Goal: Task Accomplishment & Management: Manage account settings

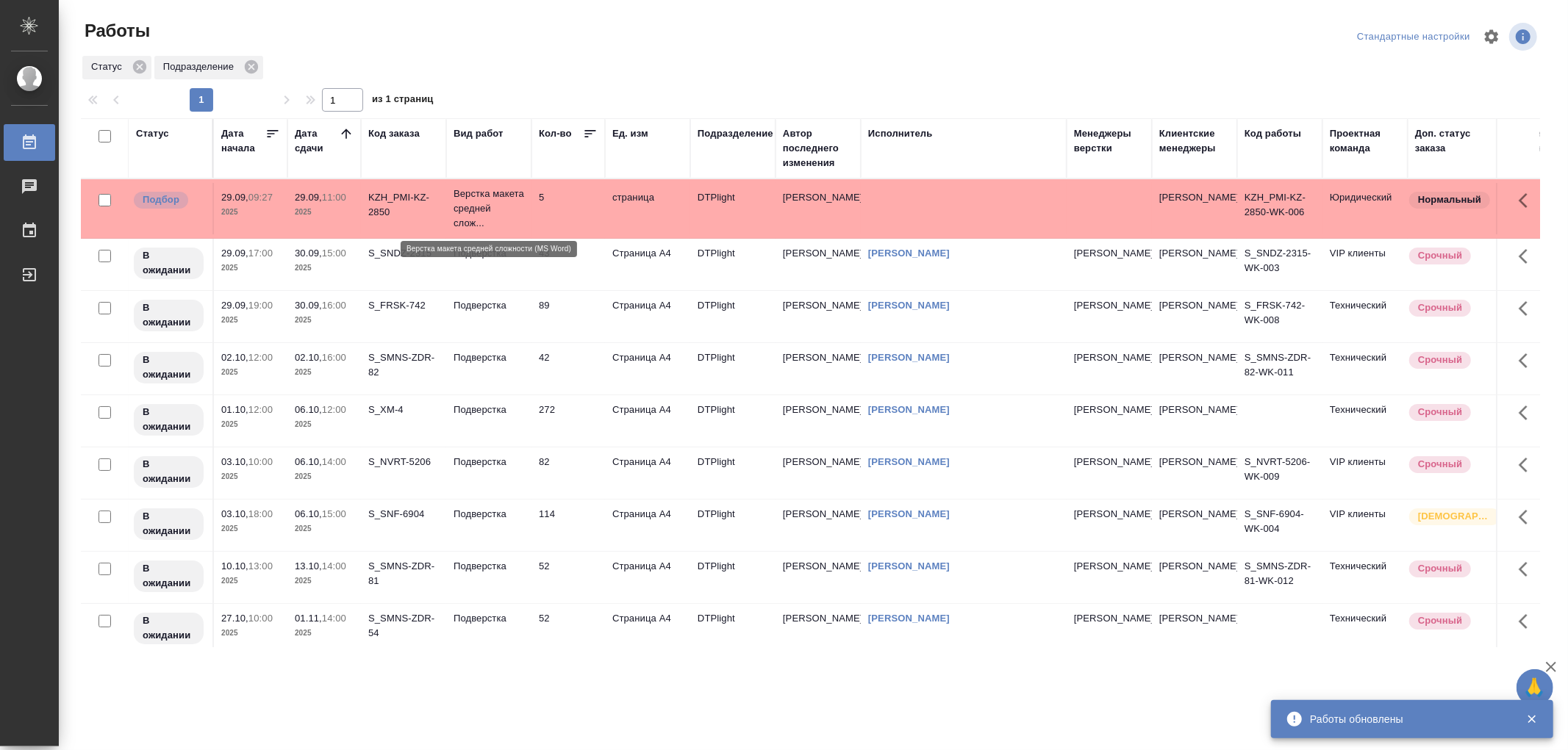
click at [491, 210] on p "Верстка макета средней слож..." at bounding box center [488, 209] width 71 height 44
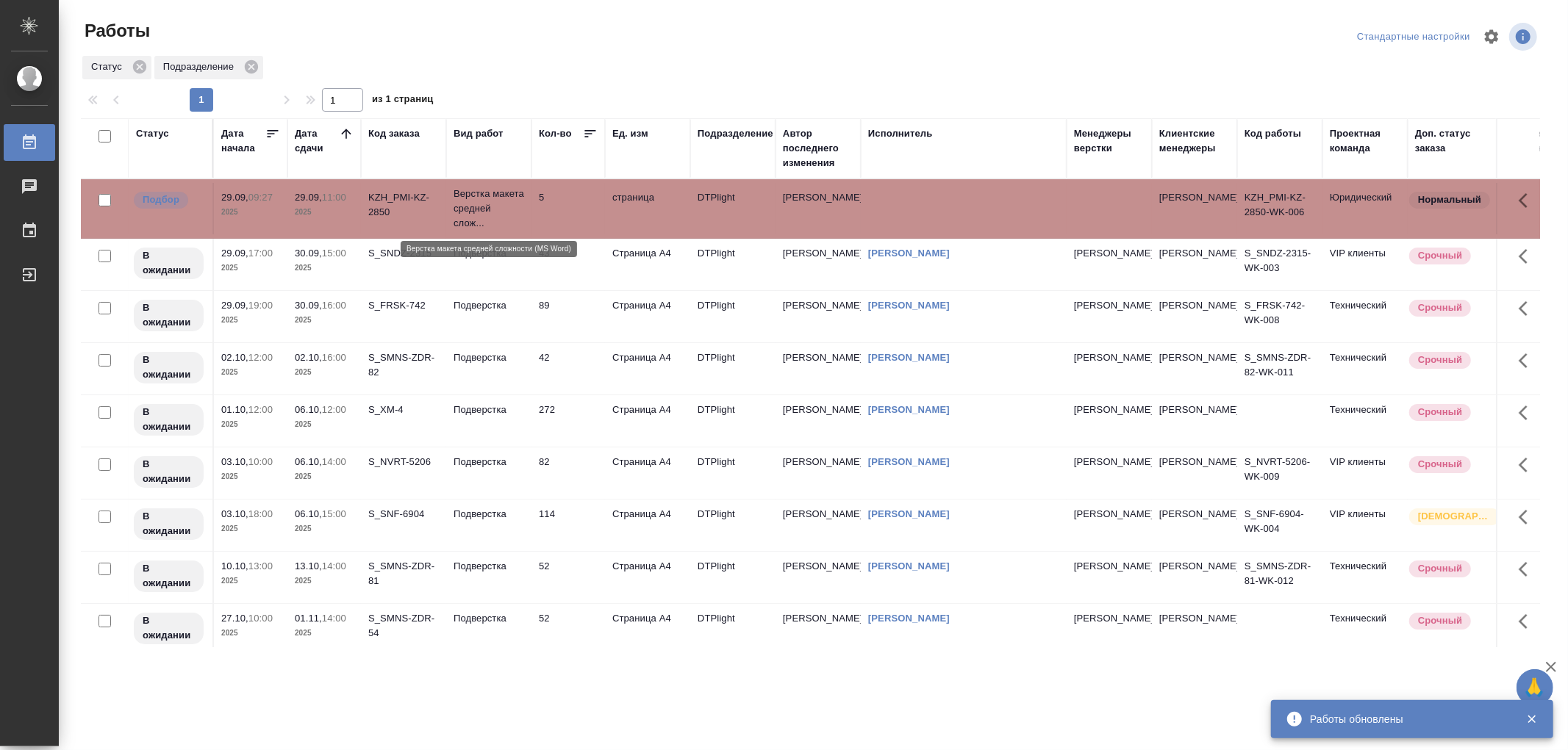
click at [491, 210] on p "Верстка макета средней слож..." at bounding box center [488, 209] width 71 height 44
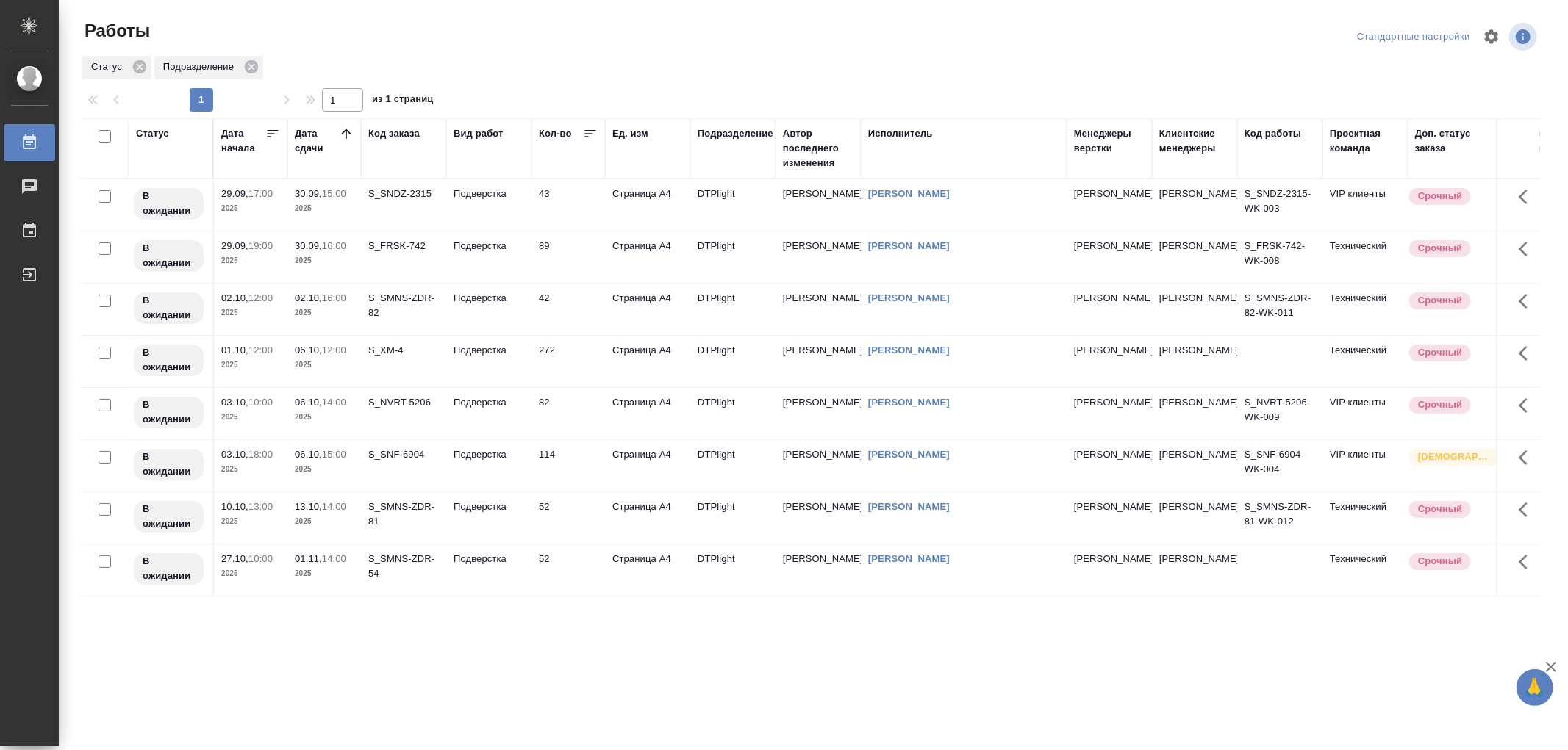
click at [522, 204] on td "Подверстка" at bounding box center [489, 205] width 85 height 52
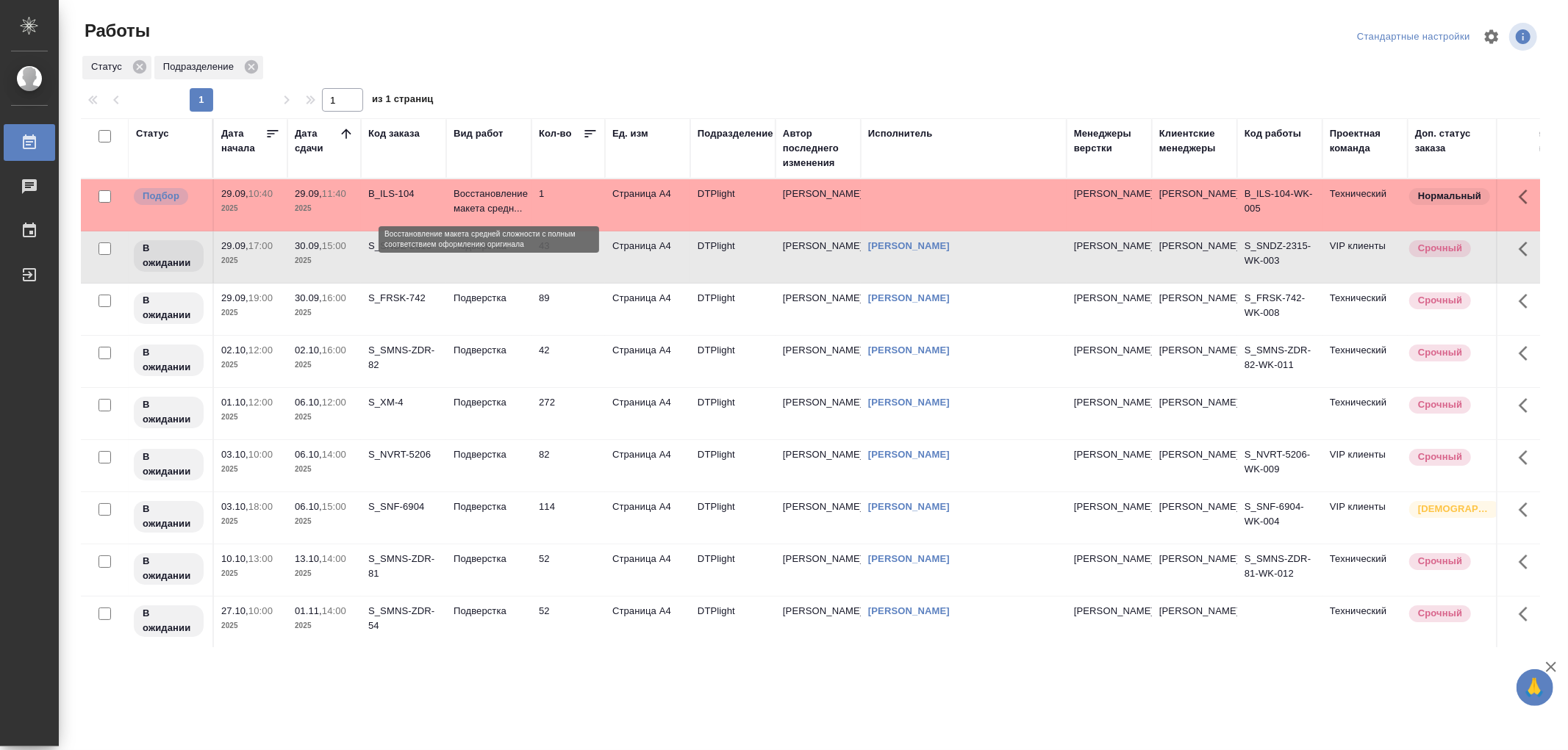
click at [491, 203] on p "Восстановление макета средн..." at bounding box center [488, 201] width 71 height 30
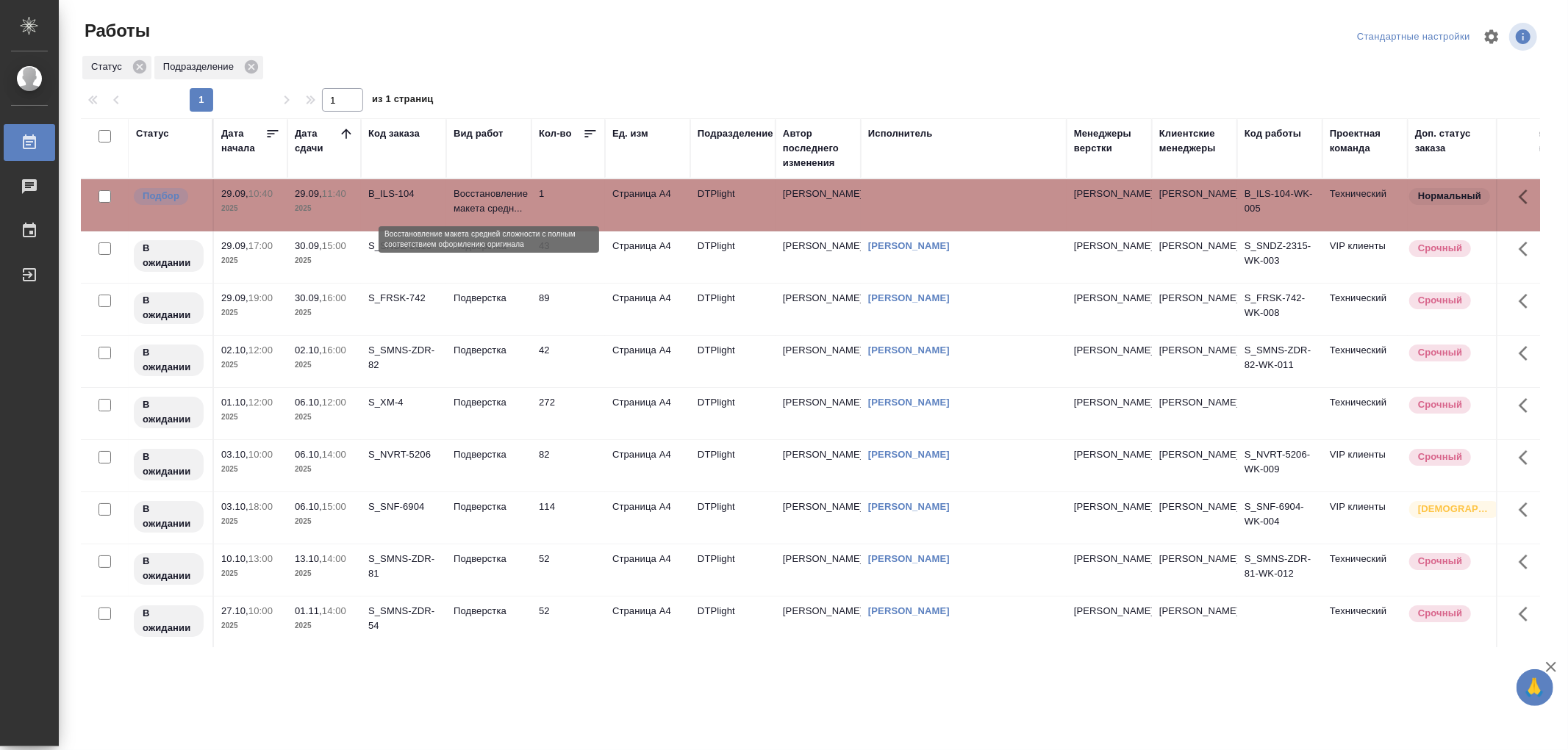
click at [491, 203] on p "Восстановление макета средн..." at bounding box center [488, 201] width 71 height 30
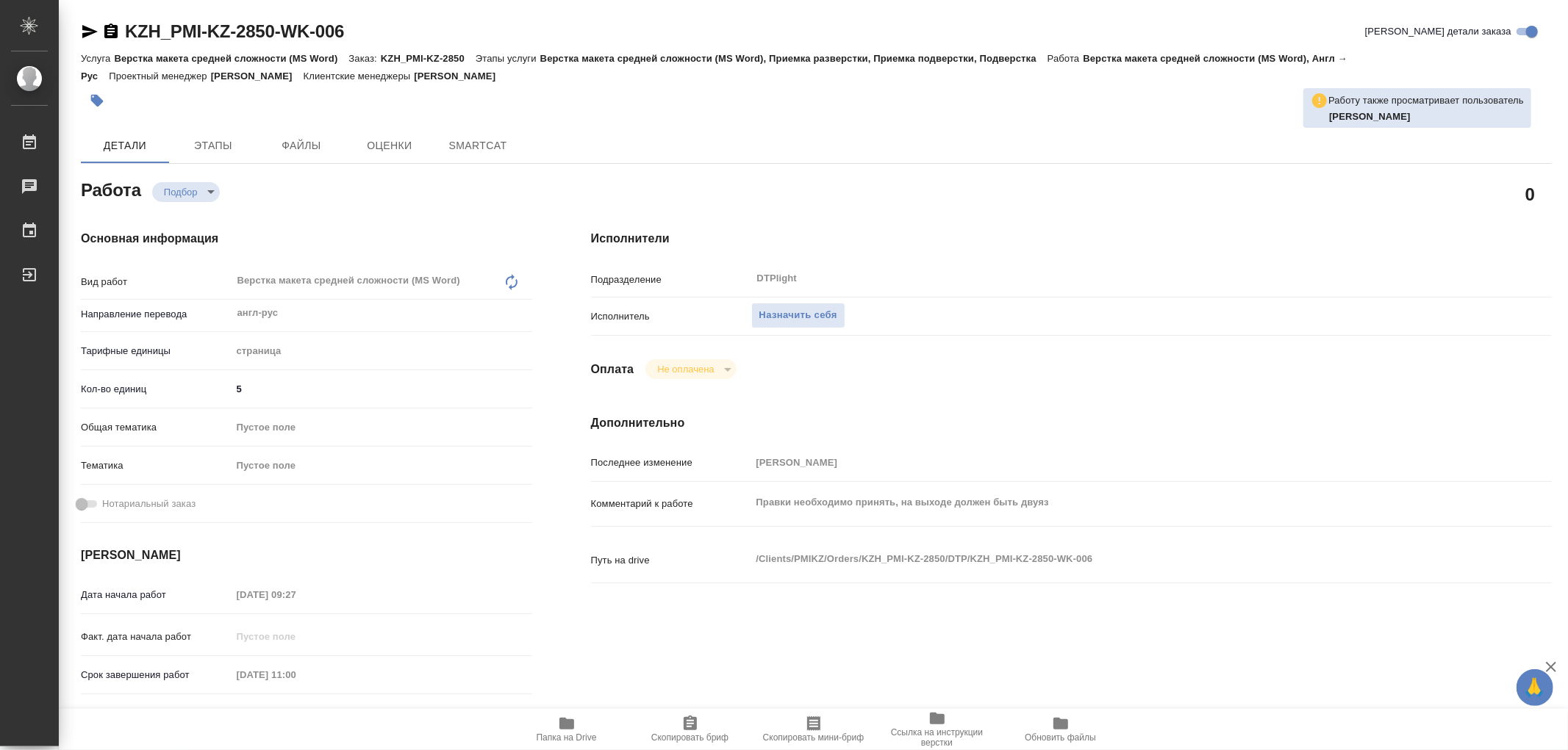
type textarea "x"
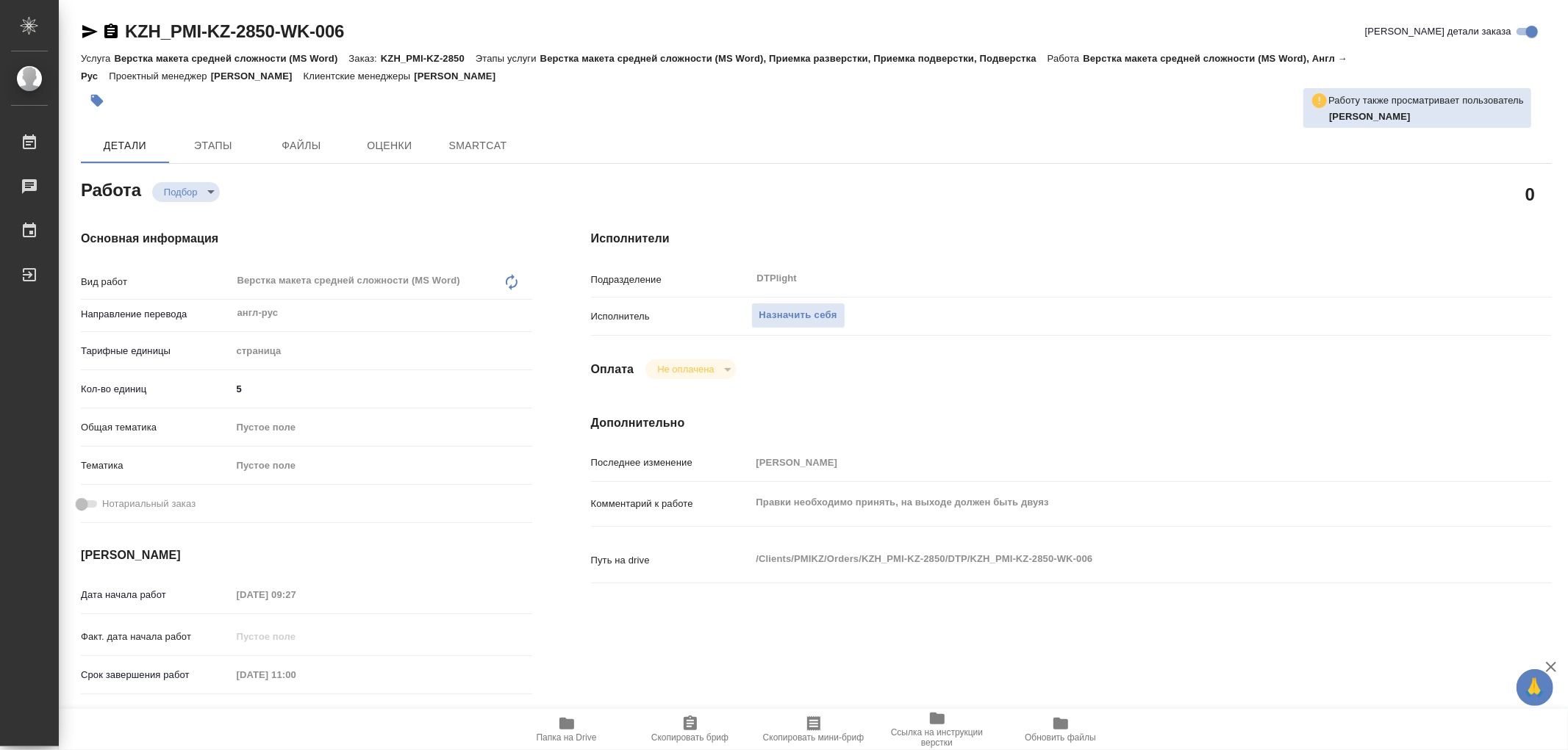
type textarea "x"
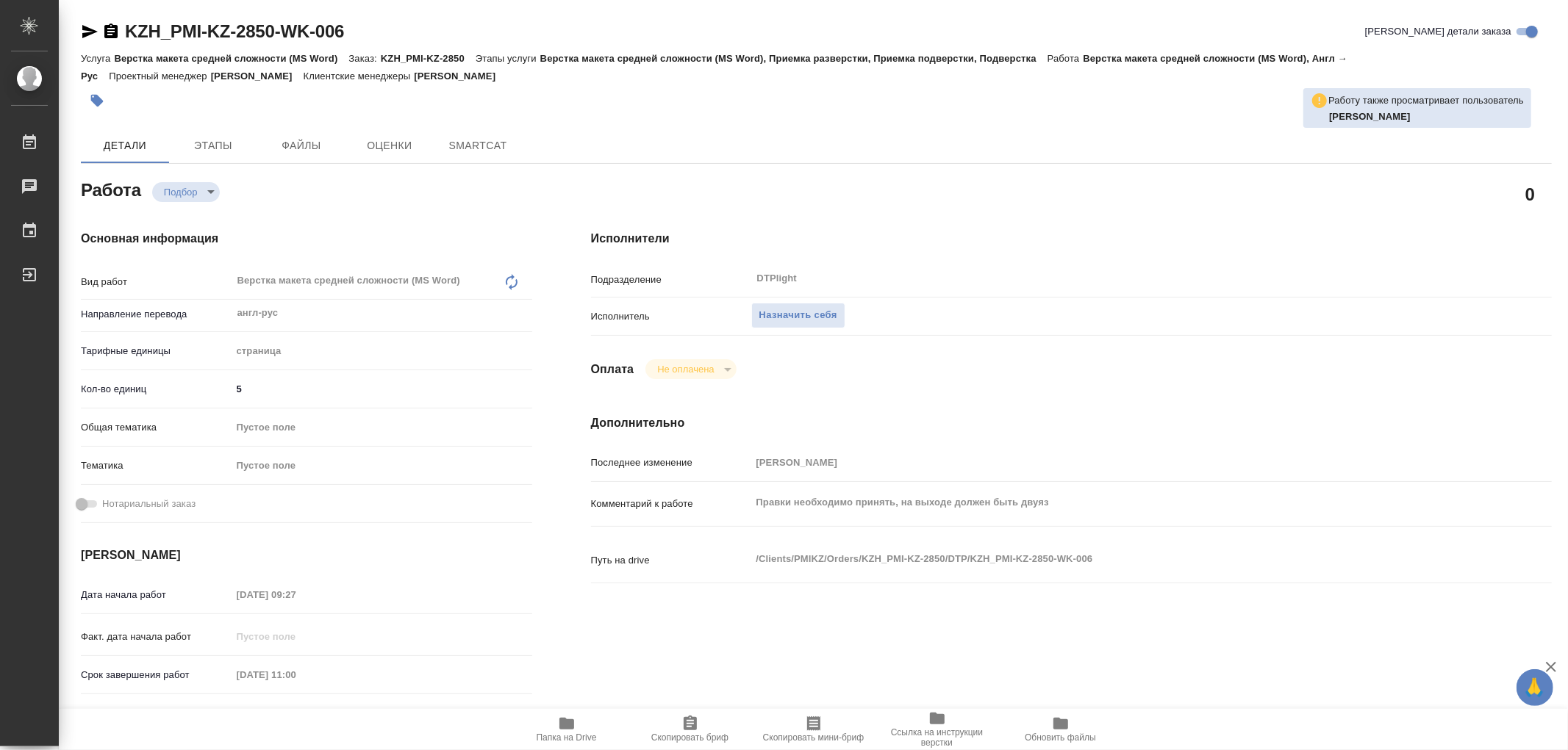
type textarea "x"
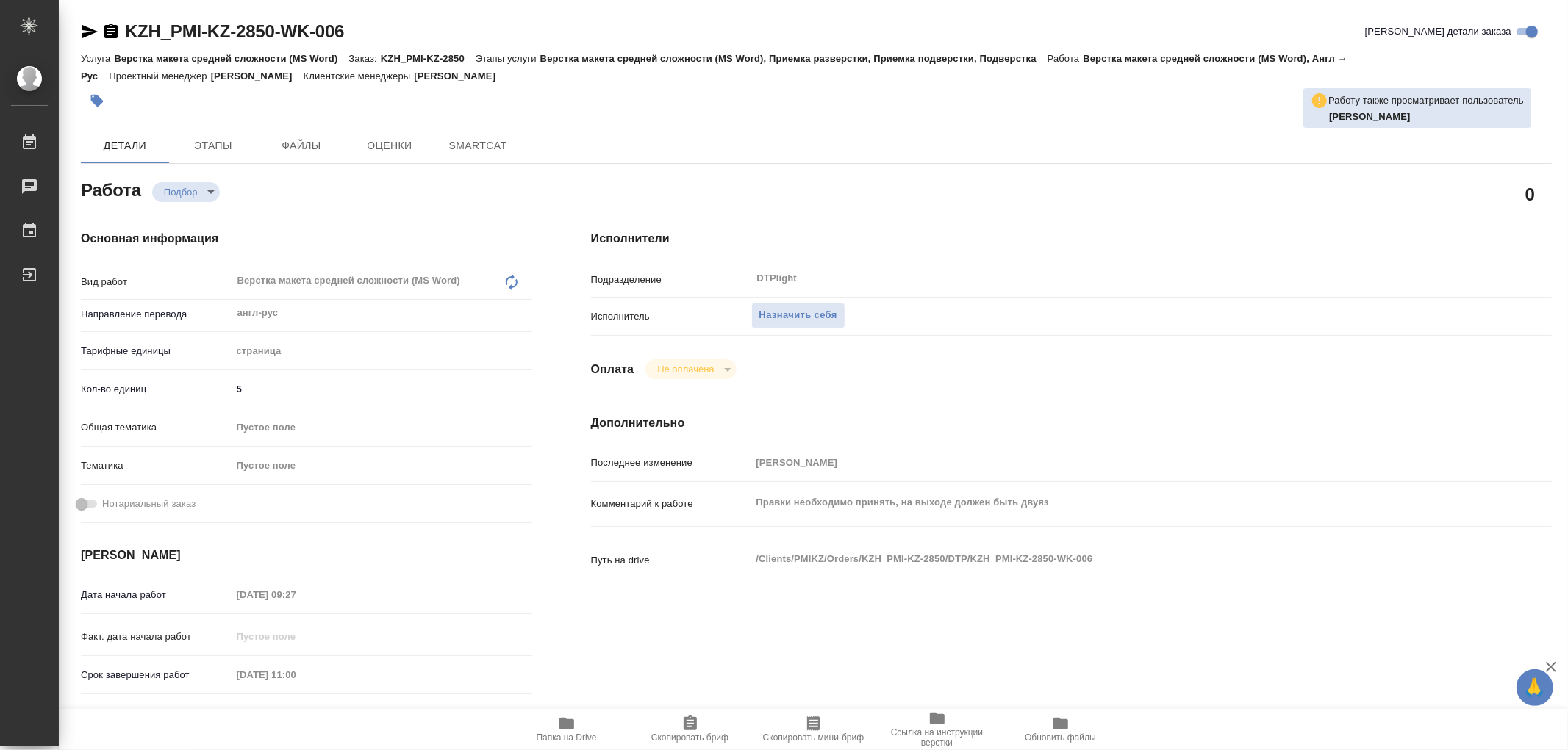
type textarea "x"
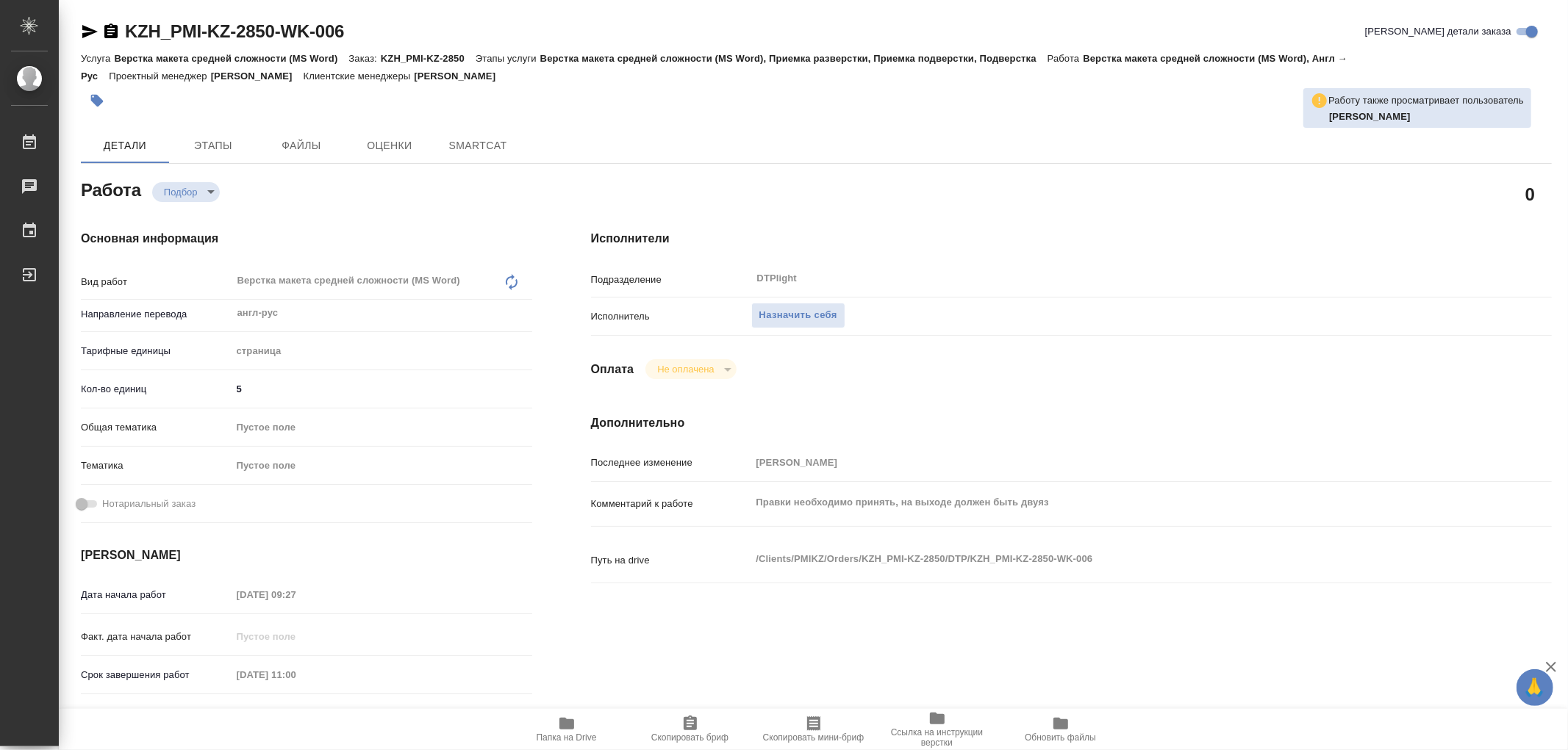
type textarea "x"
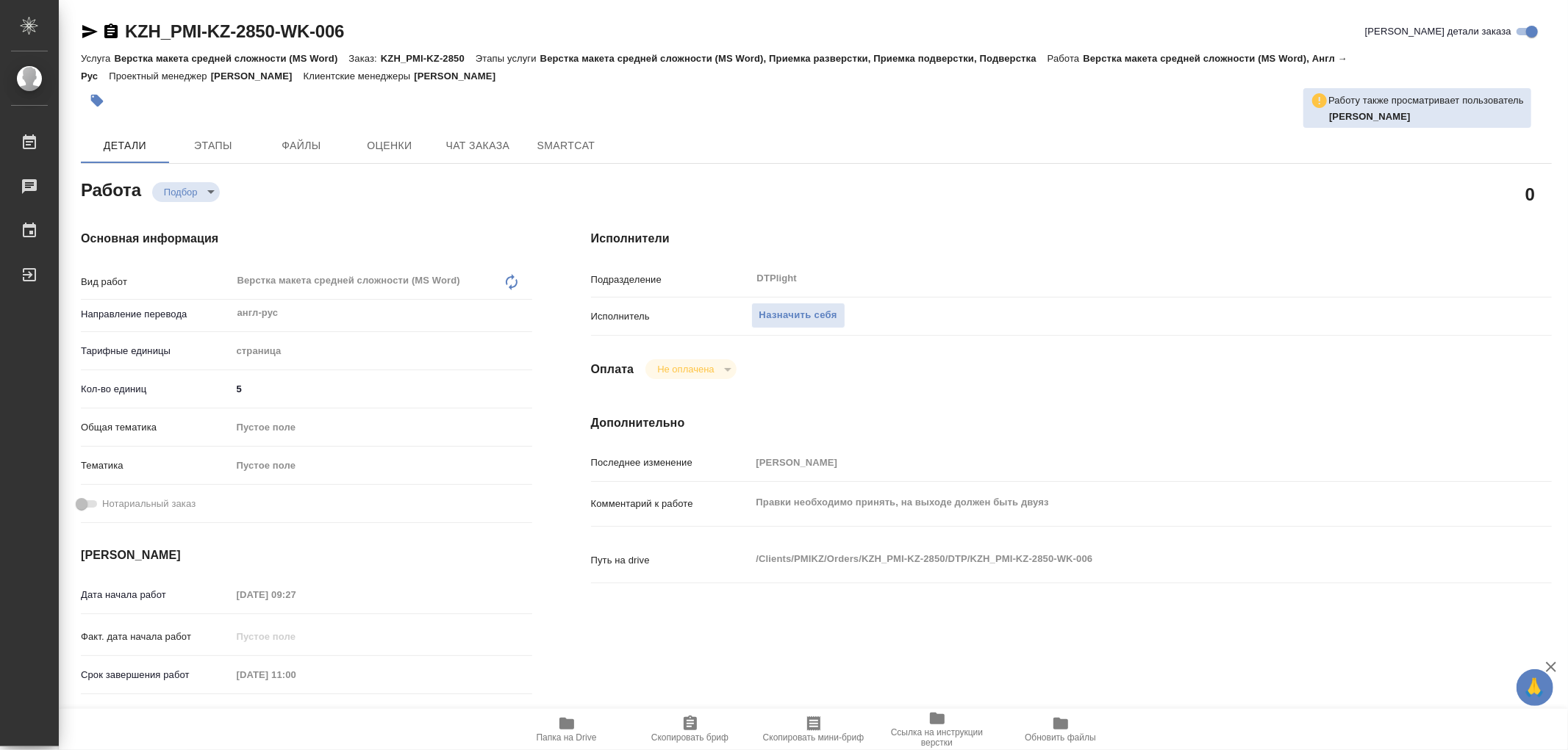
type textarea "x"
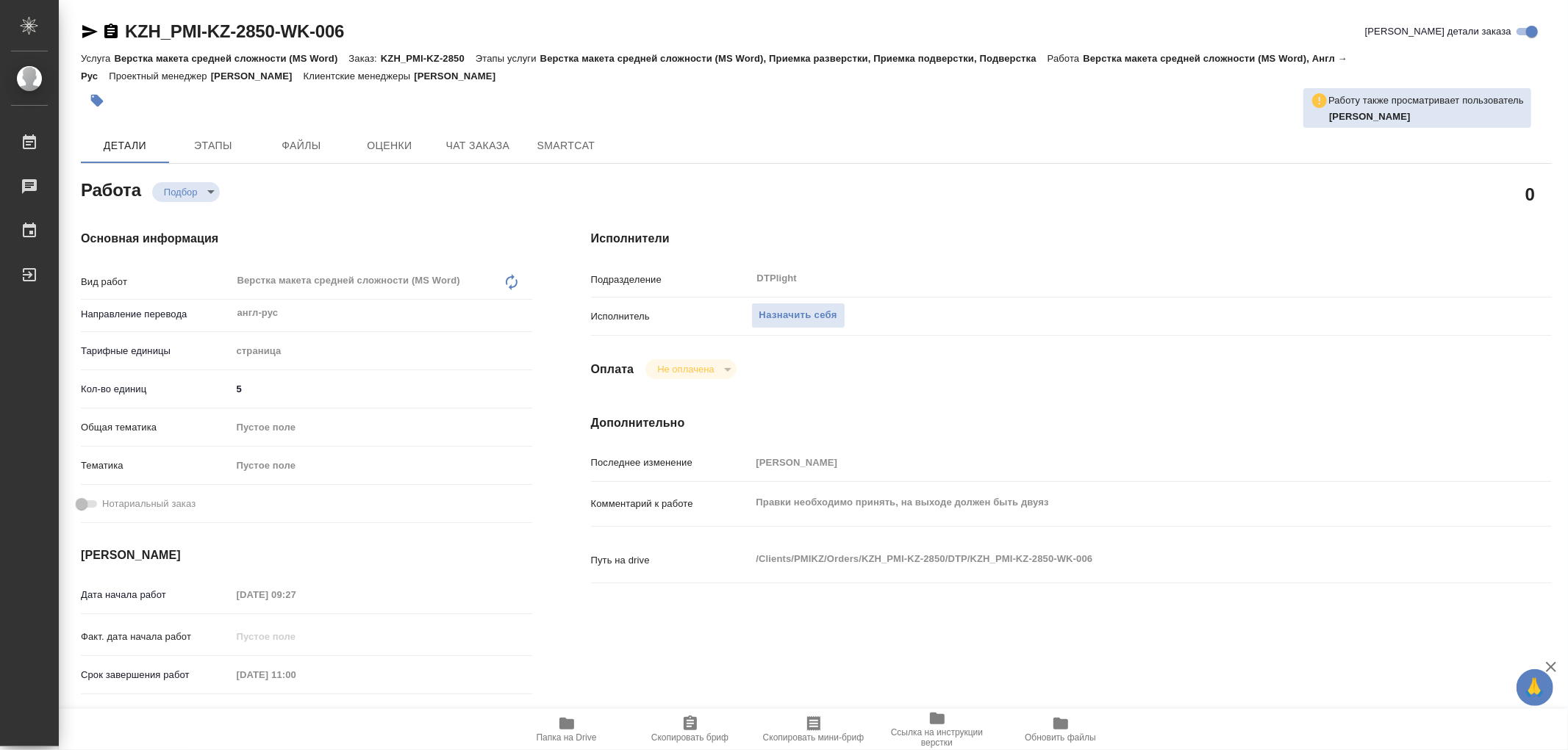
type textarea "x"
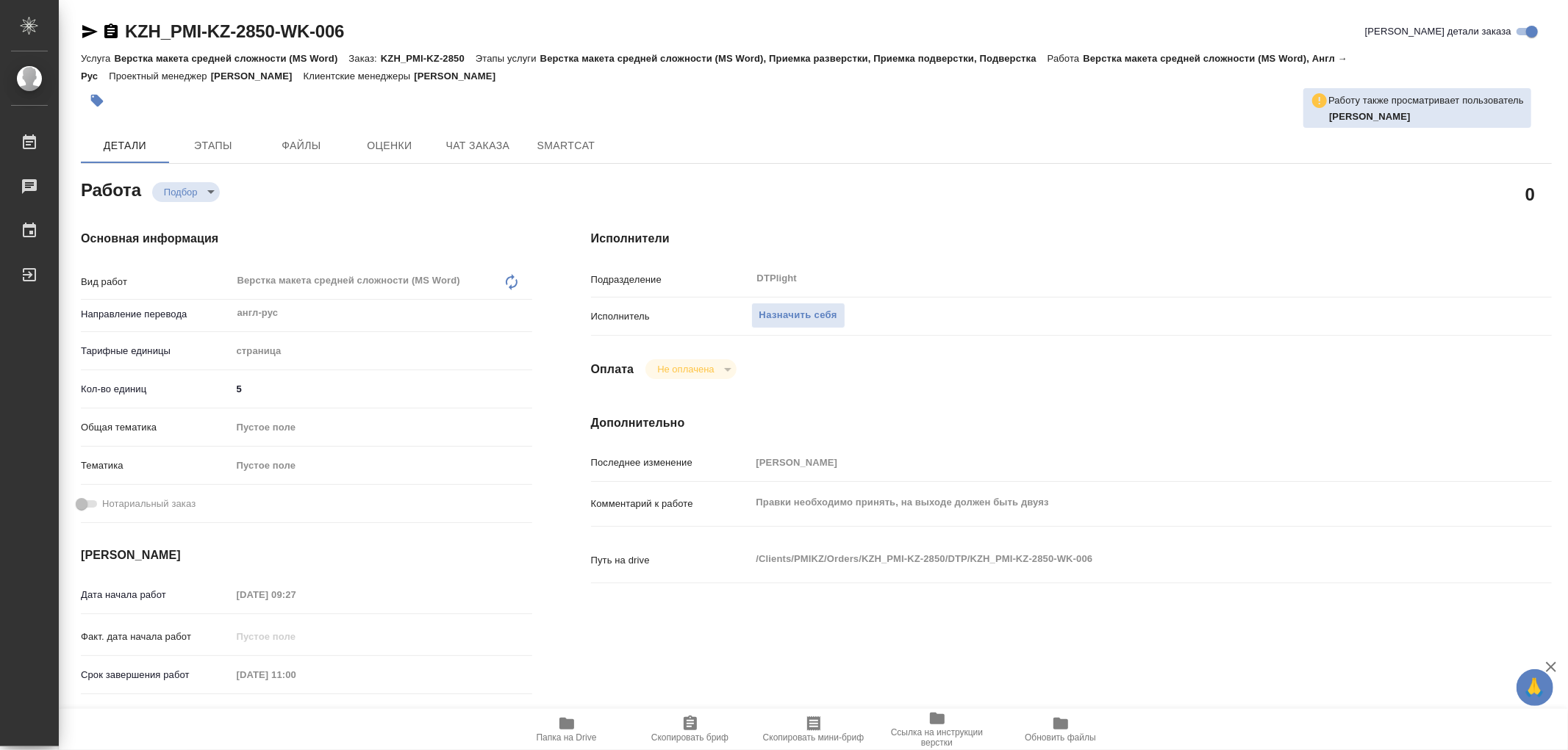
click at [565, 736] on span "Папка на Drive" at bounding box center [566, 738] width 60 height 11
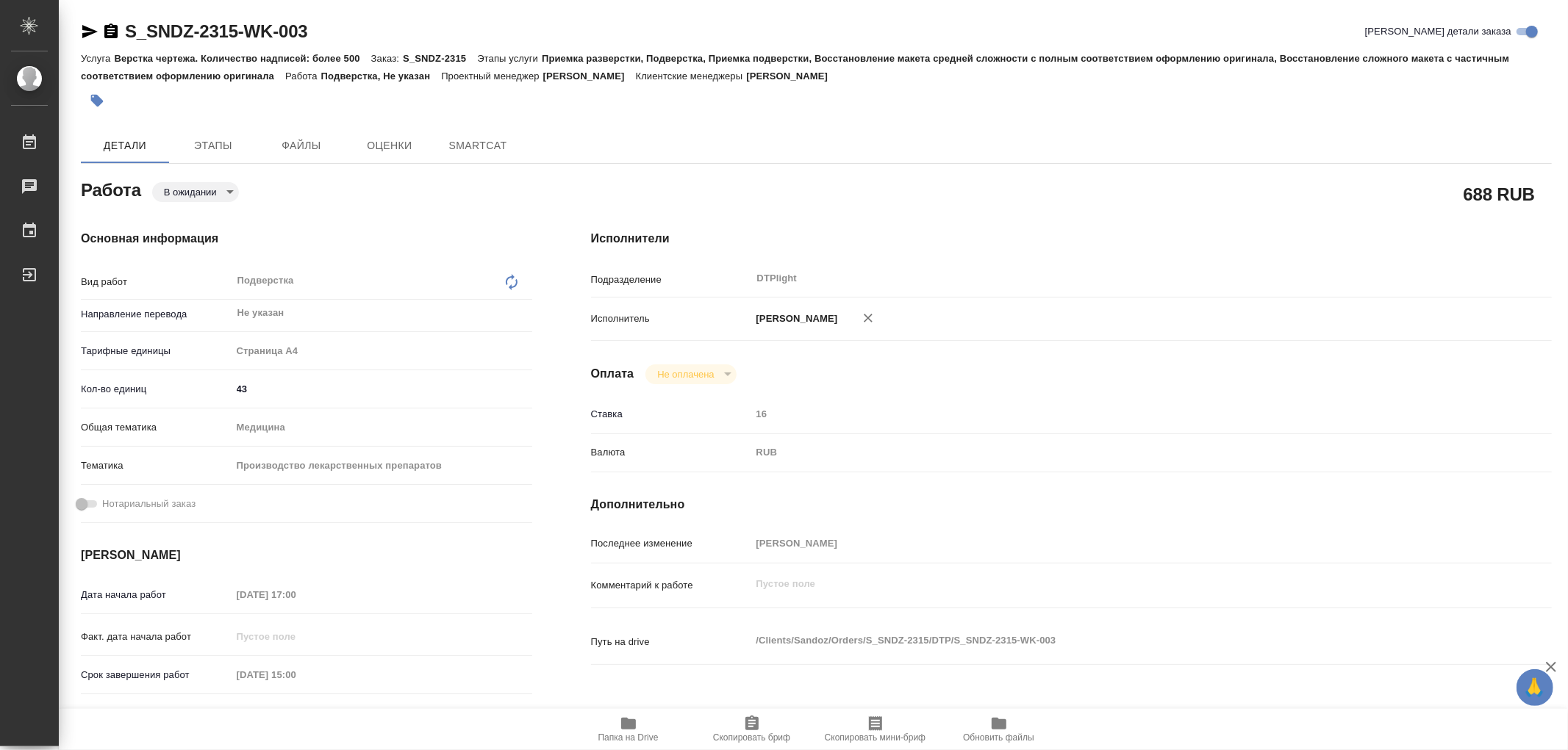
type textarea "x"
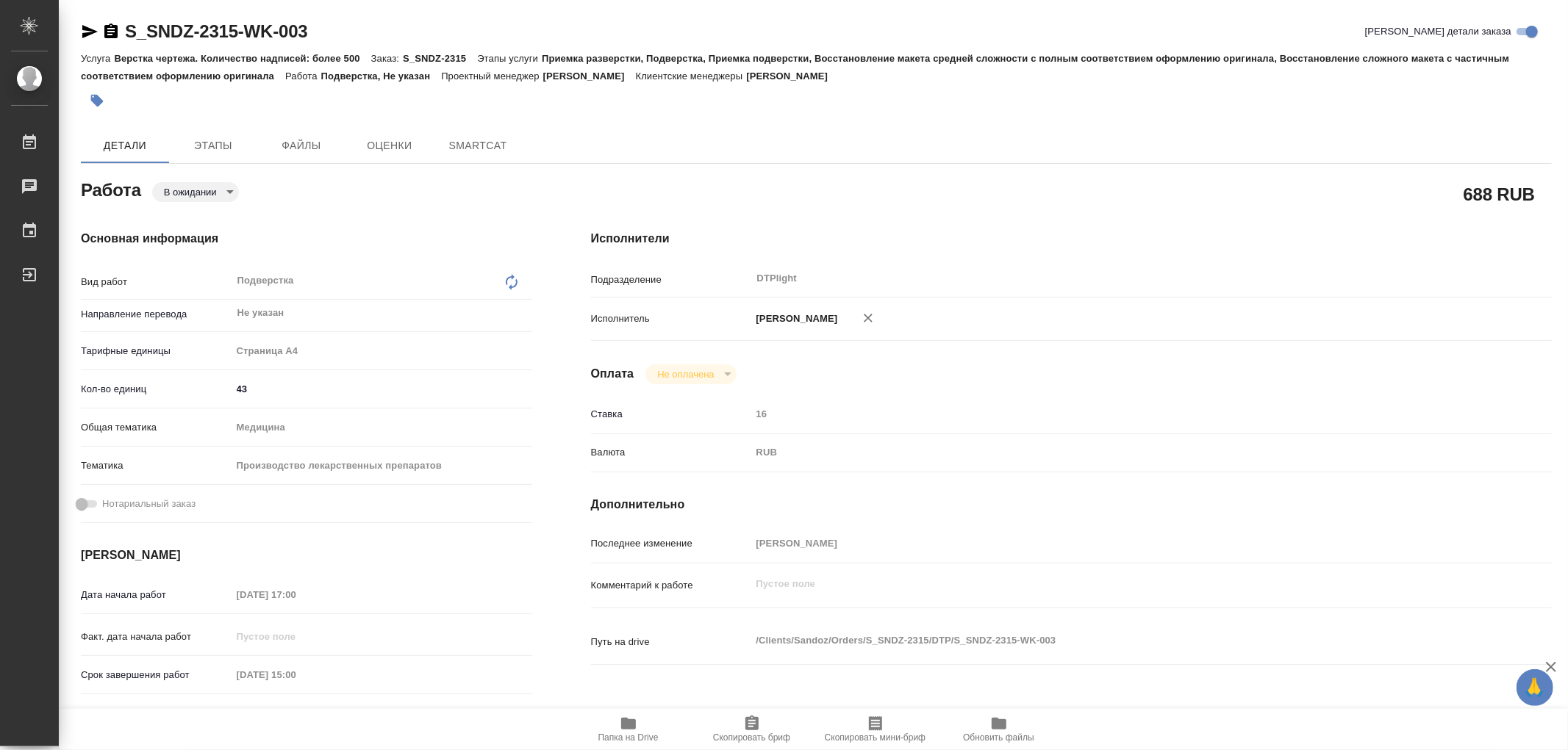
type textarea "x"
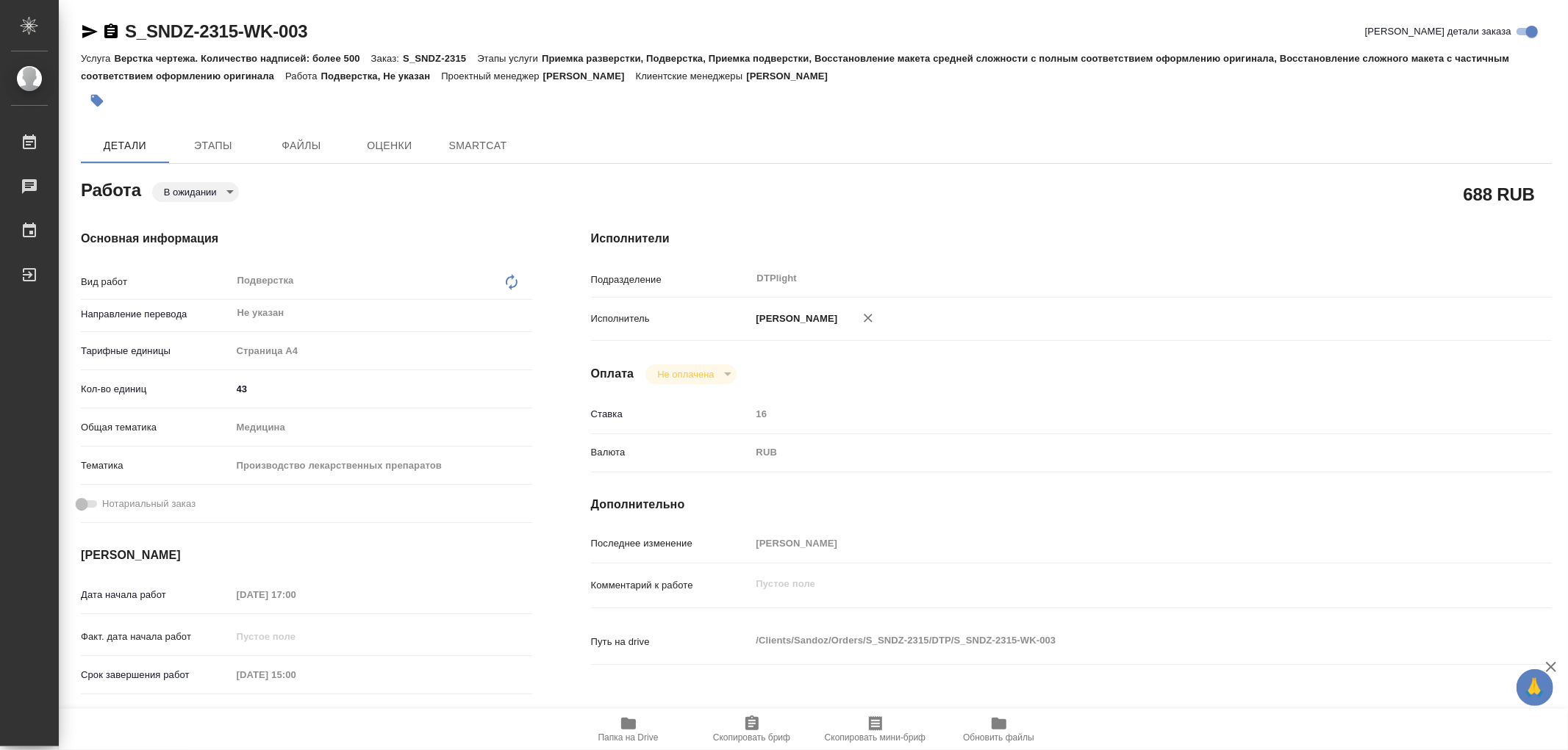
type textarea "x"
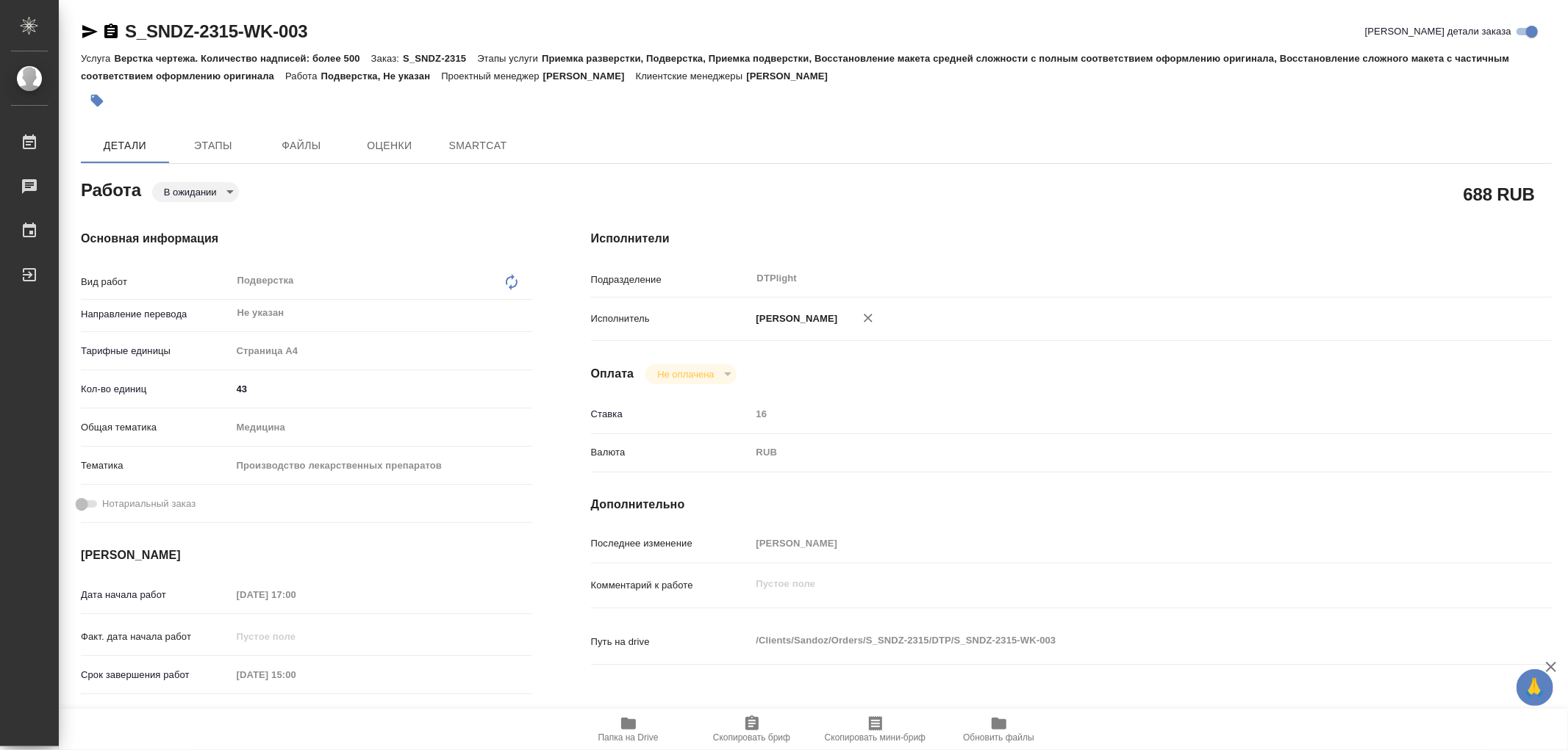
type textarea "x"
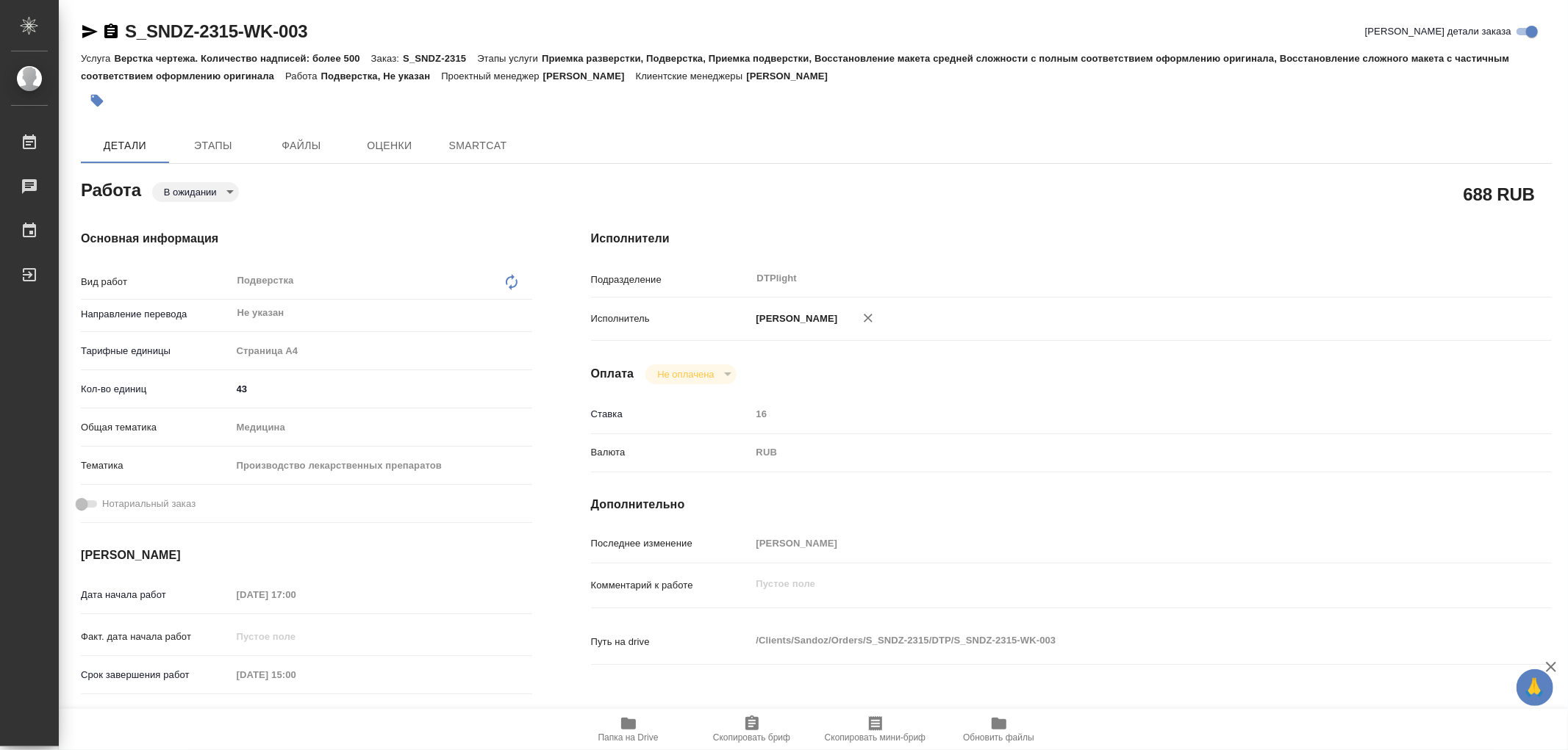
type textarea "x"
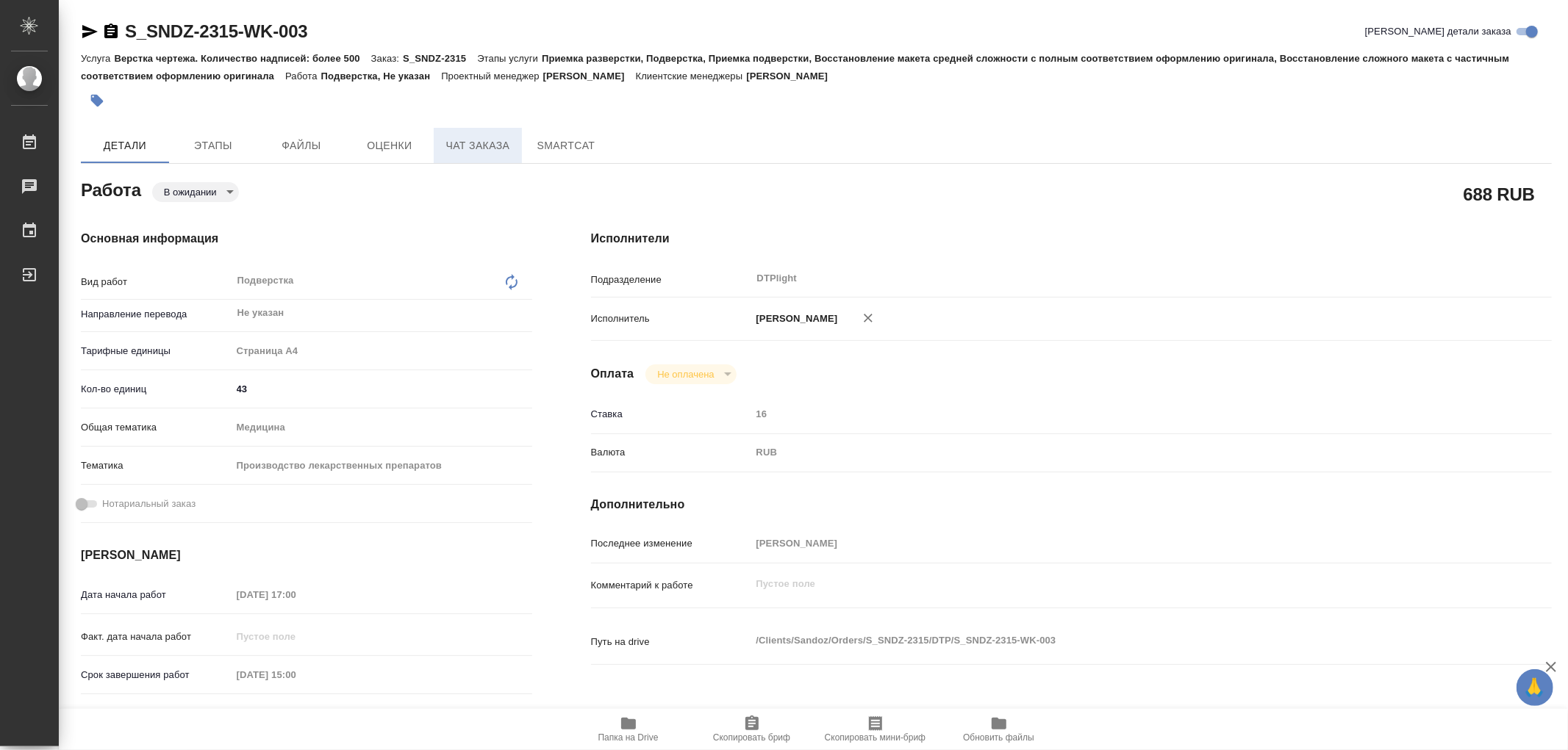
type textarea "x"
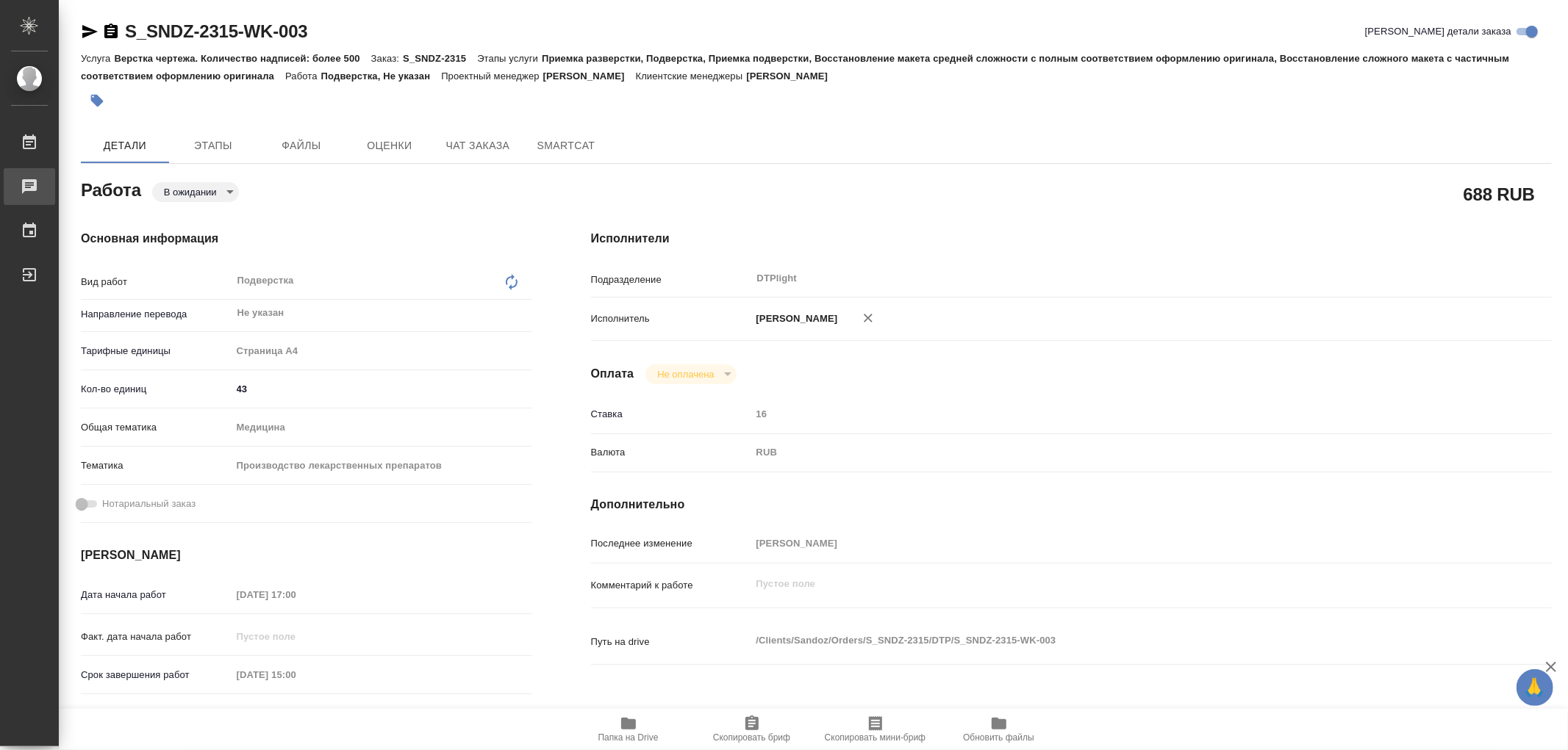
type textarea "x"
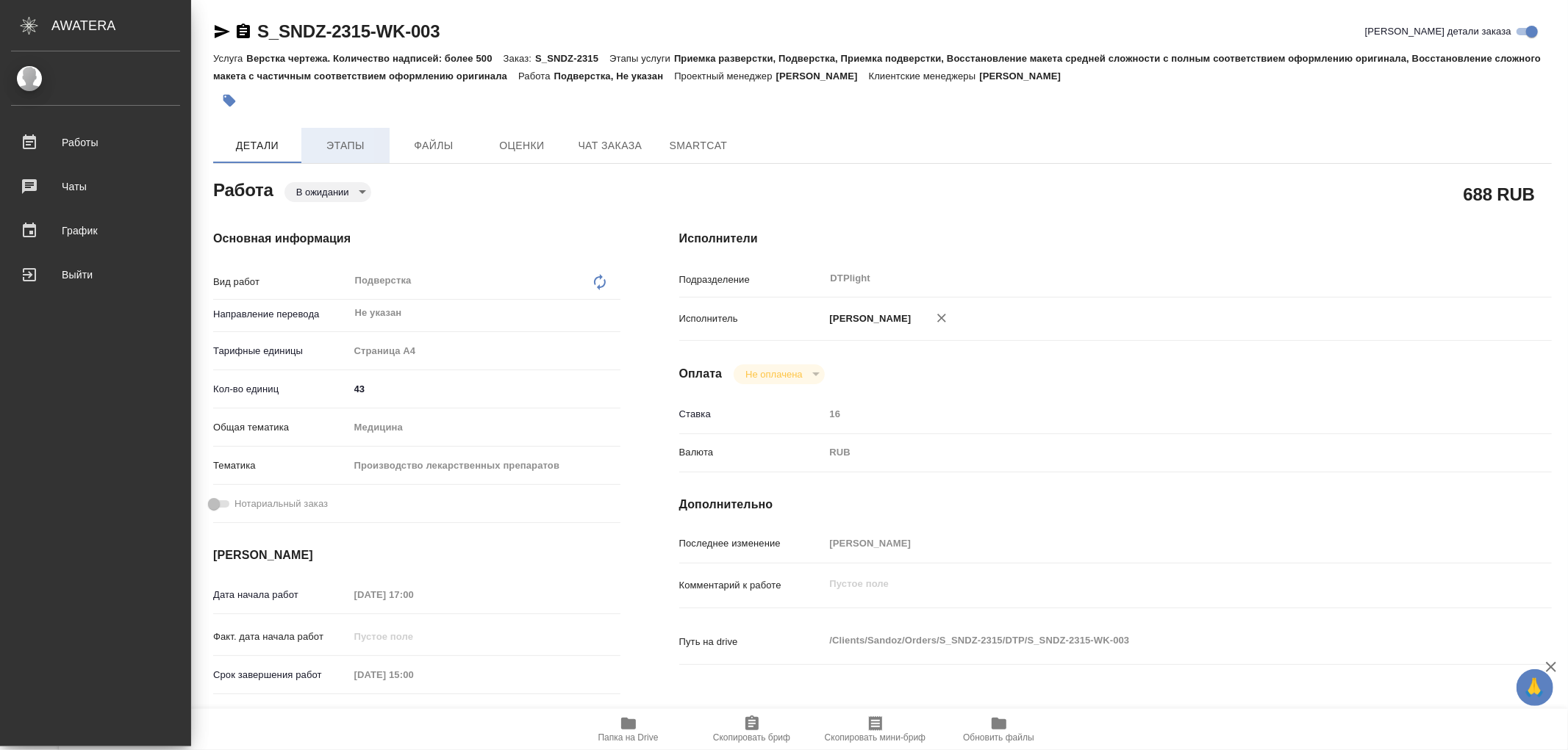
type textarea "x"
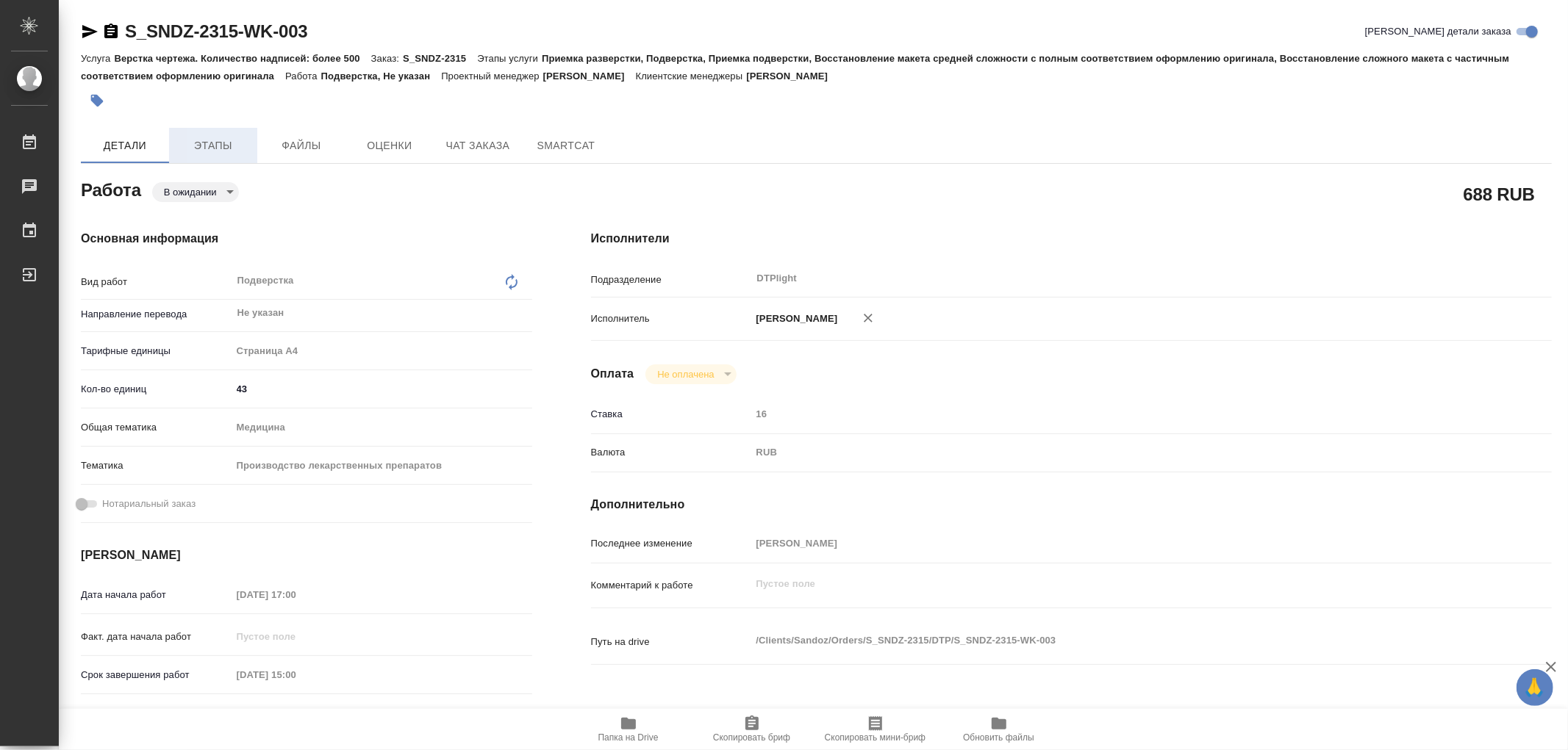
type textarea "x"
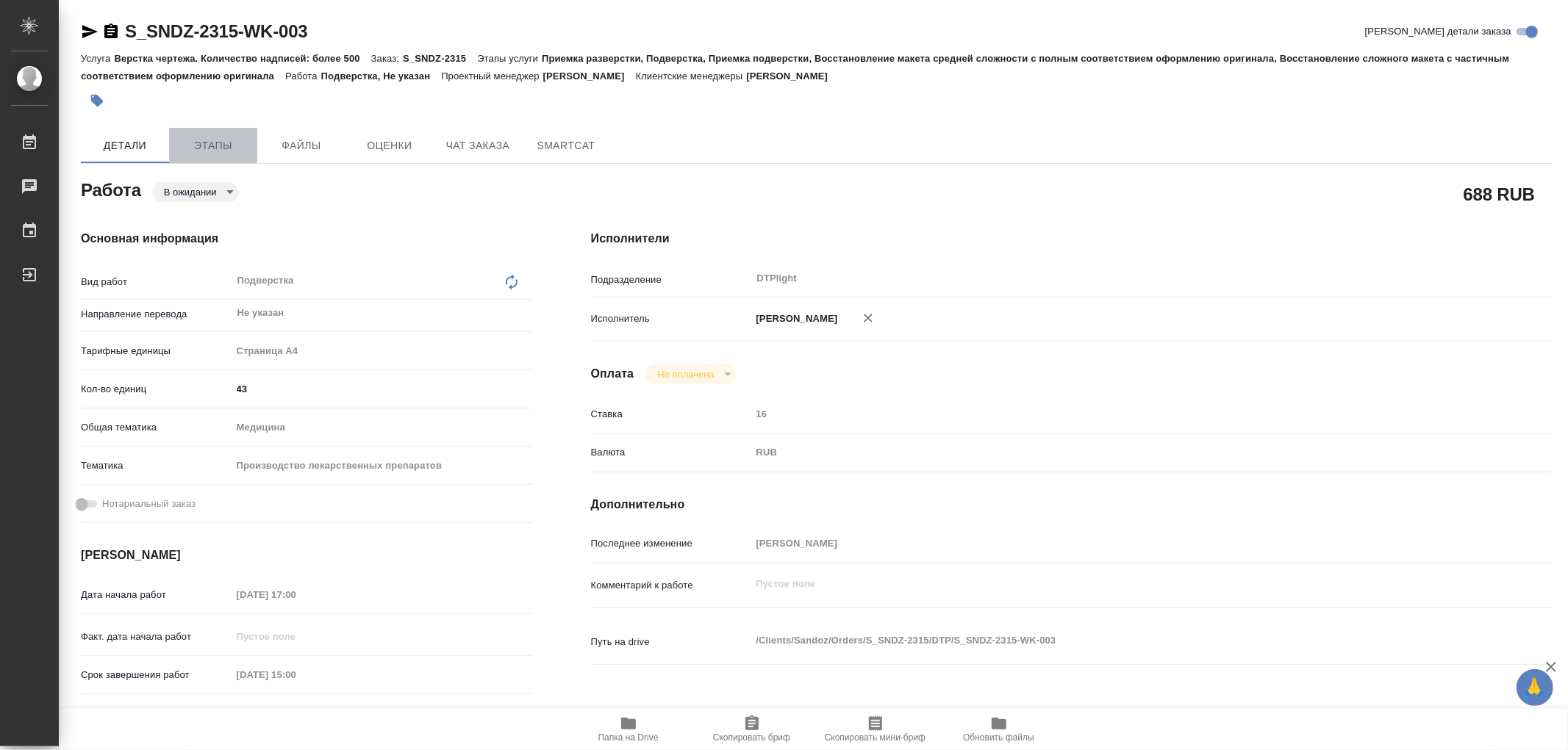
click at [226, 154] on span "Этапы" at bounding box center [213, 146] width 71 height 18
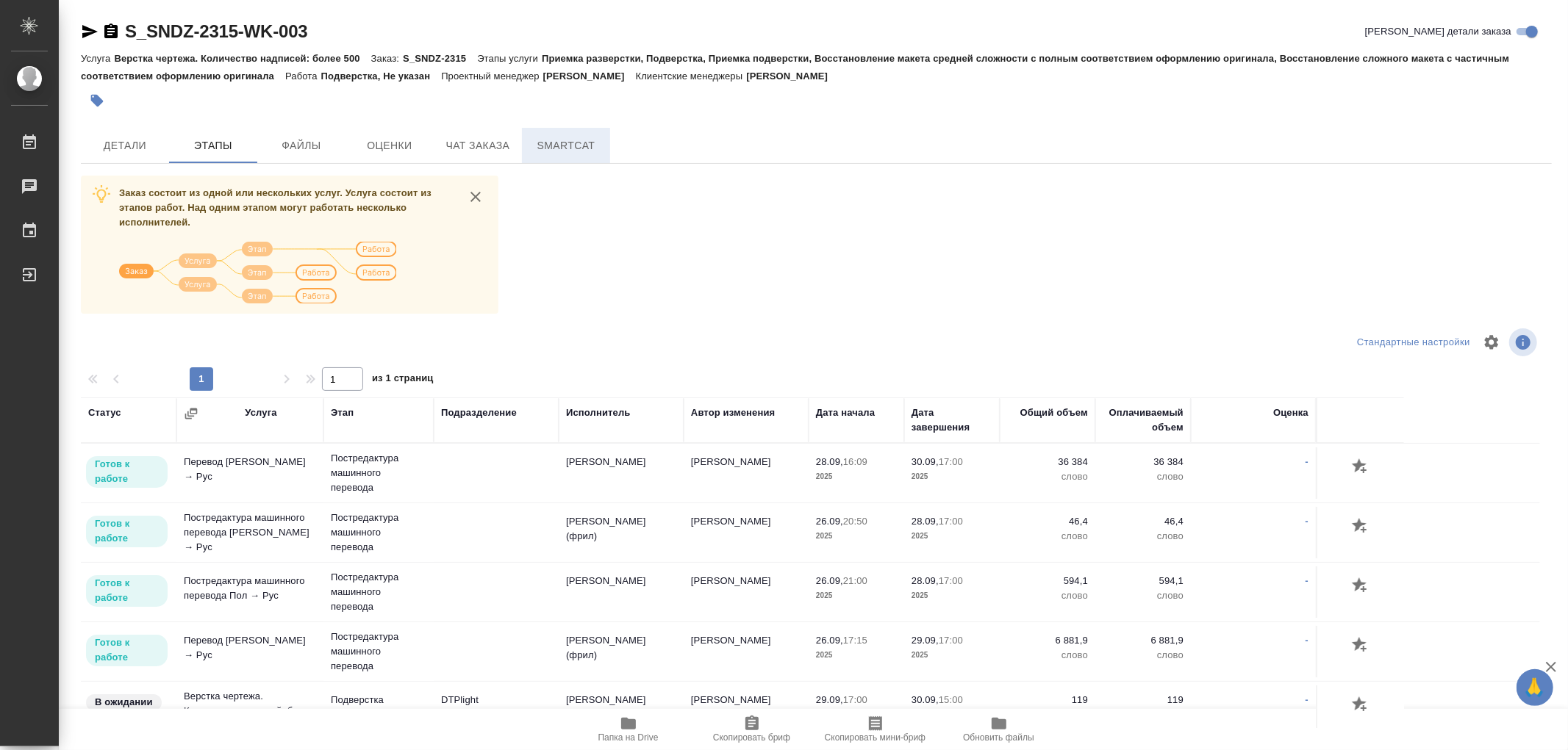
click at [532, 144] on span "SmartCat" at bounding box center [566, 146] width 71 height 18
click at [495, 143] on span "Чат заказа" at bounding box center [478, 146] width 71 height 18
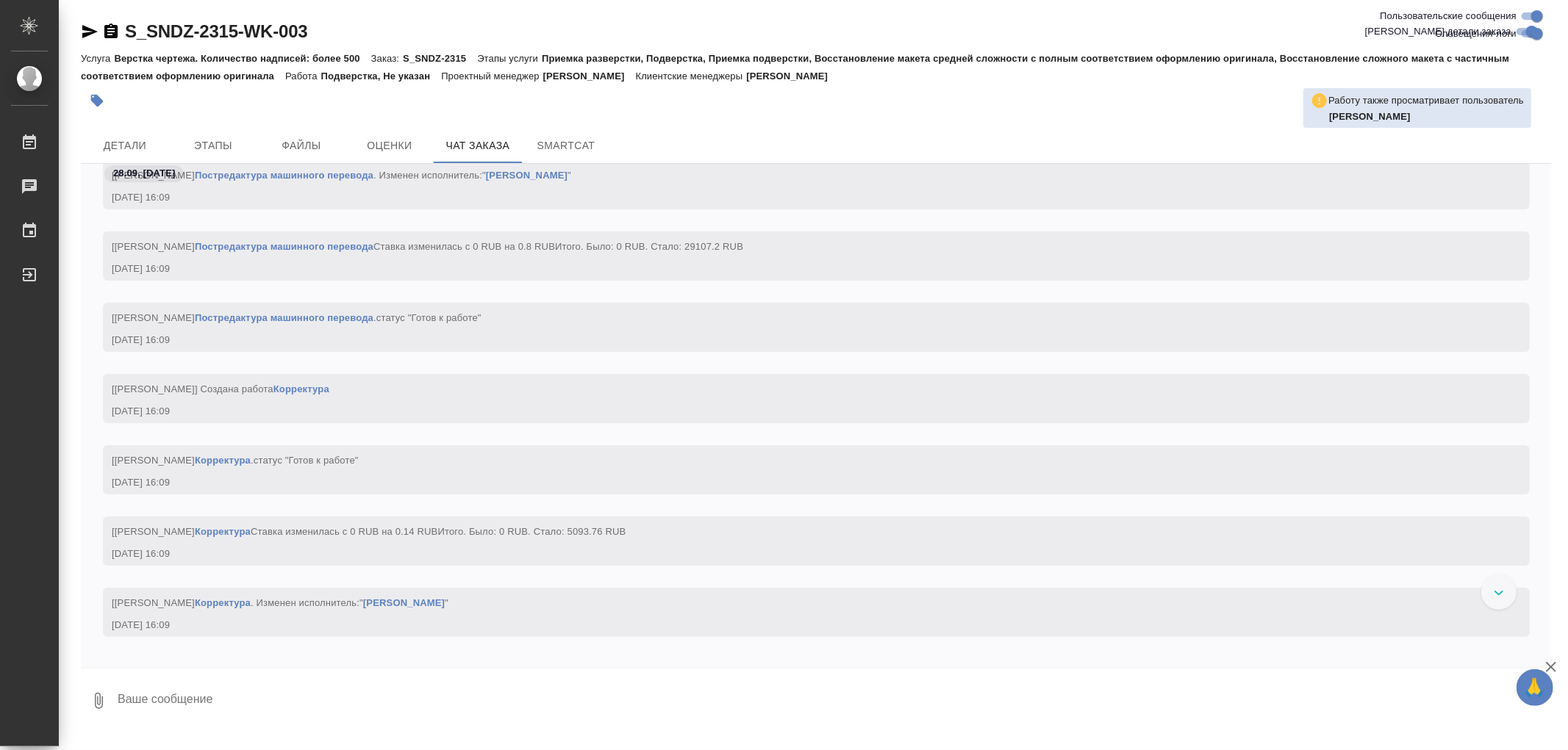
scroll to position [93552, 0]
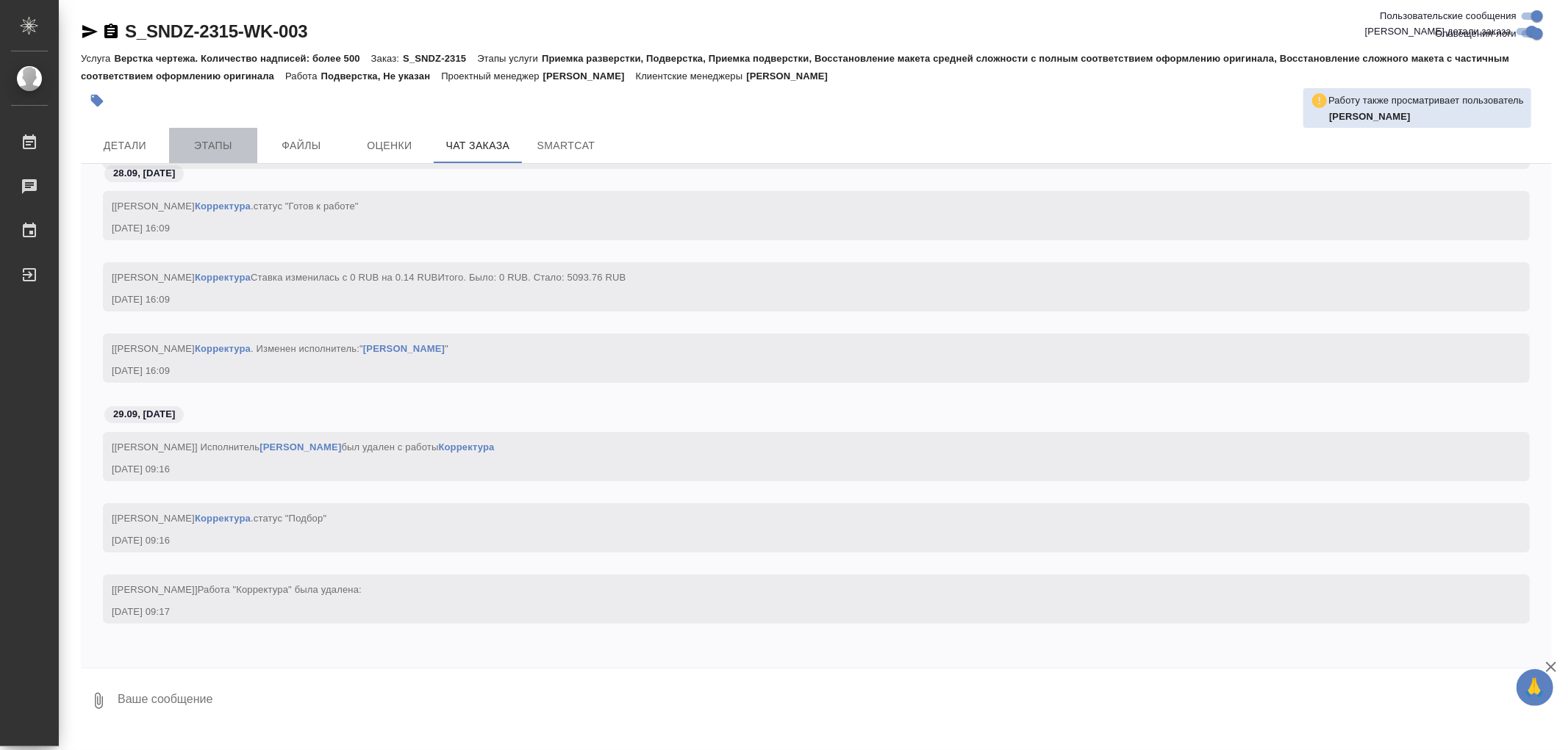
click at [219, 145] on span "Этапы" at bounding box center [213, 146] width 71 height 18
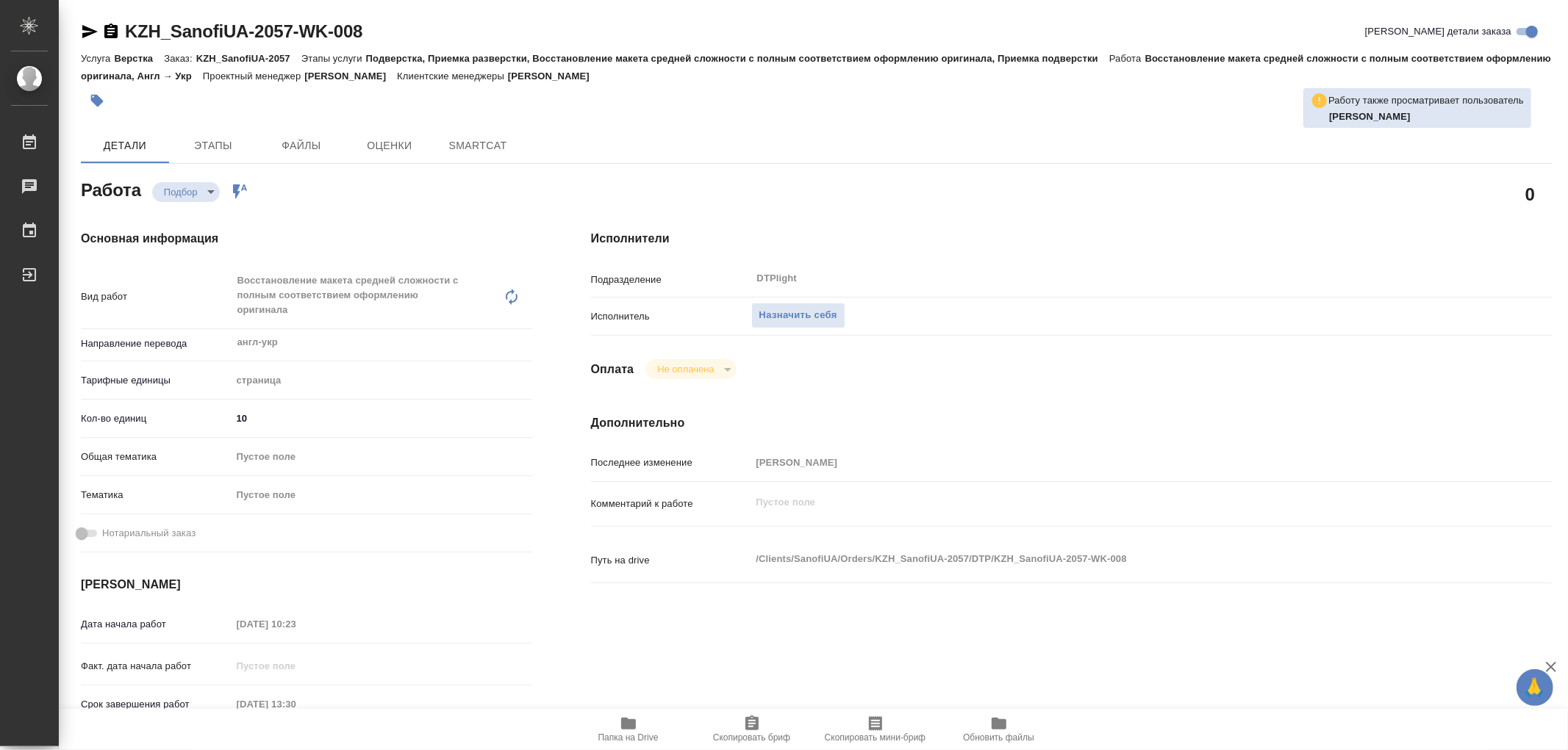
type textarea "x"
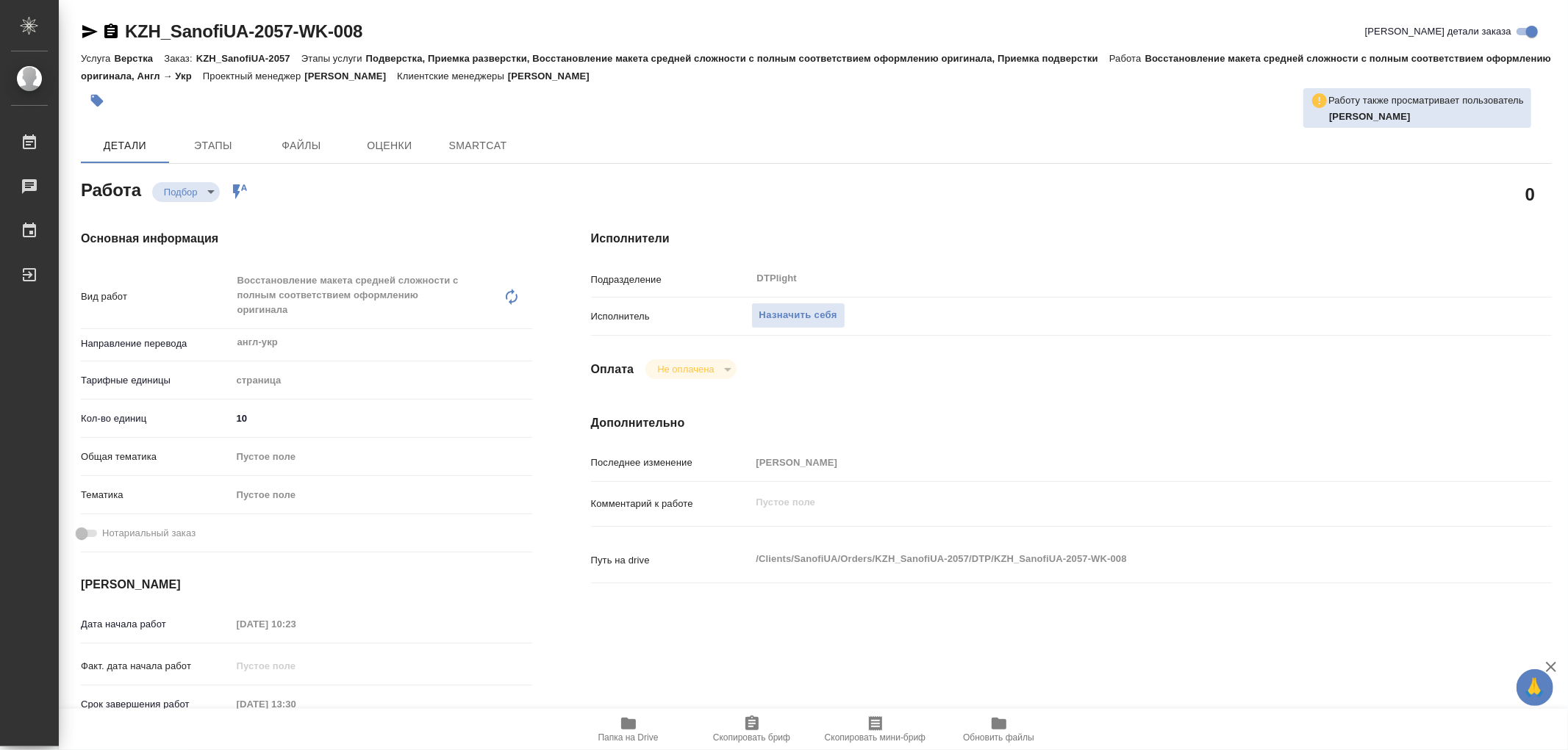
type textarea "x"
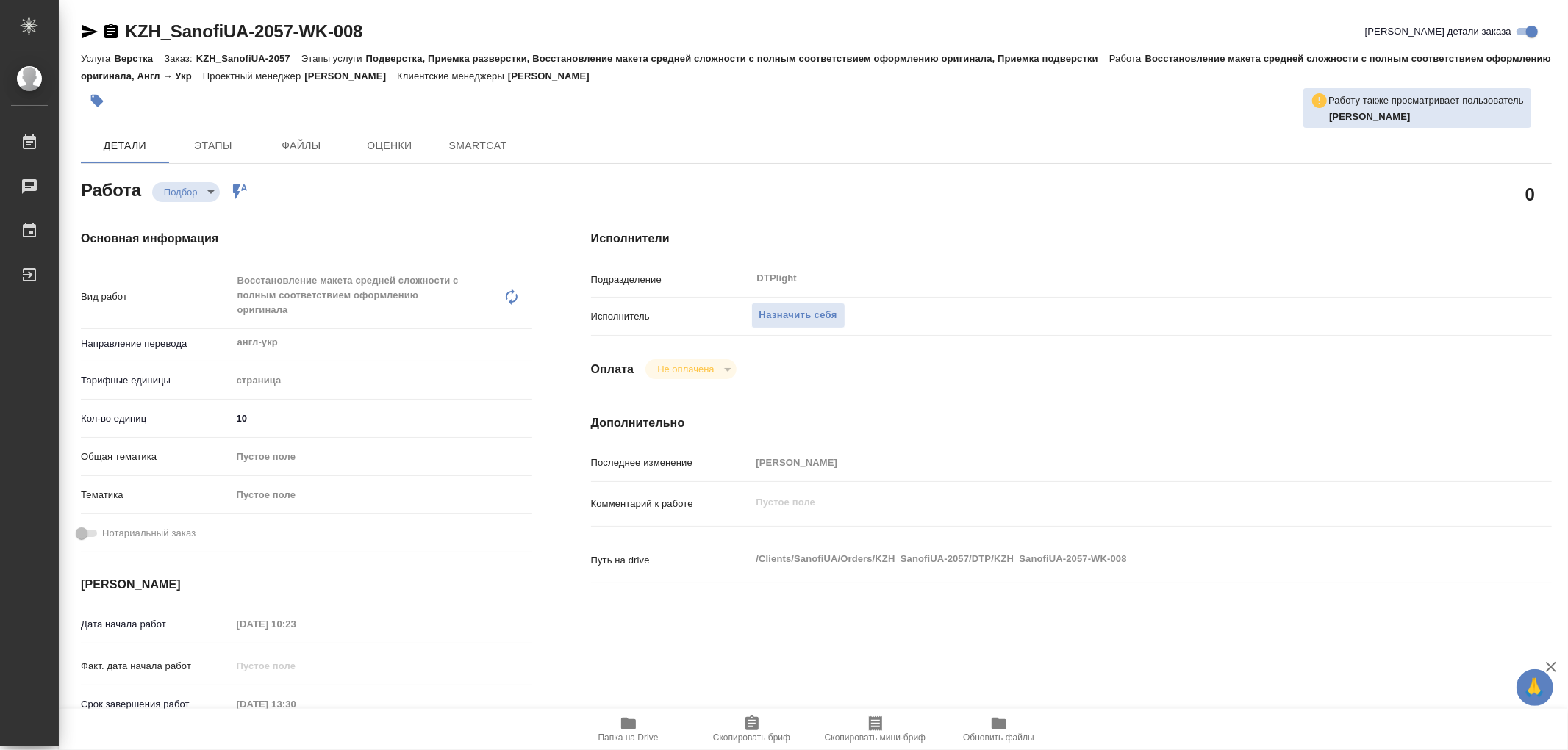
type textarea "x"
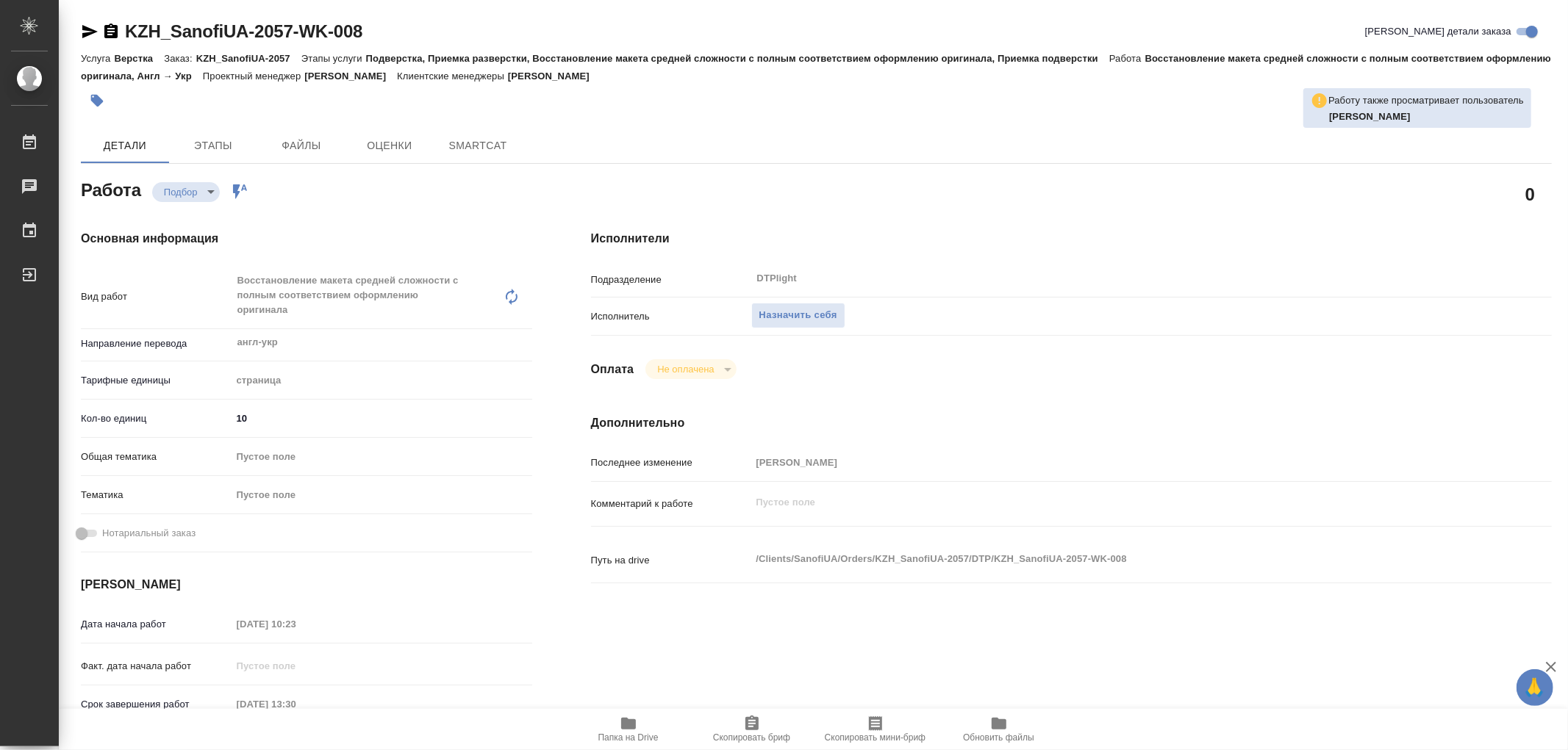
type textarea "x"
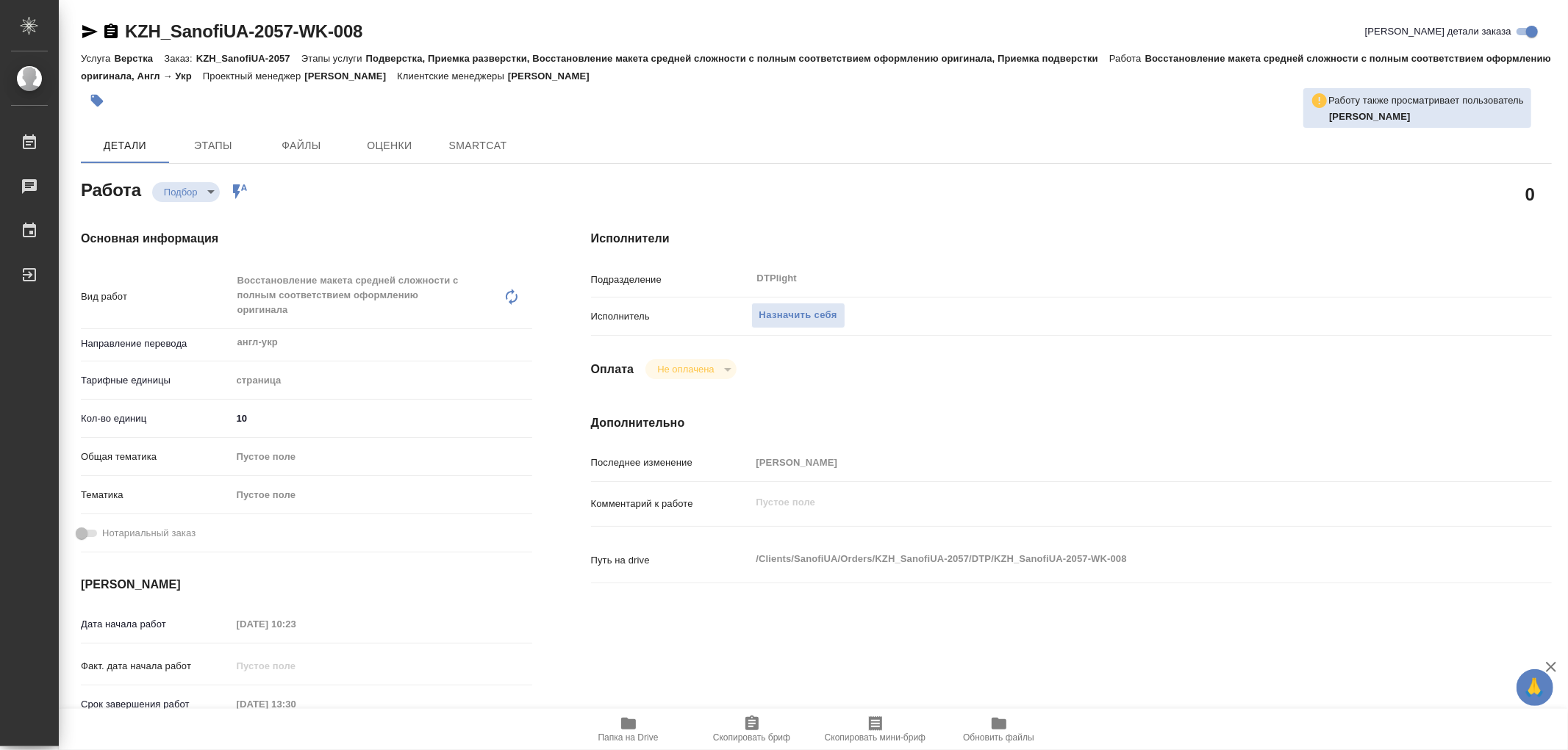
type textarea "x"
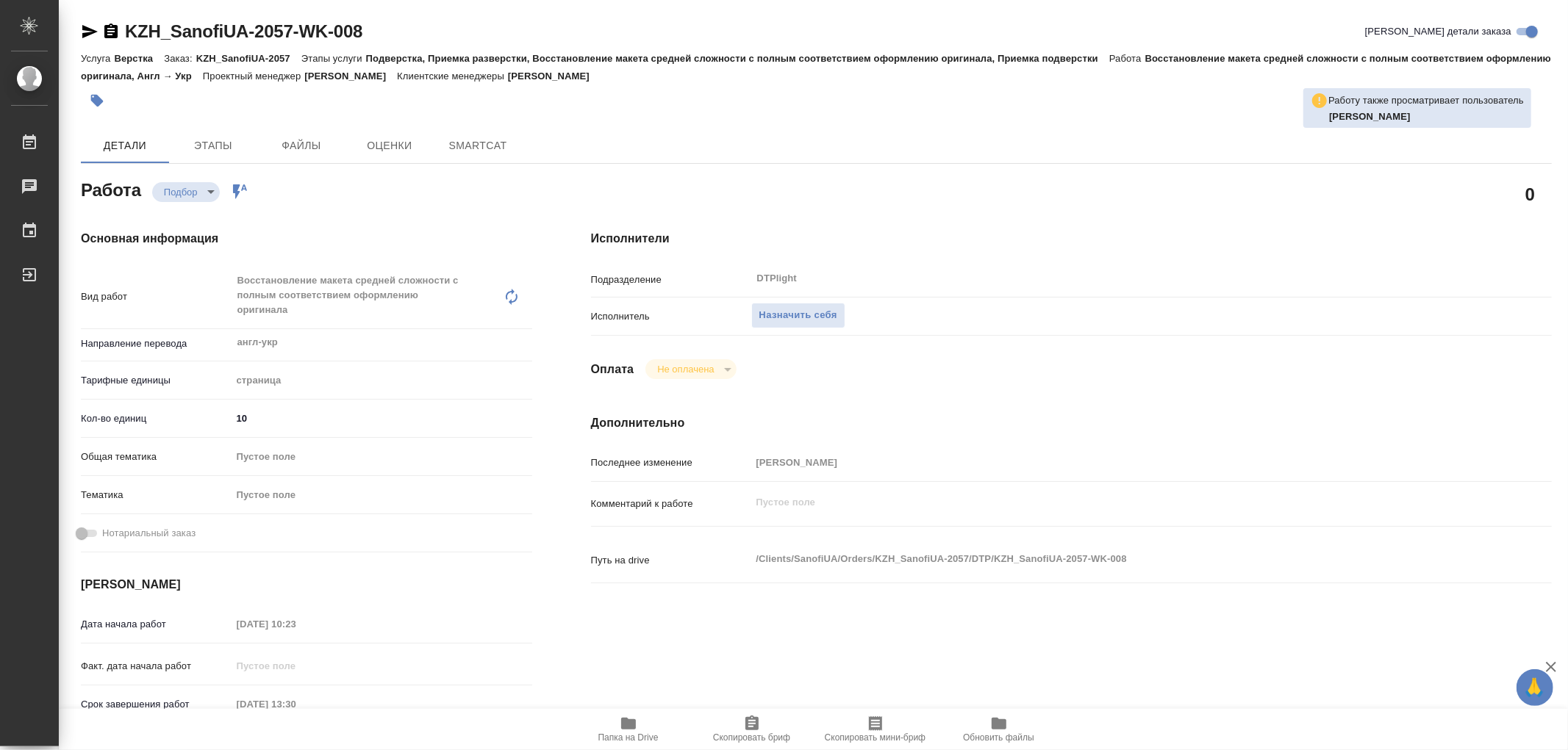
type textarea "x"
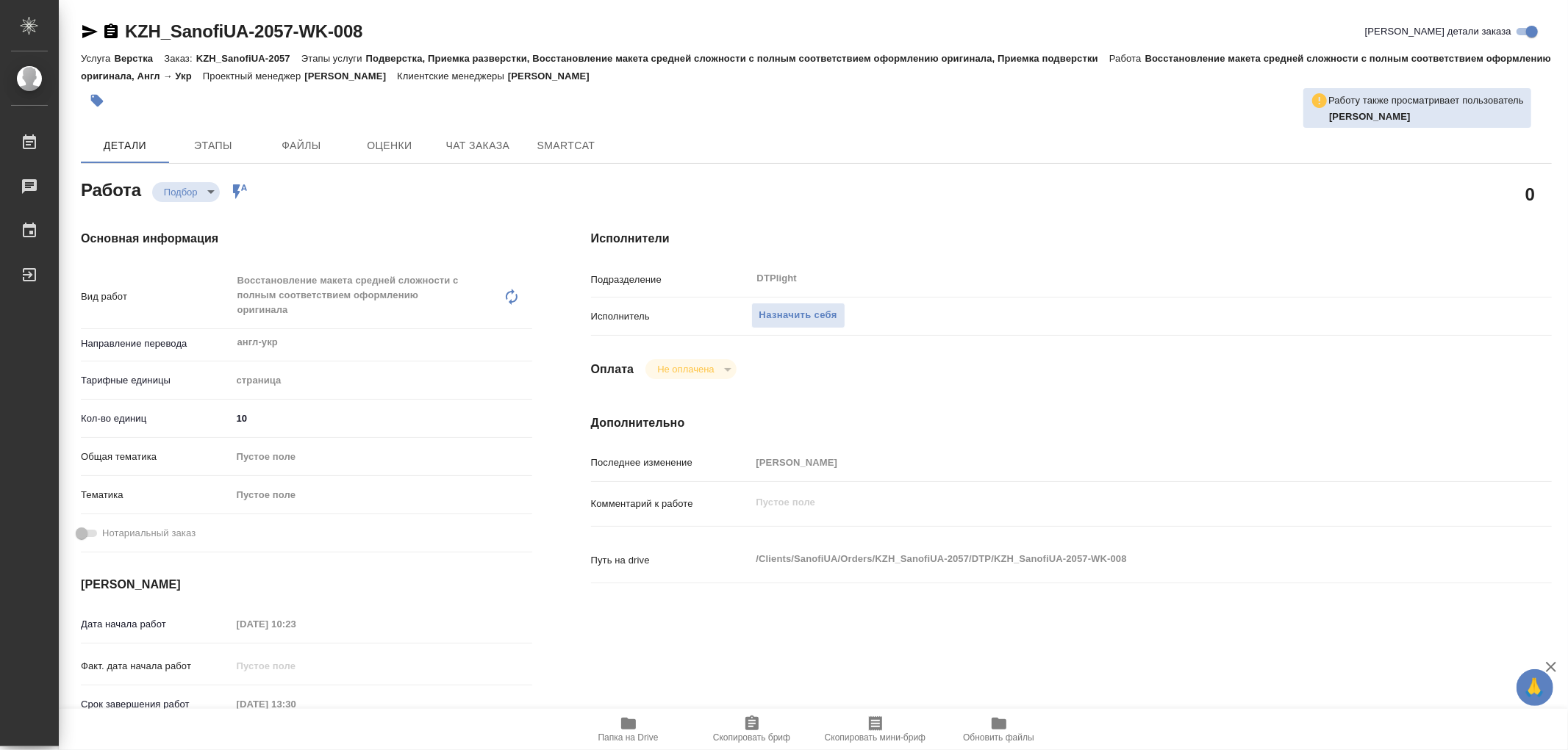
type textarea "x"
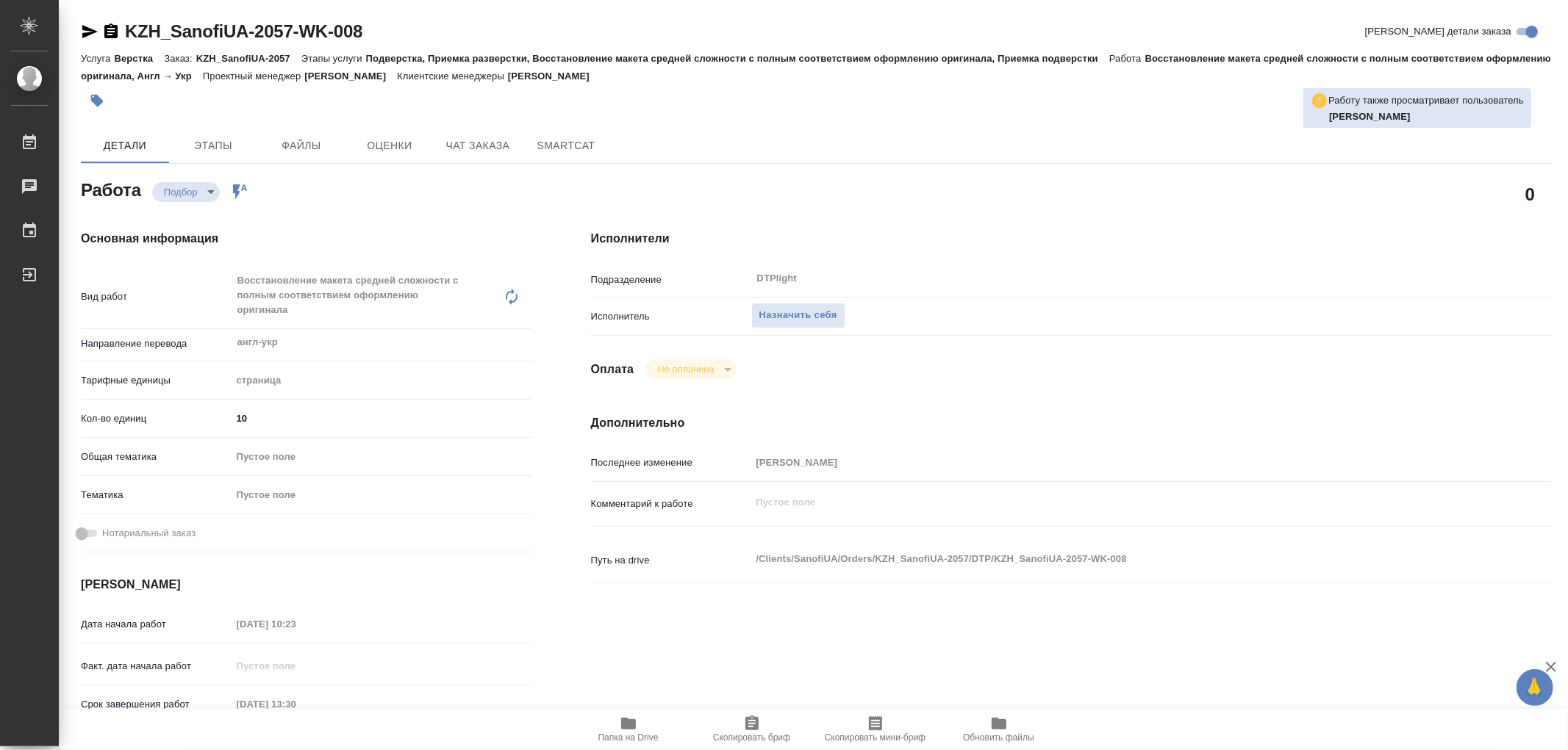
click at [645, 730] on span "Папка на Drive" at bounding box center [628, 729] width 106 height 28
type textarea "x"
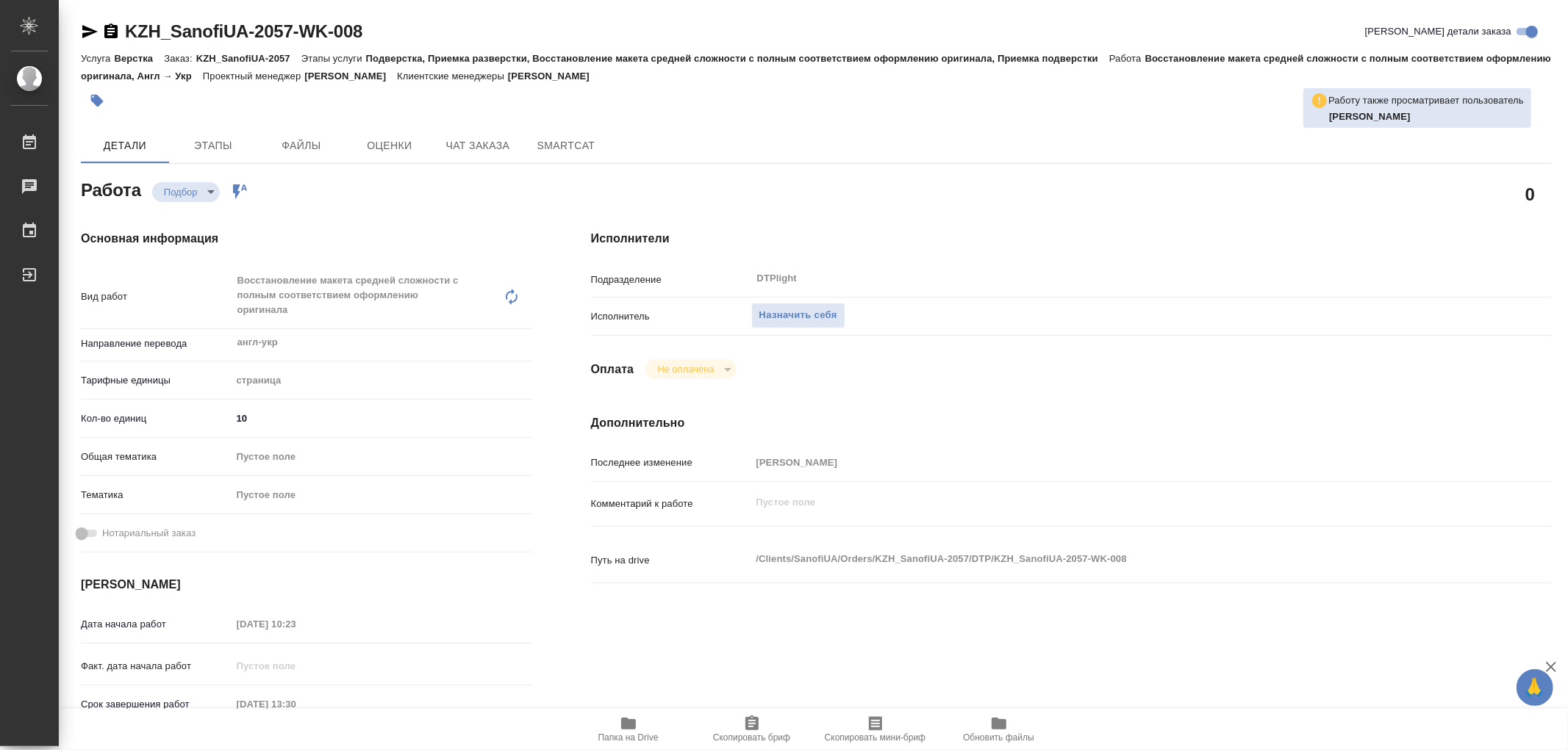
type textarea "x"
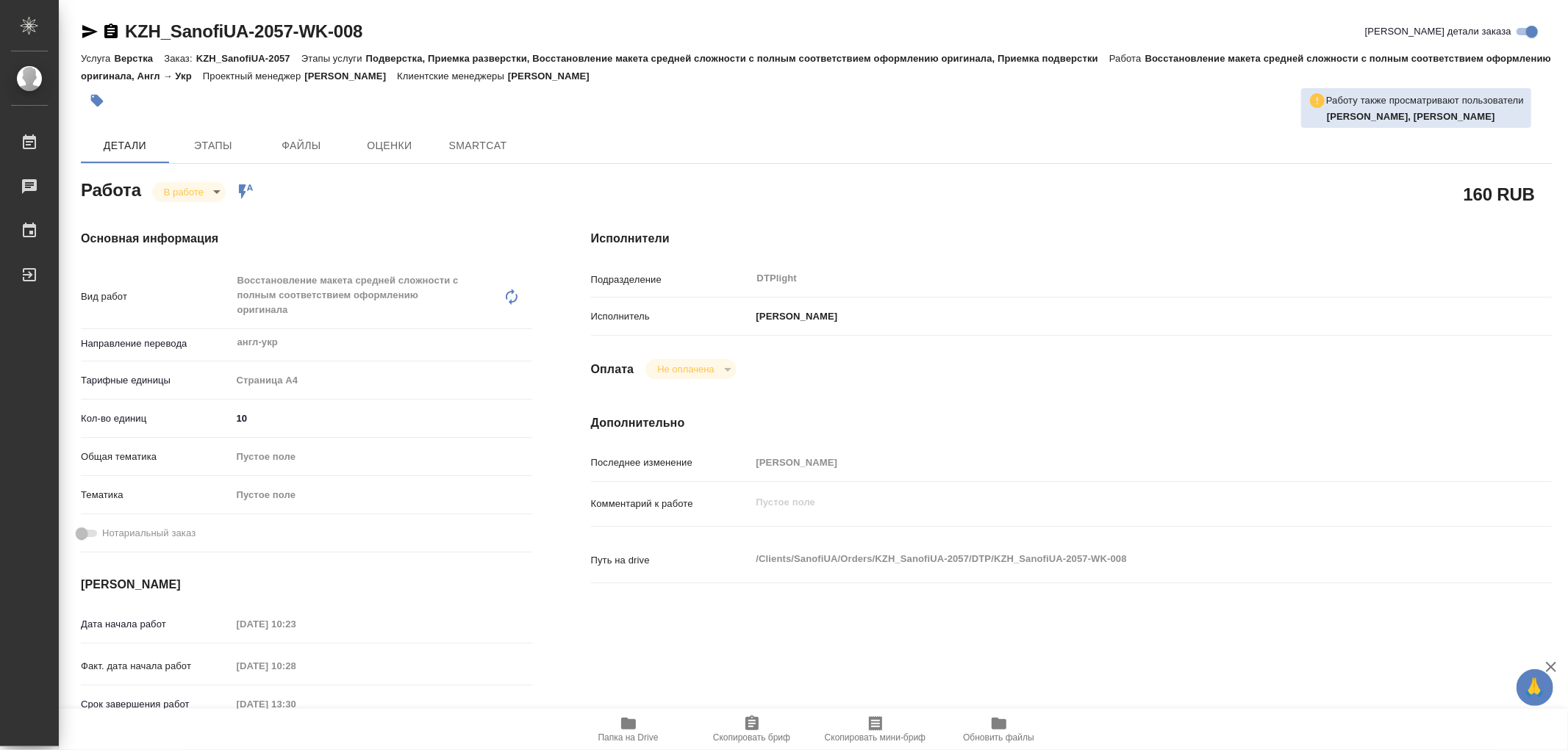
type textarea "x"
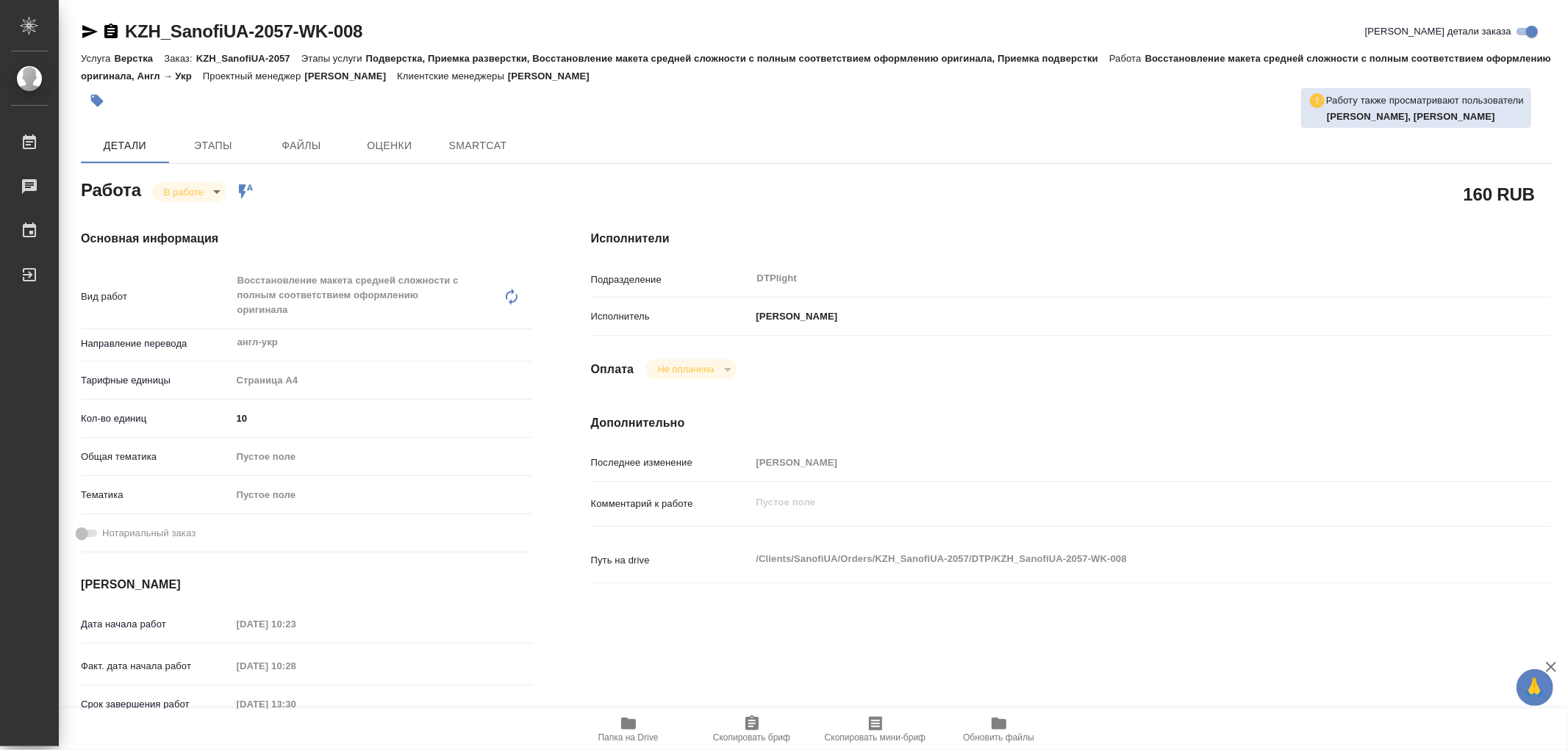
type textarea "x"
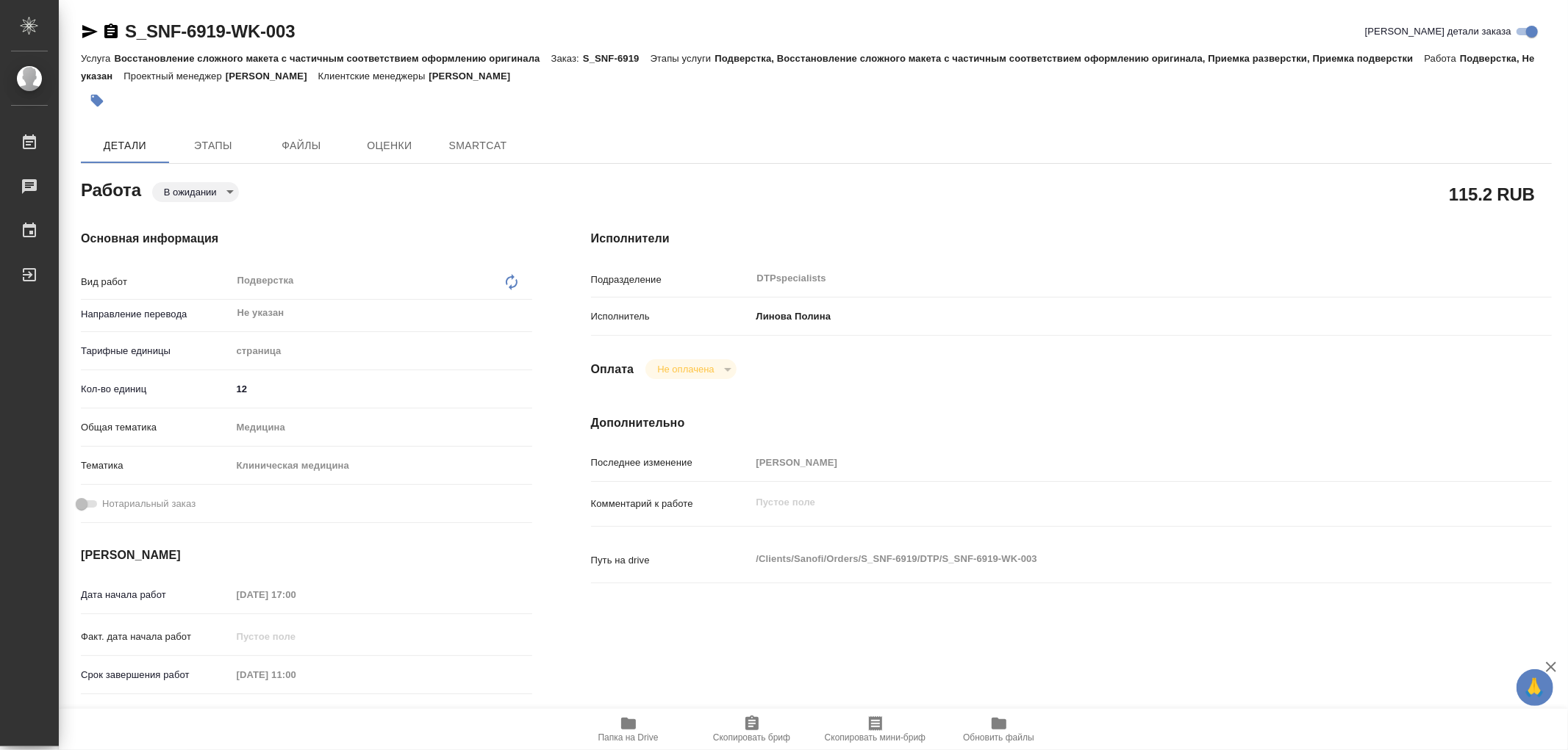
type textarea "x"
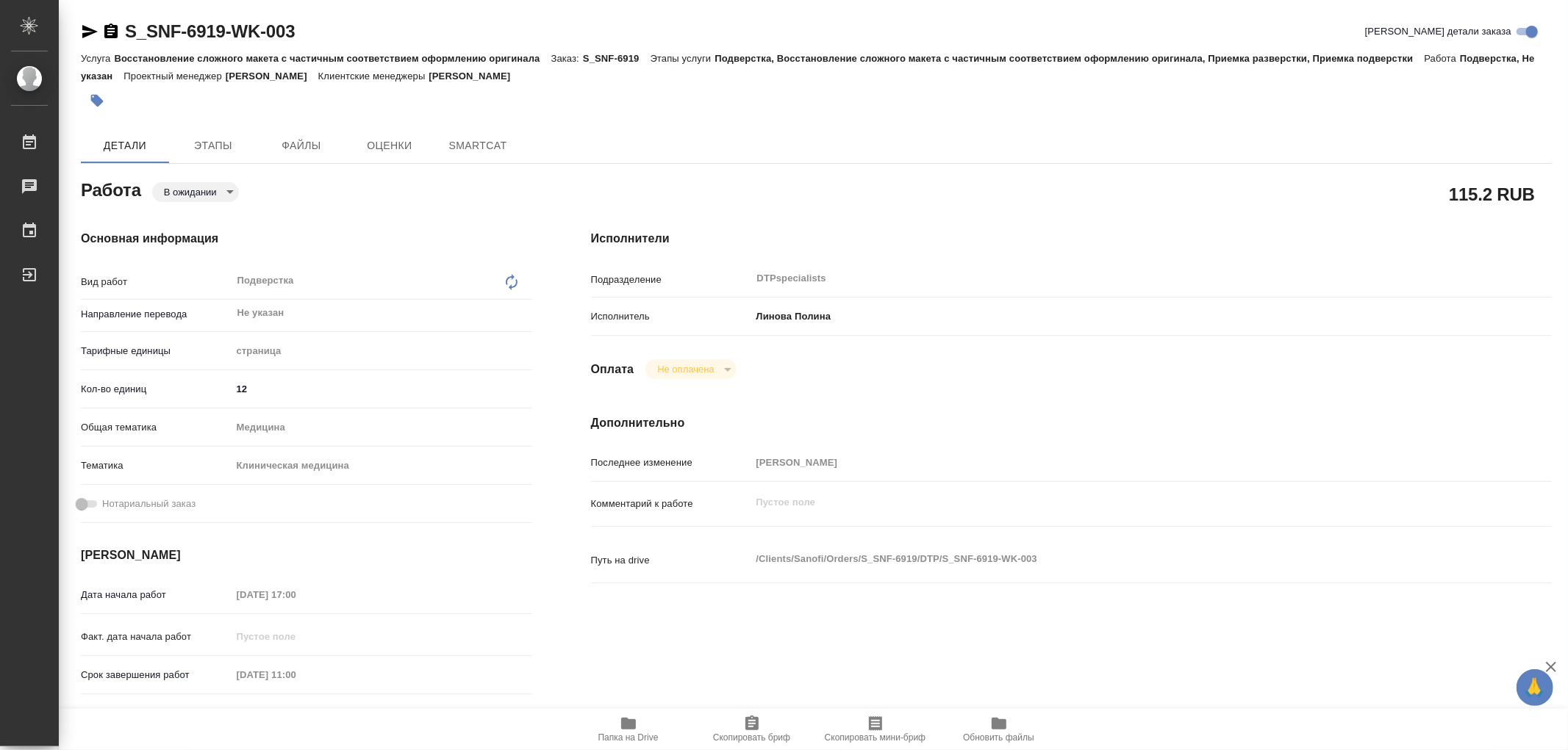
type textarea "x"
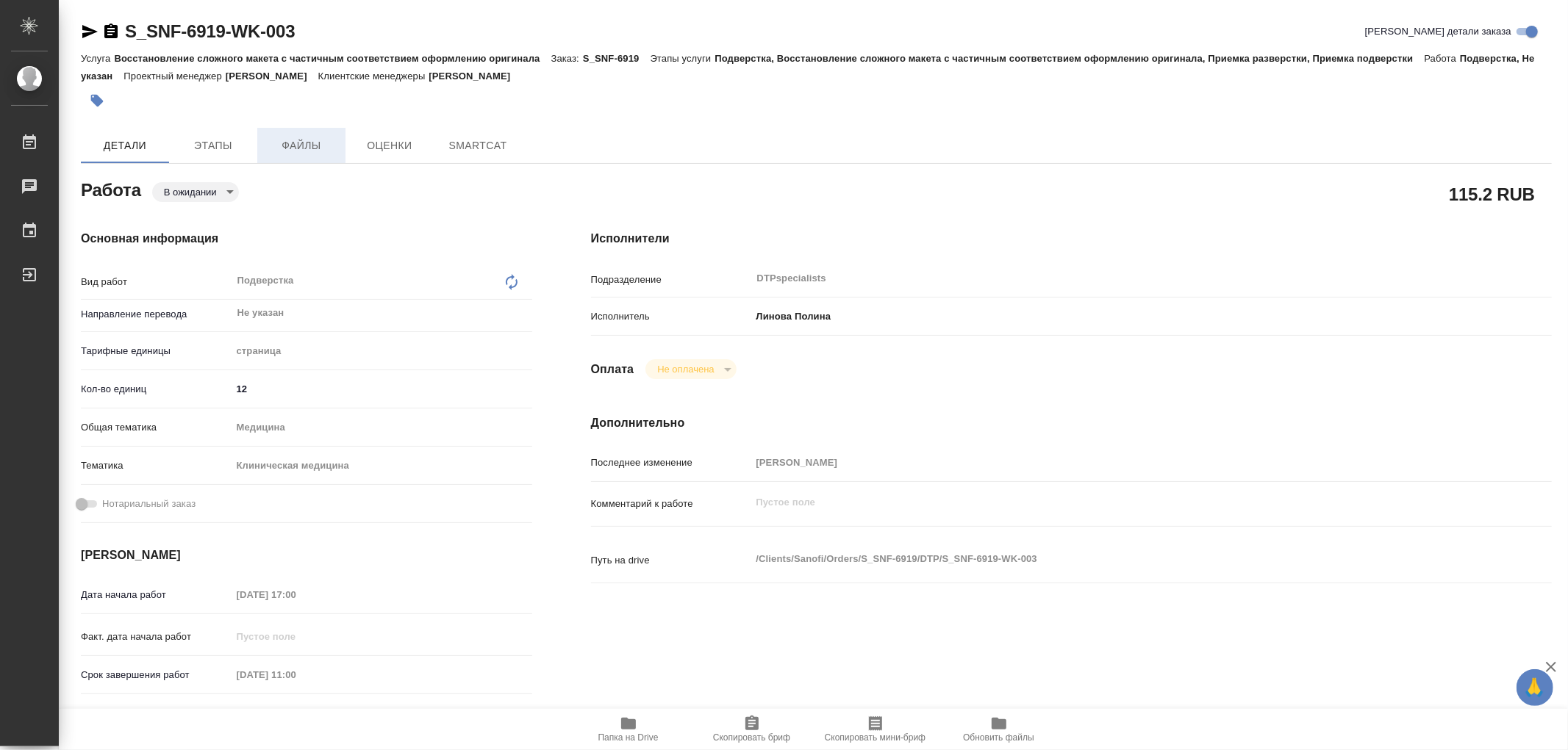
type textarea "x"
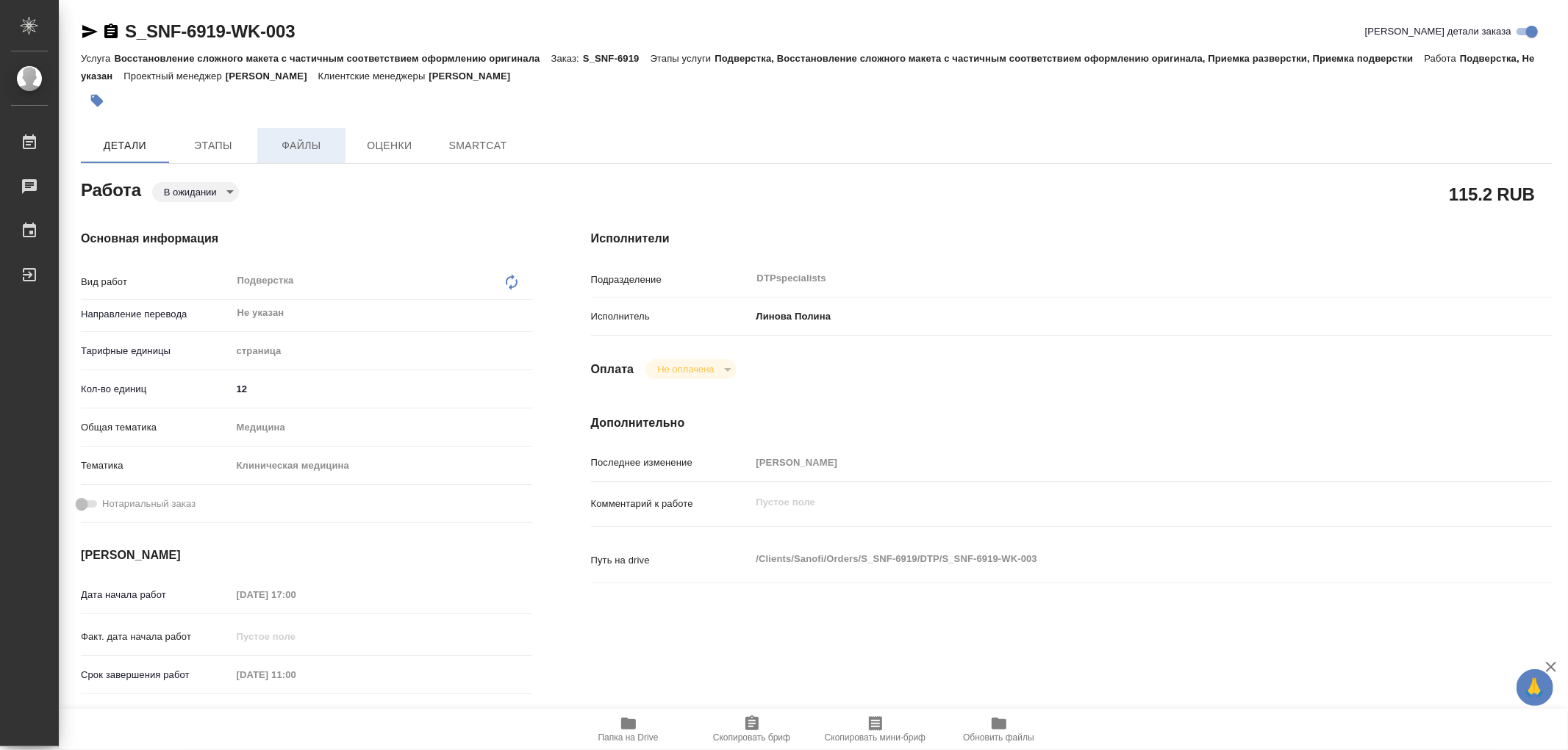
type textarea "x"
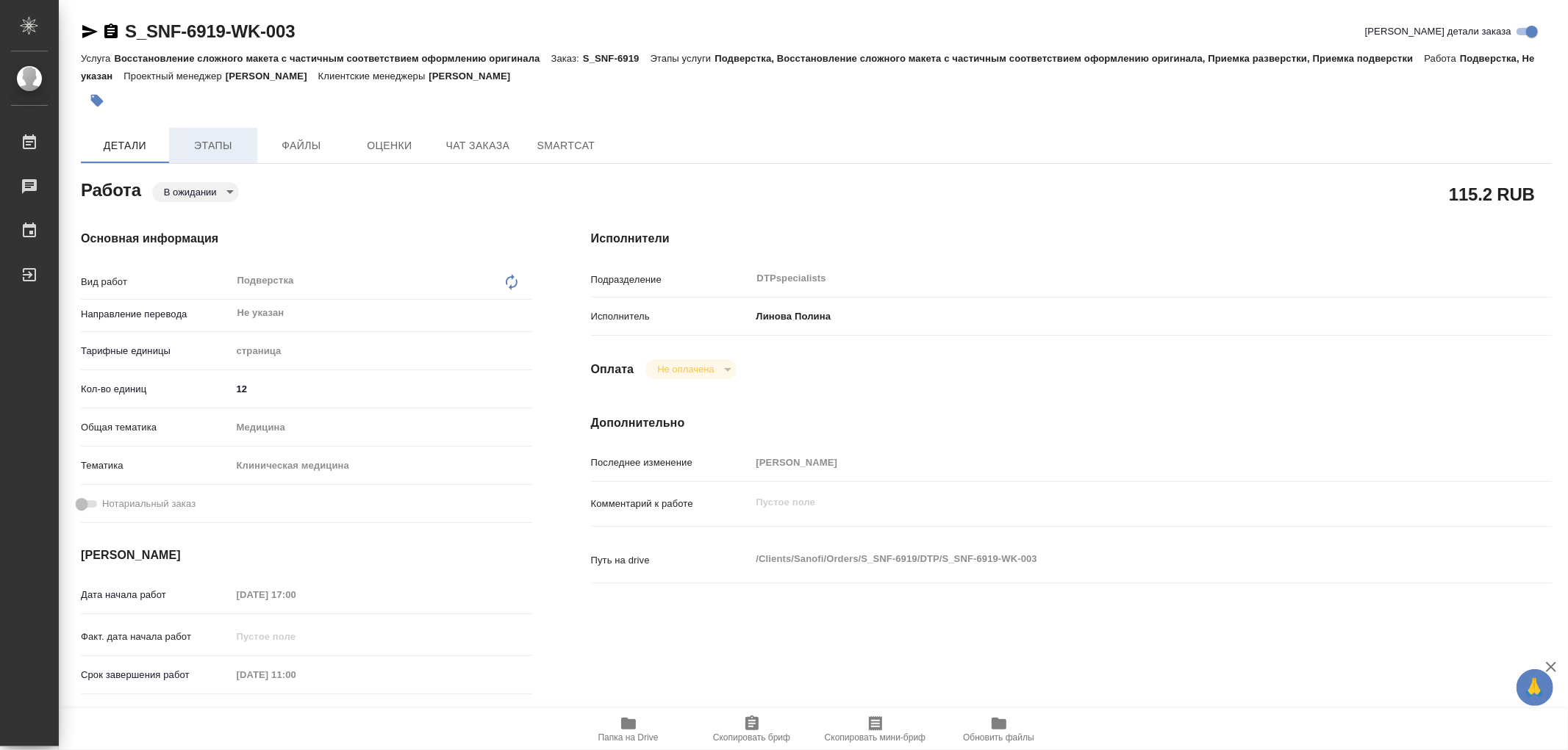
type textarea "x"
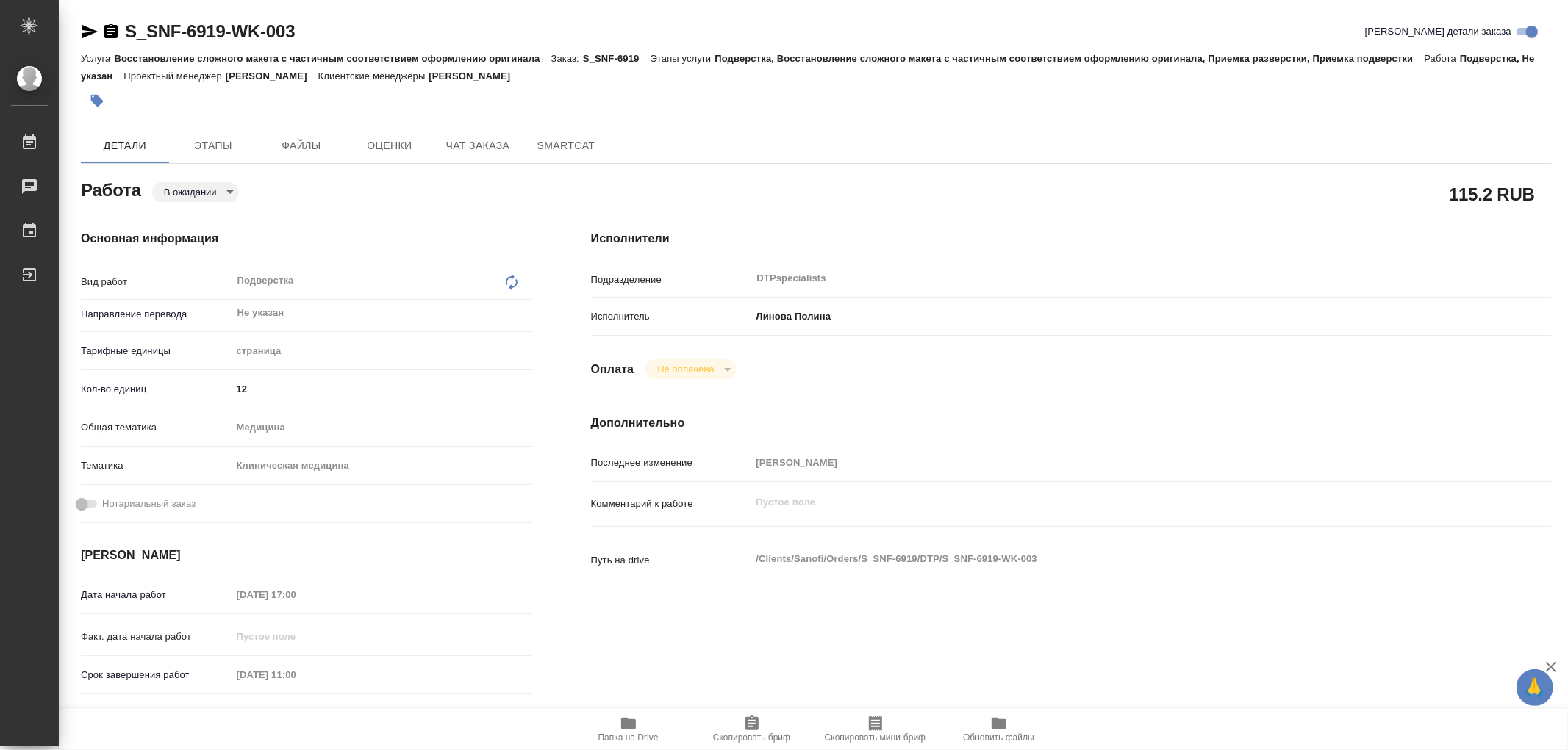
type textarea "x"
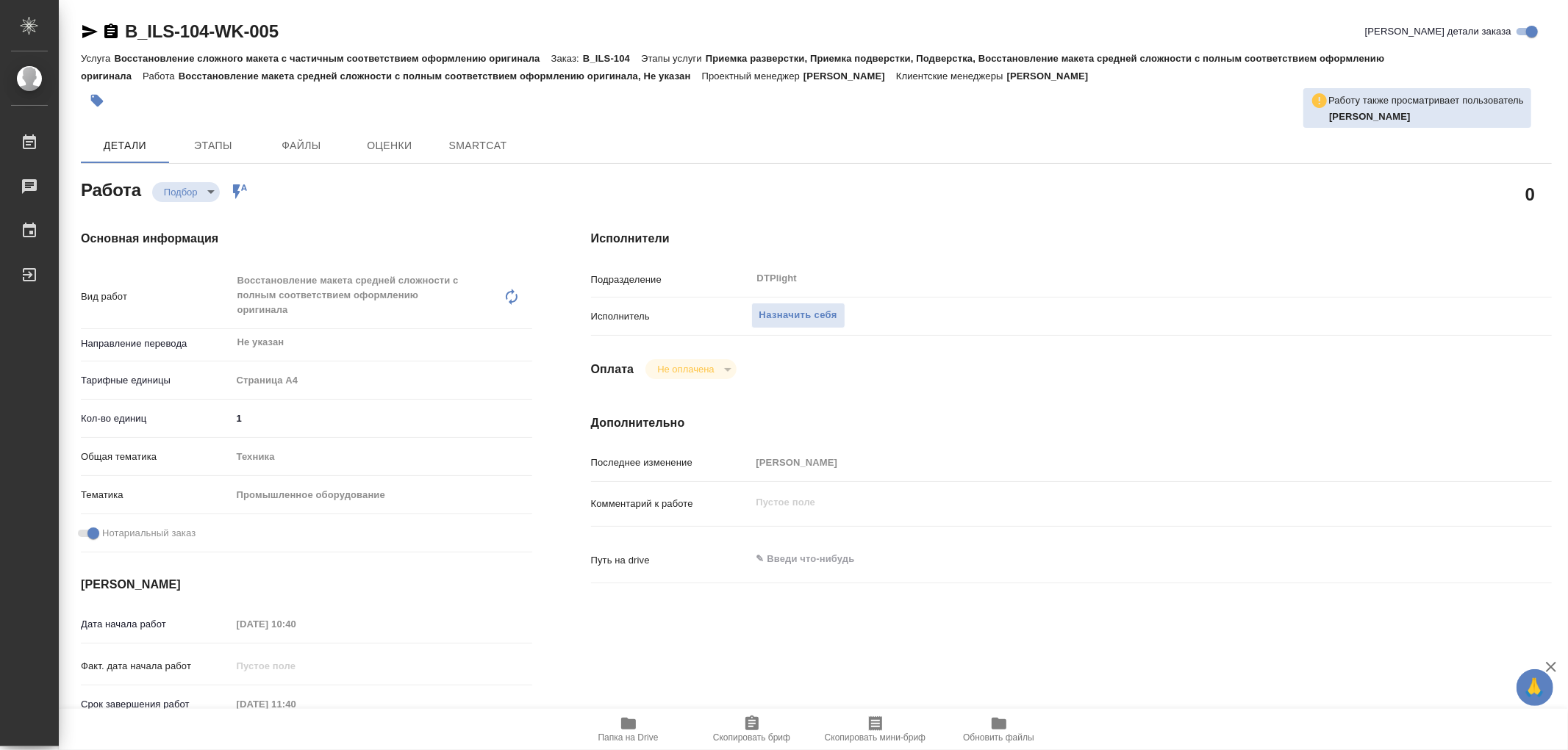
type textarea "x"
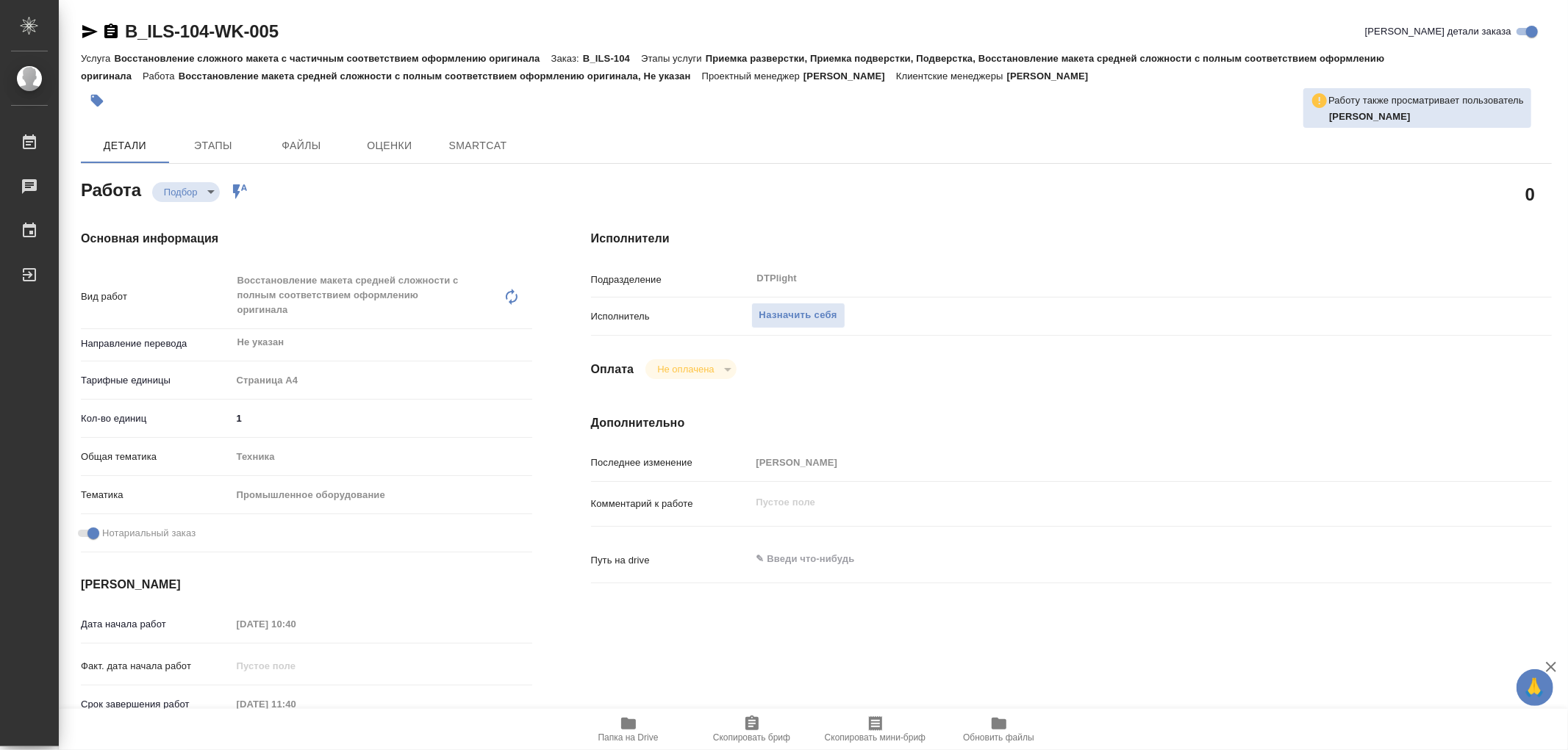
type textarea "x"
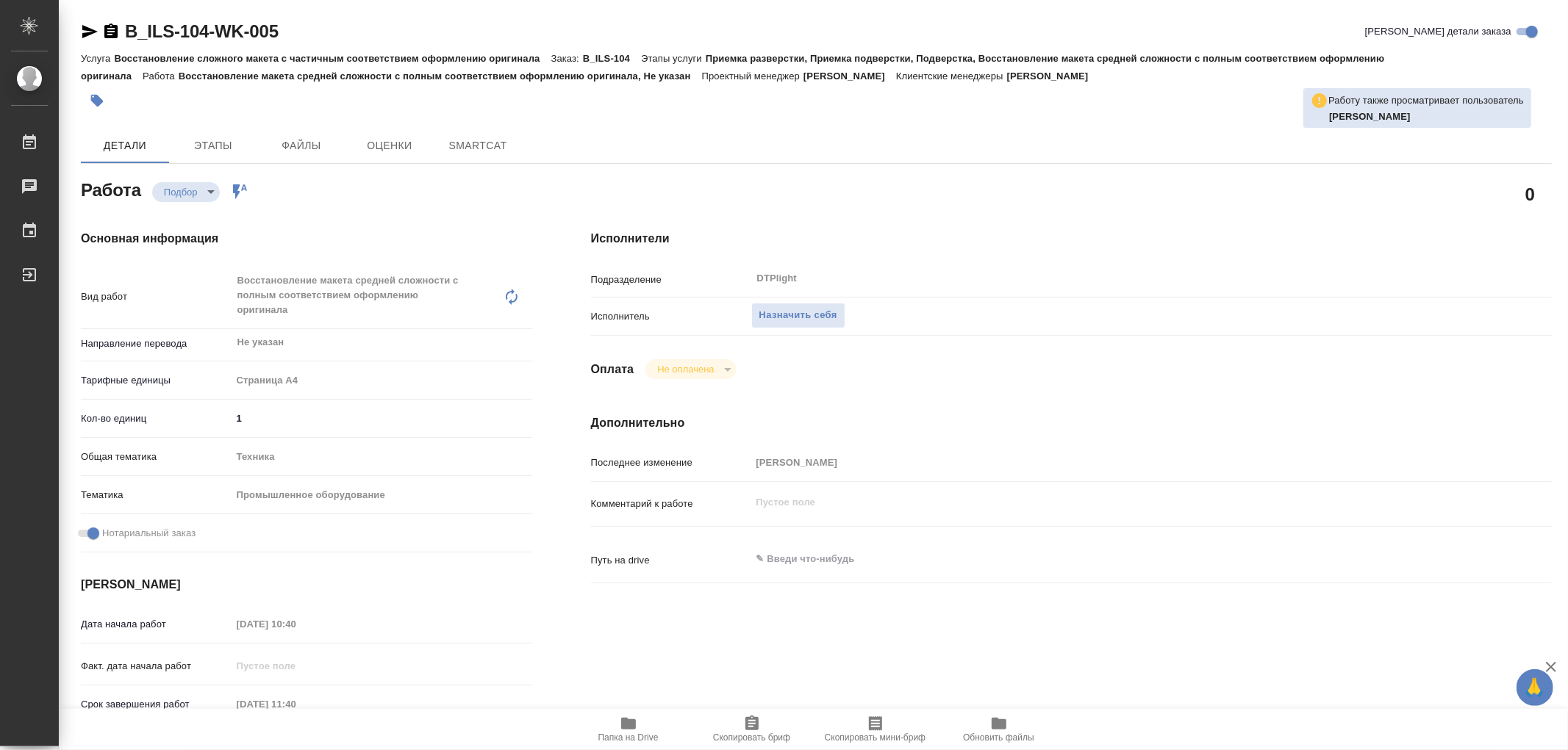
type textarea "x"
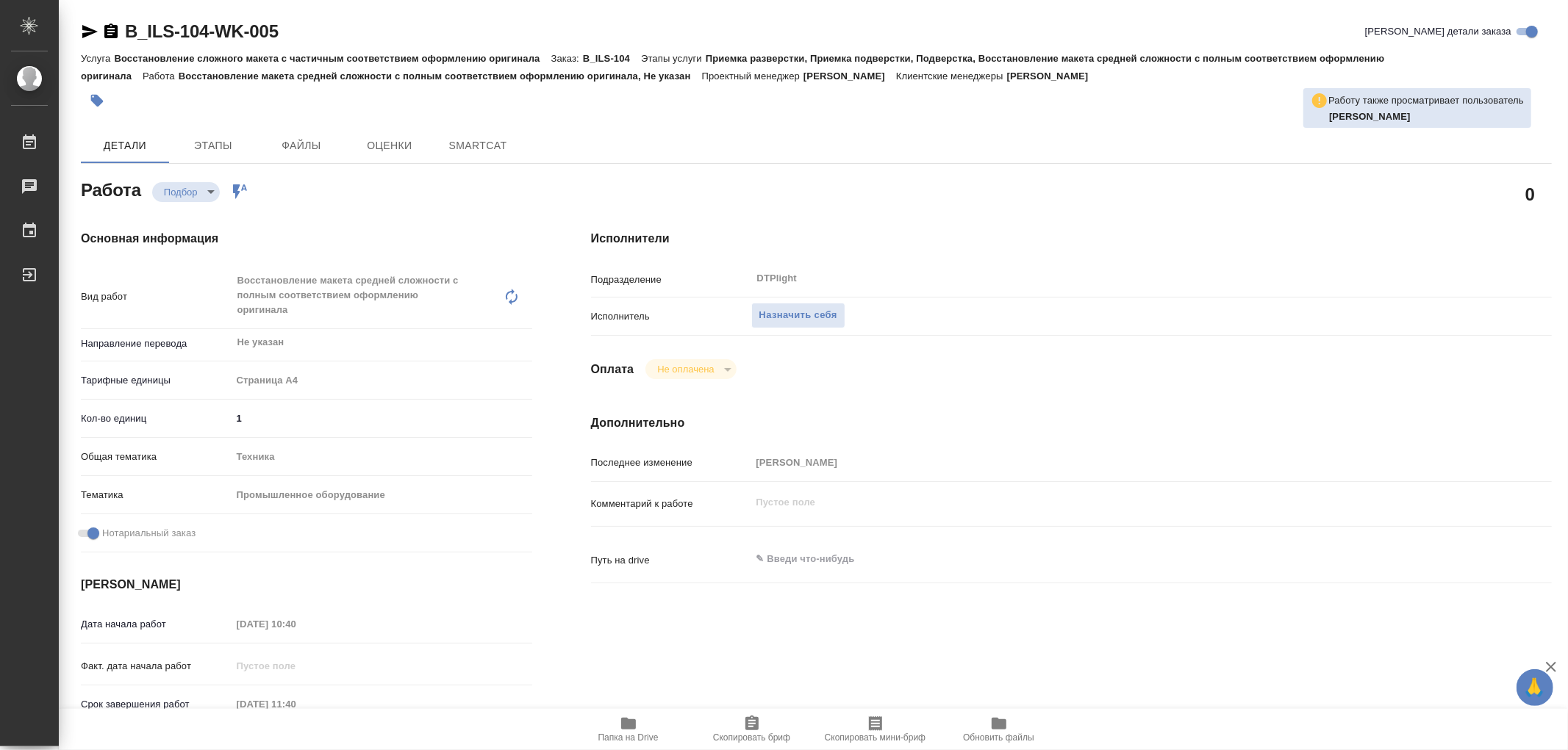
type textarea "x"
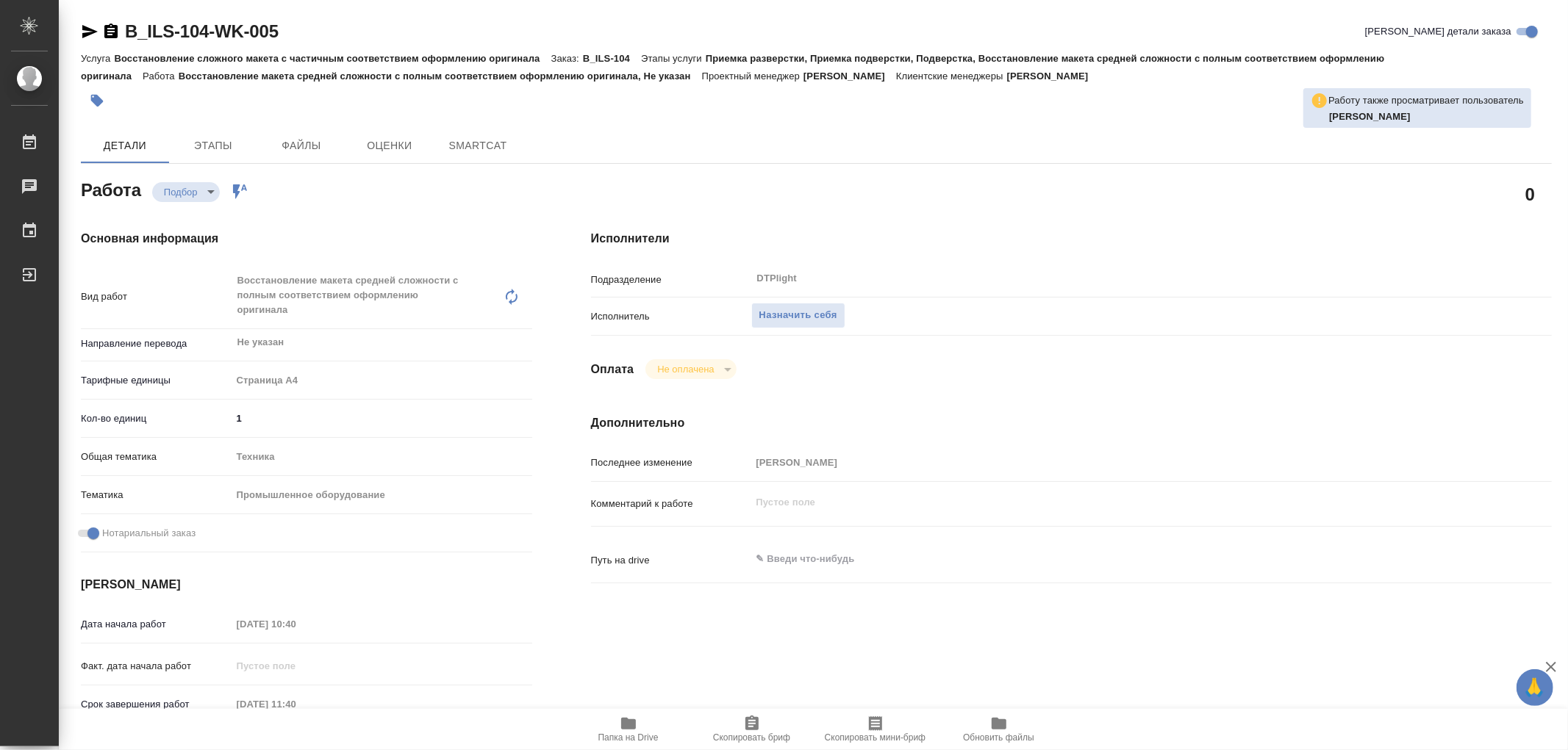
type textarea "x"
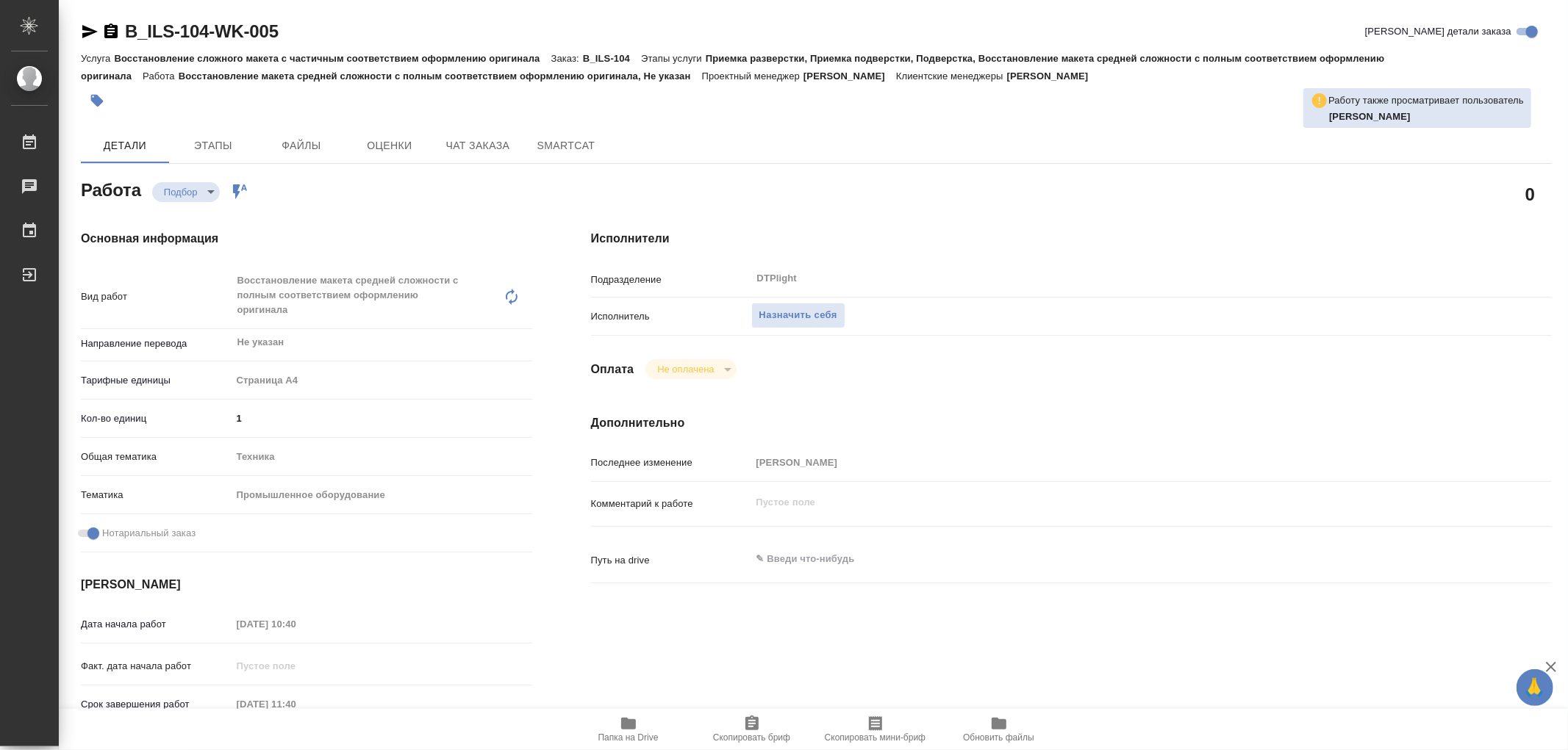
click at [618, 717] on span "Папка на Drive" at bounding box center [628, 729] width 106 height 28
type textarea "x"
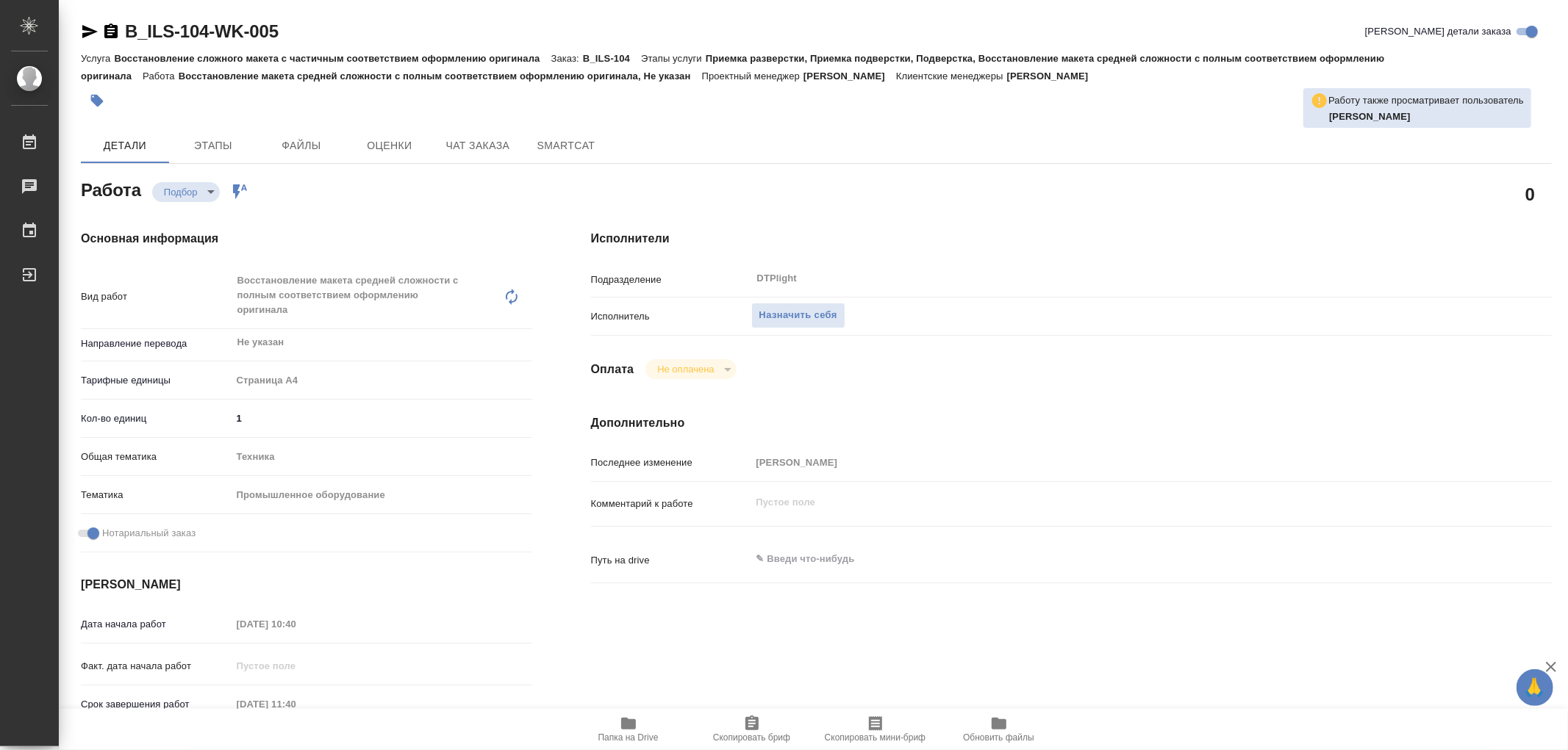
type textarea "x"
click at [625, 723] on icon "button" at bounding box center [628, 723] width 14 height 11
type textarea "x"
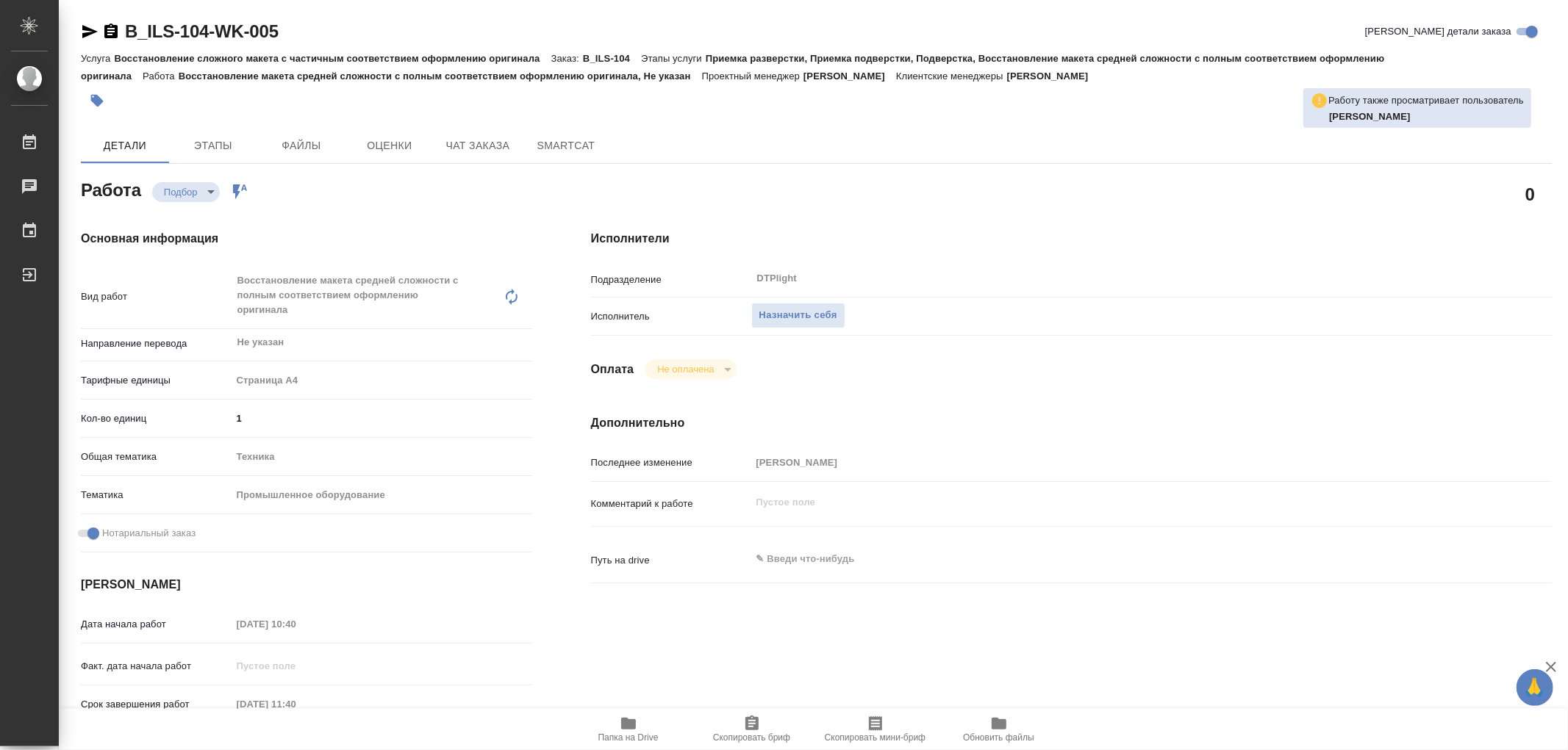
type textarea "x"
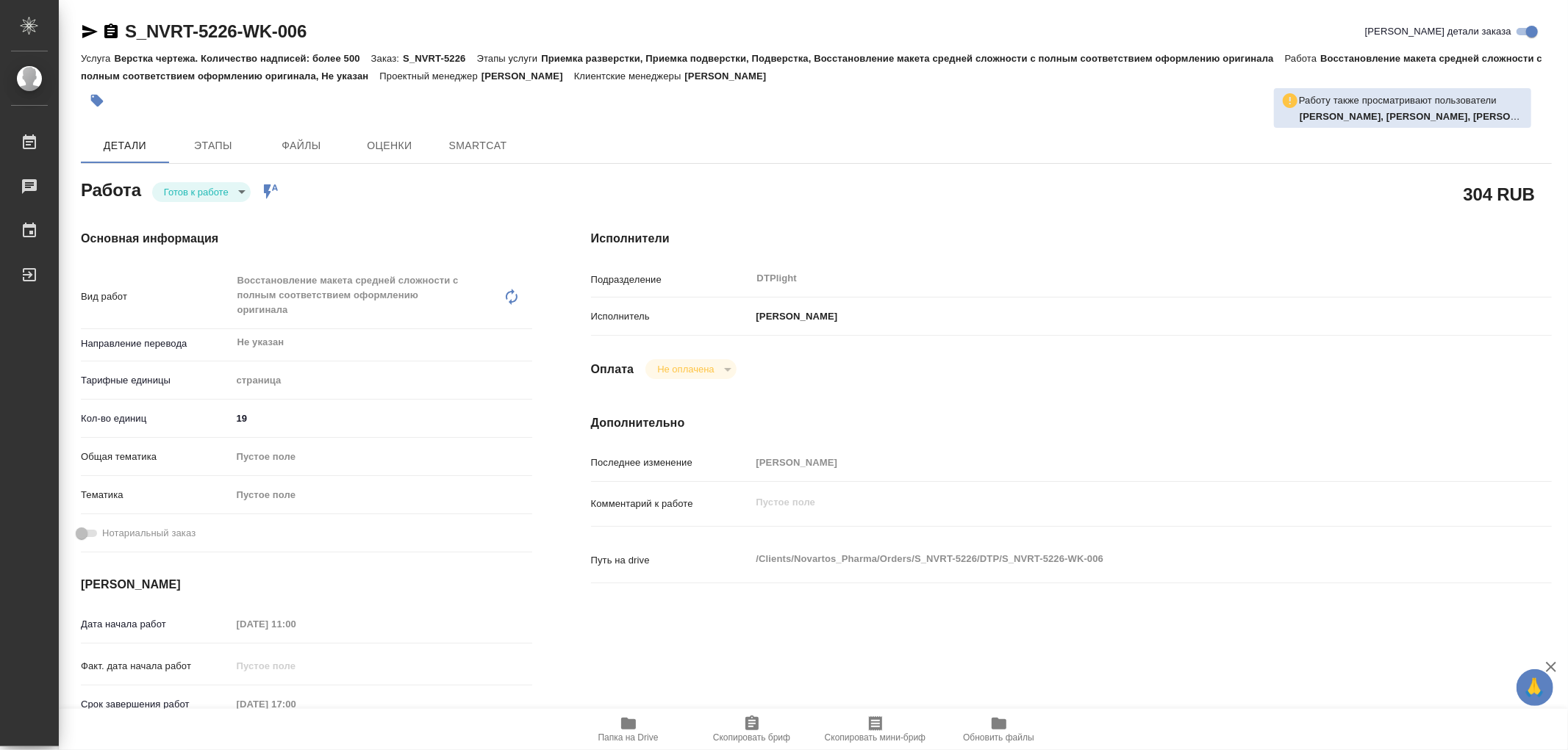
type textarea "x"
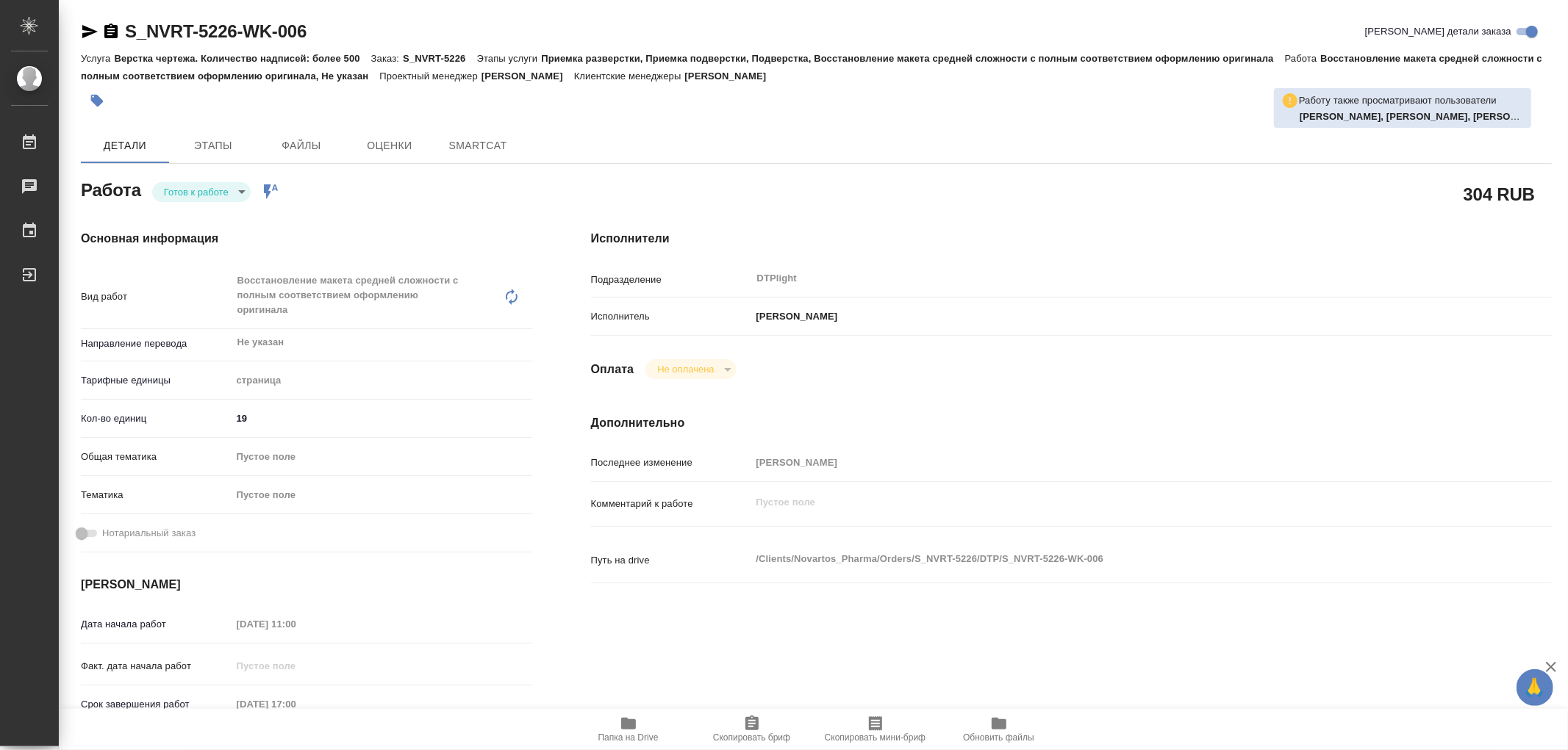
type textarea "x"
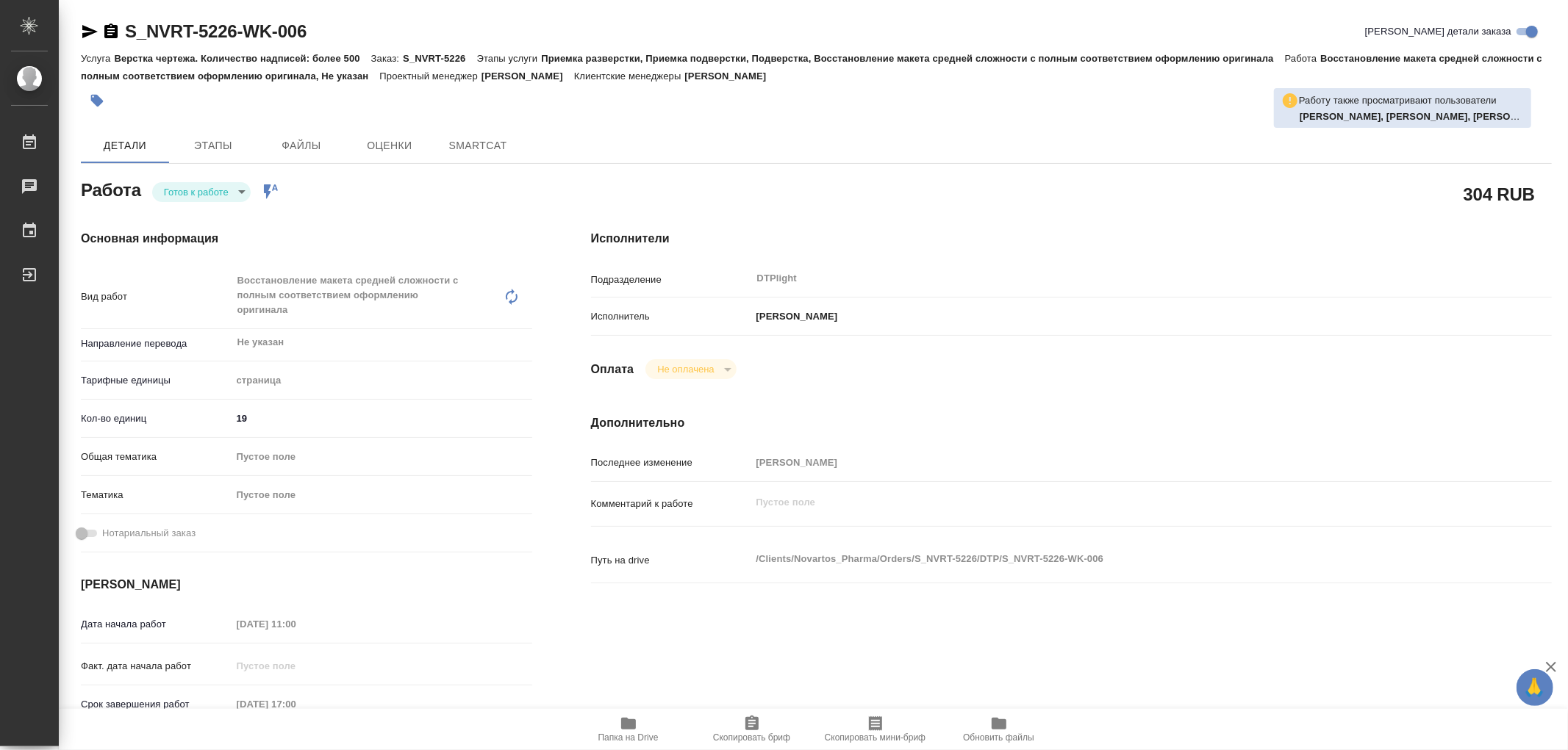
type textarea "x"
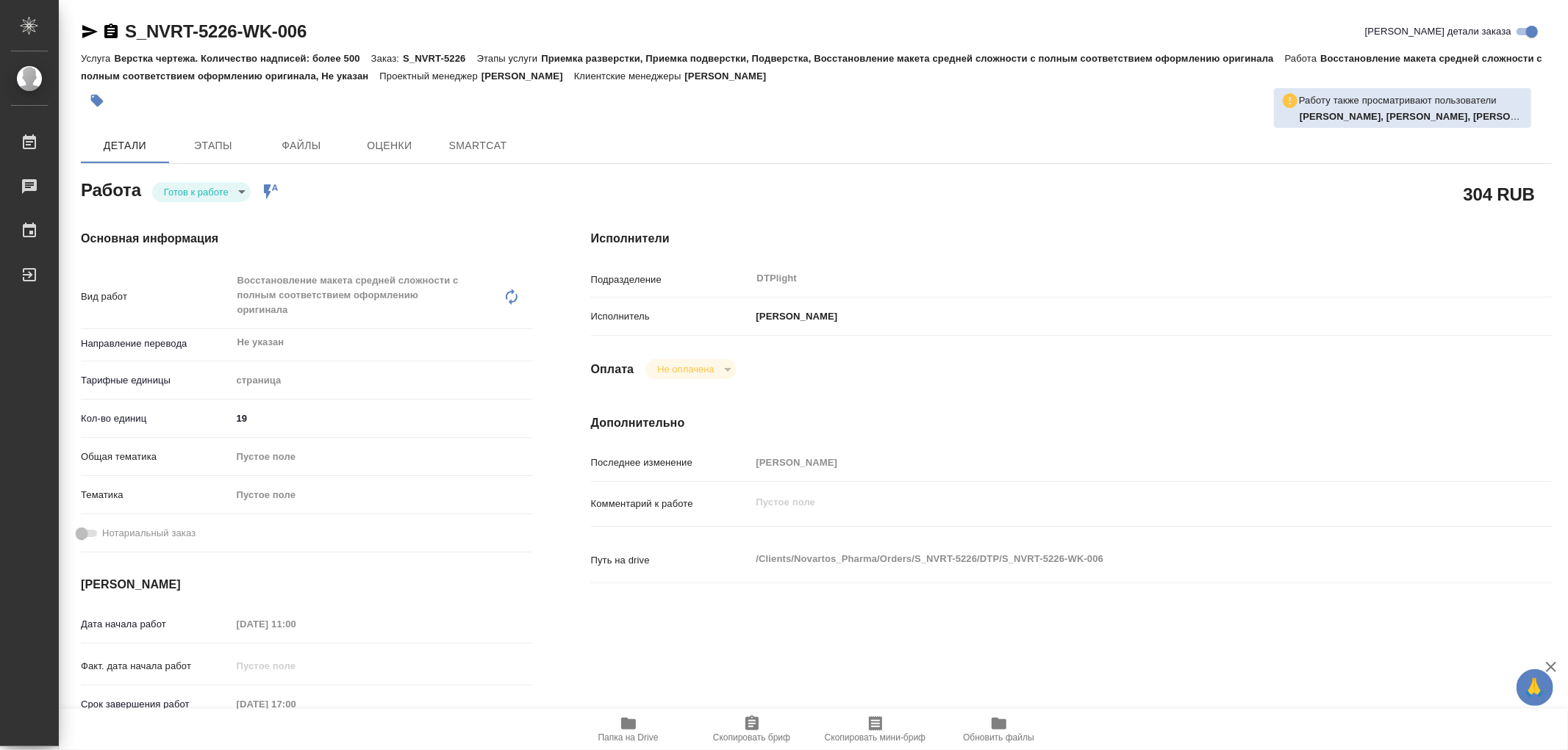
type textarea "x"
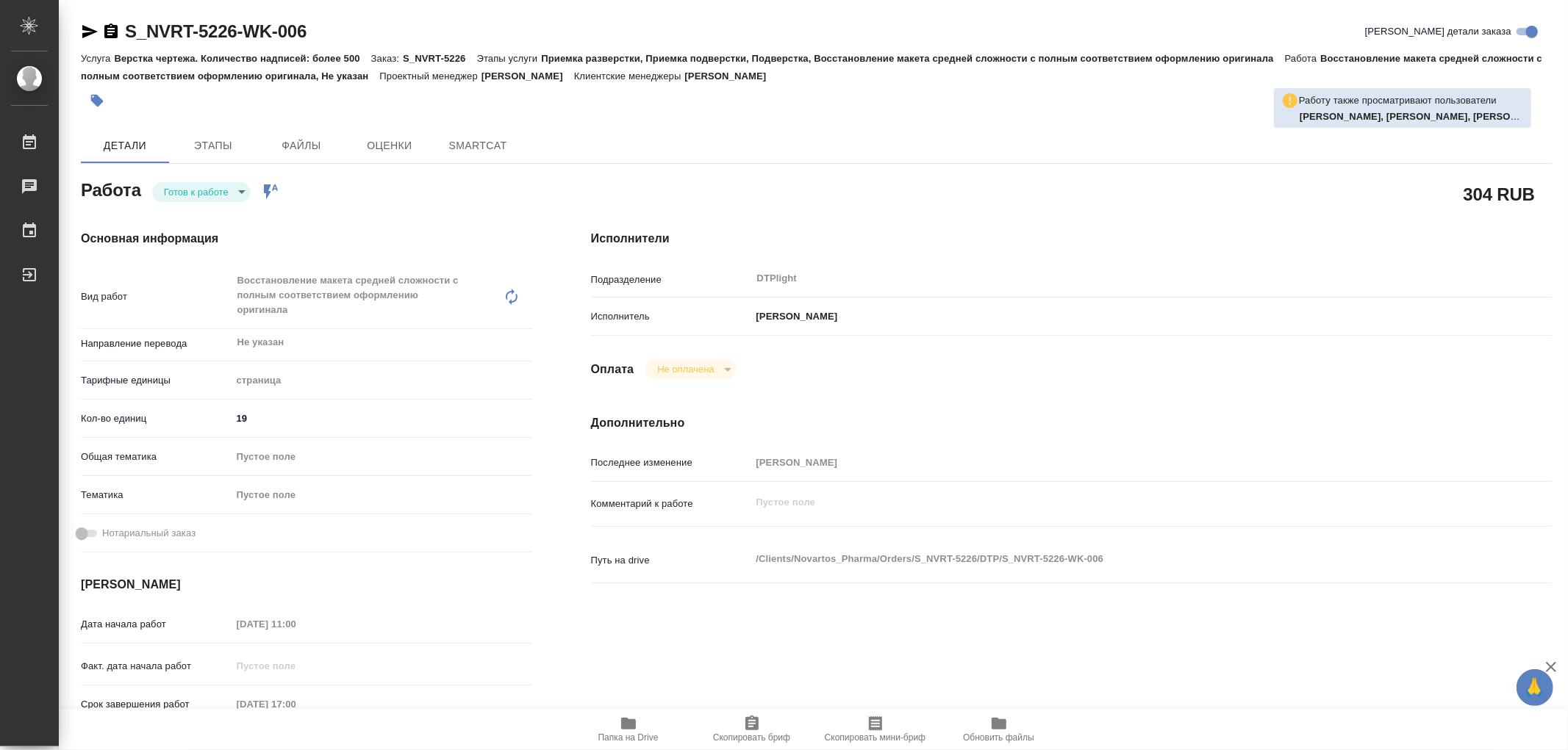
type textarea "x"
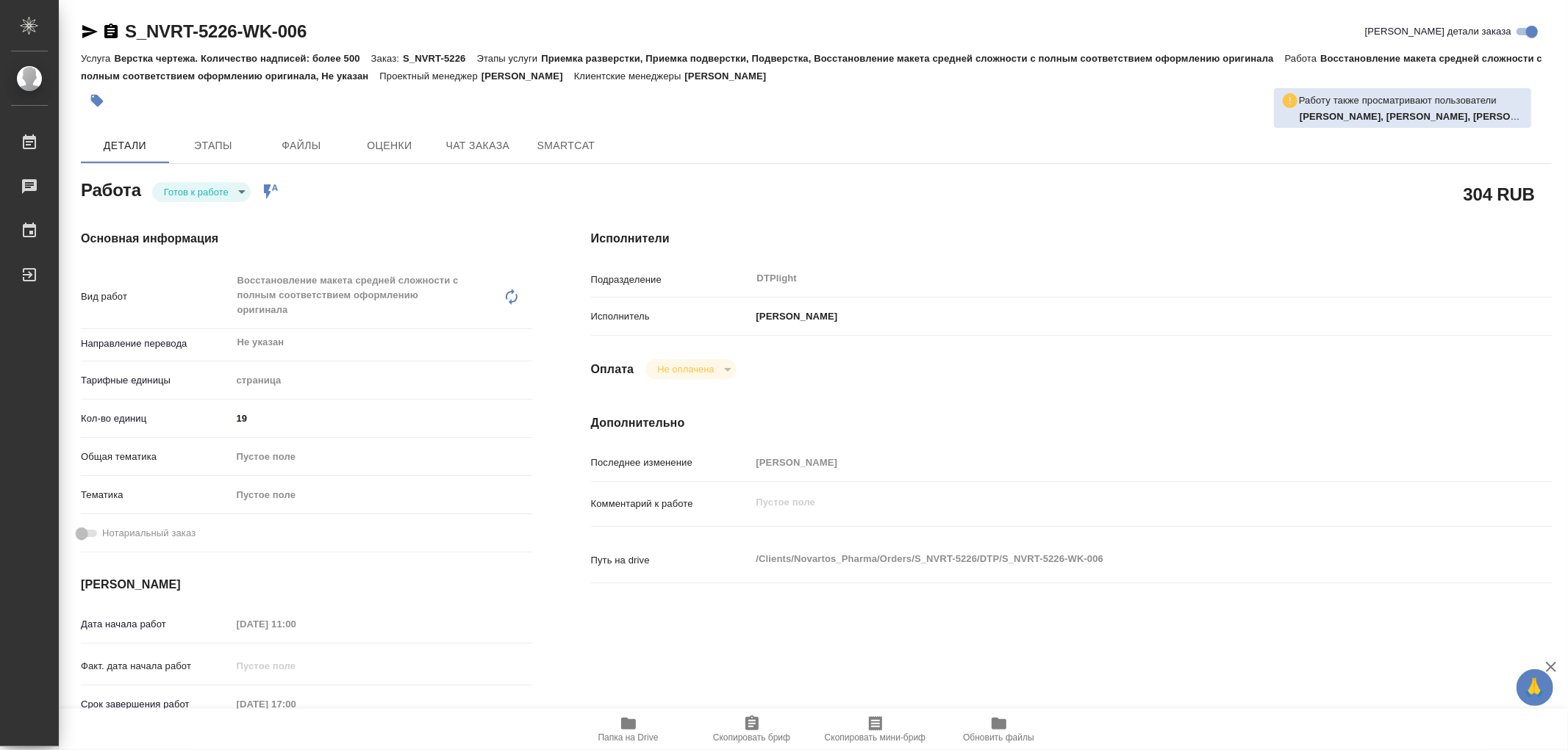
type textarea "x"
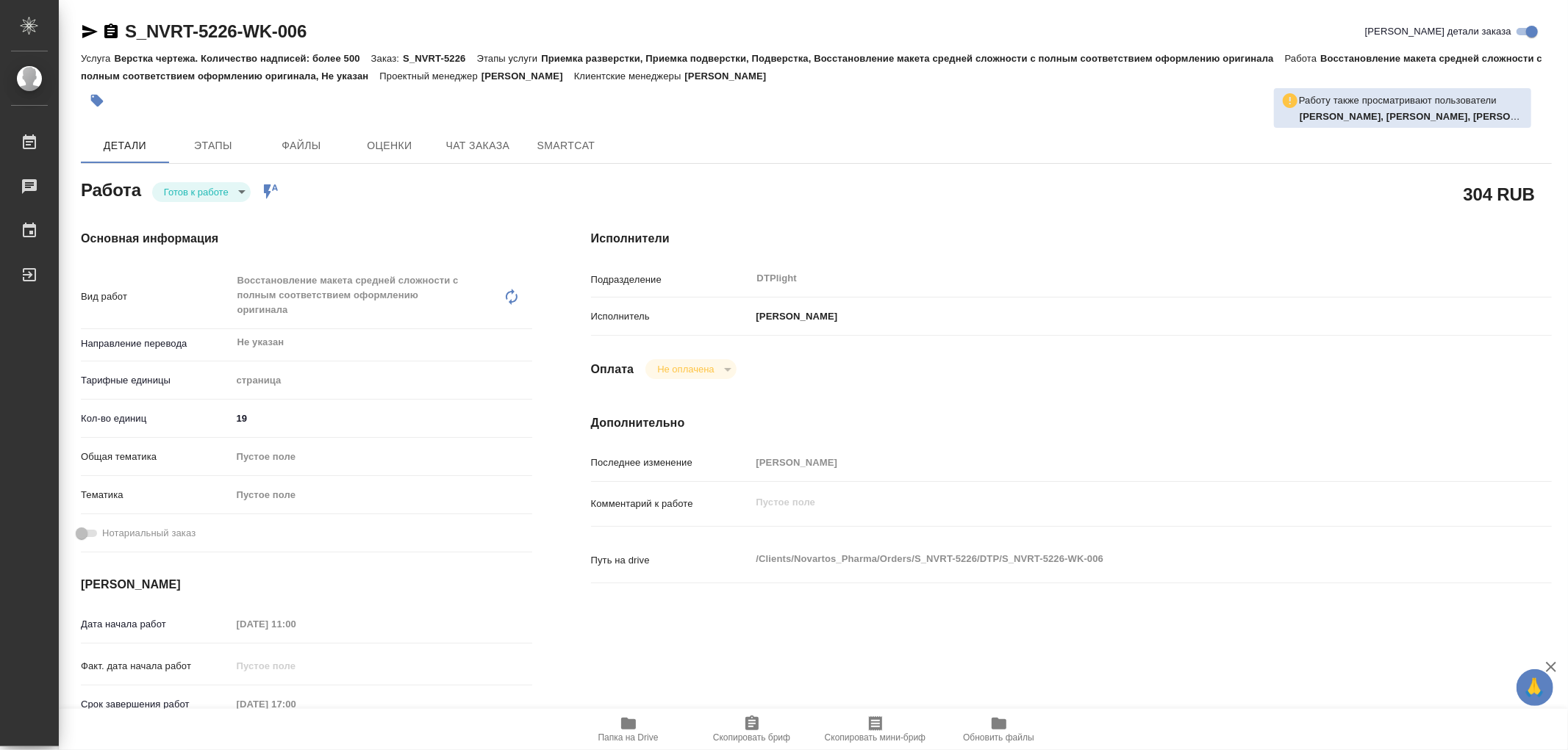
type textarea "x"
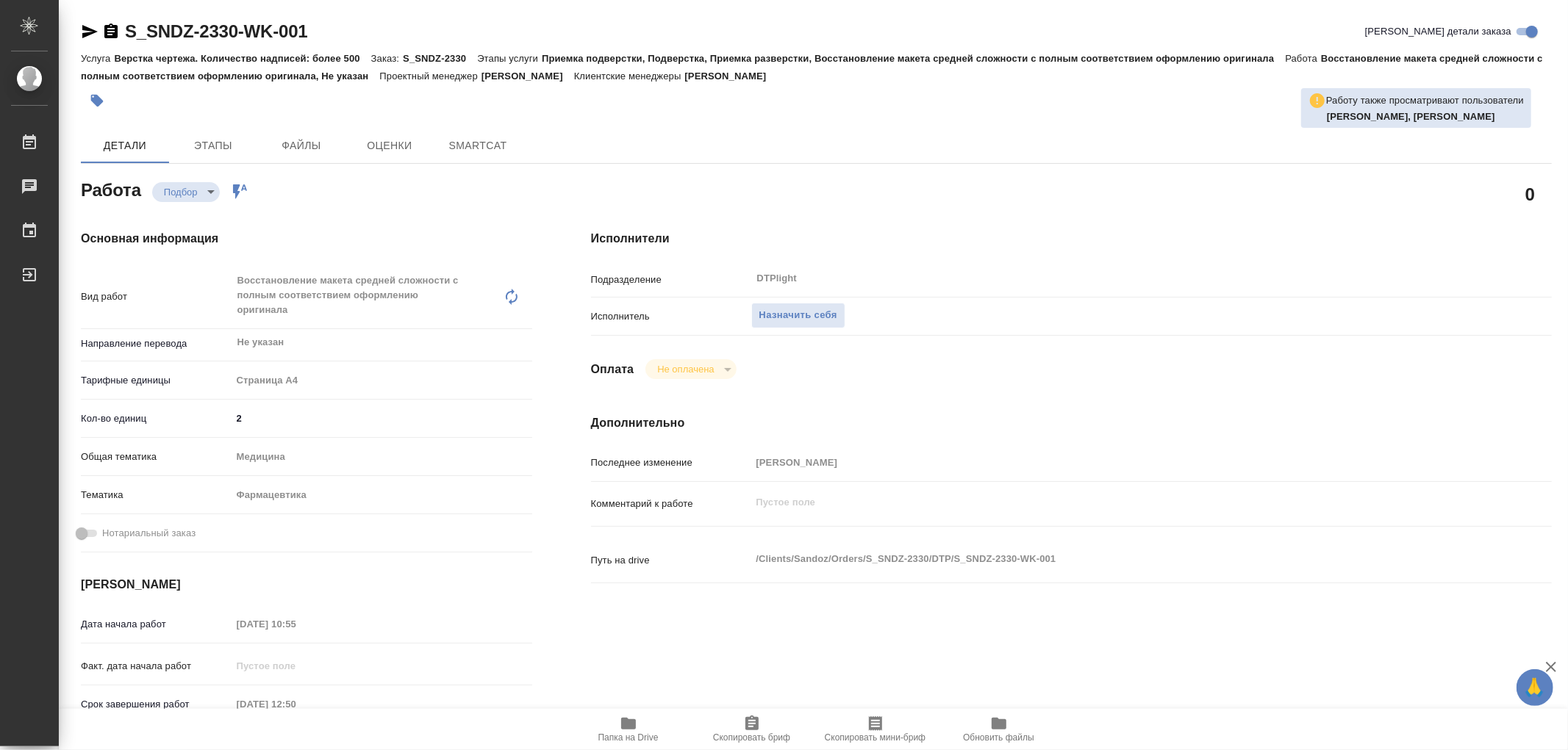
type textarea "x"
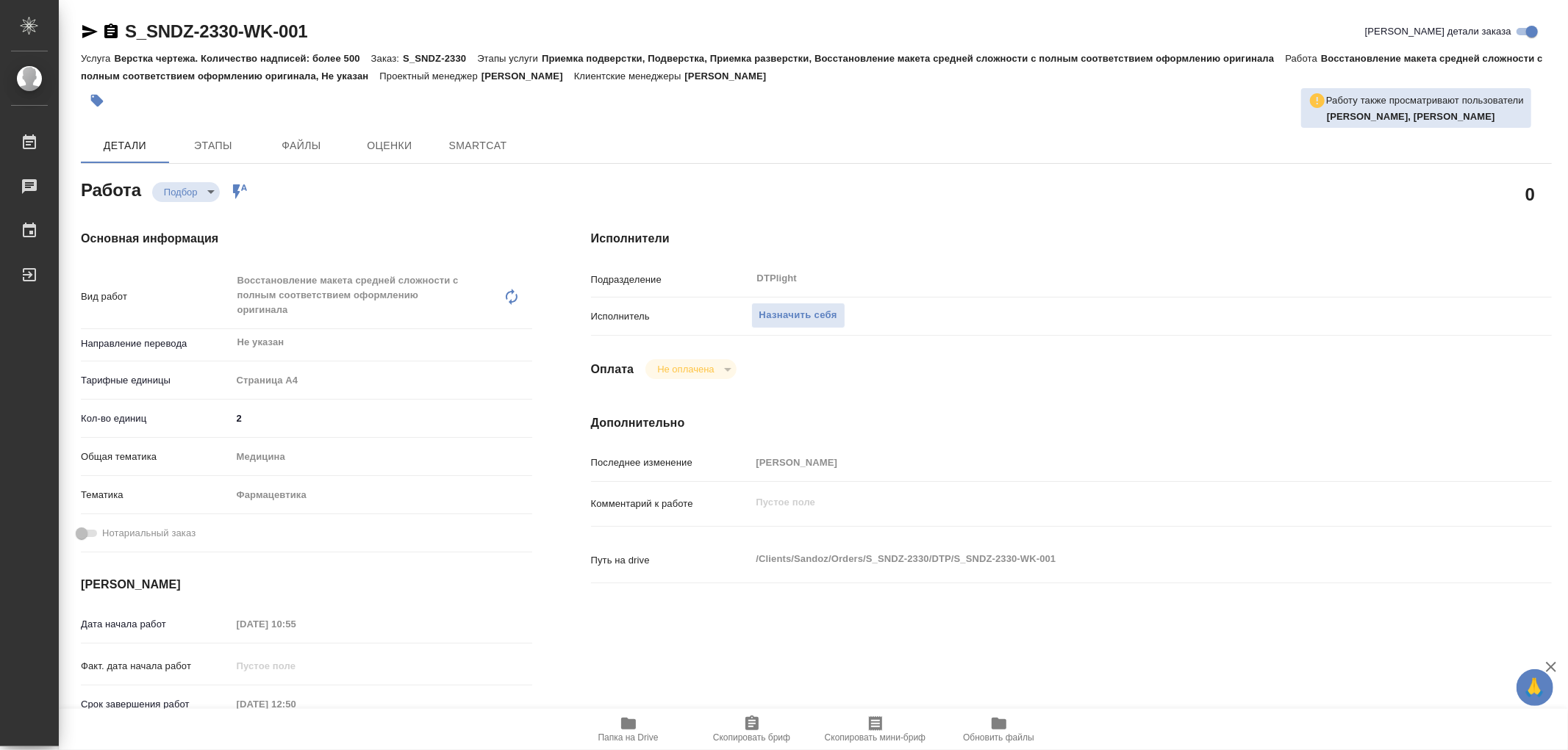
type textarea "x"
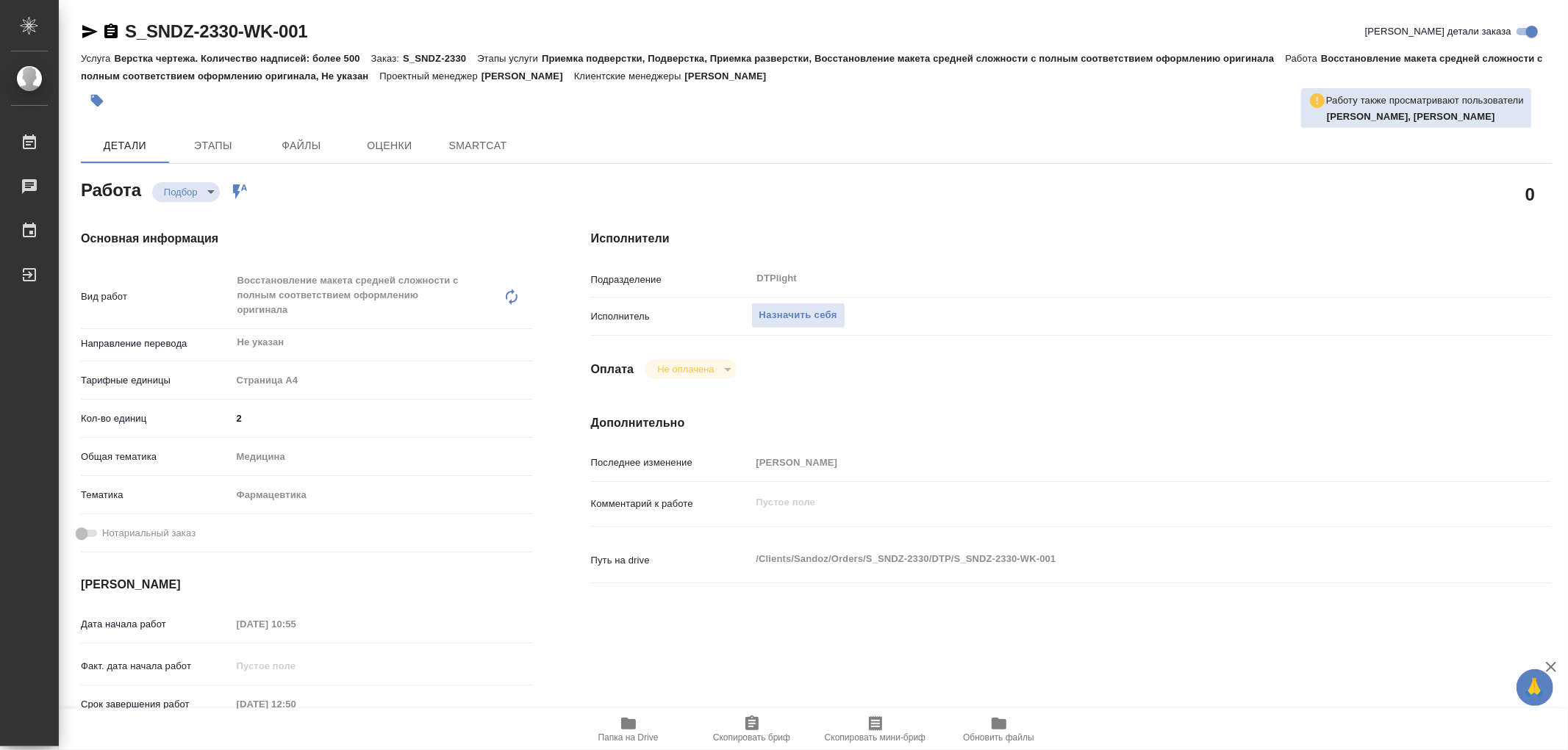
type textarea "x"
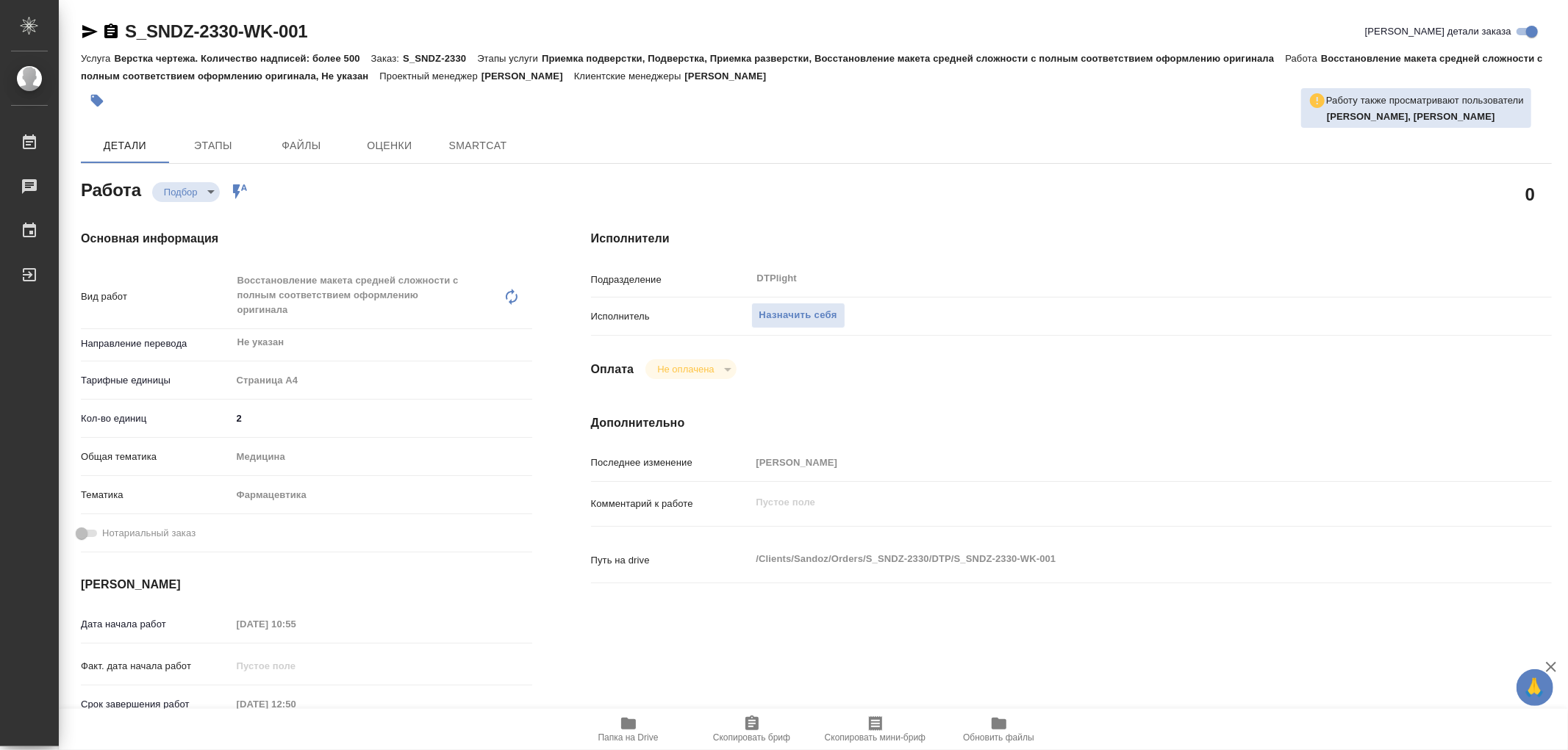
type textarea "x"
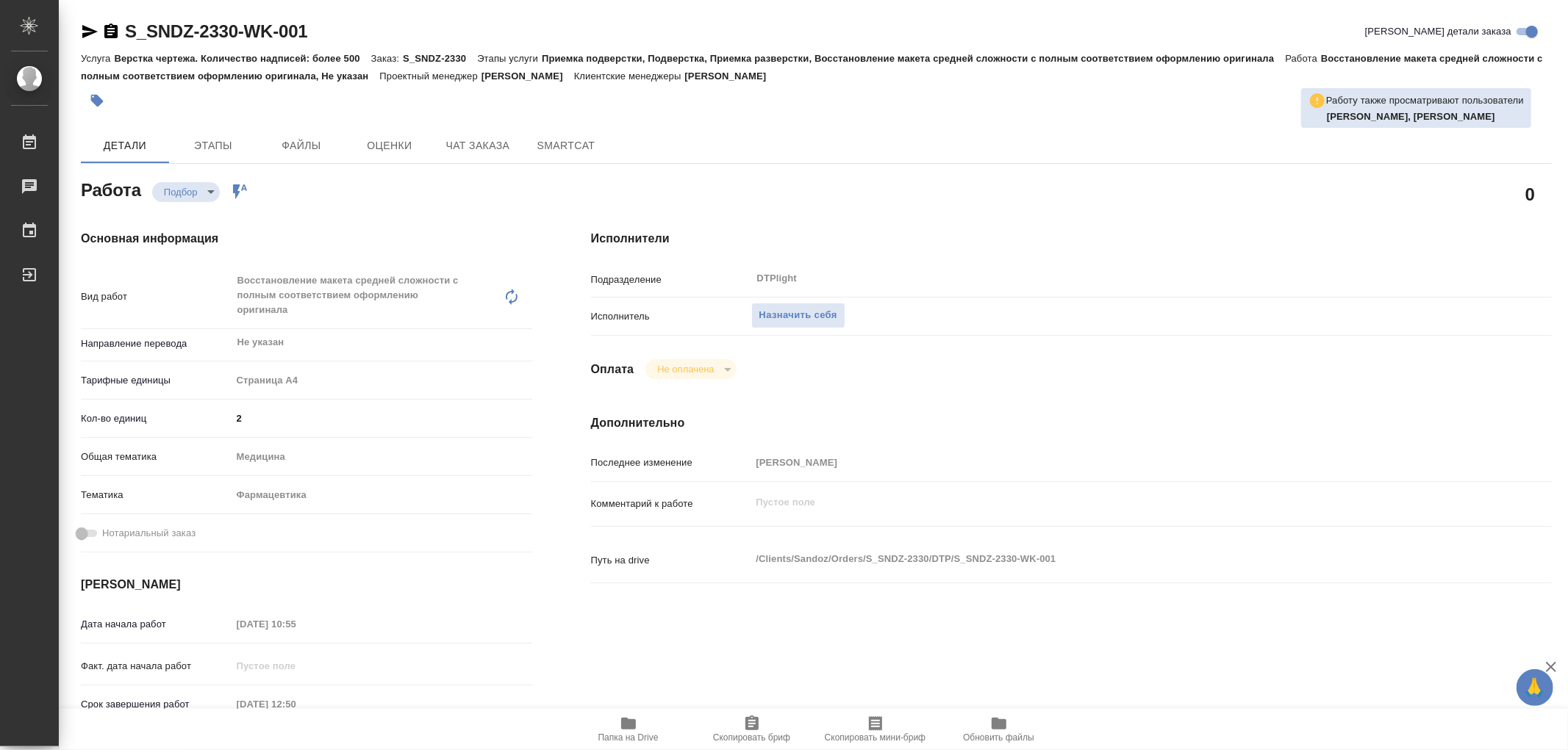
type textarea "x"
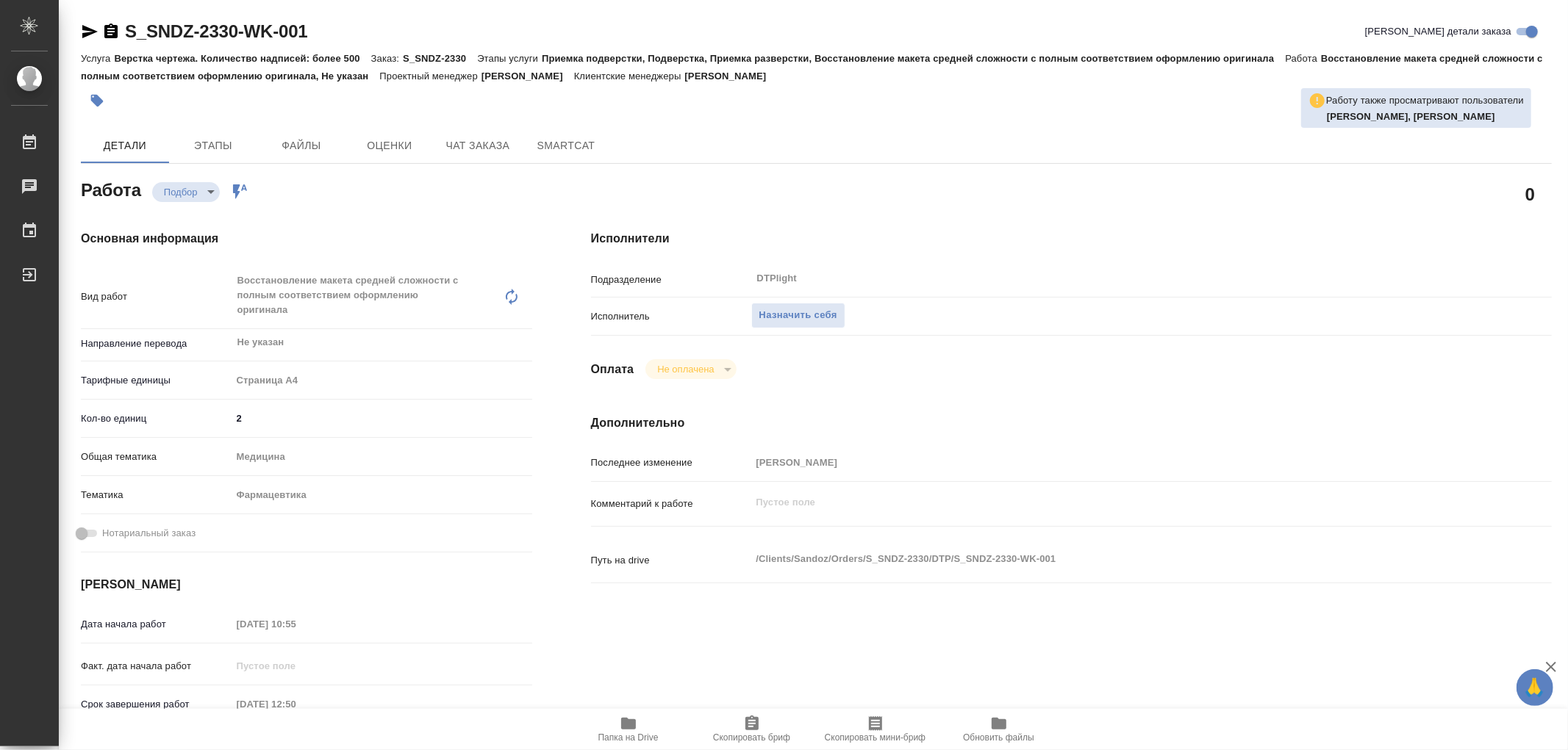
click at [626, 719] on icon "button" at bounding box center [628, 723] width 14 height 11
type textarea "x"
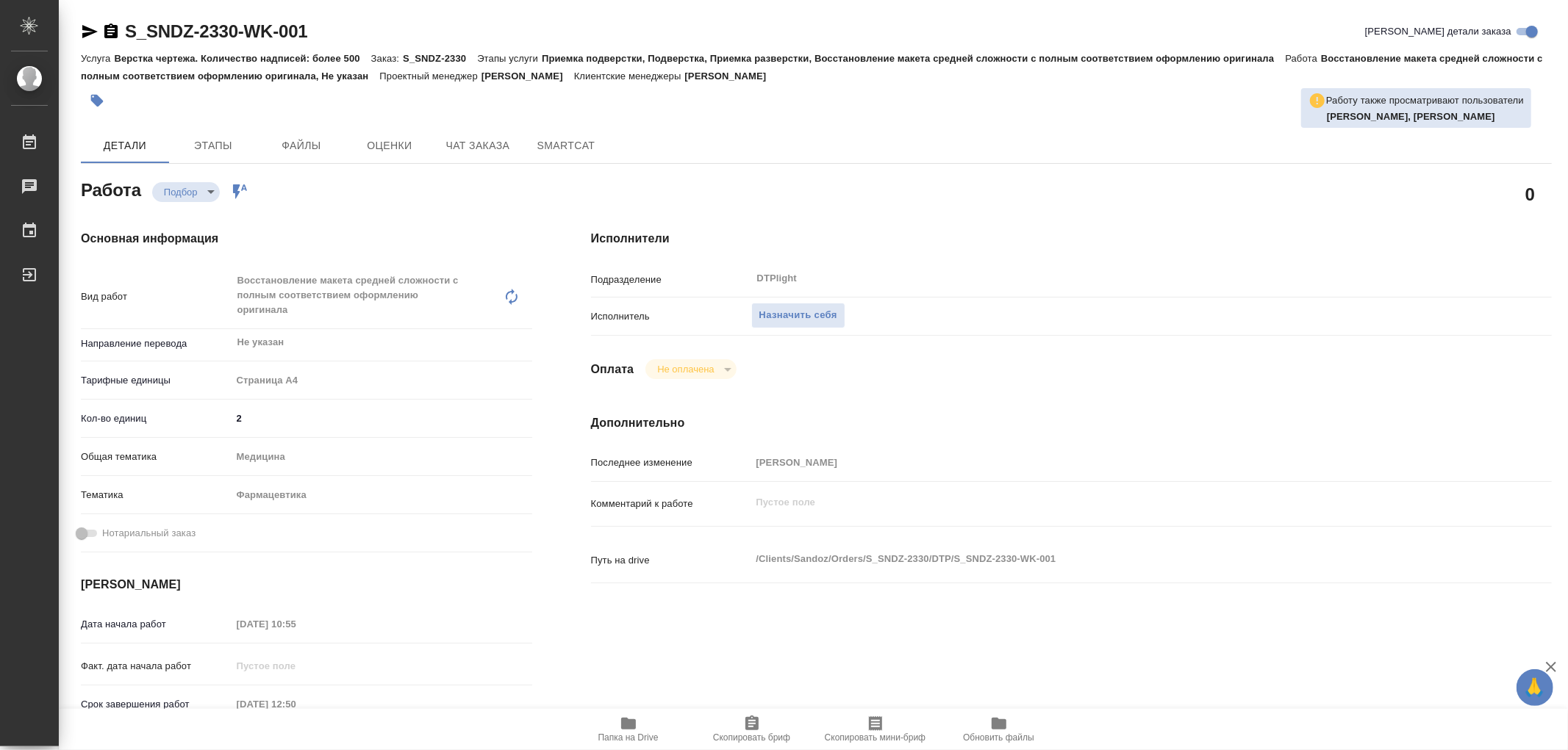
type textarea "x"
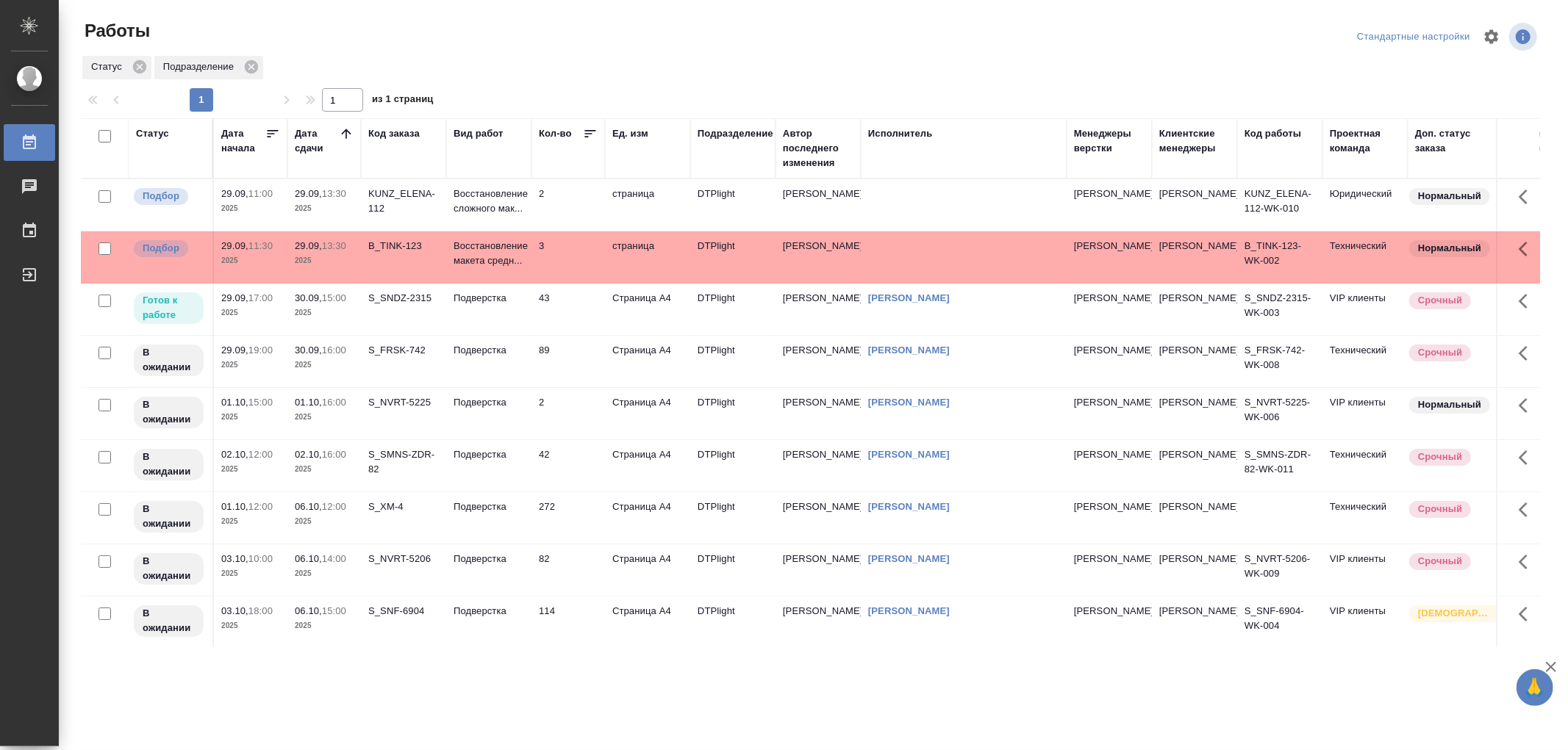
click at [498, 318] on td "Подверстка" at bounding box center [489, 310] width 85 height 52
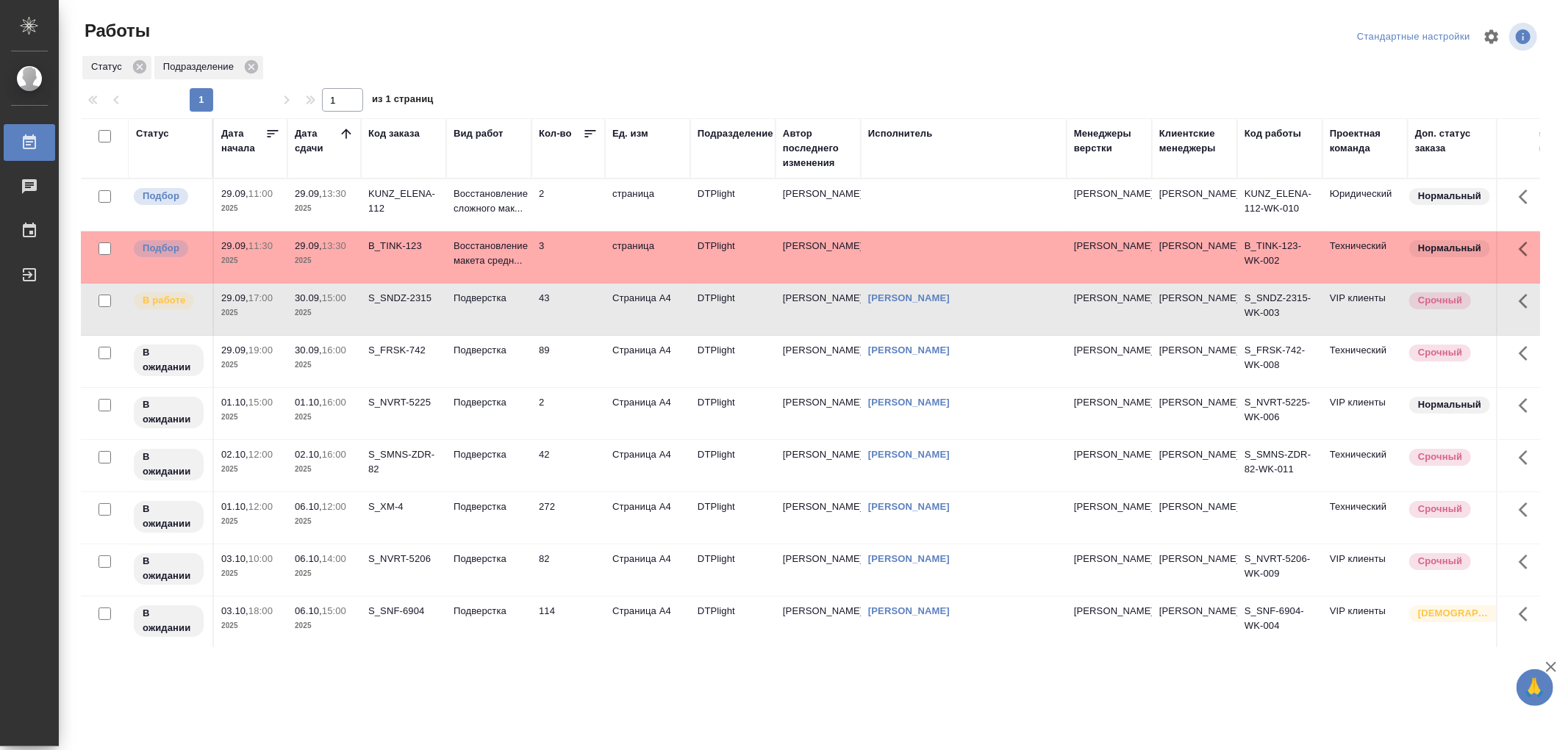
click at [504, 424] on td "Подверстка" at bounding box center [489, 414] width 85 height 52
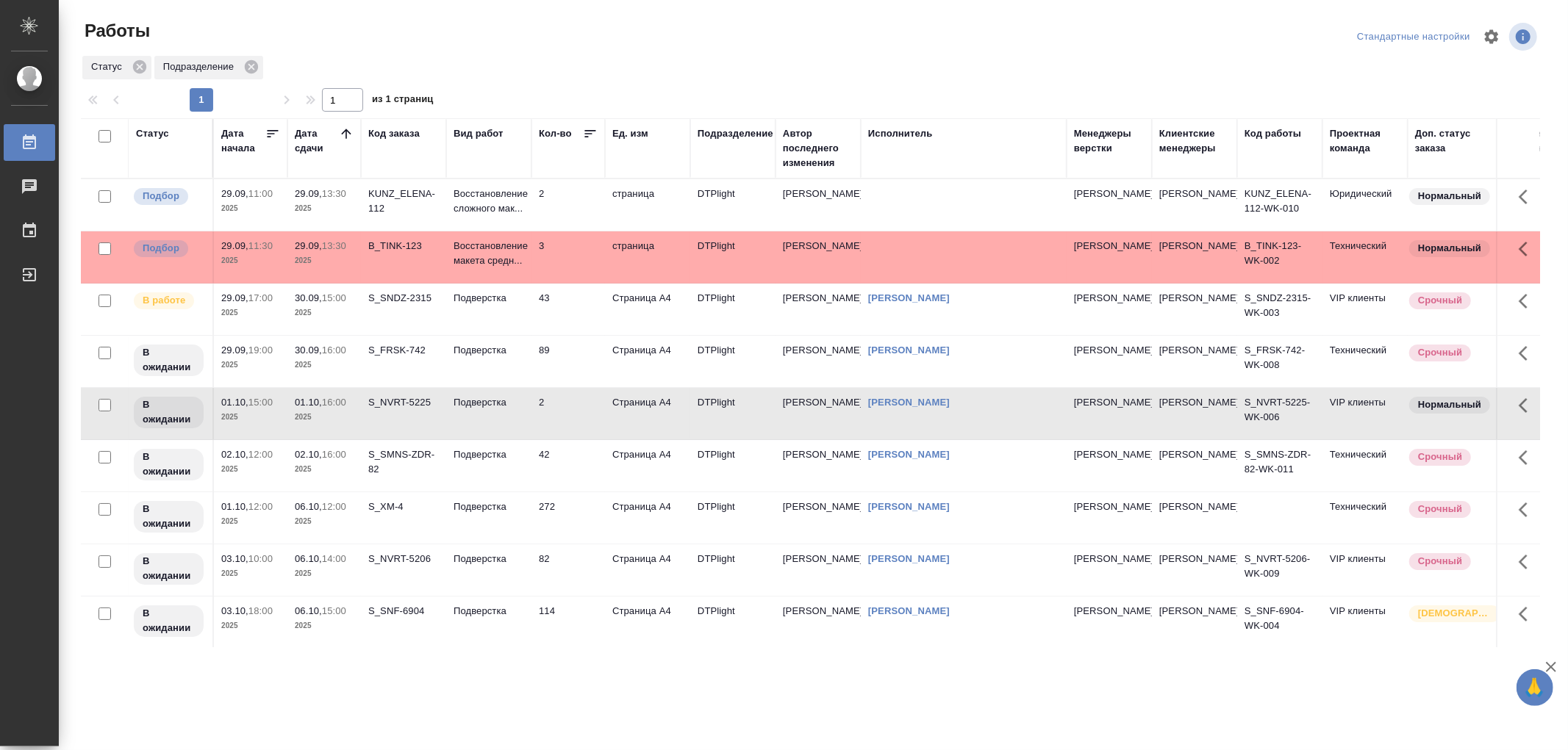
click at [504, 424] on td "Подверстка" at bounding box center [489, 414] width 85 height 52
click at [500, 312] on td "Подверстка" at bounding box center [489, 310] width 85 height 52
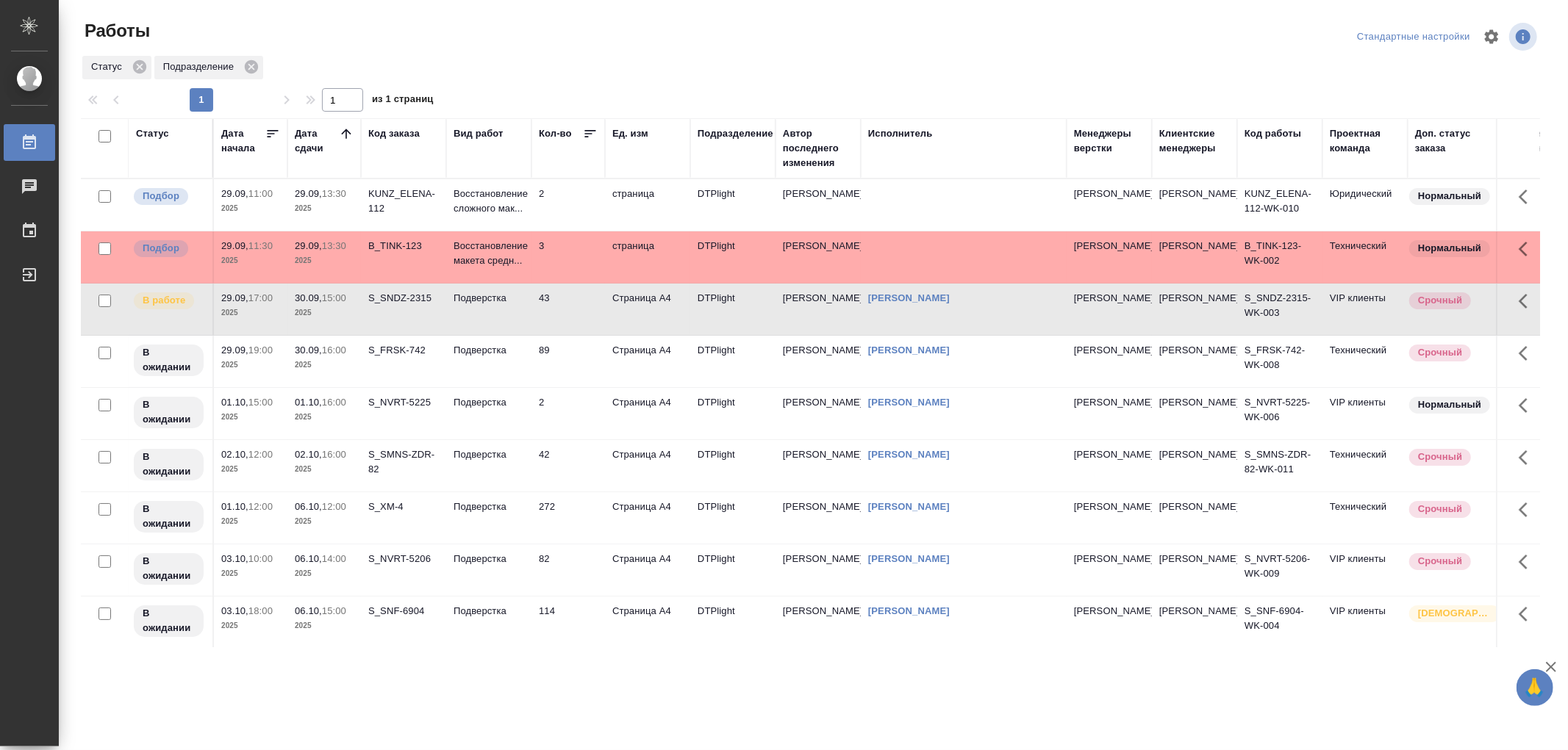
click at [500, 312] on td "Подверстка" at bounding box center [489, 310] width 85 height 52
click at [912, 301] on link "[PERSON_NAME]" at bounding box center [908, 298] width 81 height 11
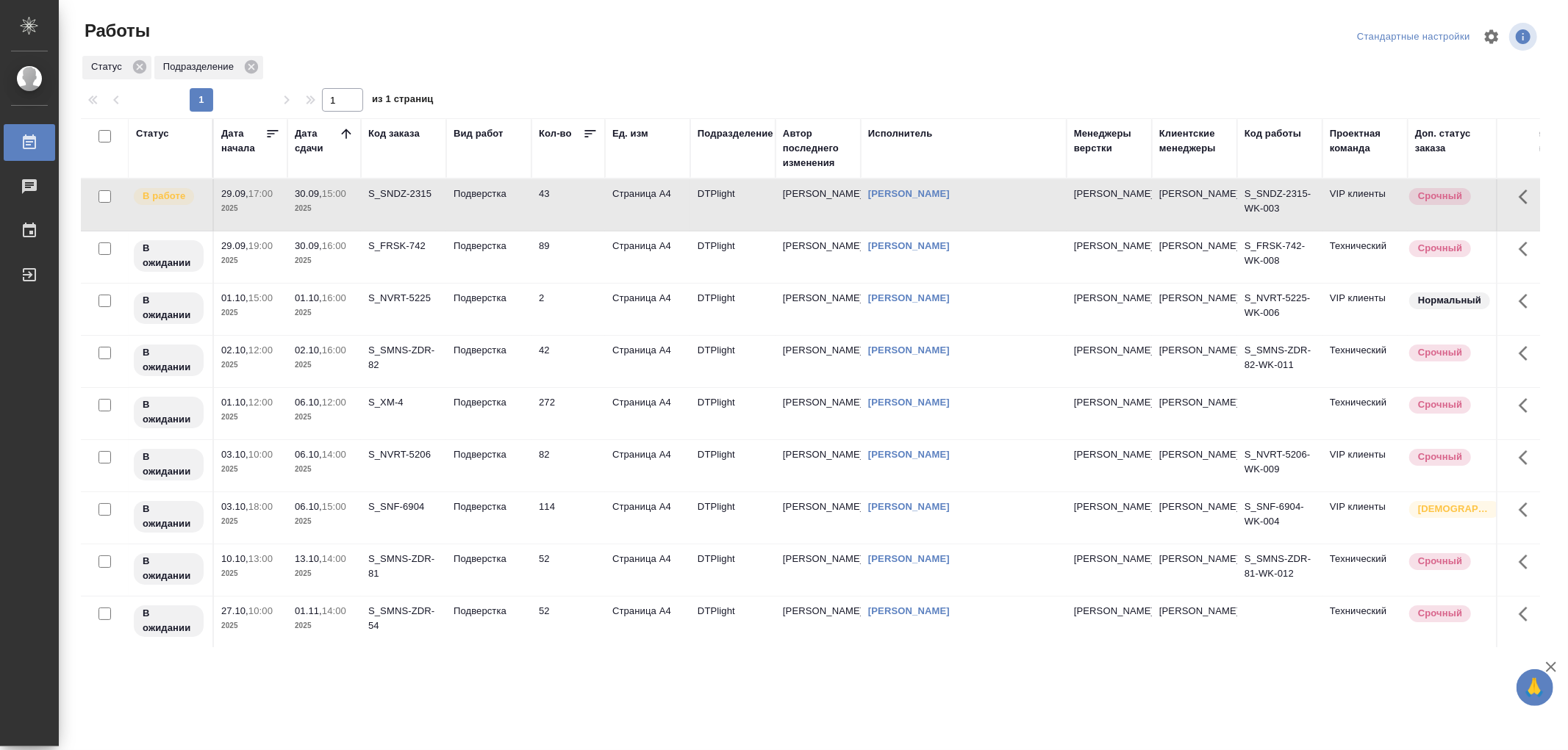
click at [524, 371] on td "Подверстка" at bounding box center [489, 361] width 85 height 52
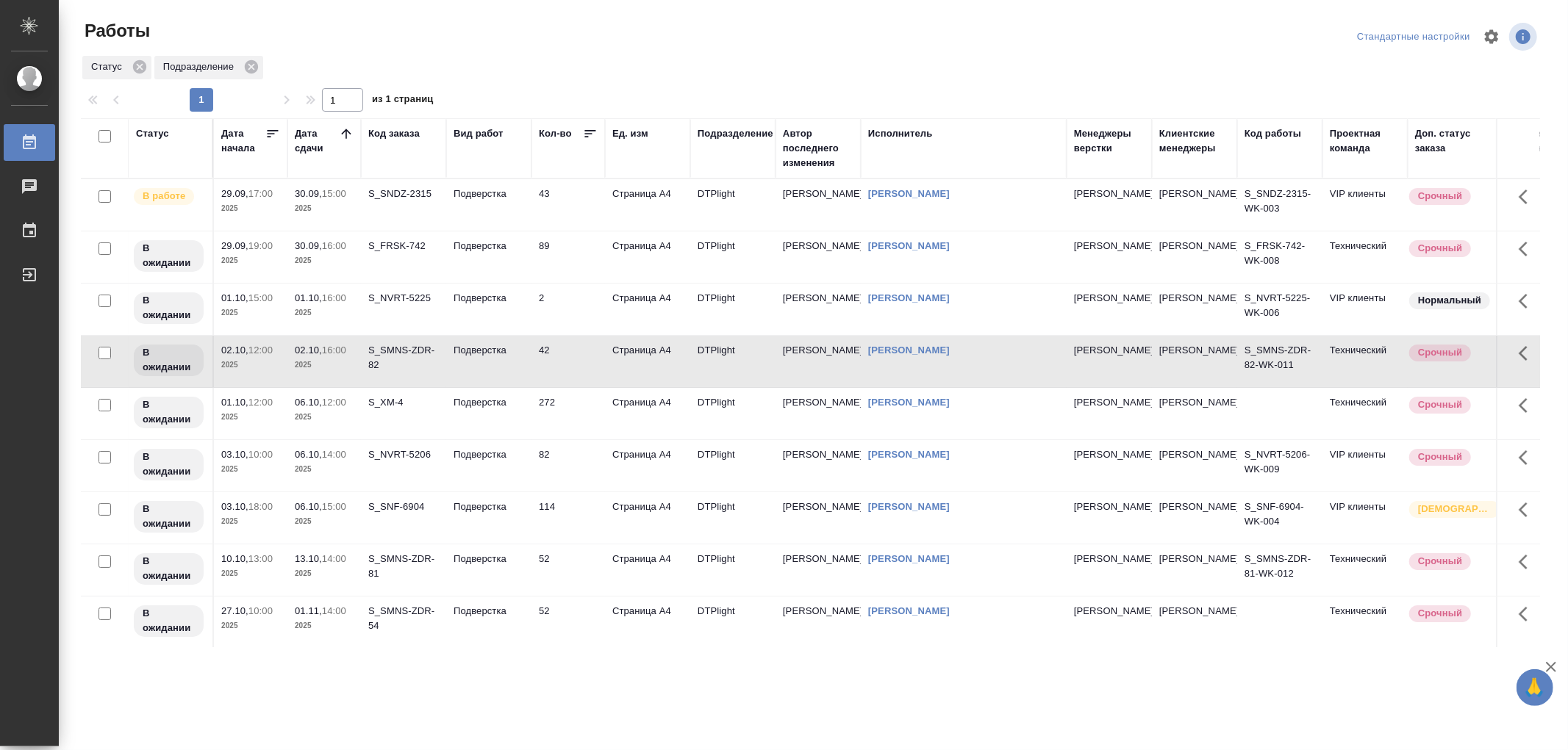
click at [524, 371] on td "Подверстка" at bounding box center [489, 361] width 85 height 52
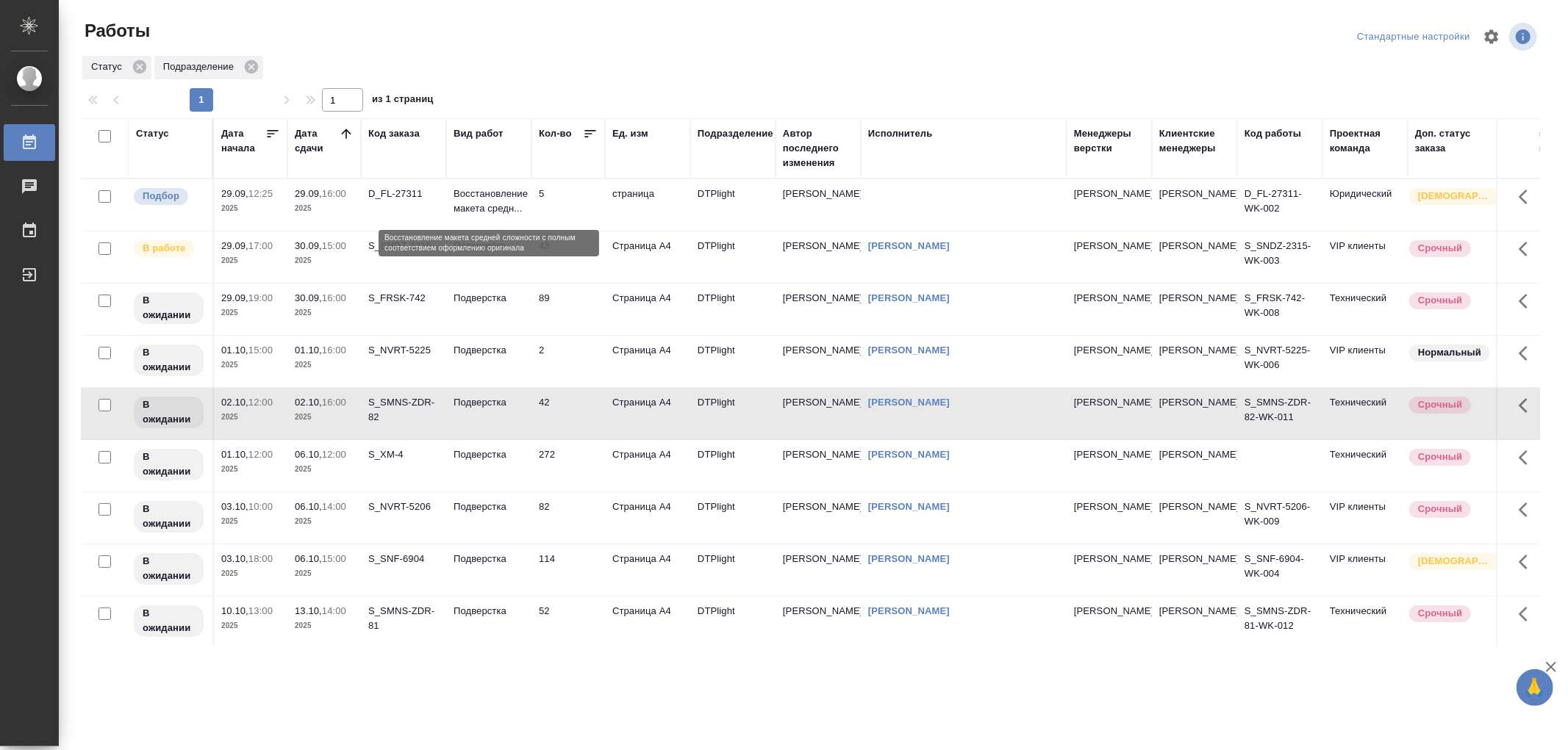
click at [485, 203] on p "Восстановление макета средн..." at bounding box center [488, 201] width 71 height 30
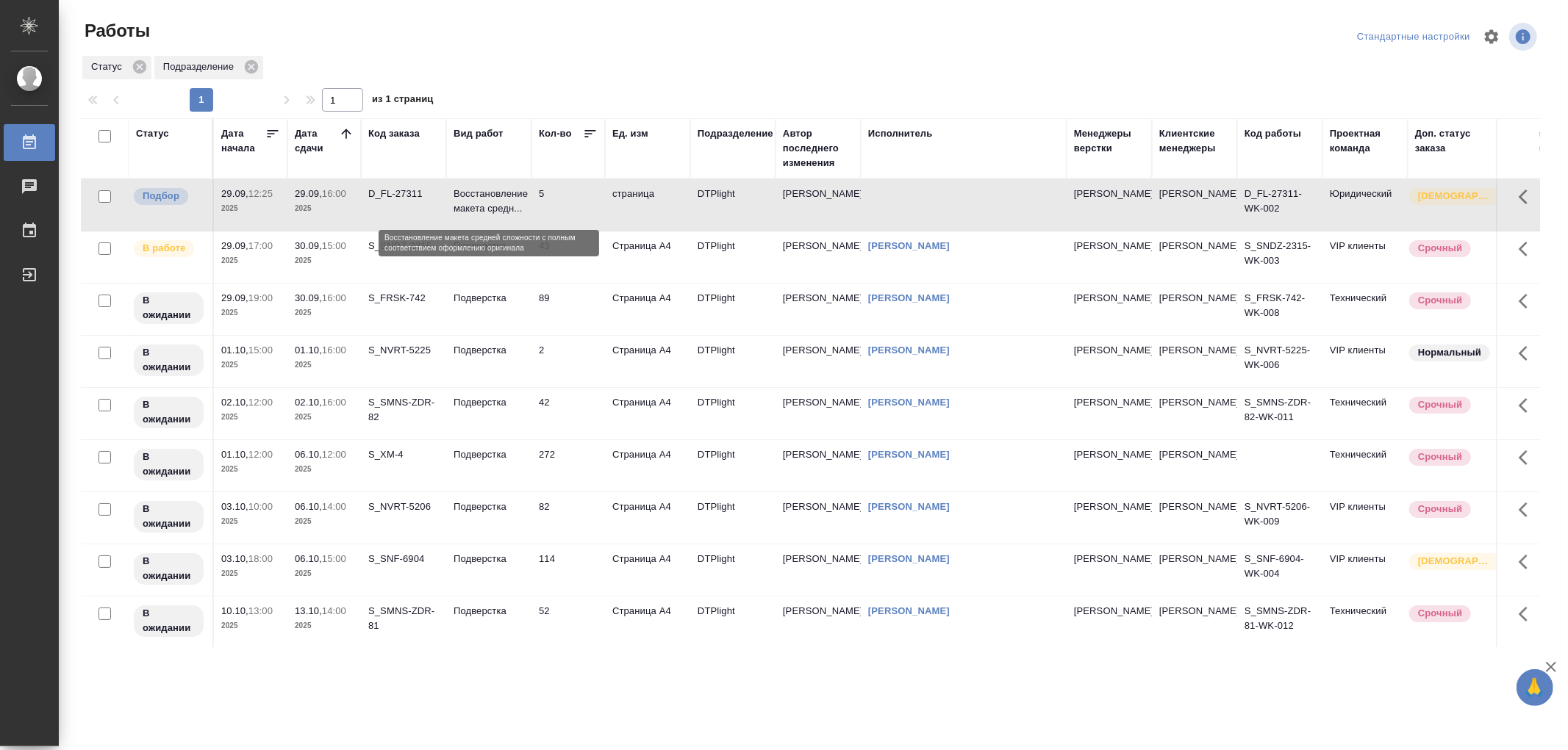
click at [485, 203] on p "Восстановление макета средн..." at bounding box center [488, 201] width 71 height 30
click at [491, 320] on td "Подверстка" at bounding box center [489, 310] width 85 height 52
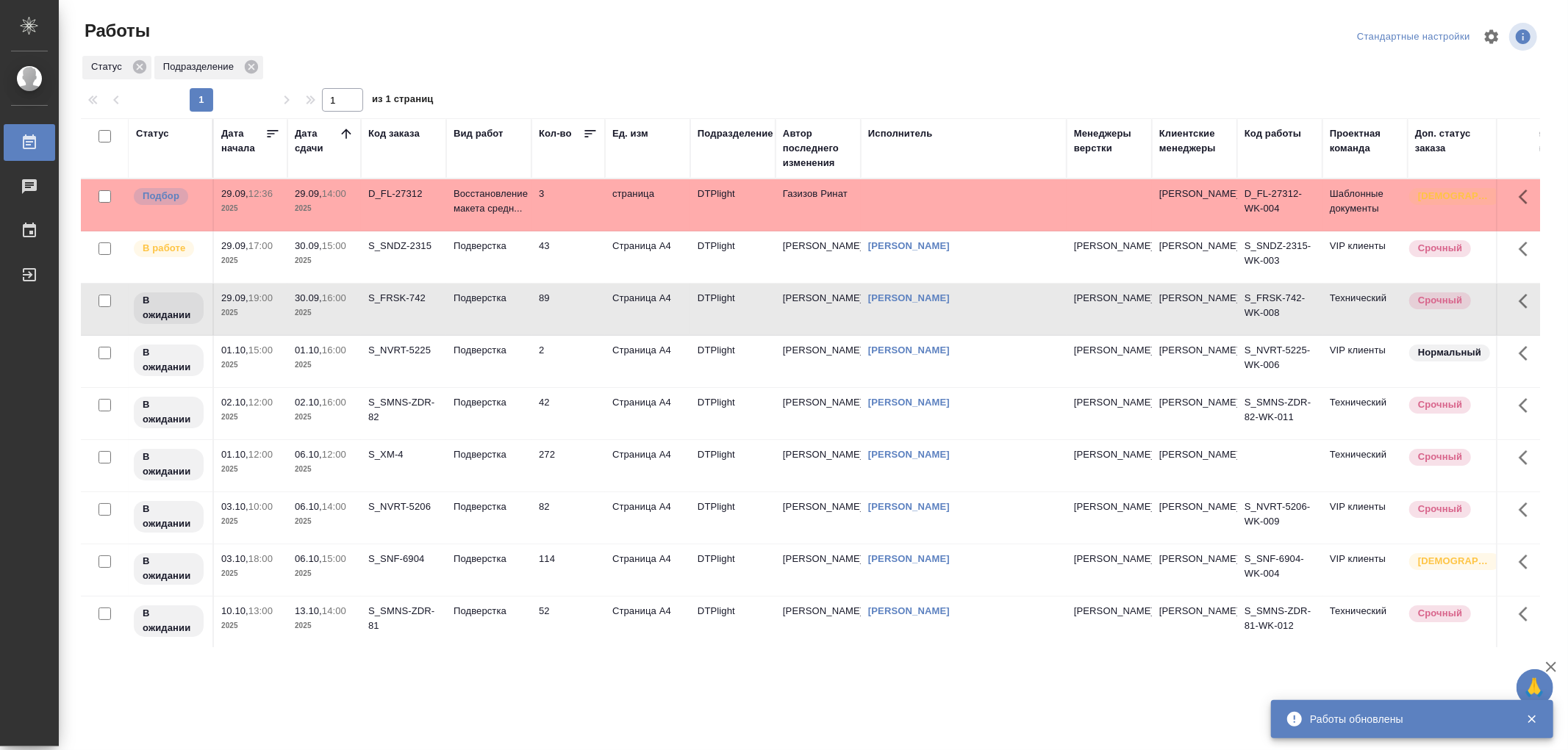
click at [497, 260] on td "Подверстка" at bounding box center [489, 257] width 85 height 52
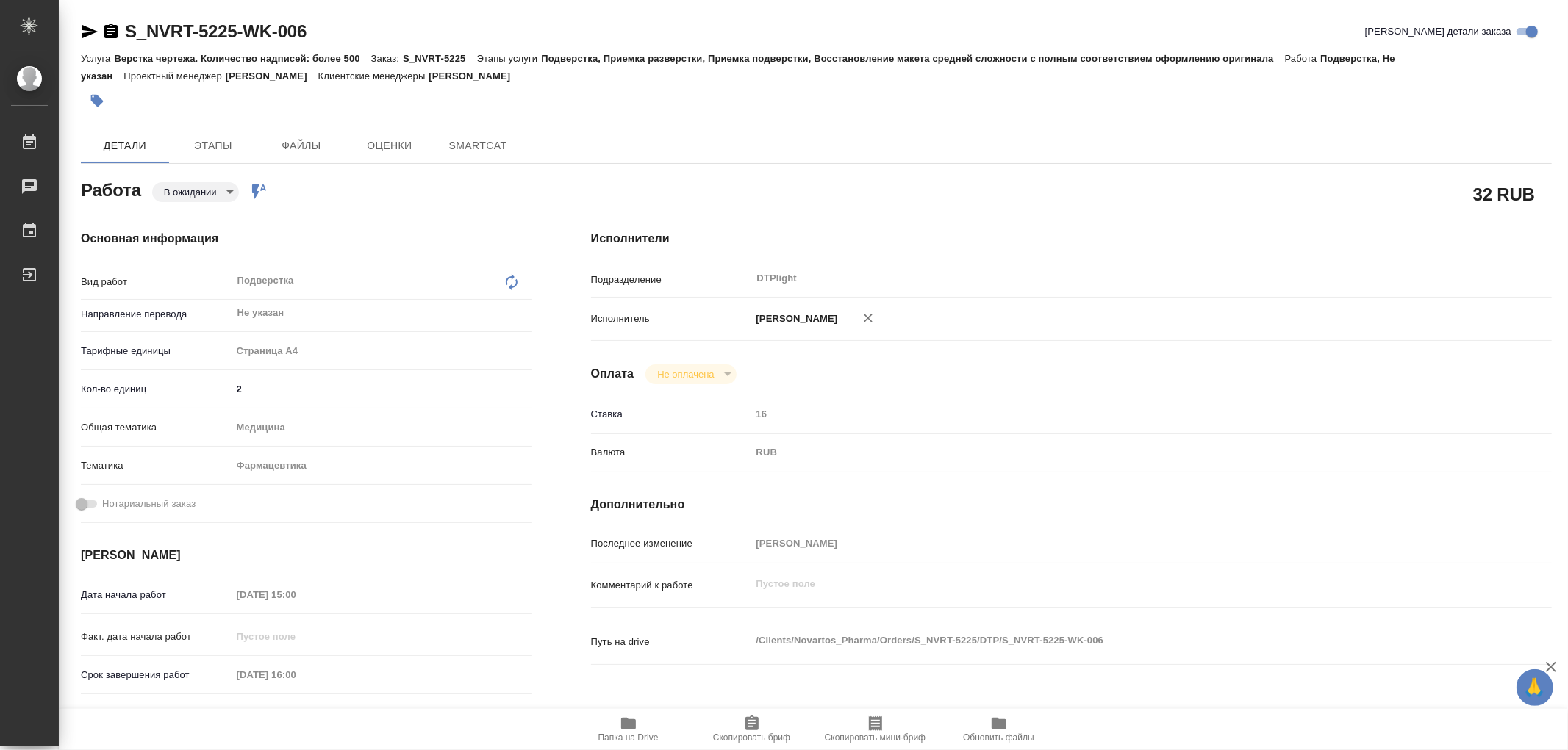
type textarea "x"
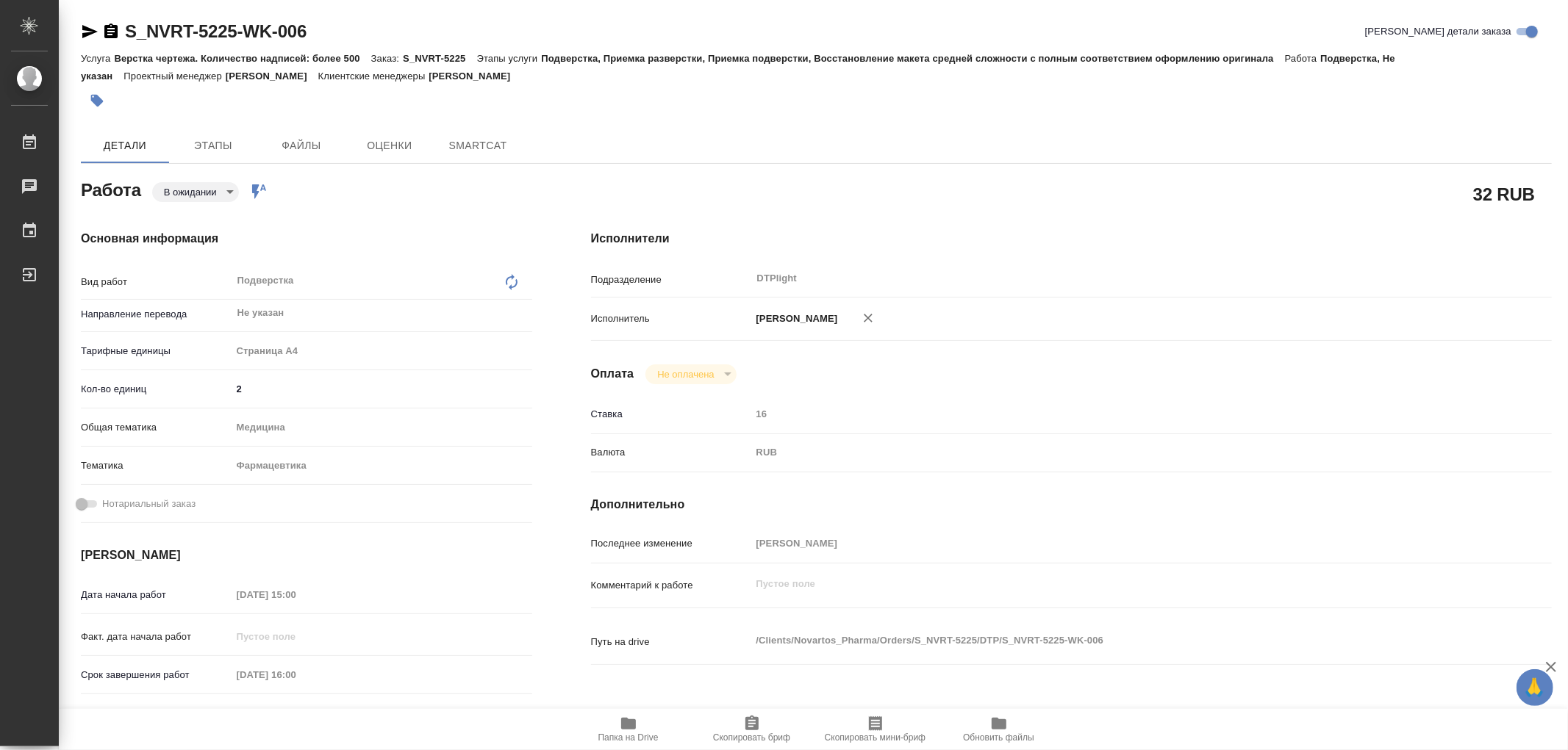
type textarea "x"
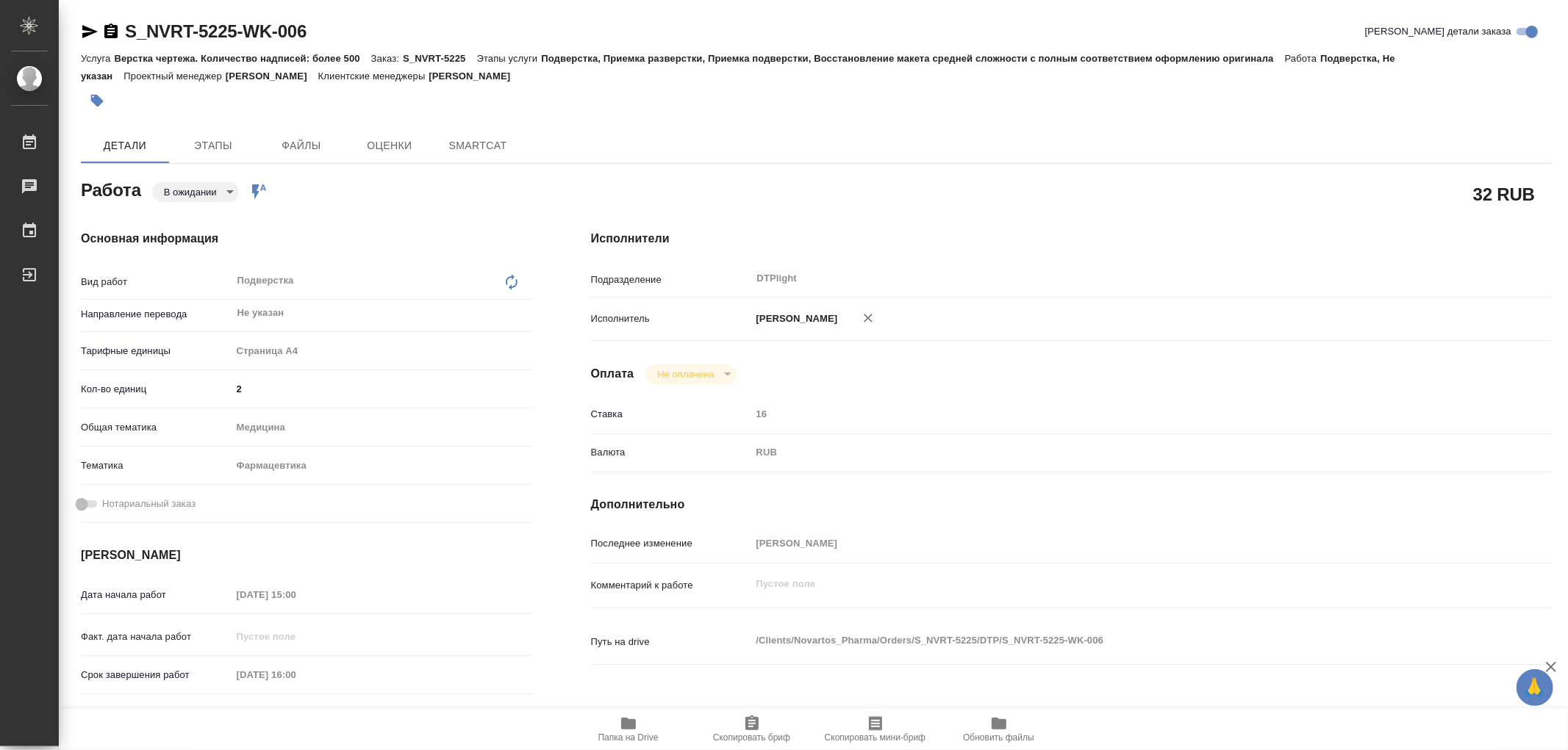
type textarea "x"
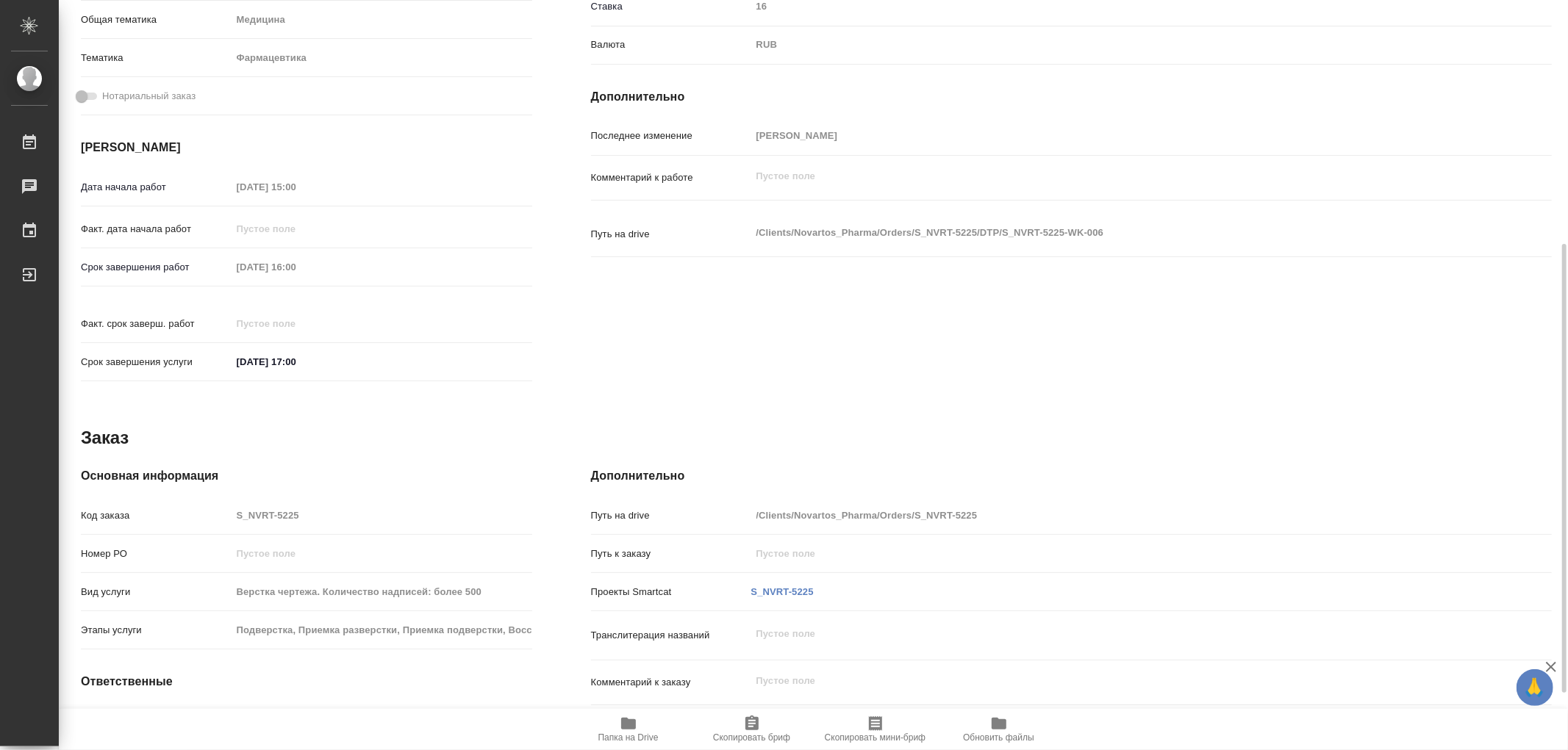
type textarea "x"
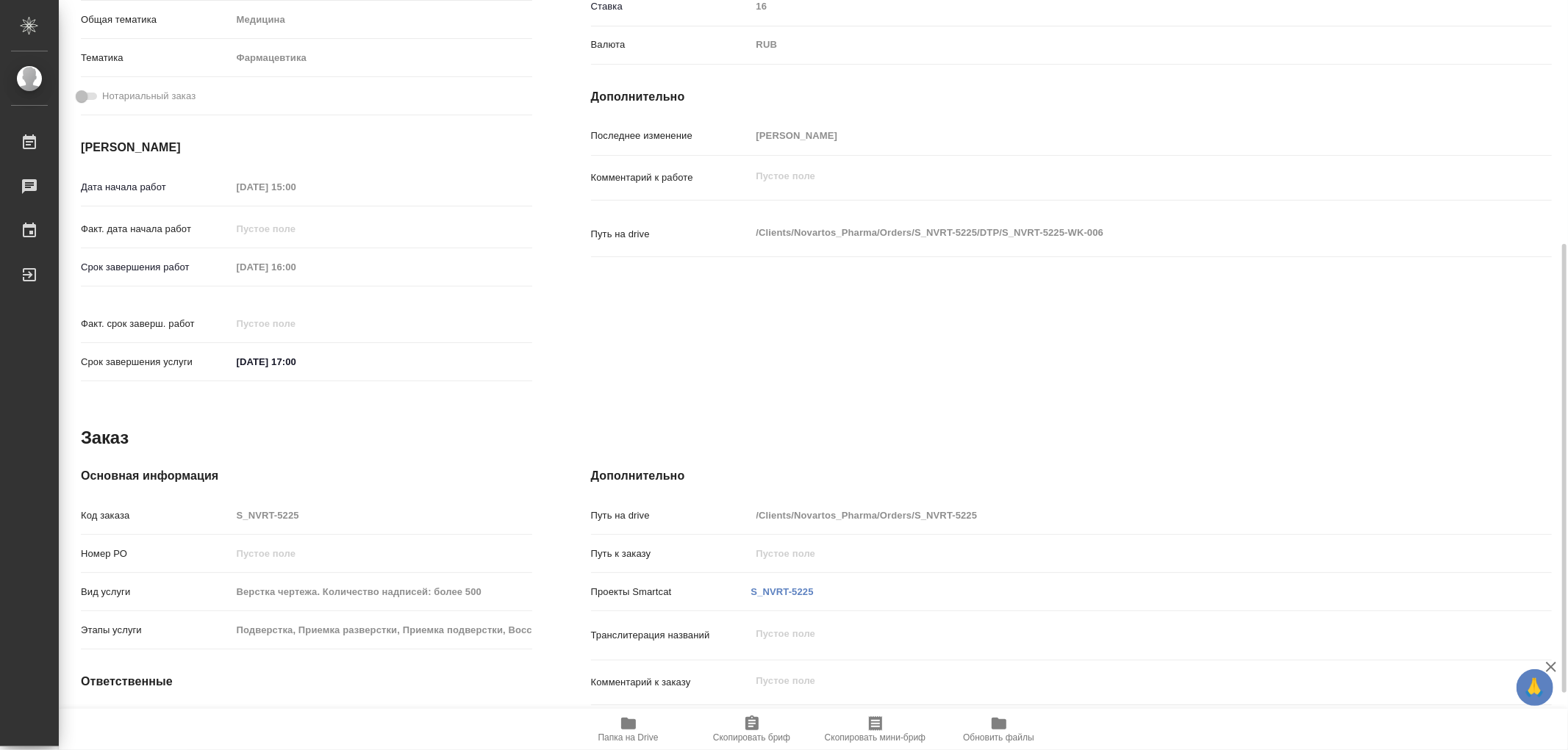
scroll to position [490, 0]
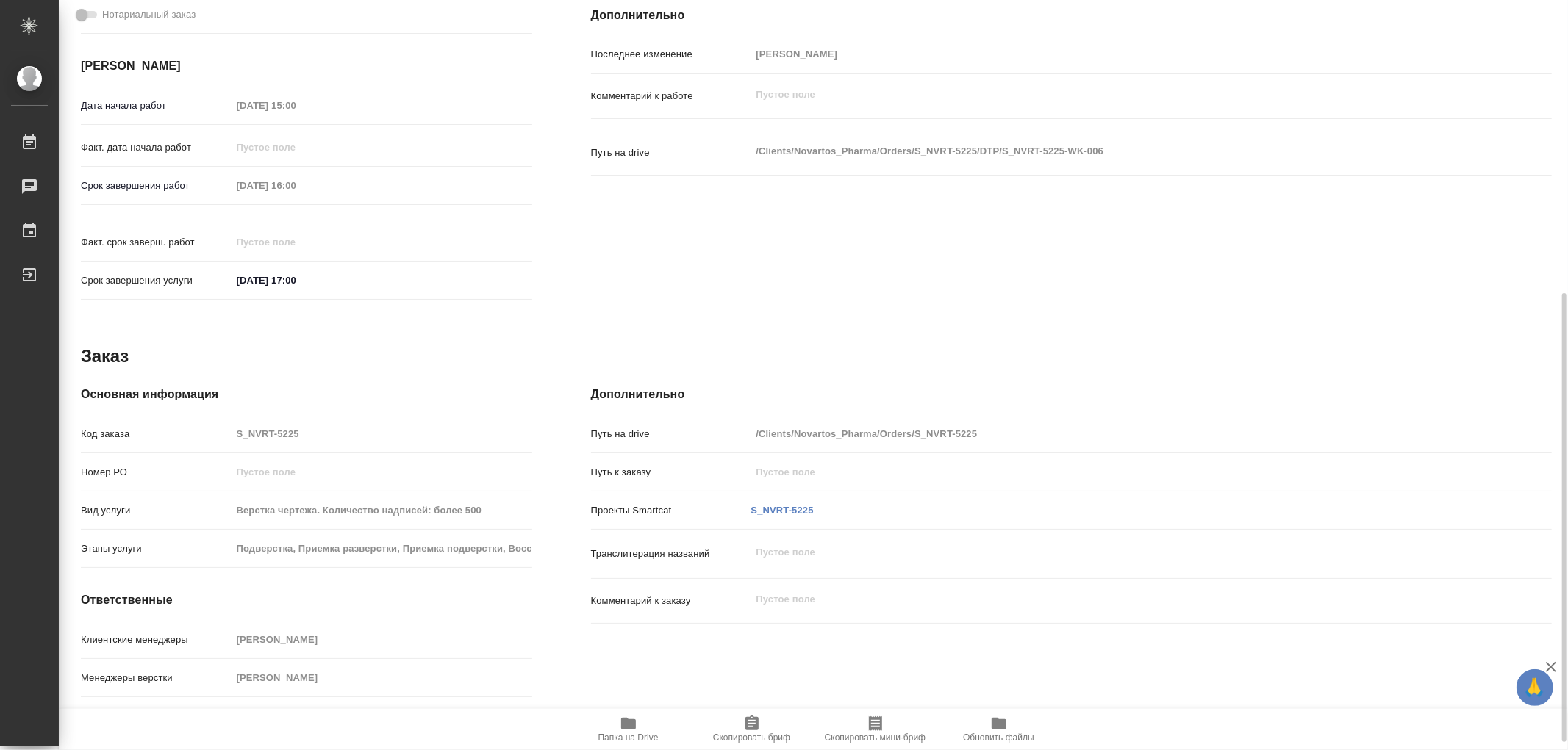
type textarea "x"
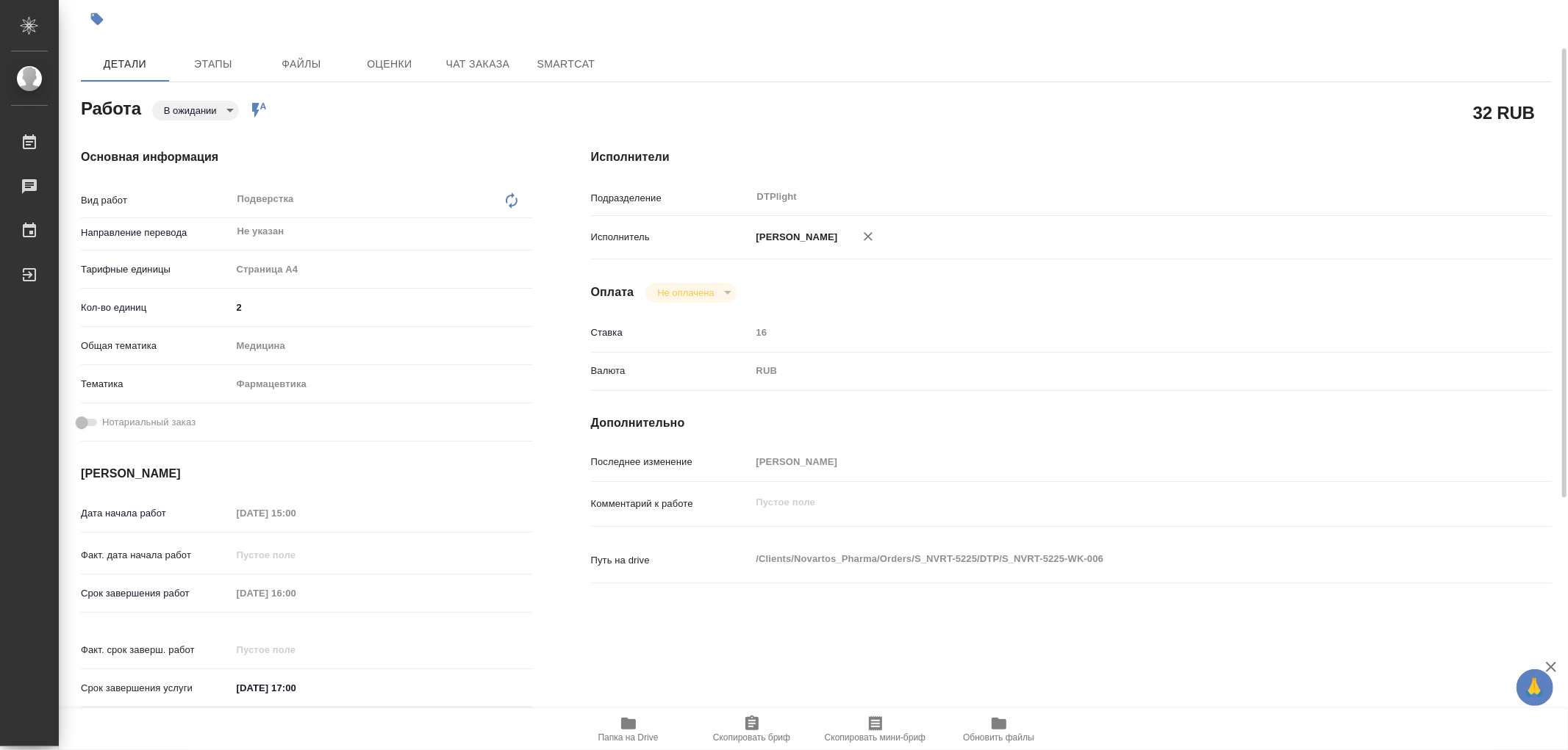
scroll to position [0, 0]
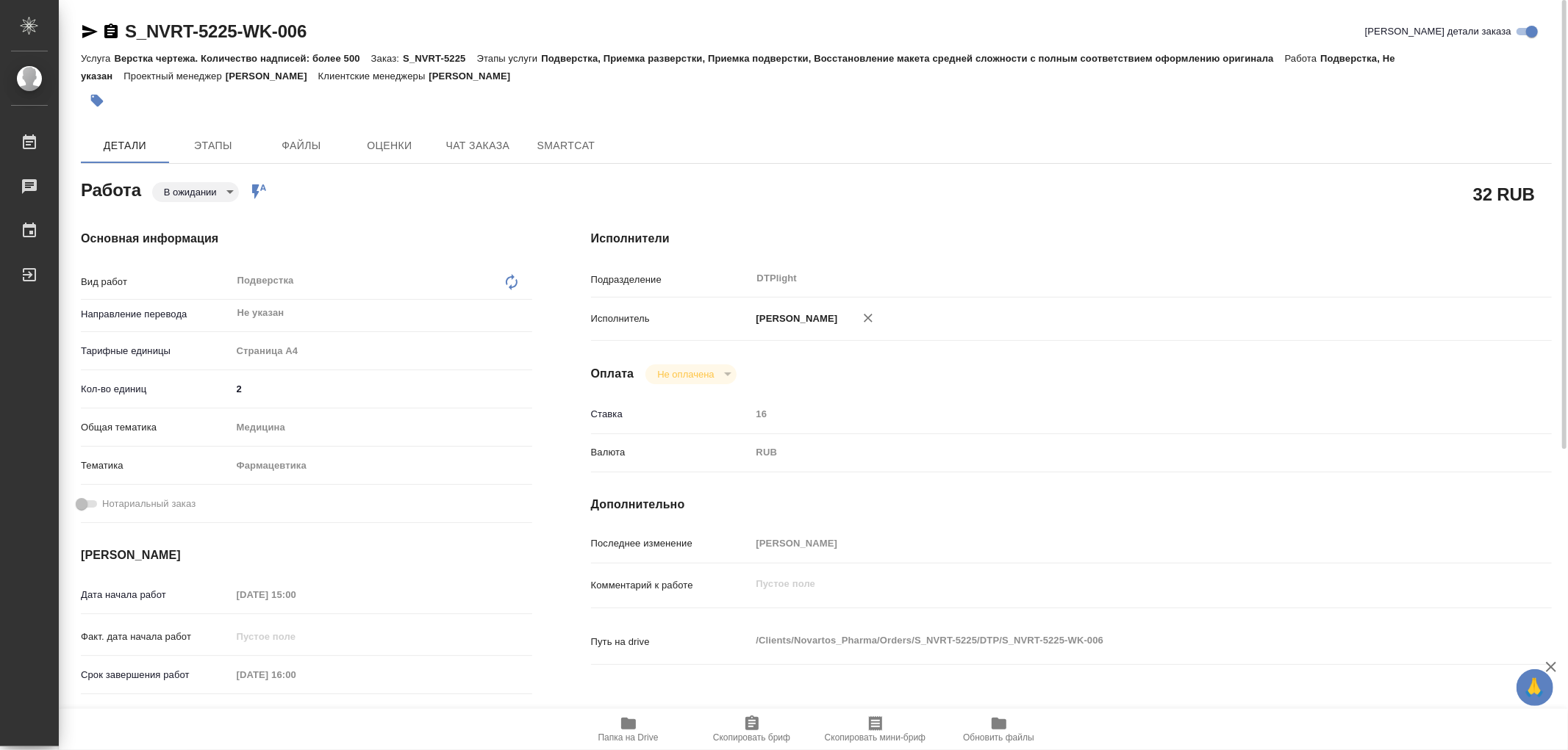
click at [86, 35] on icon "button" at bounding box center [90, 31] width 15 height 13
click at [633, 721] on icon "button" at bounding box center [628, 723] width 14 height 11
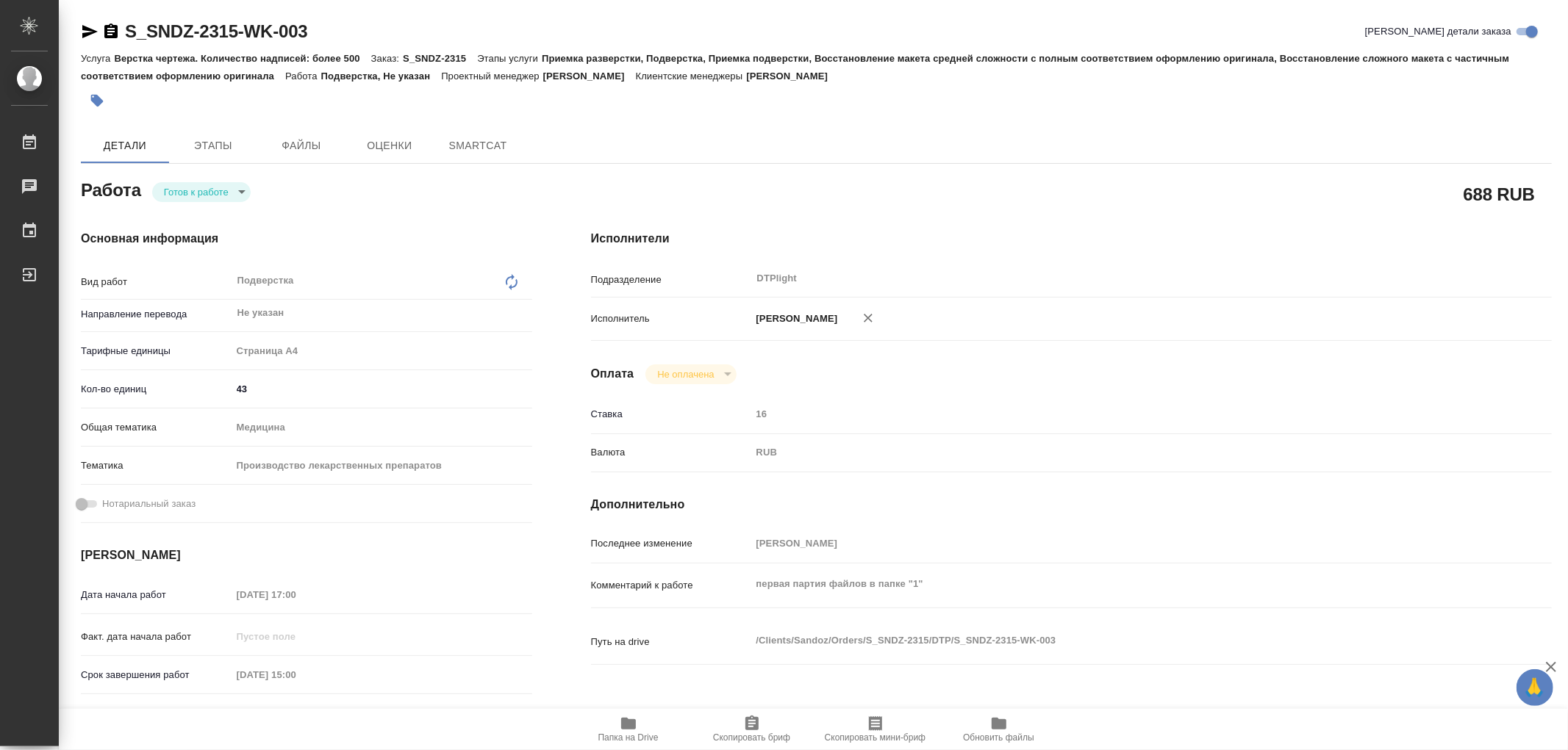
type textarea "x"
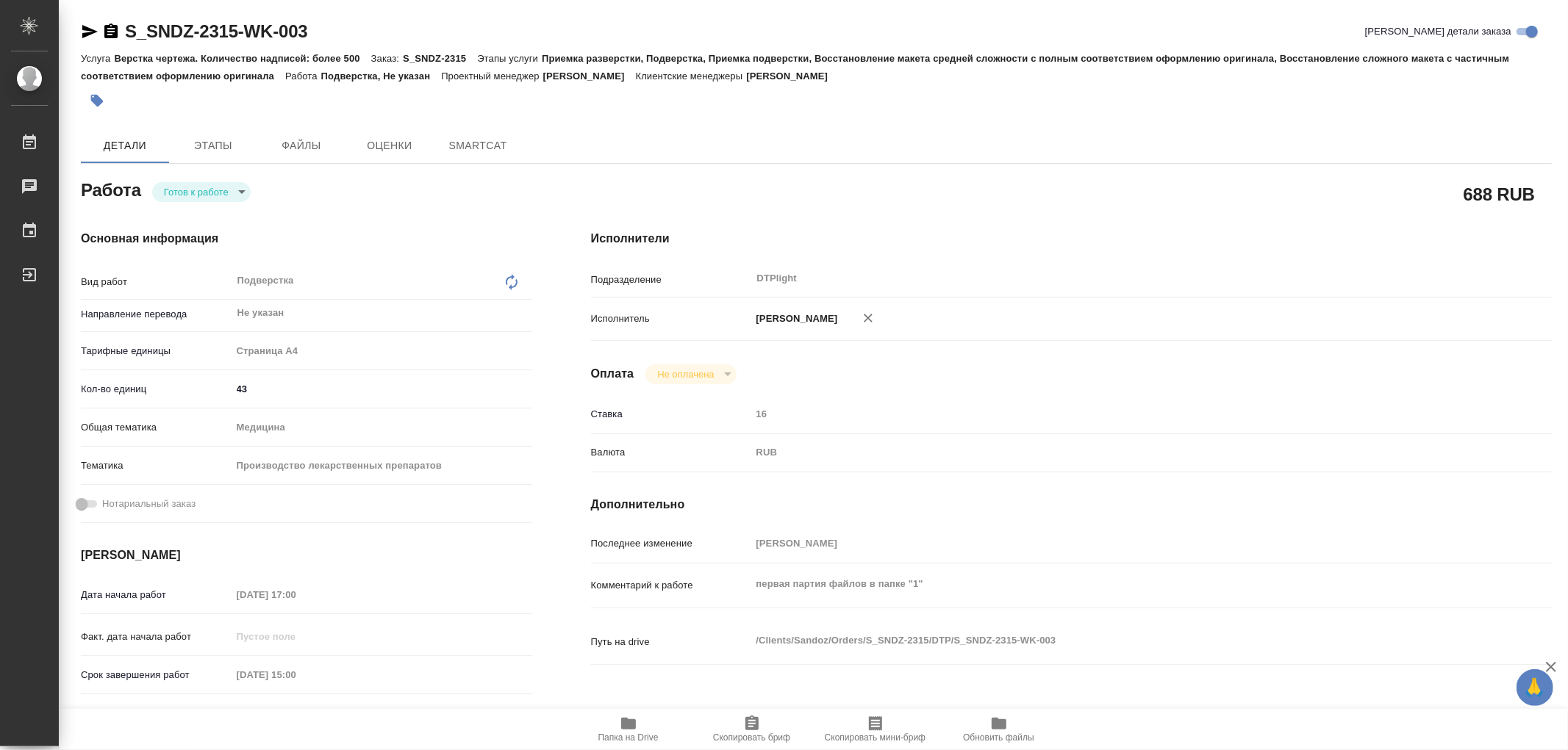
type textarea "x"
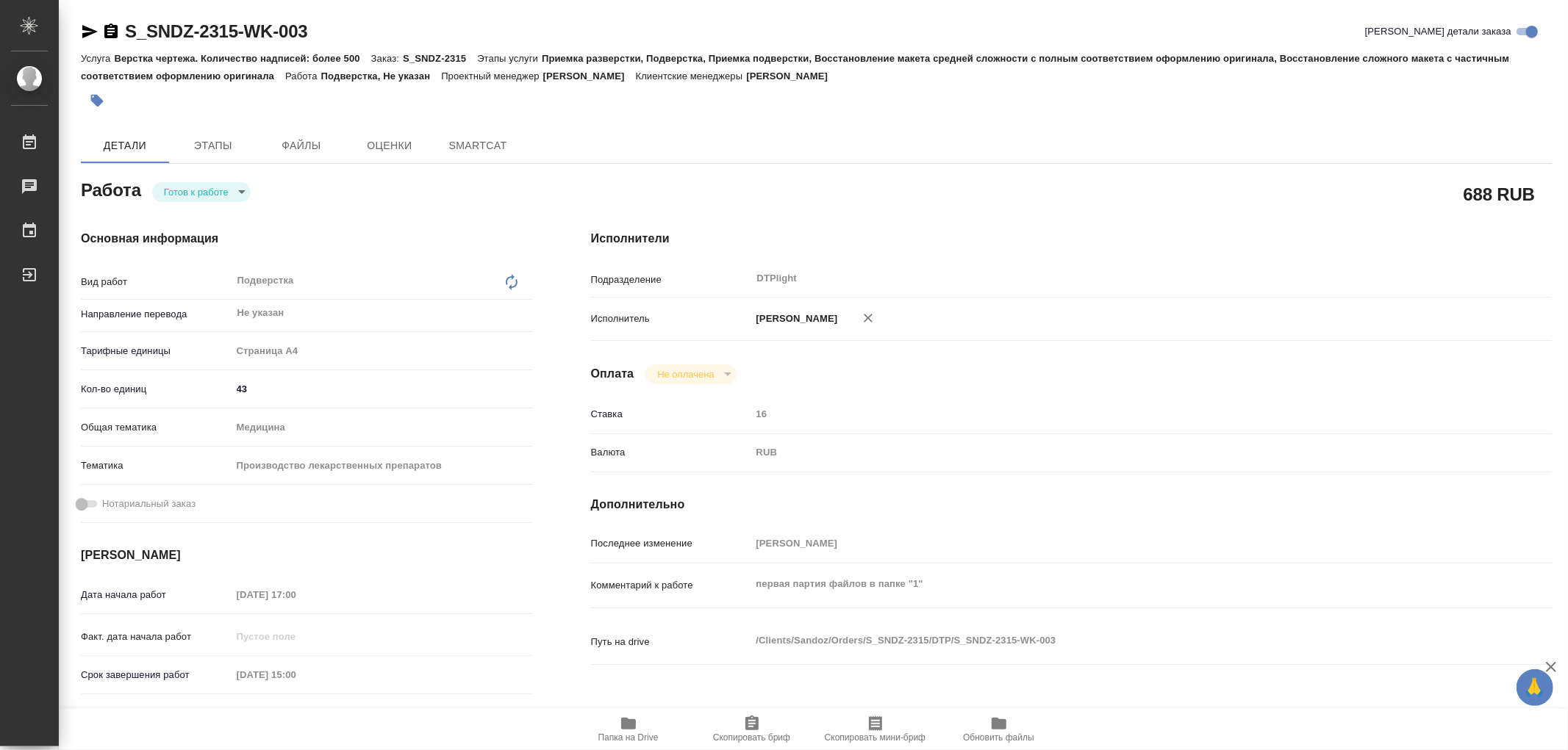
type textarea "x"
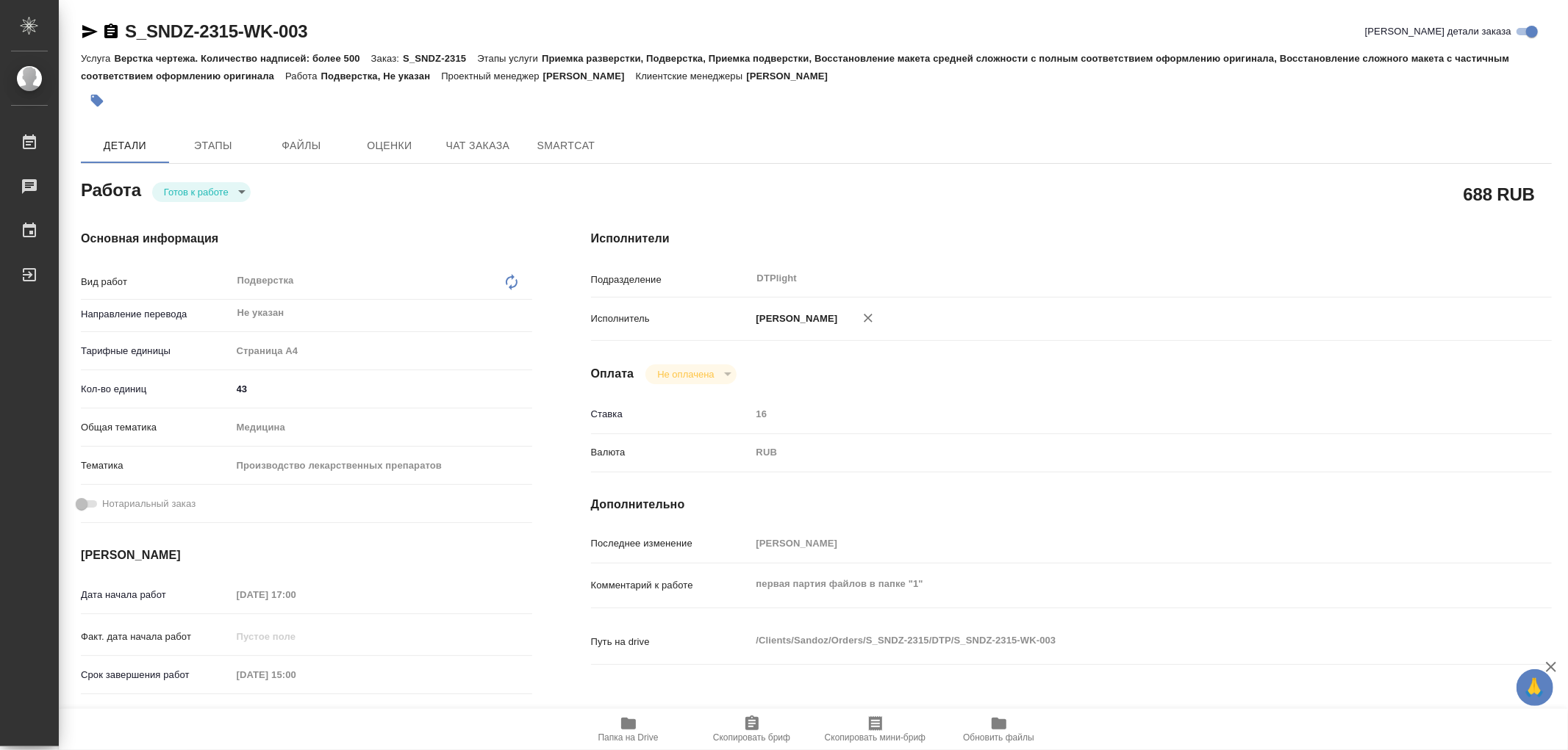
type textarea "x"
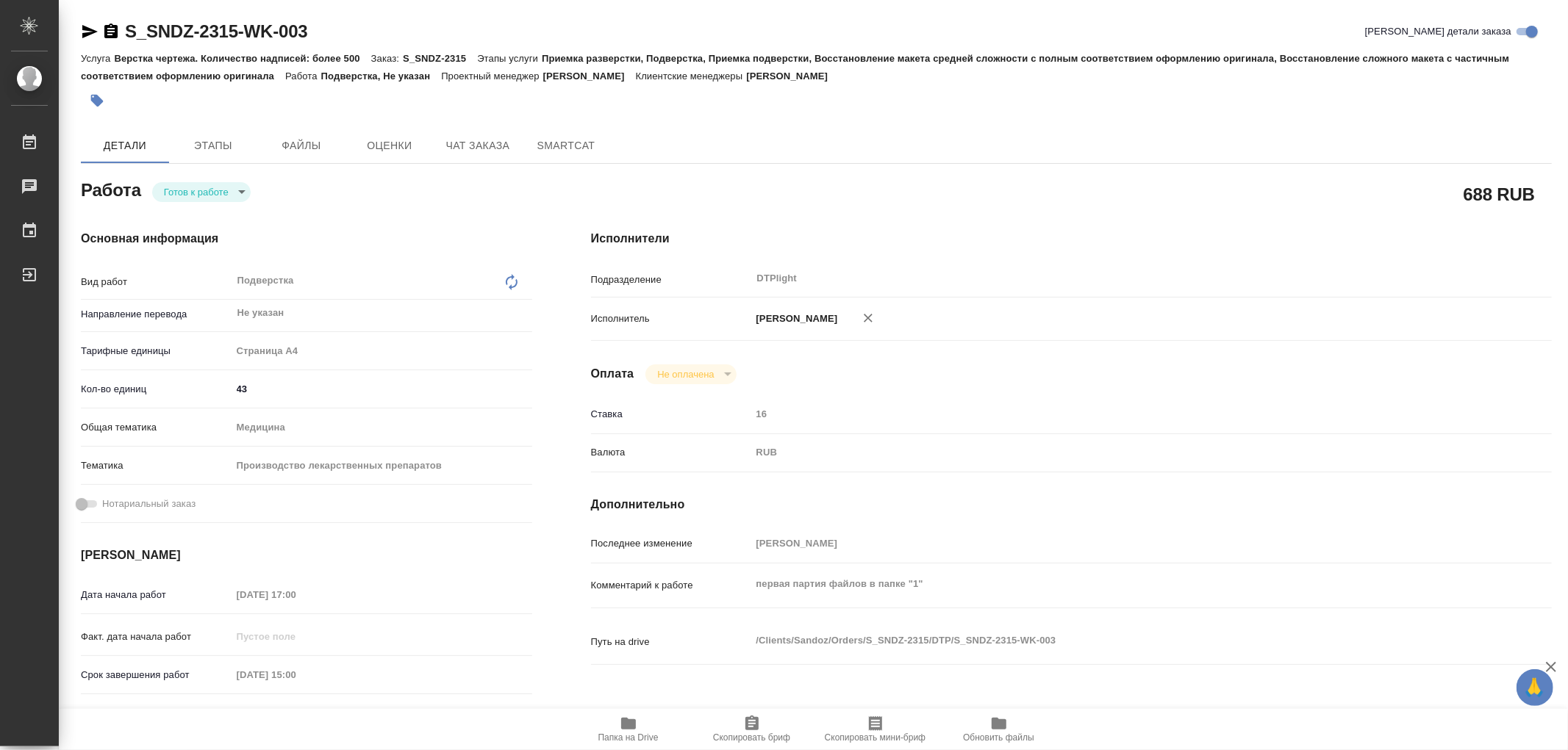
type textarea "x"
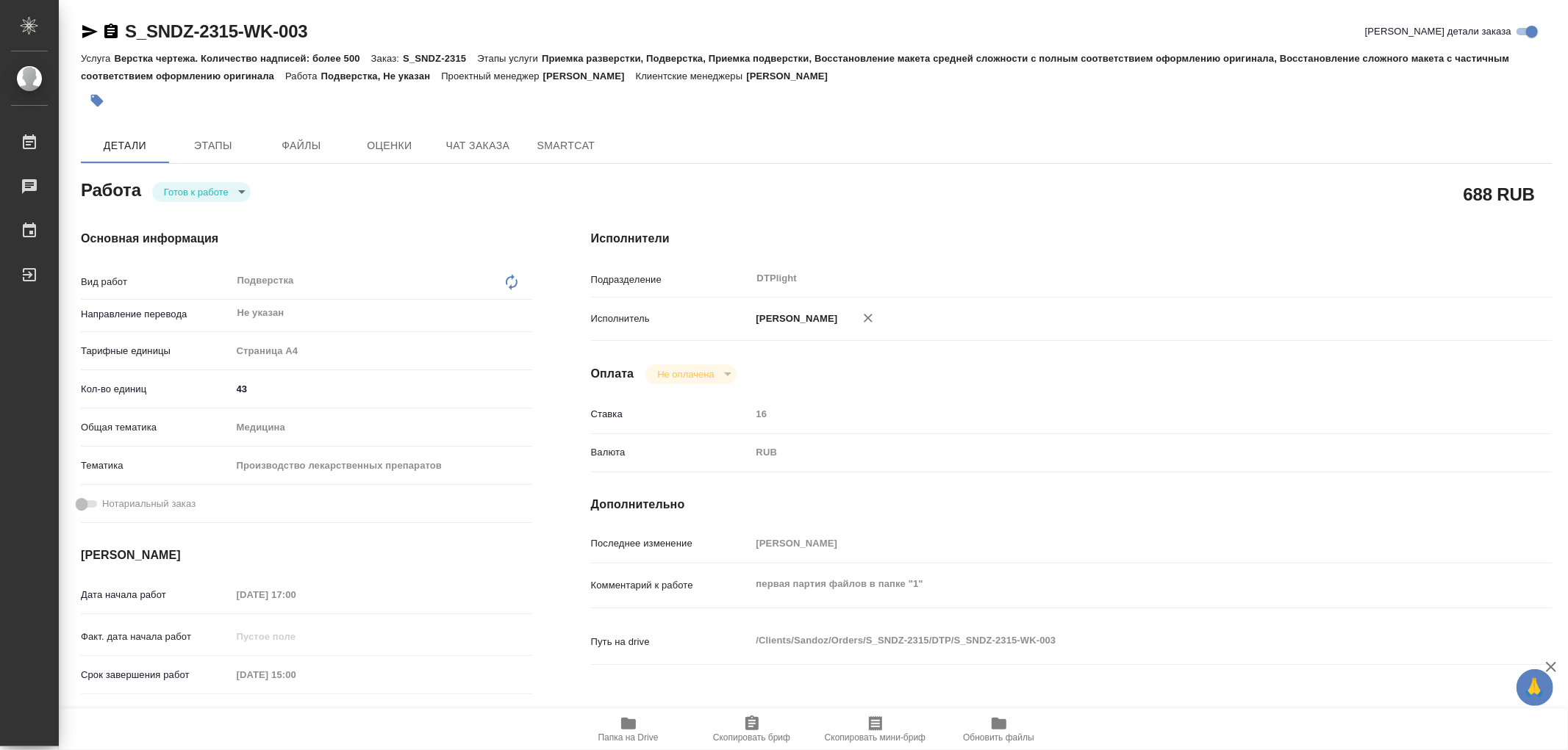
type textarea "x"
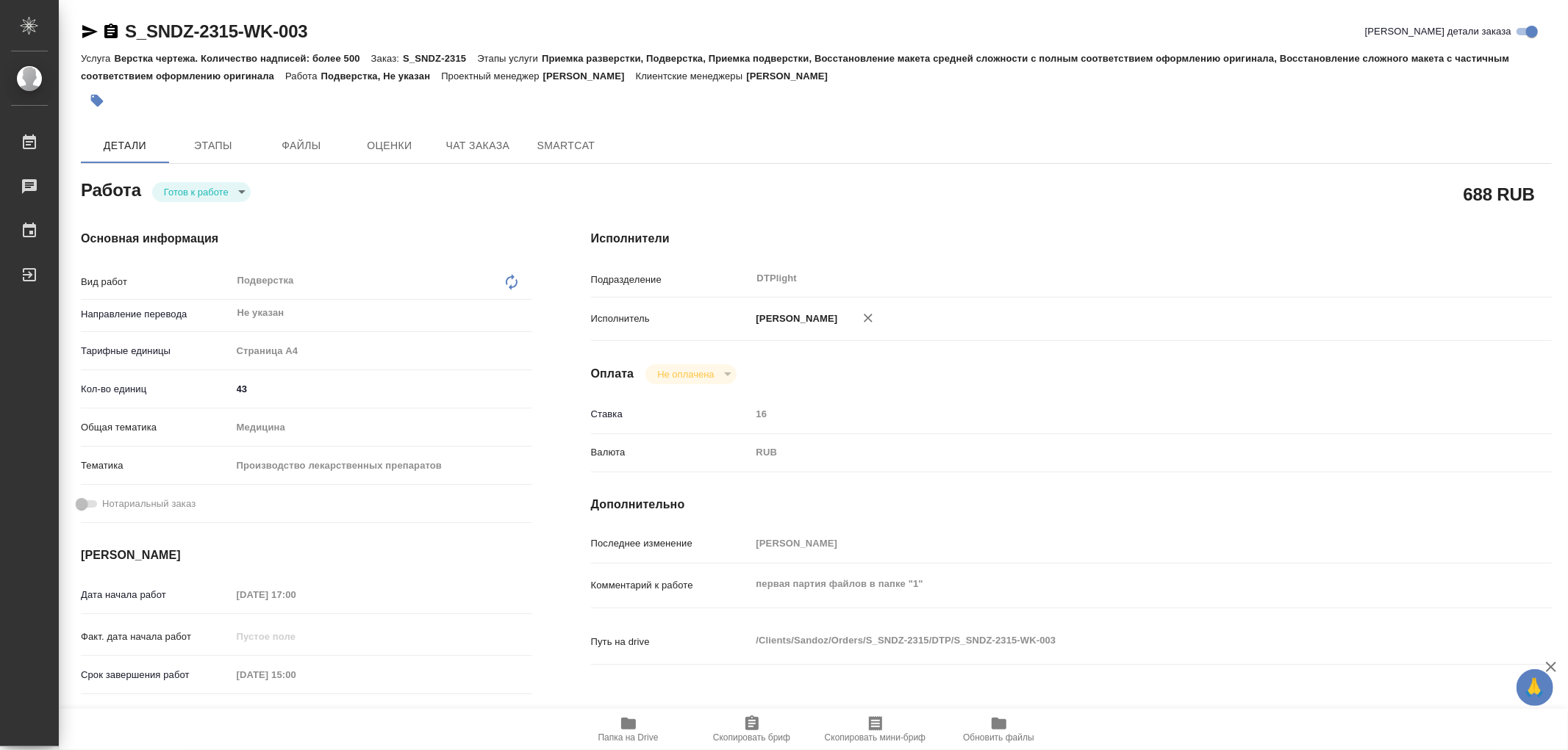
click at [204, 198] on body "🙏 .cls-1 fill:#fff; AWATERA Работы 0 Чаты График Выйти S_SNDZ-2315-WK-003 Кратк…" at bounding box center [784, 375] width 1568 height 750
click at [206, 193] on button "В работе" at bounding box center [188, 191] width 49 height 16
type textarea "x"
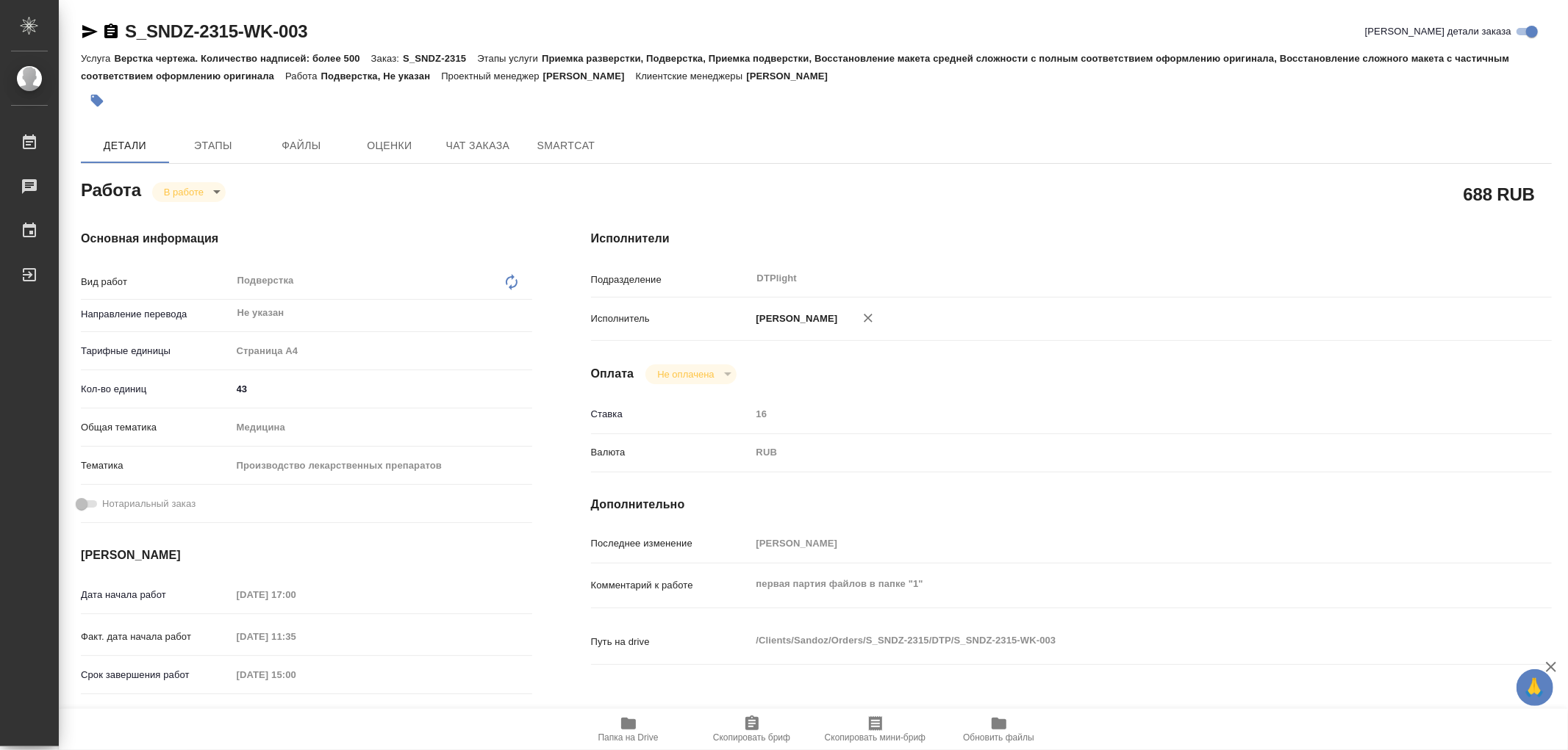
type textarea "x"
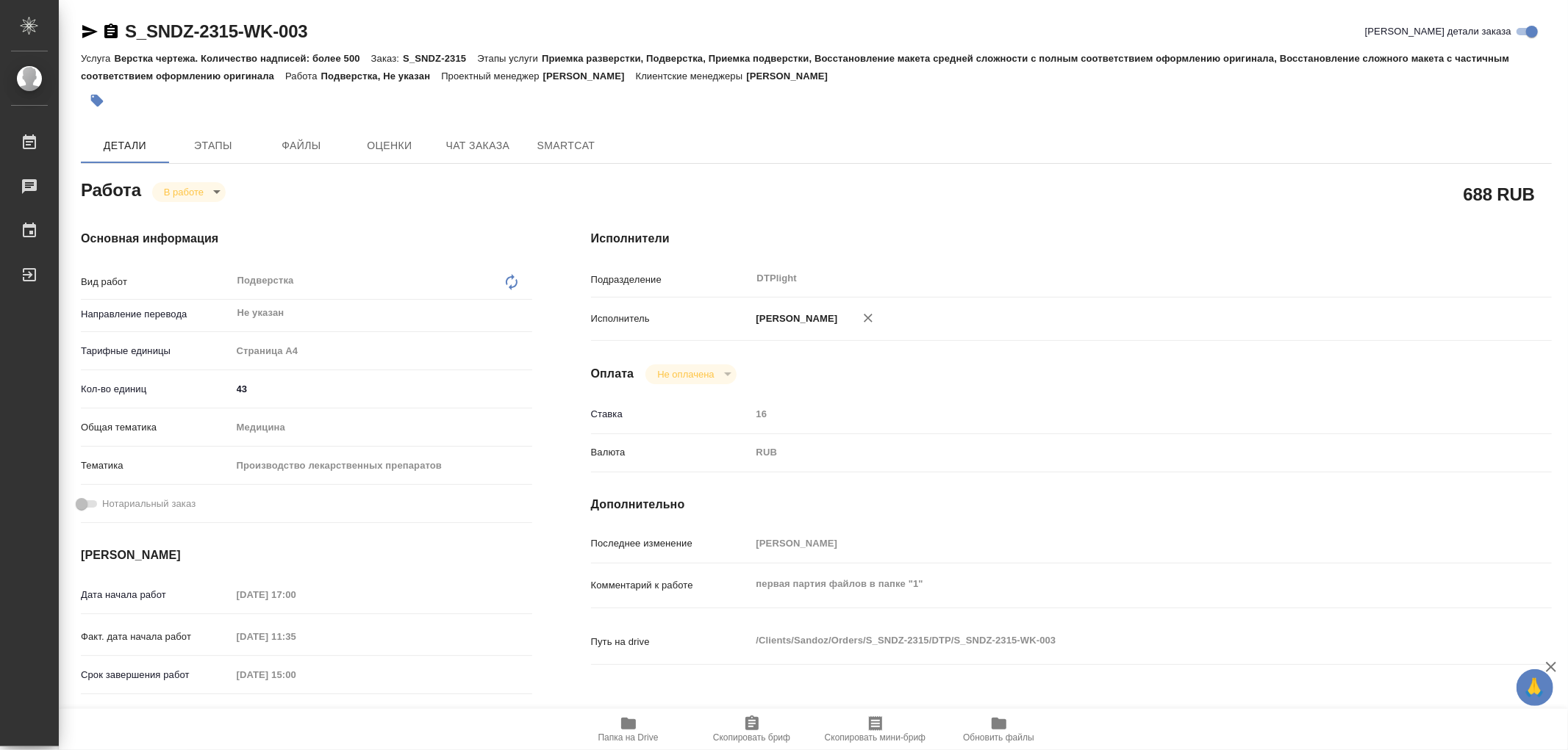
type textarea "x"
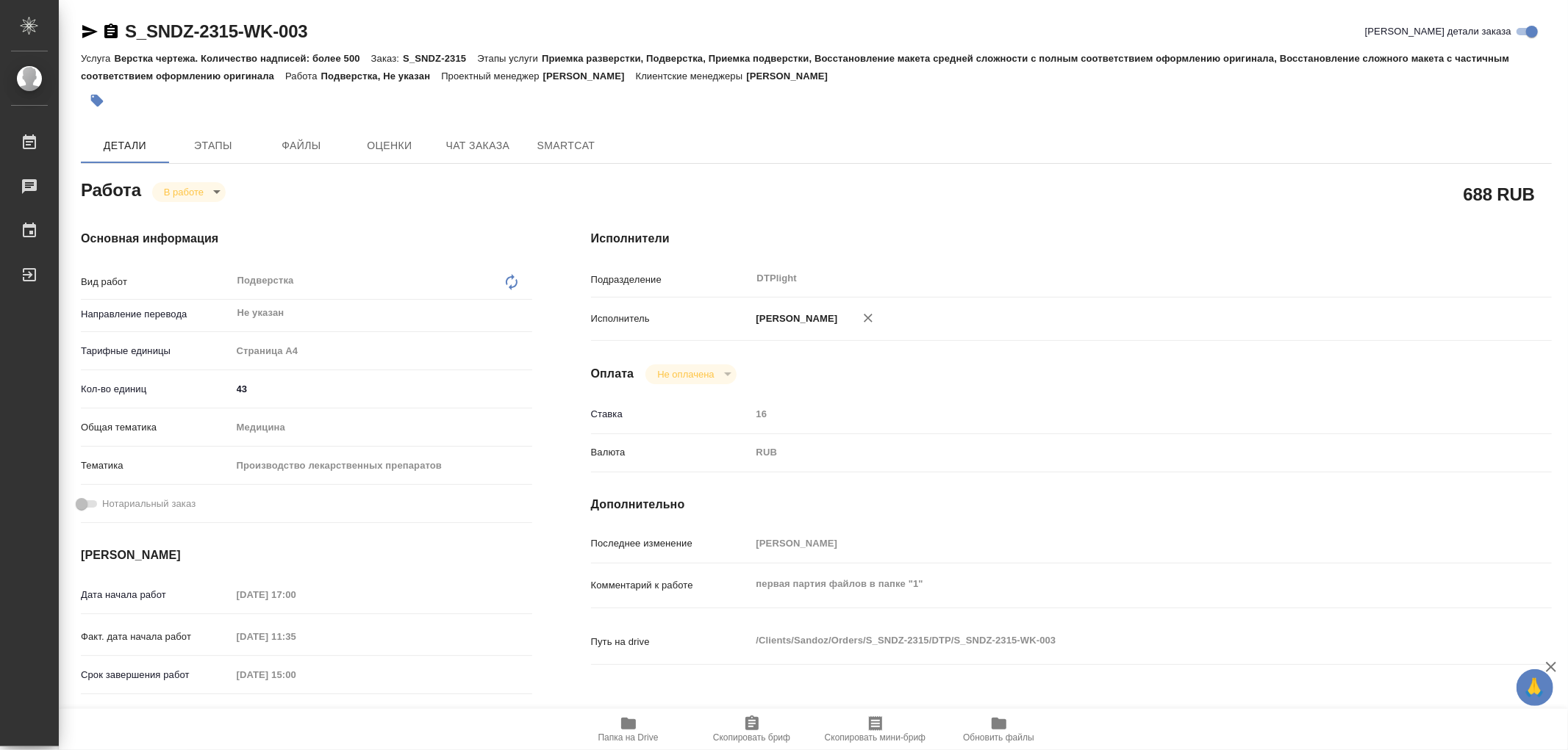
type textarea "x"
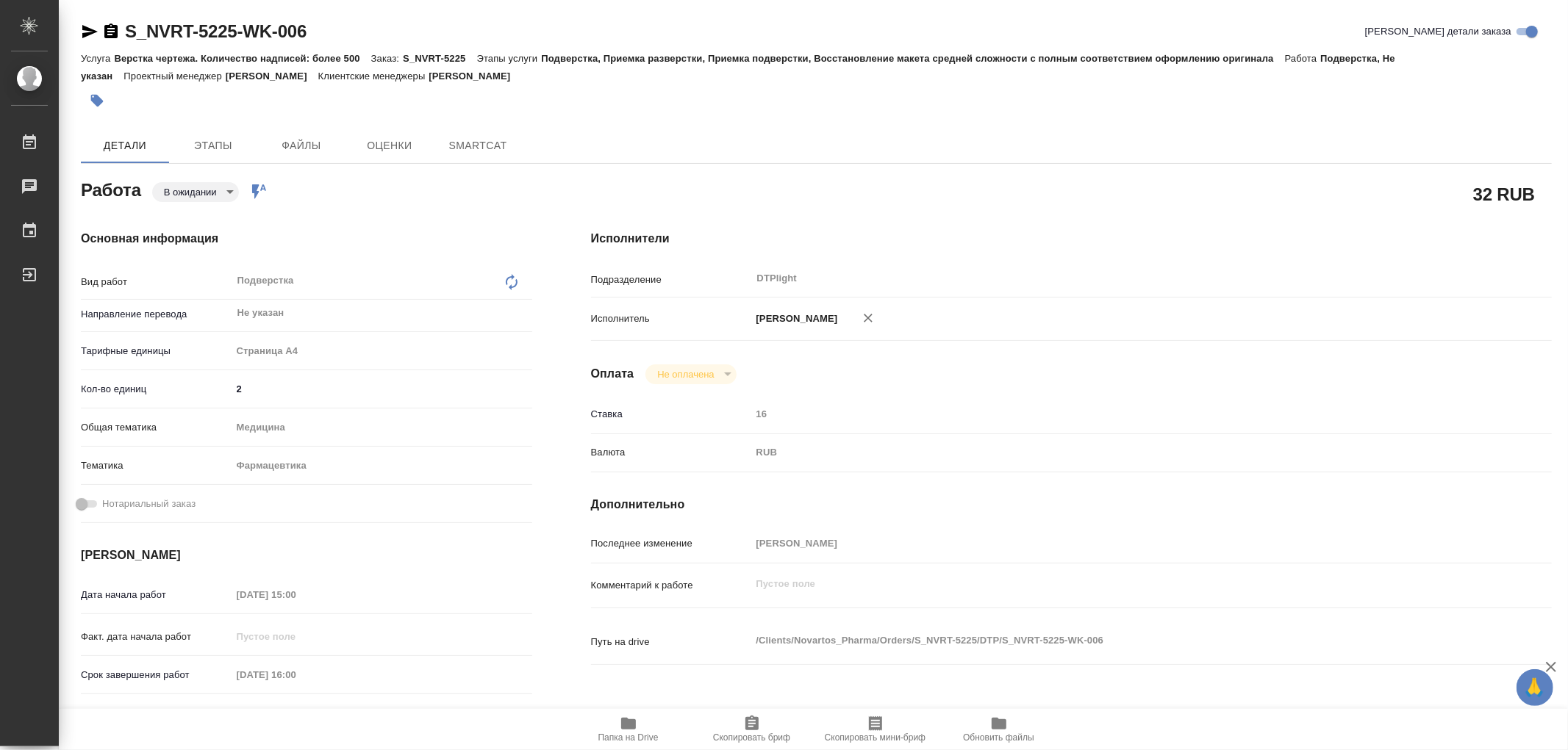
type textarea "x"
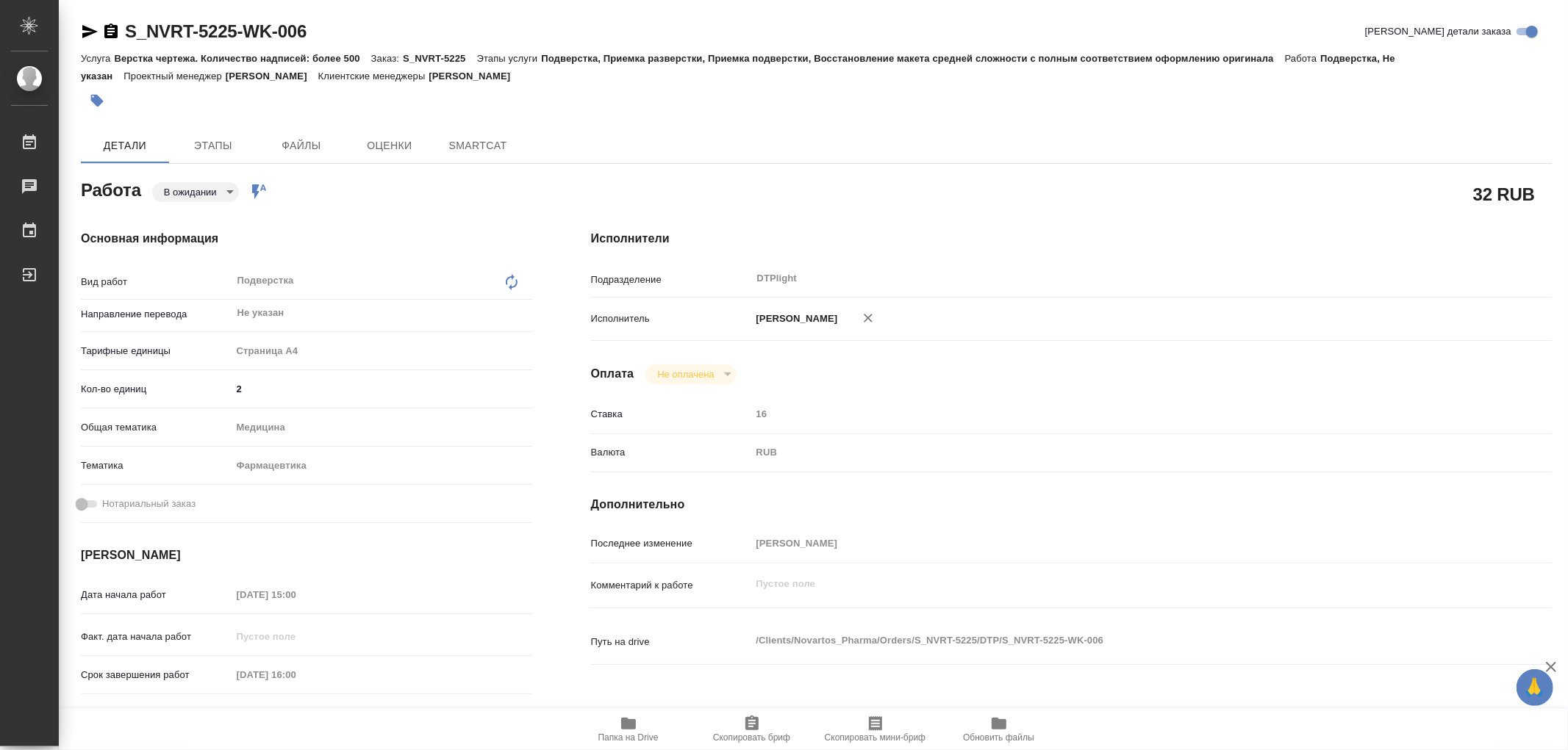
type textarea "x"
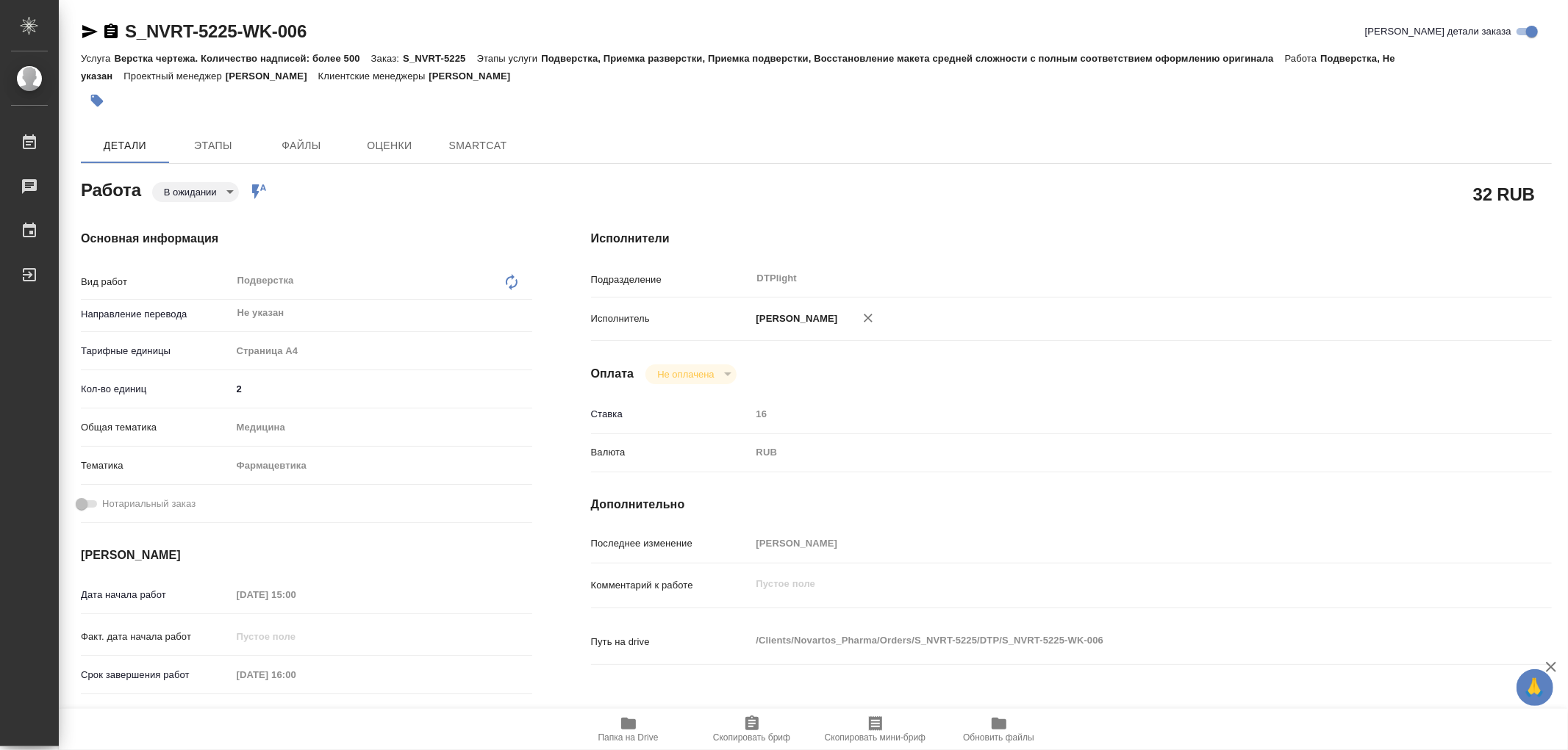
type textarea "x"
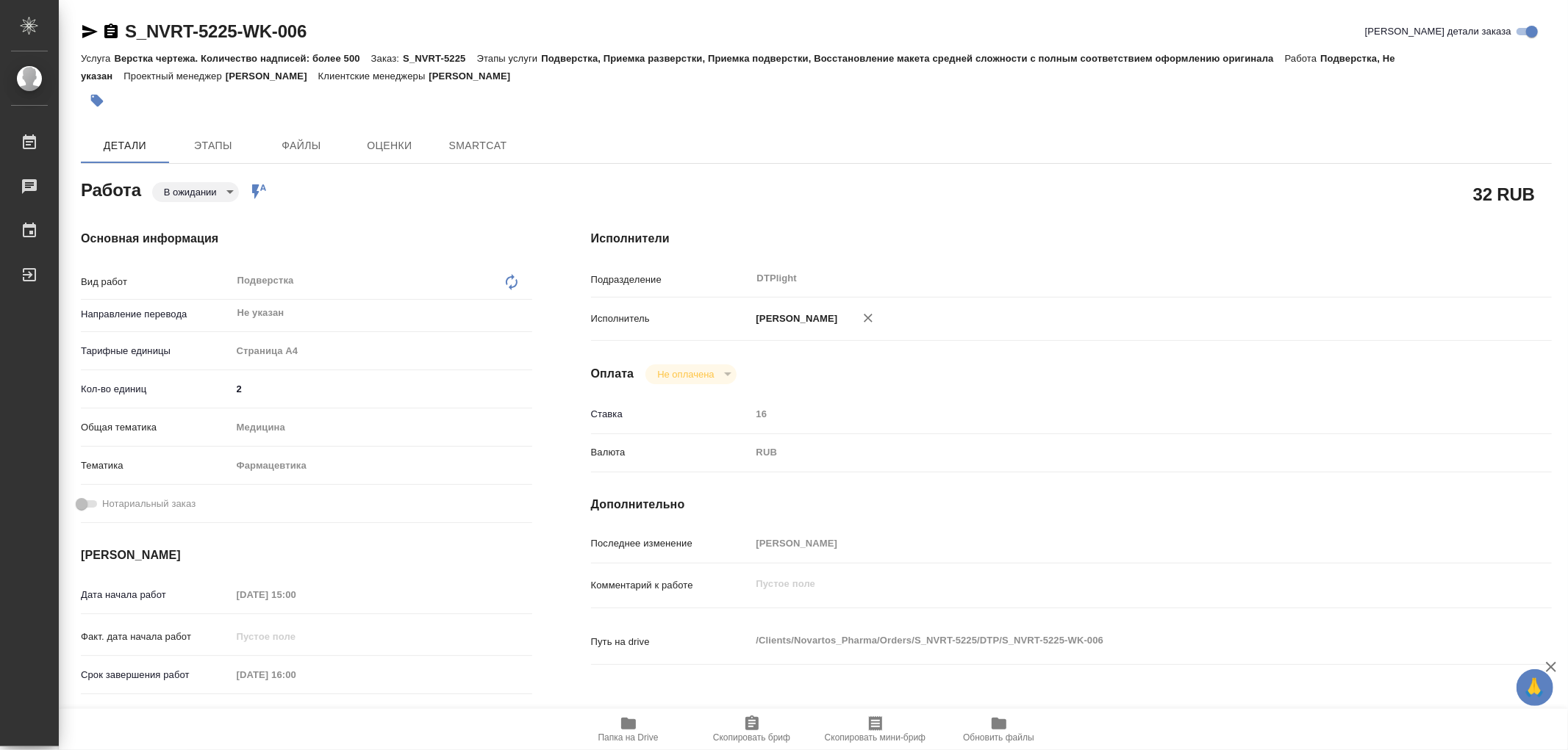
type textarea "x"
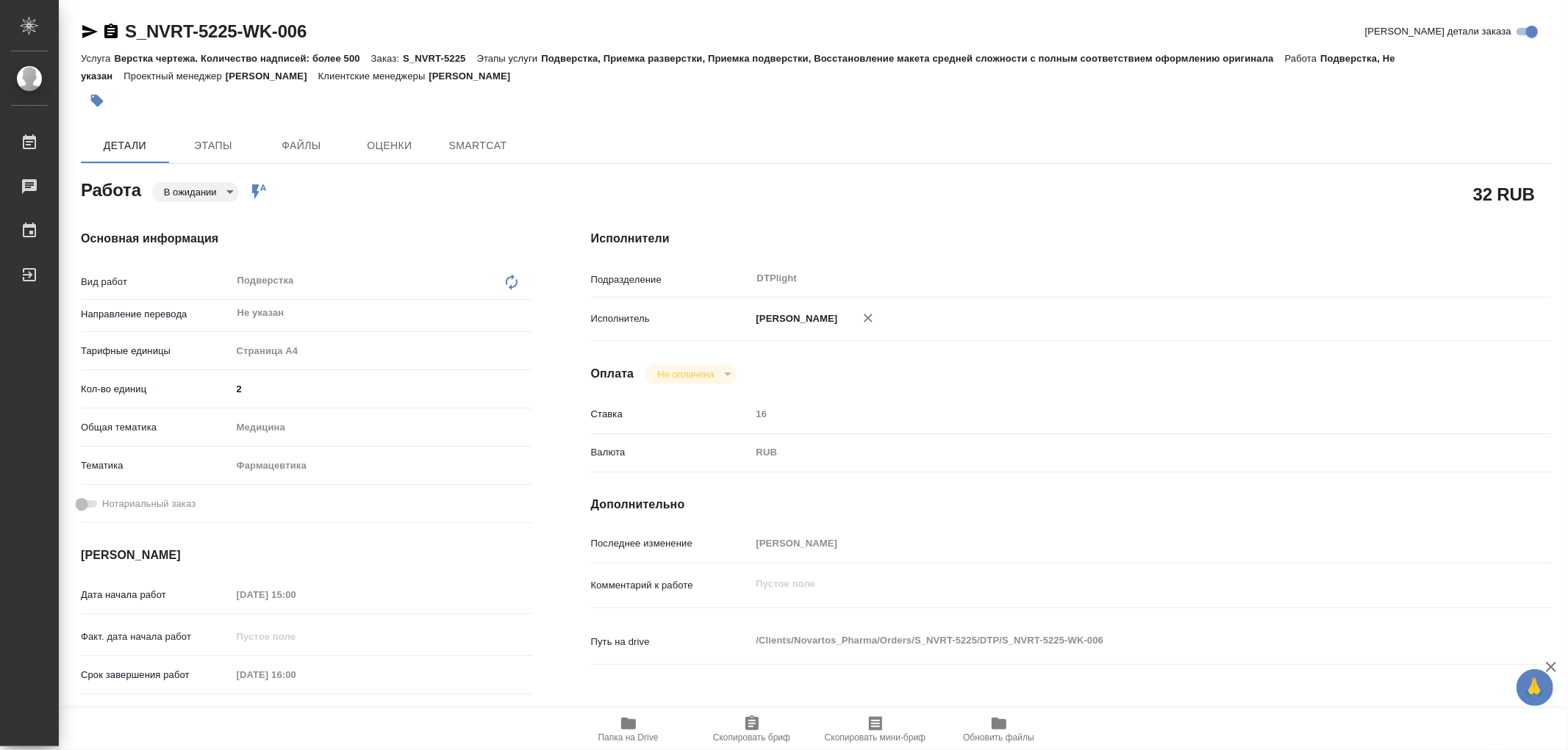
type textarea "x"
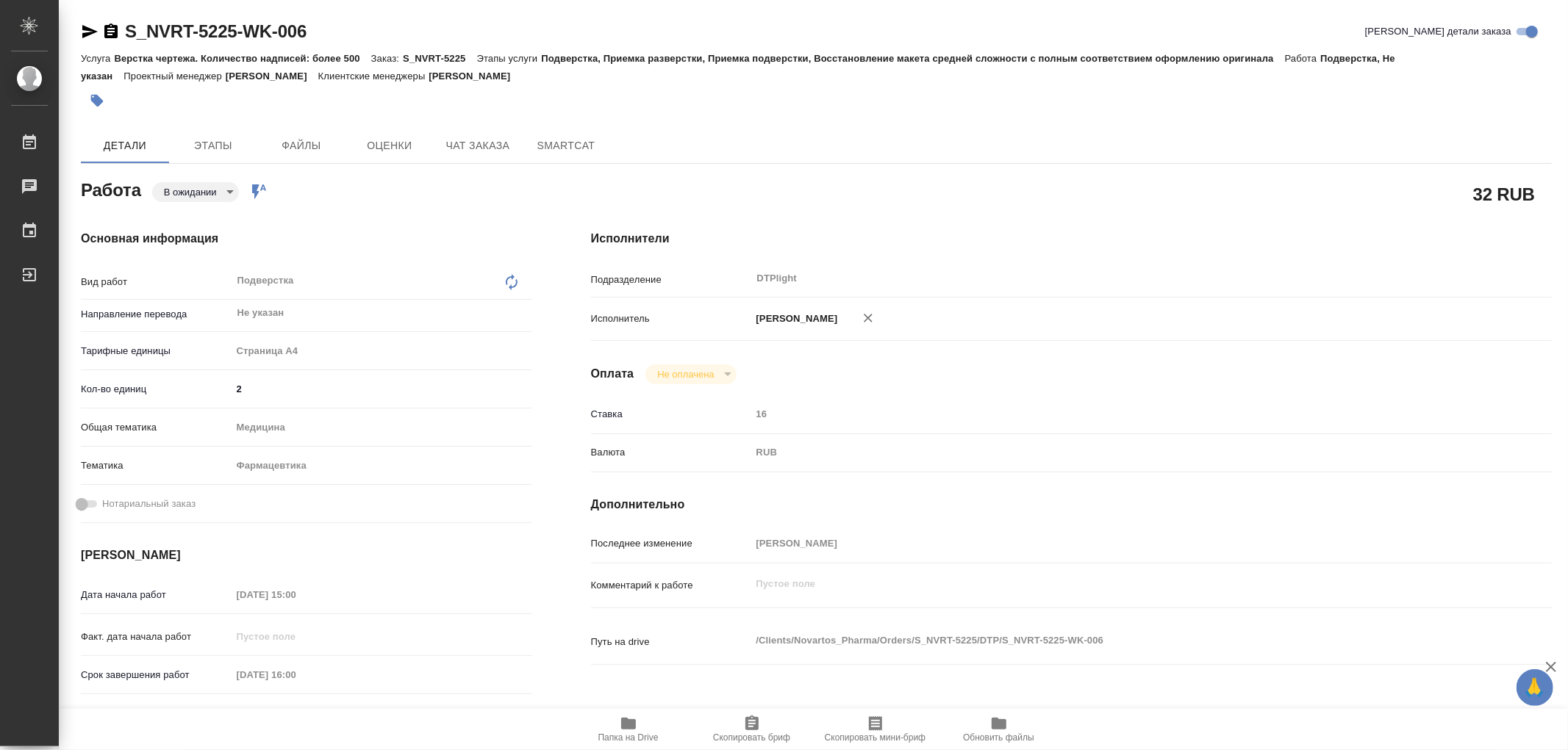
type textarea "x"
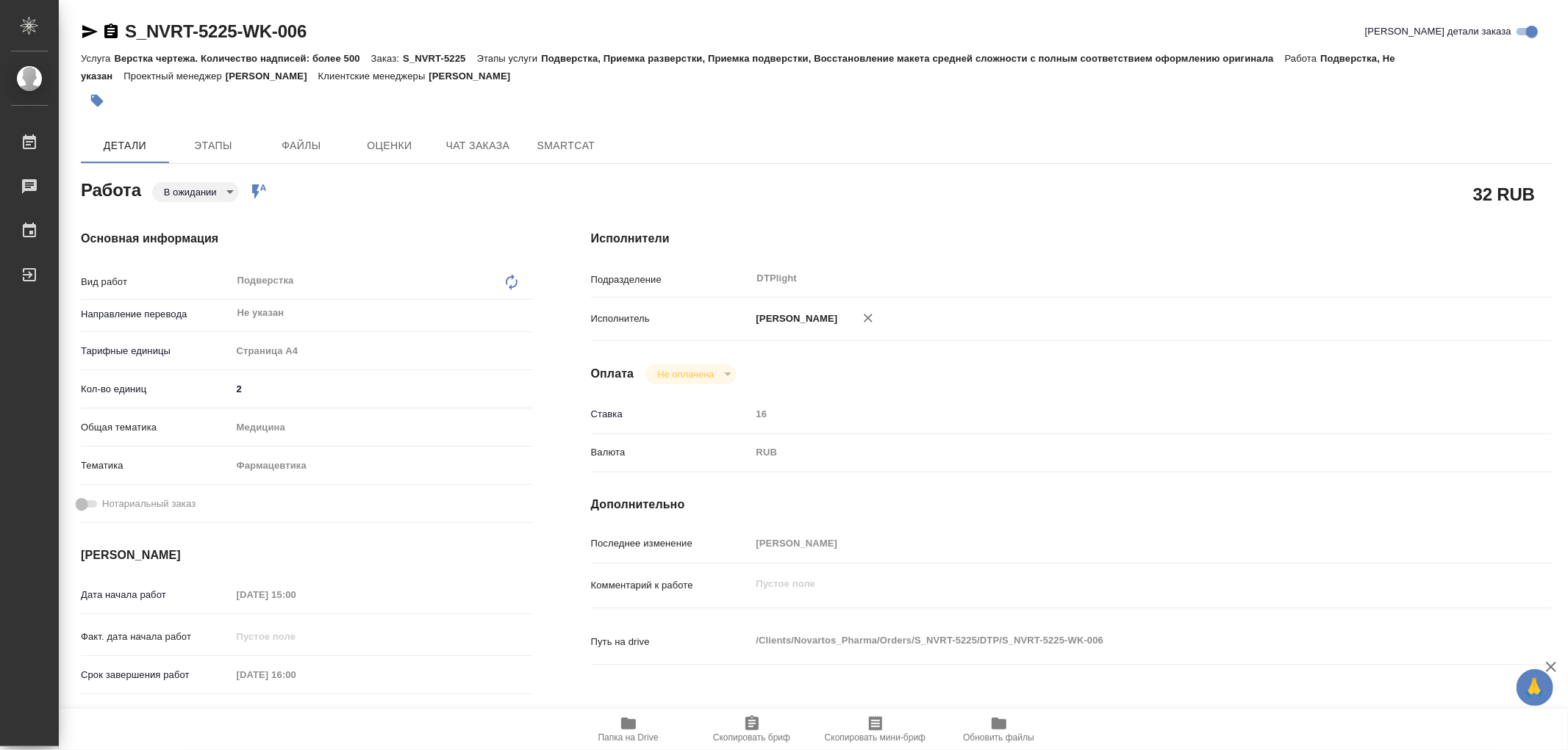
type textarea "x"
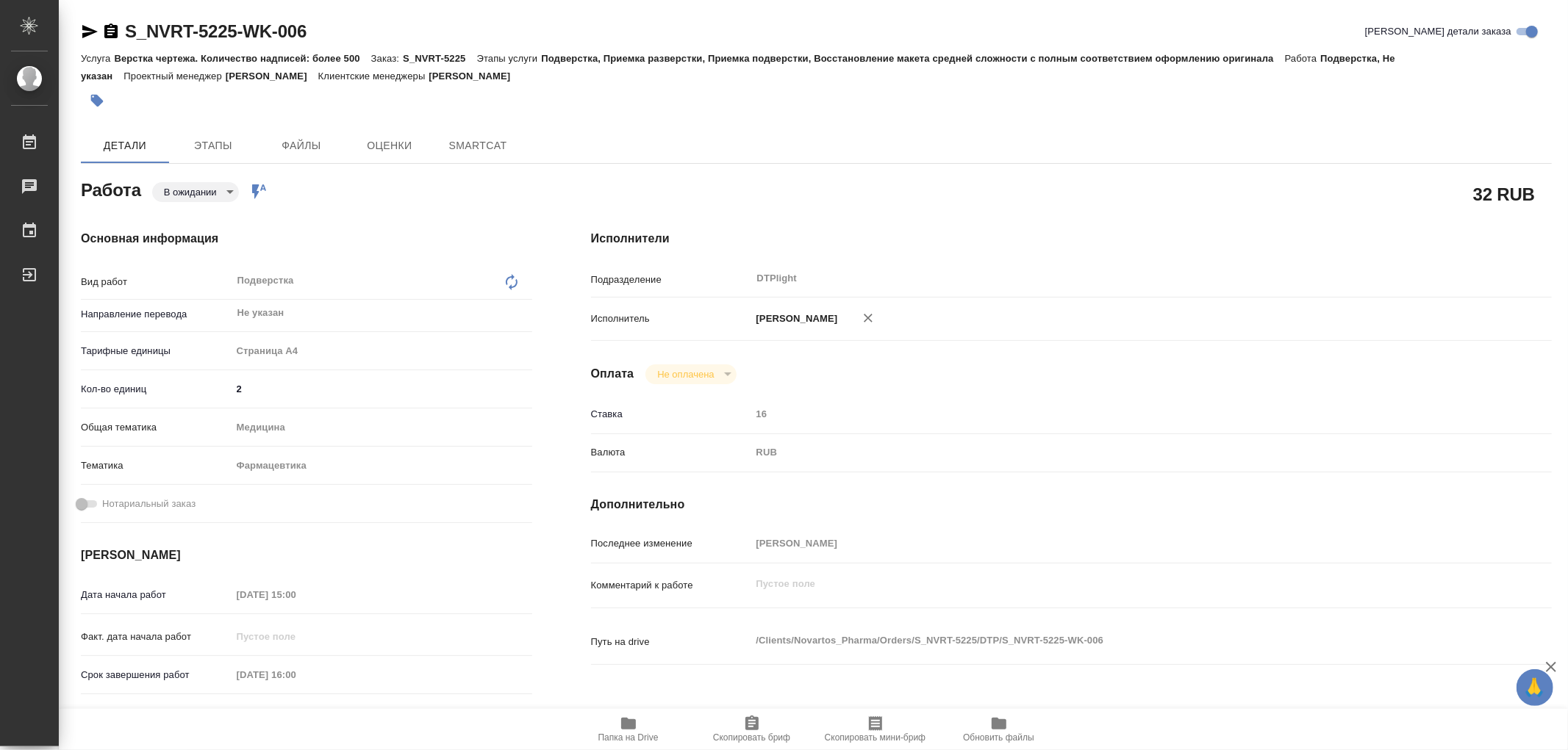
type textarea "x"
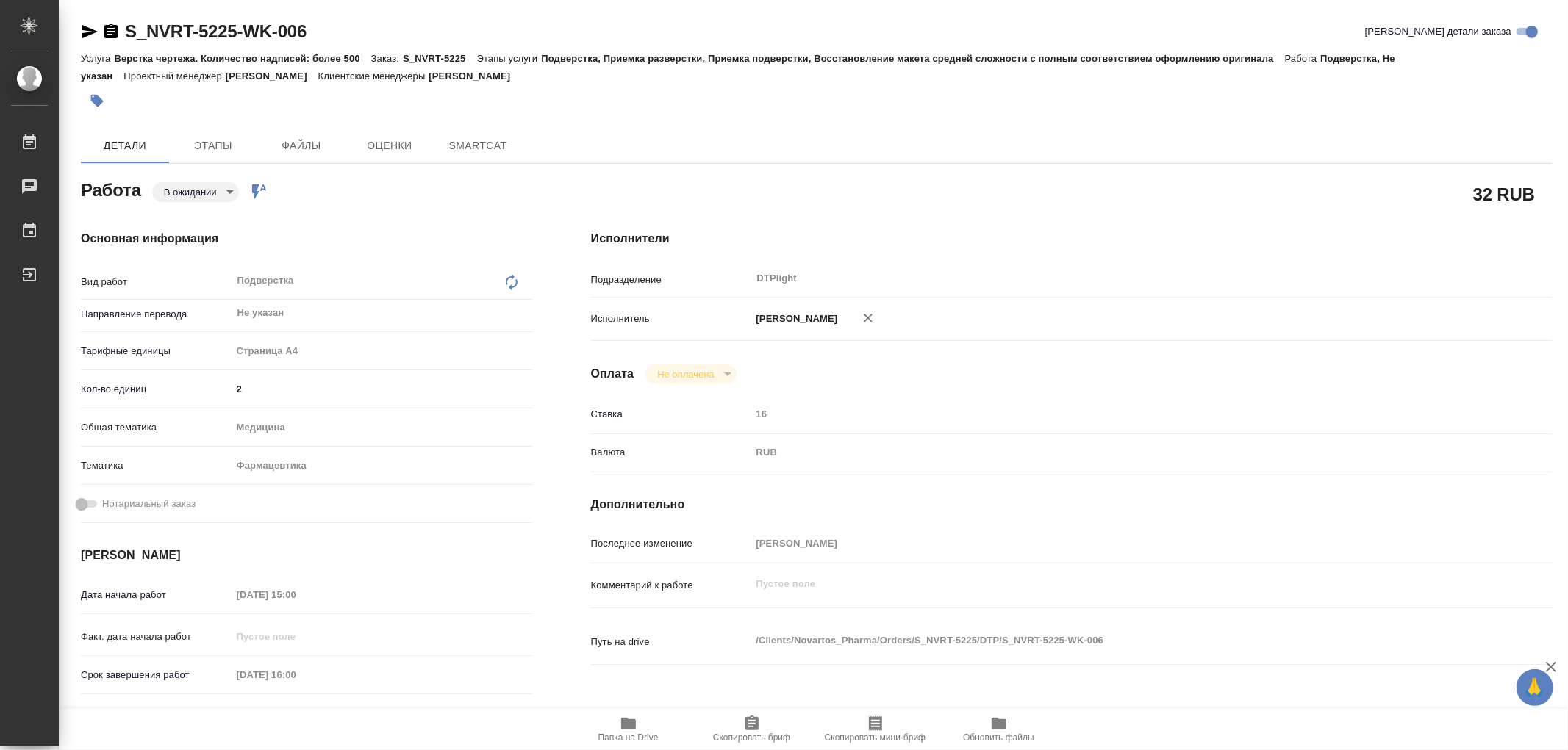
type textarea "x"
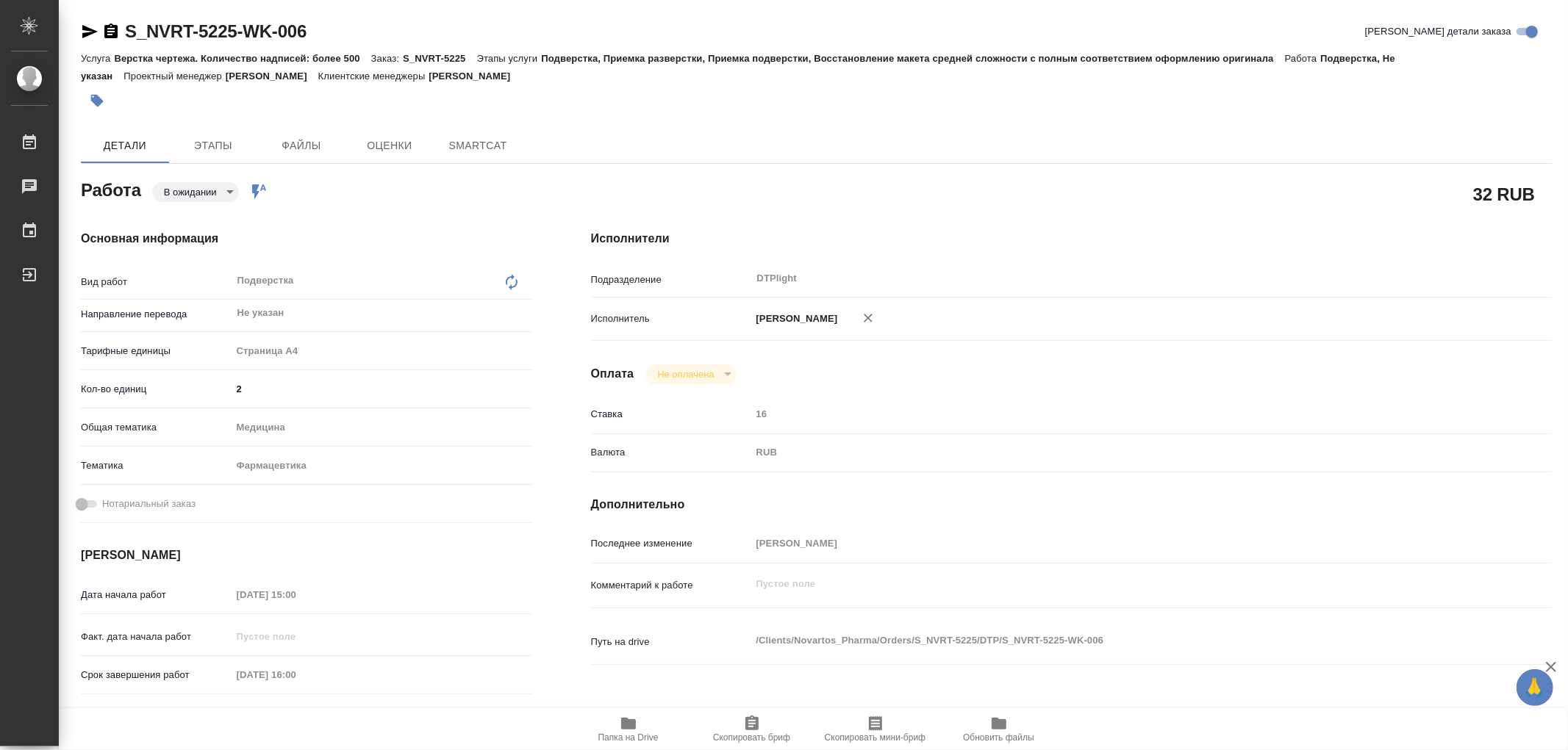
type textarea "x"
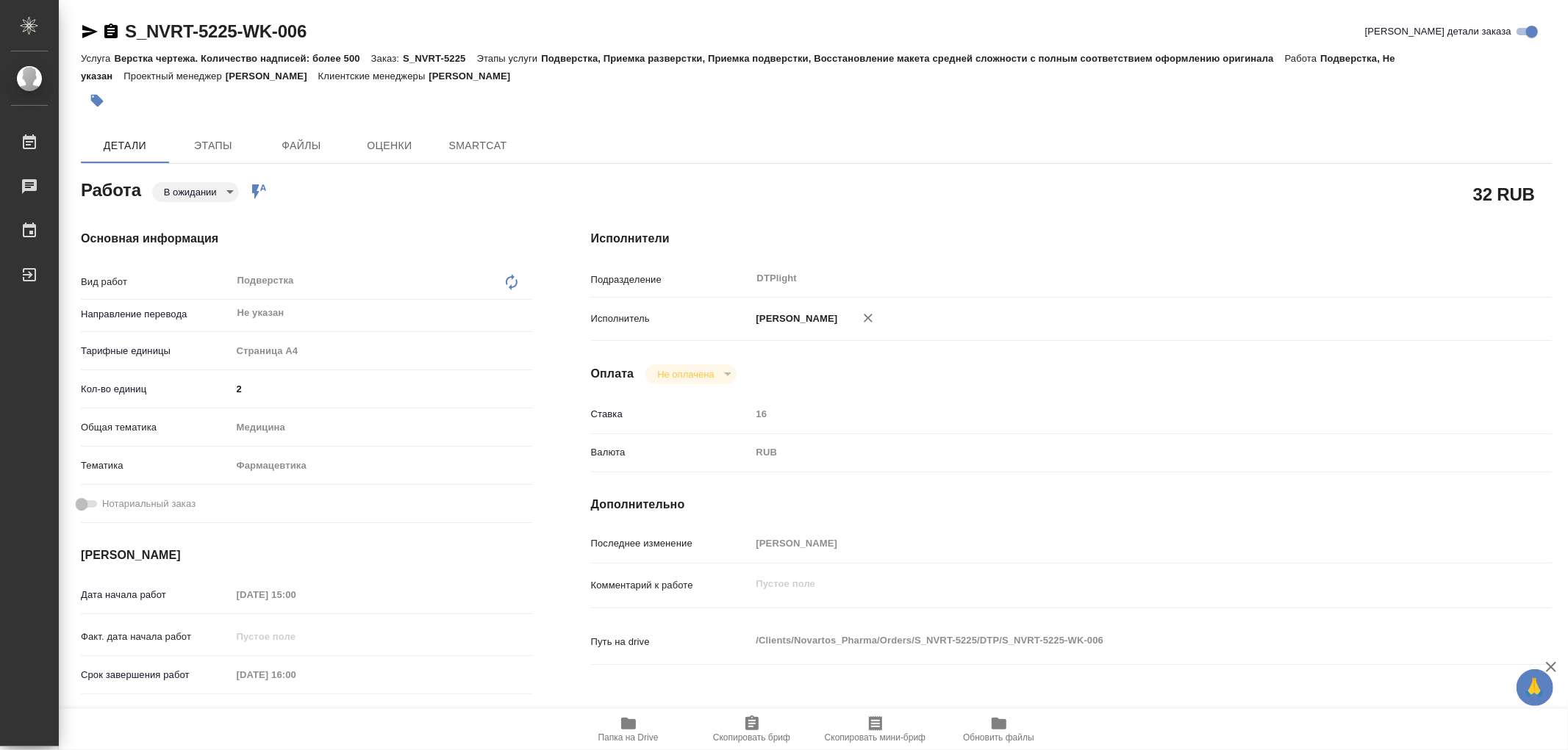
type textarea "x"
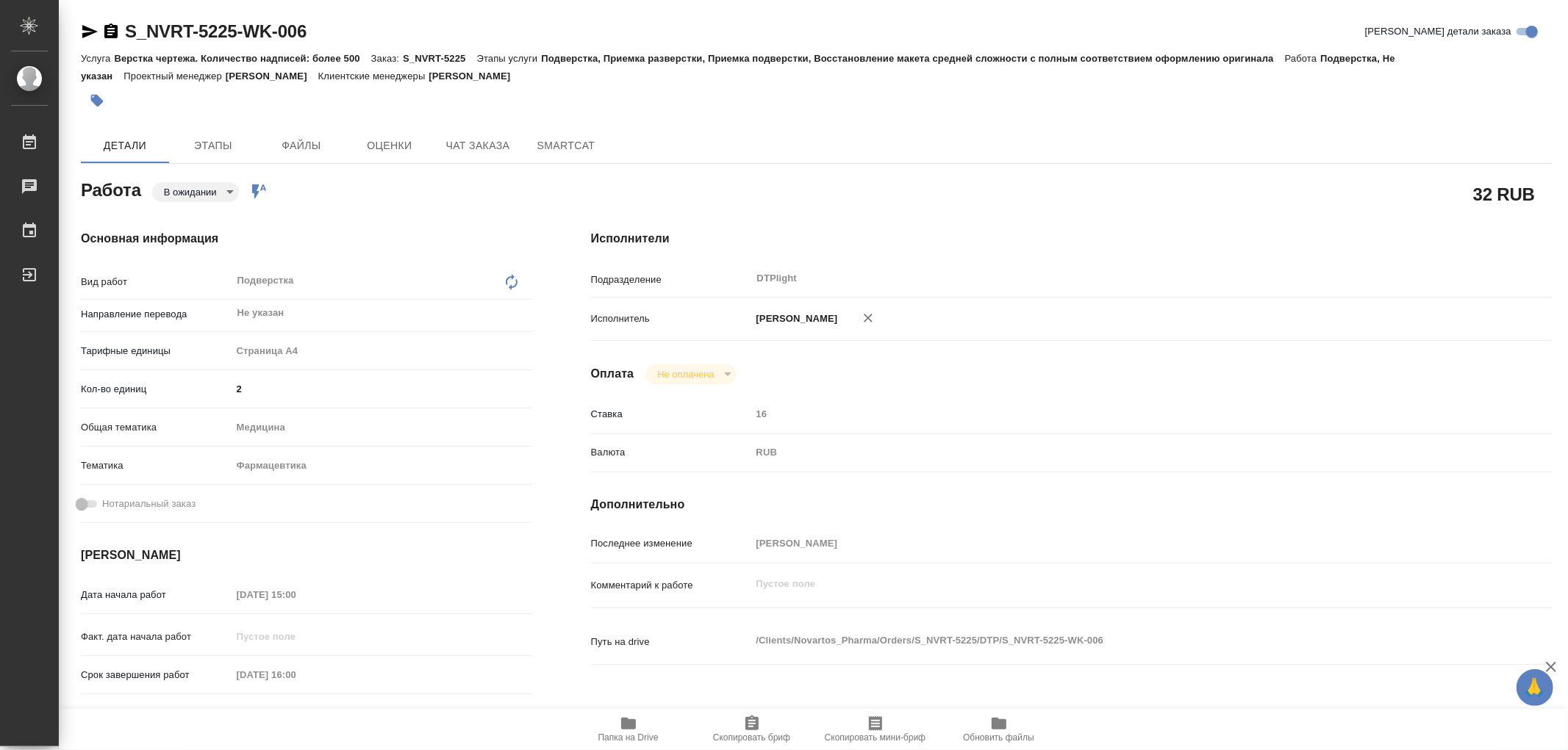
type textarea "x"
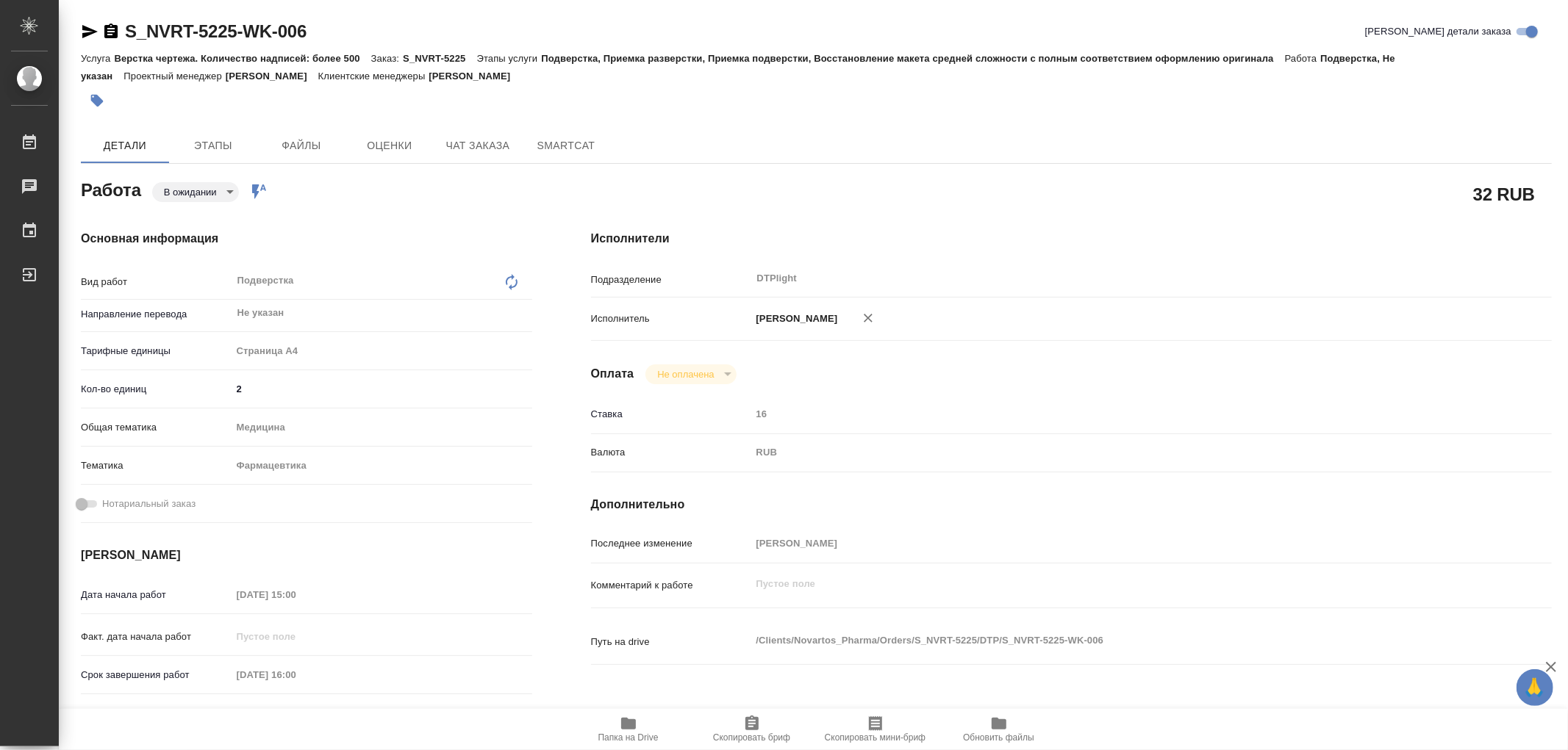
type textarea "x"
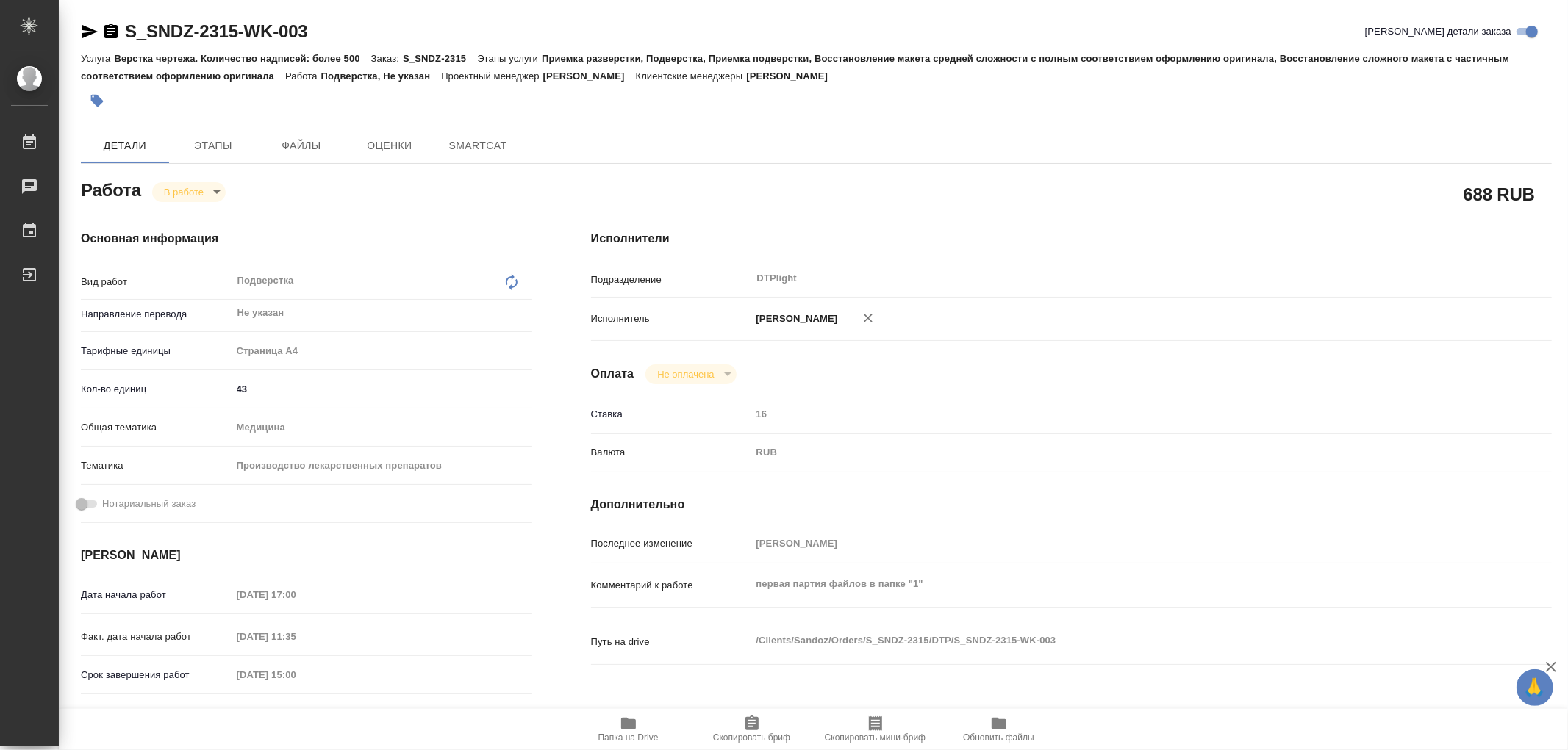
type textarea "x"
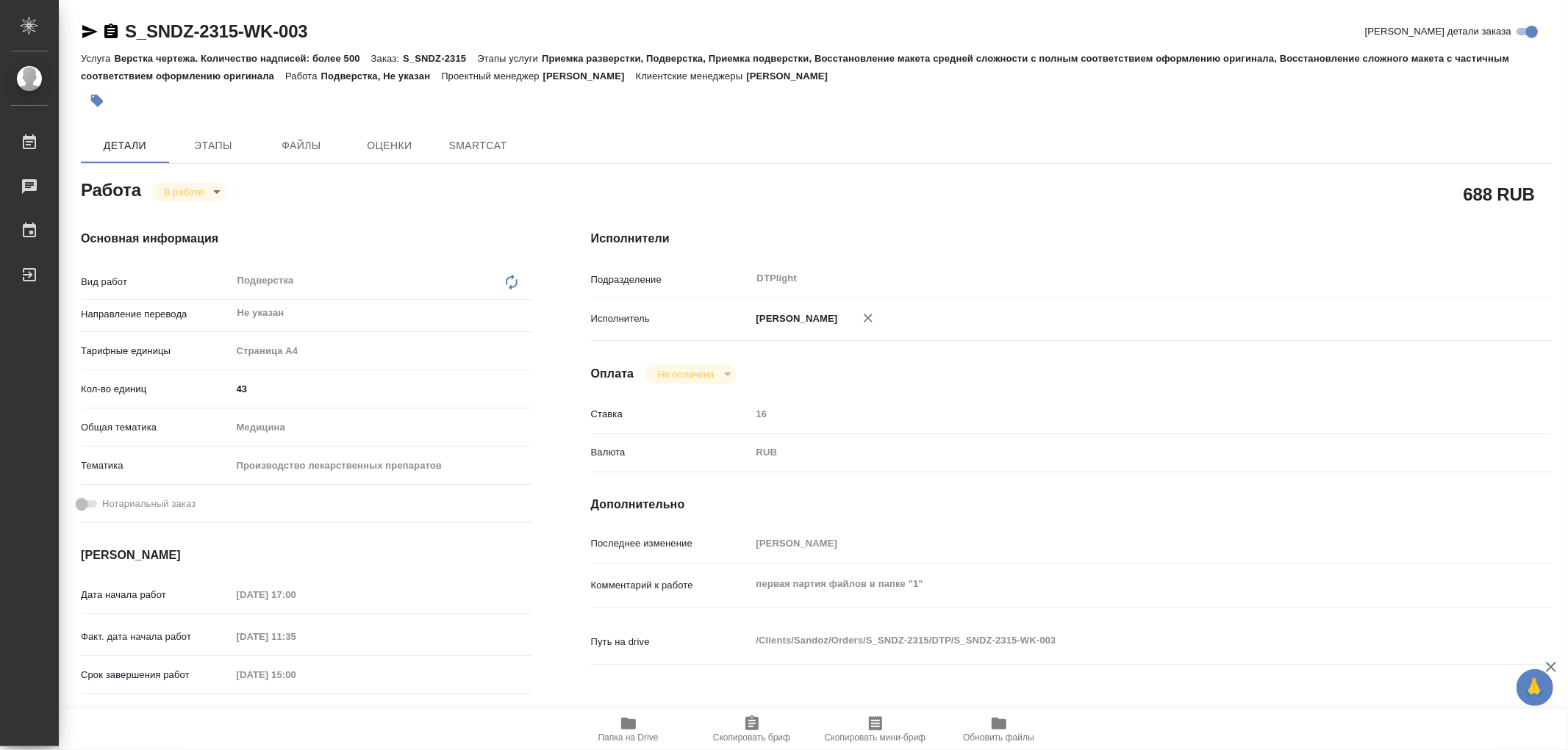
type textarea "x"
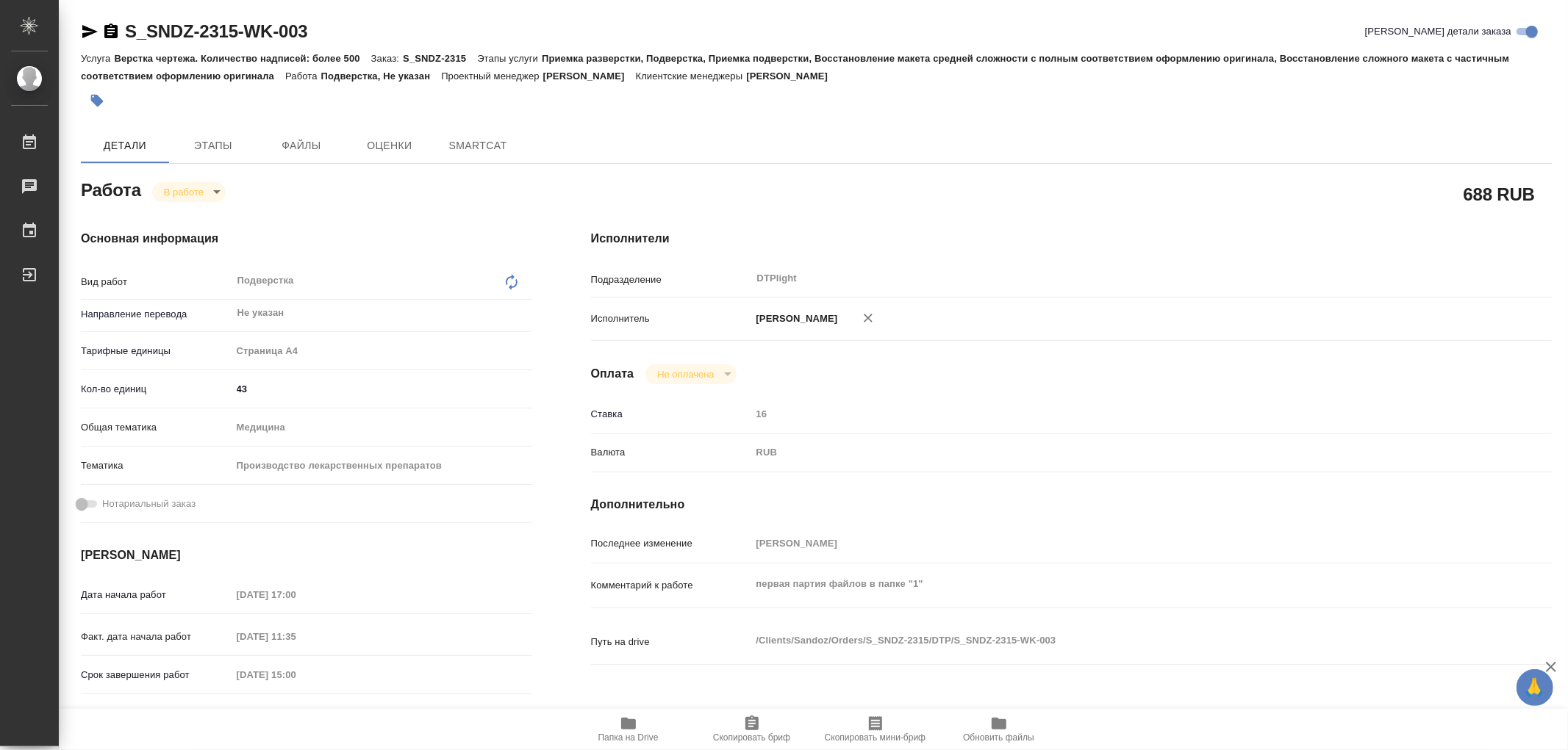
type textarea "x"
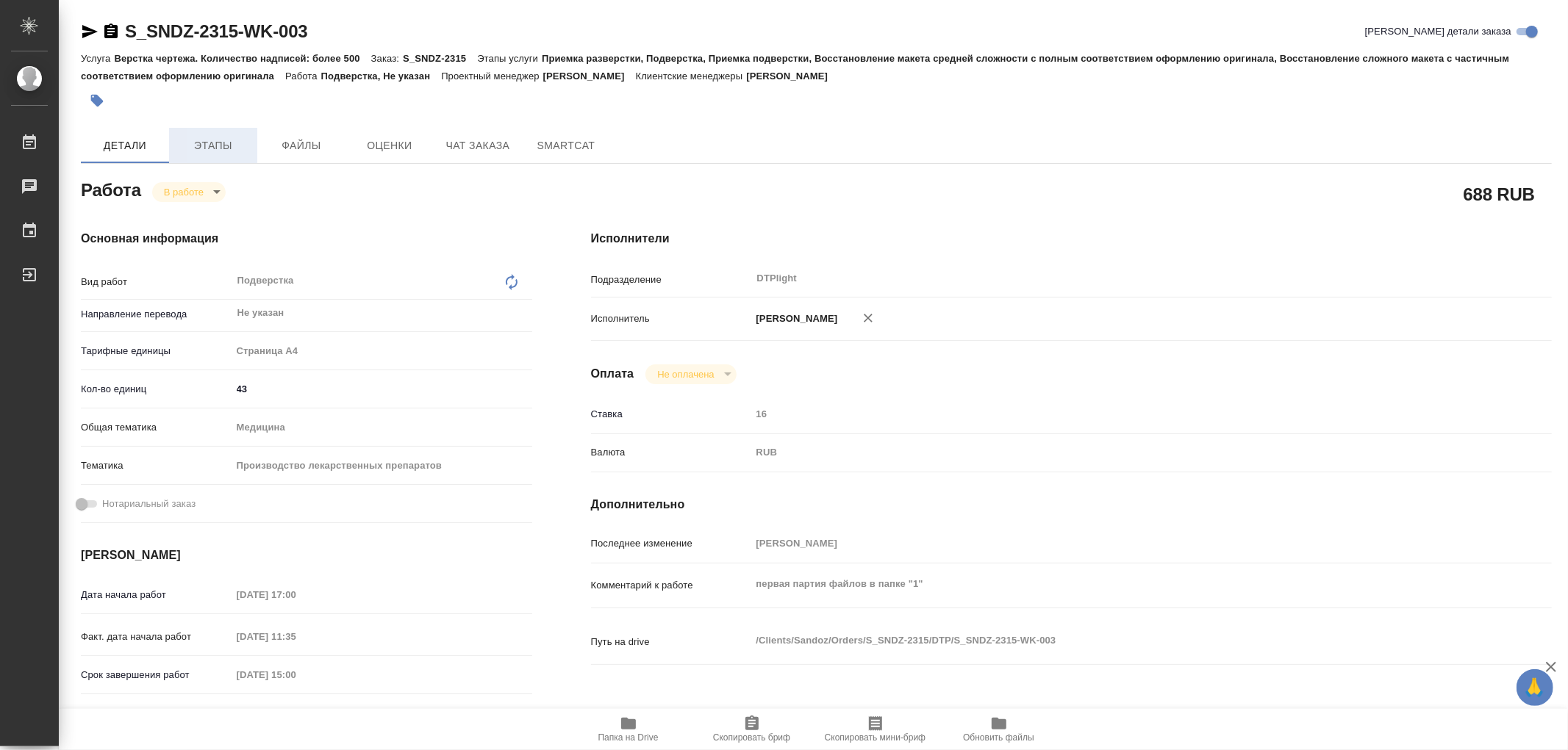
type textarea "x"
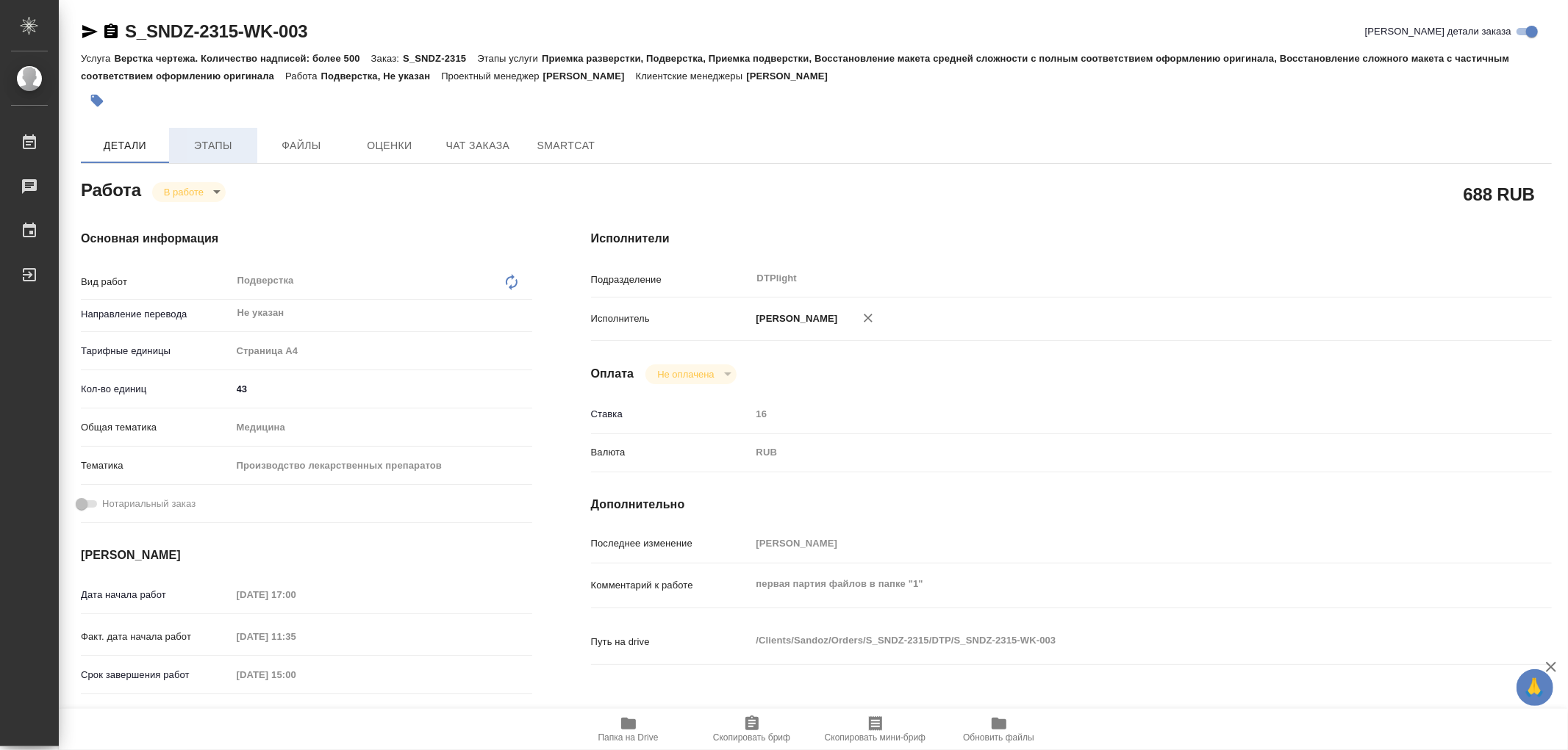
click at [207, 141] on span "Этапы" at bounding box center [213, 146] width 71 height 18
type textarea "x"
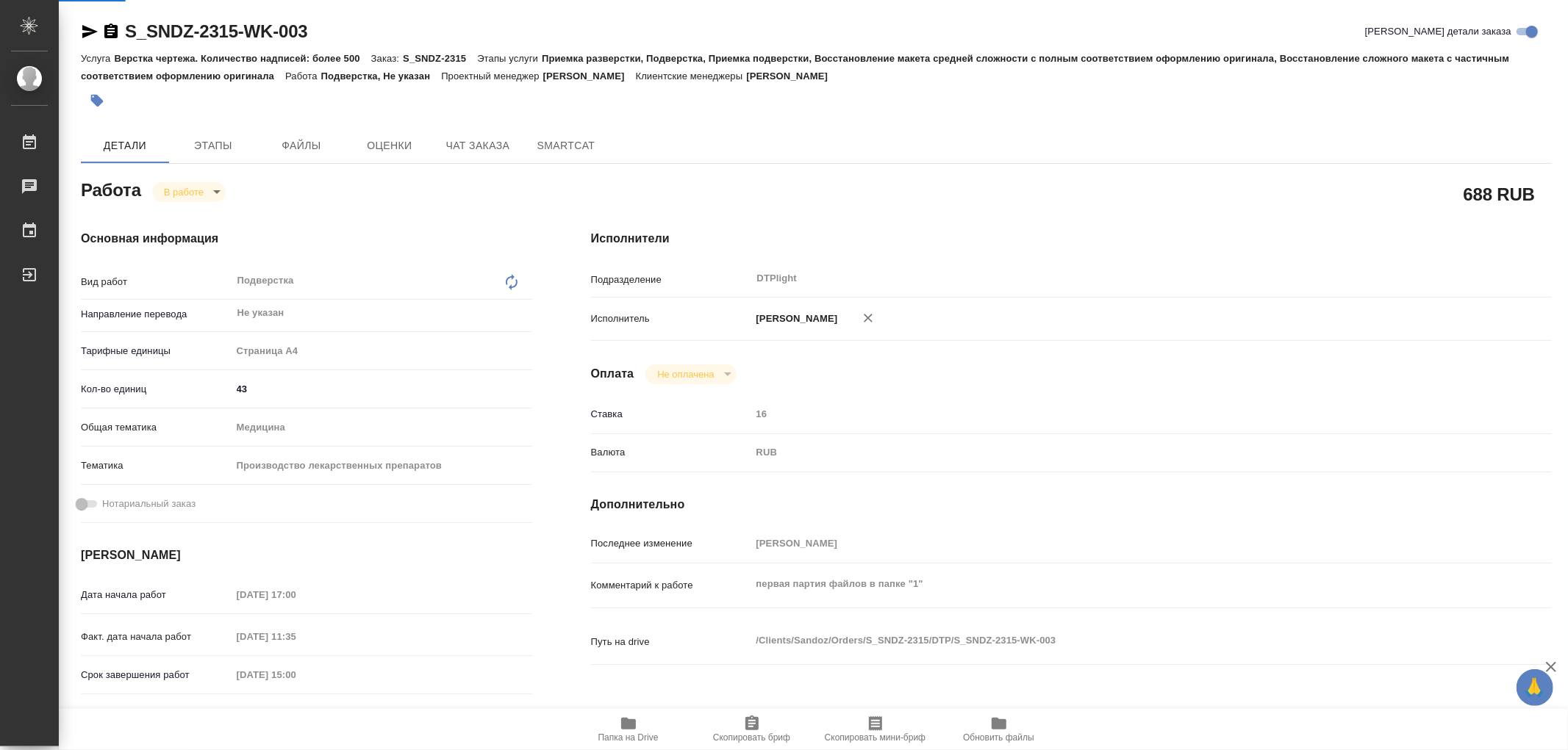
type textarea "x"
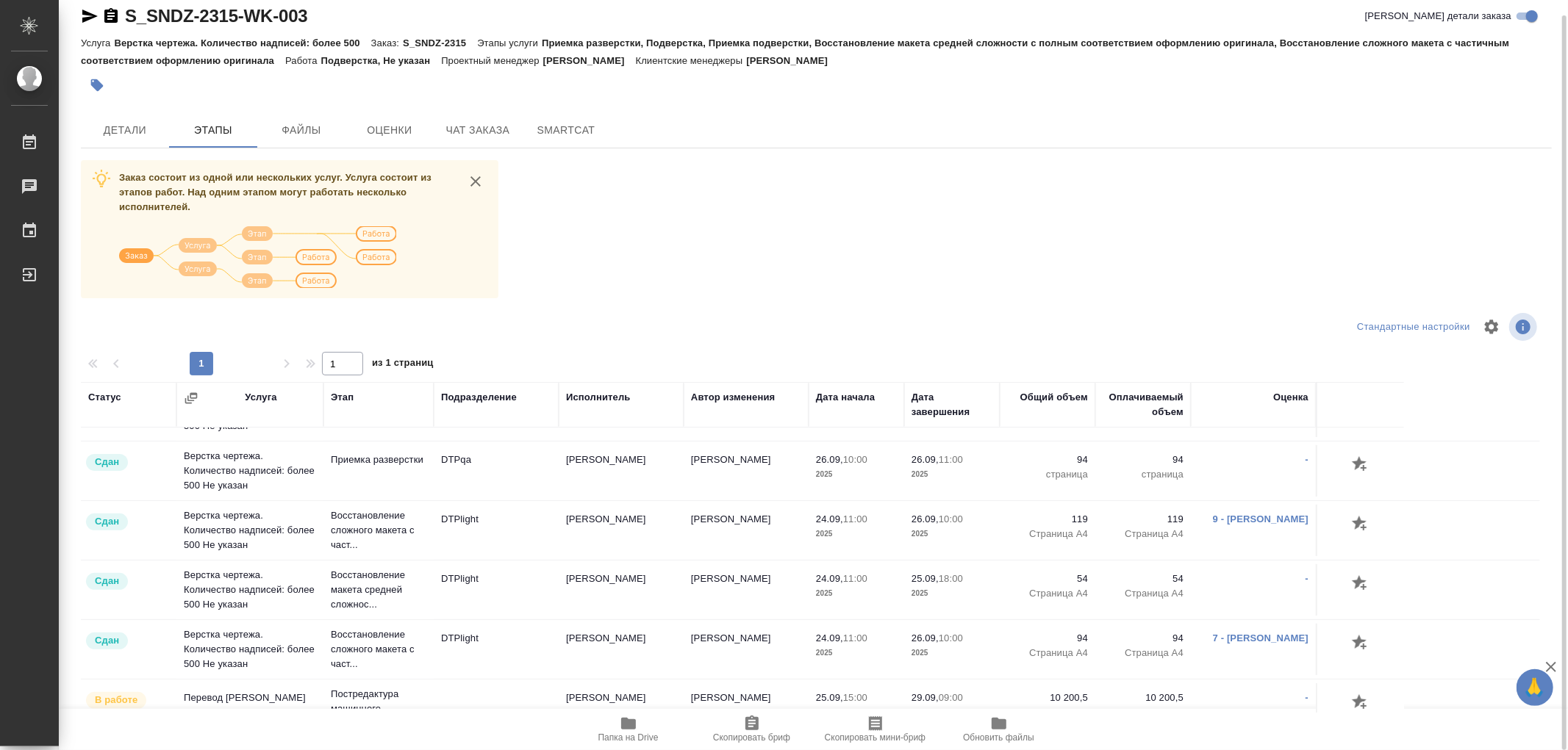
scroll to position [490, 0]
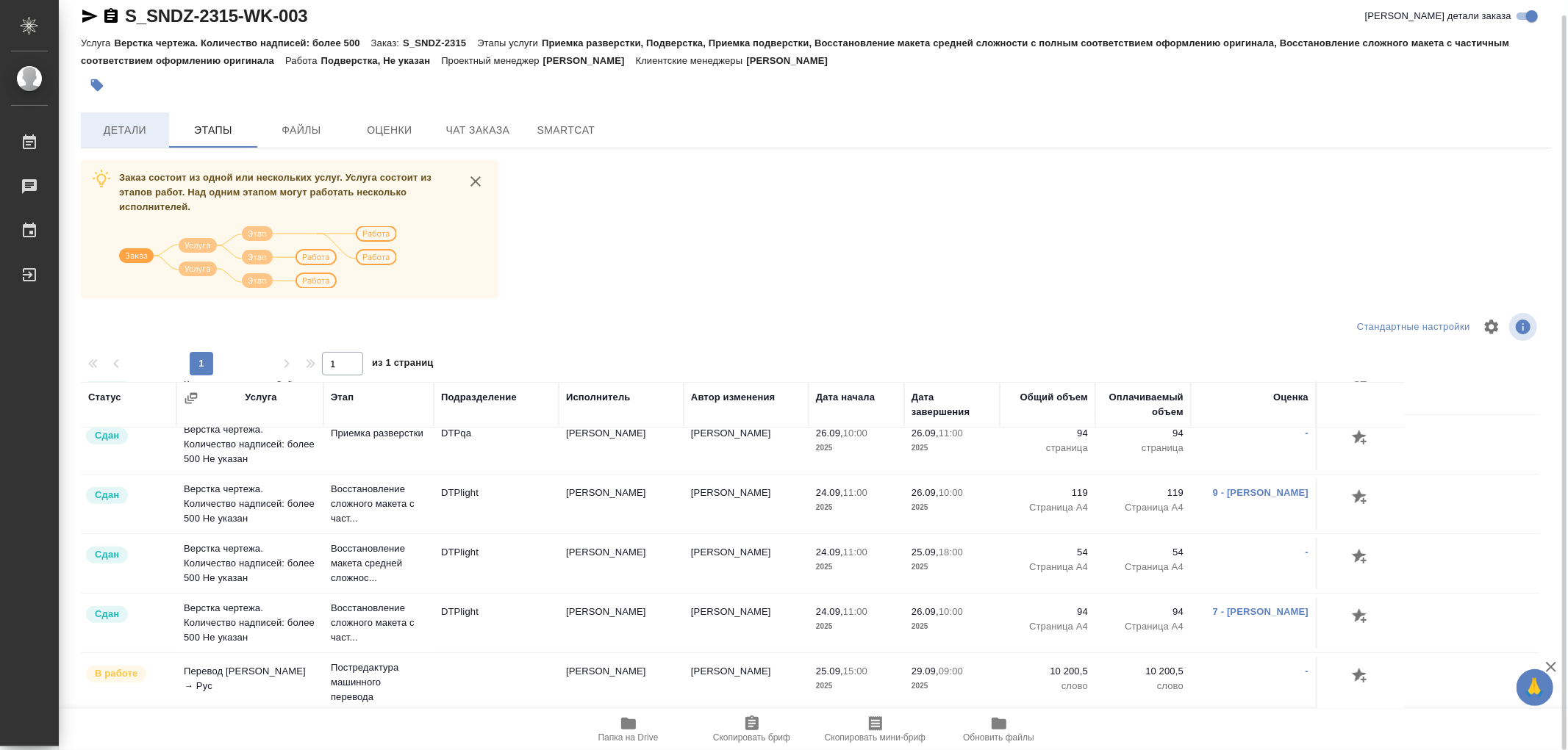
click at [102, 124] on span "Детали" at bounding box center [125, 131] width 71 height 18
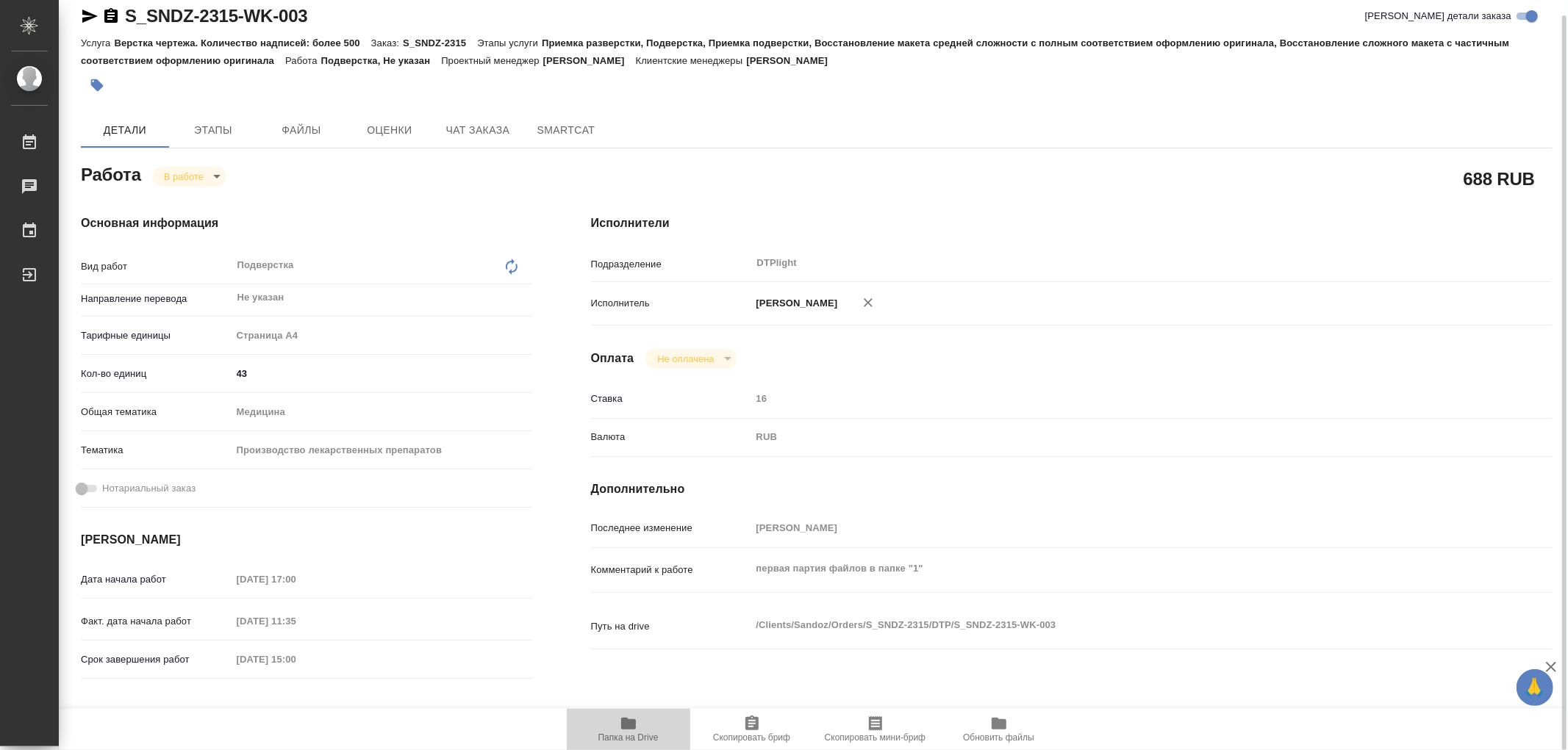
click at [633, 720] on icon "button" at bounding box center [628, 723] width 14 height 11
type textarea "x"
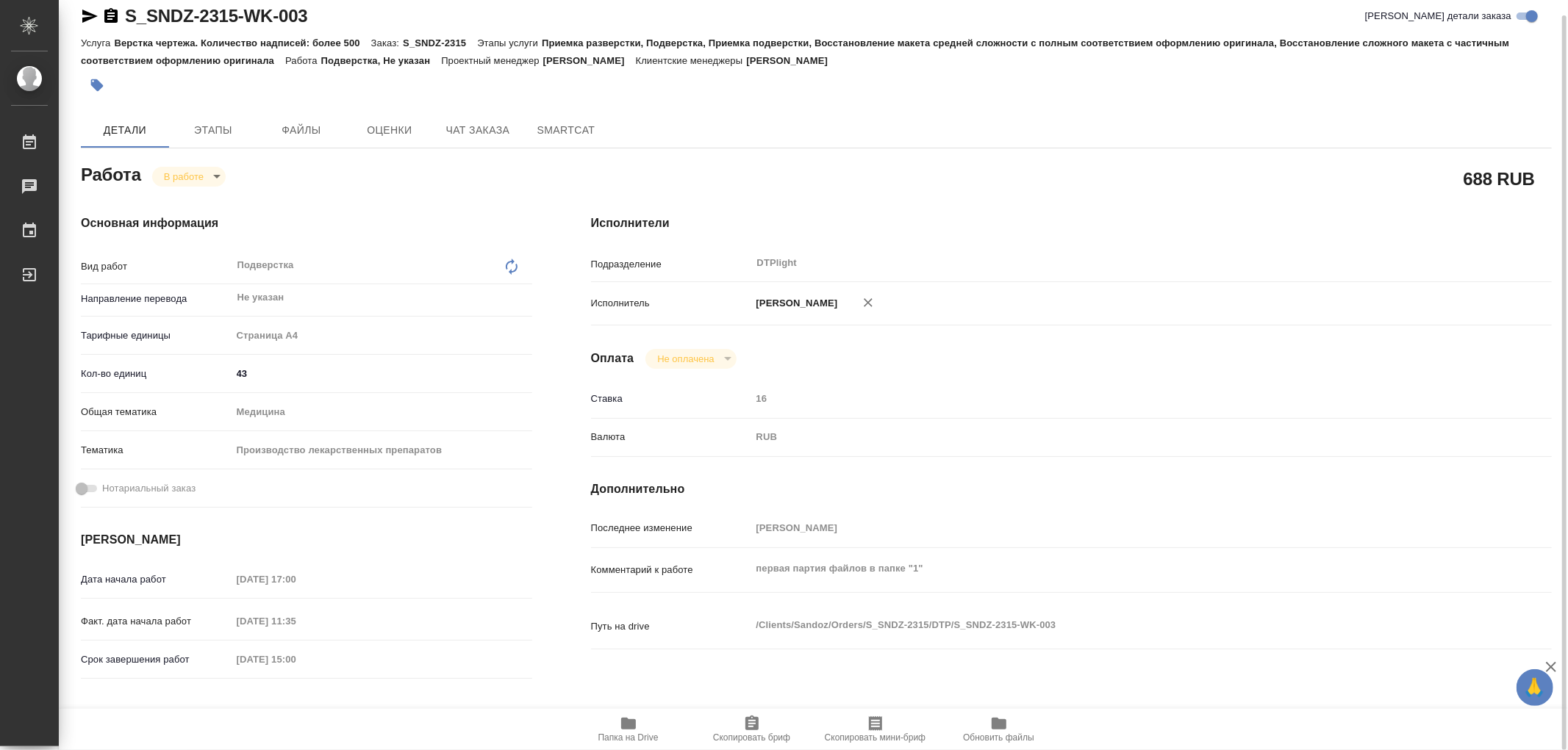
type textarea "x"
click at [248, 120] on button "Этапы" at bounding box center [213, 130] width 88 height 35
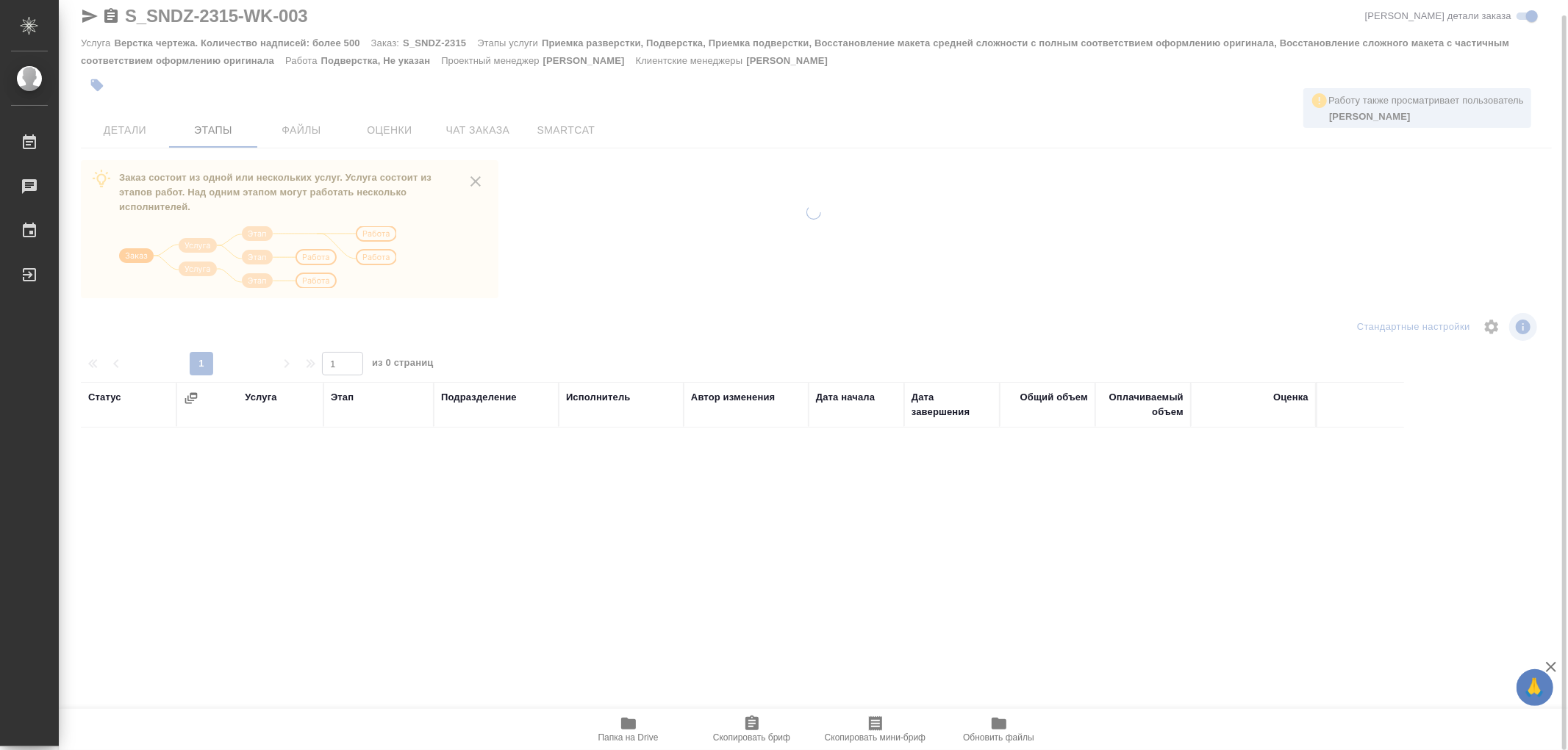
click at [295, 120] on button "Файлы" at bounding box center [301, 130] width 88 height 35
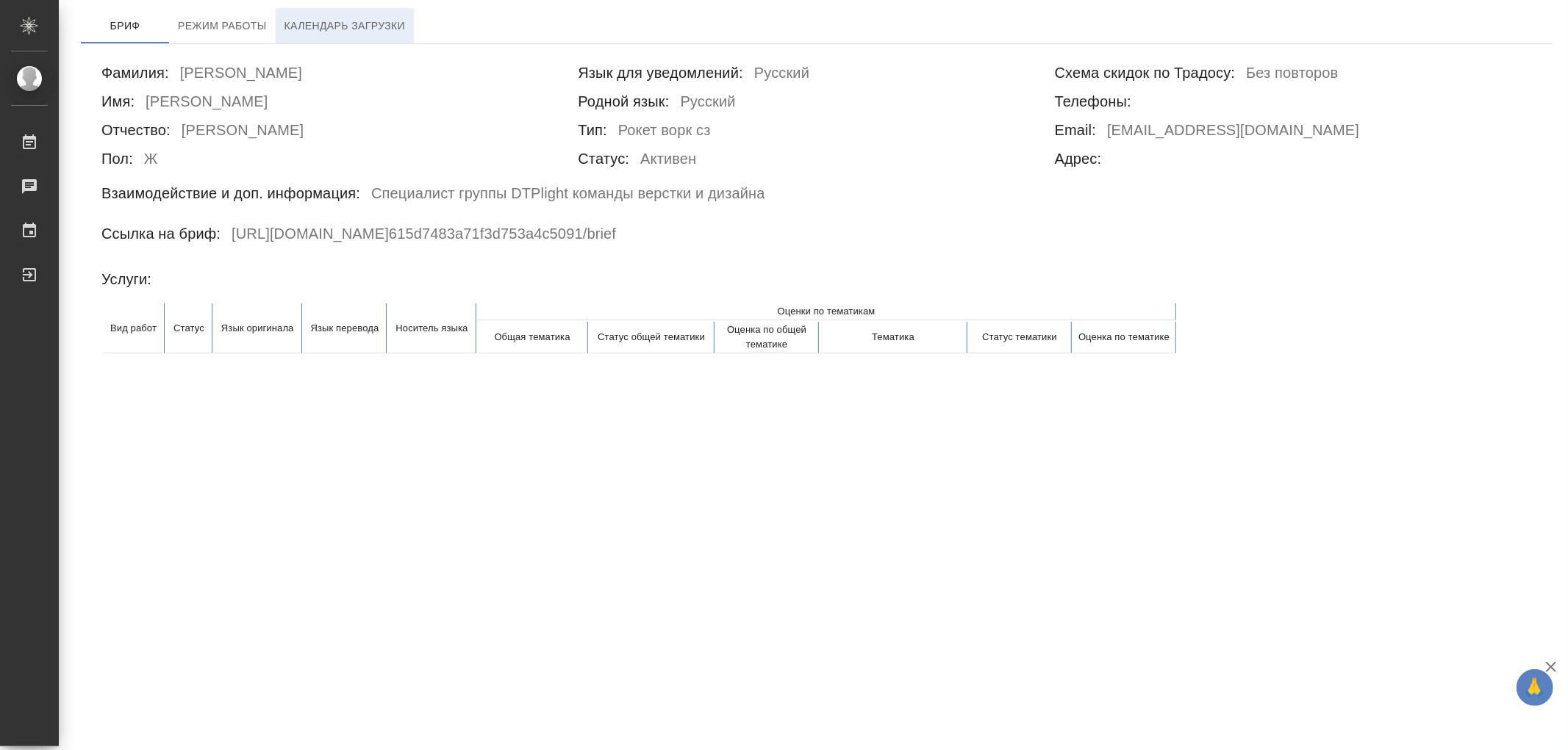
click at [335, 34] on span "Календарь загрузки" at bounding box center [345, 26] width 121 height 18
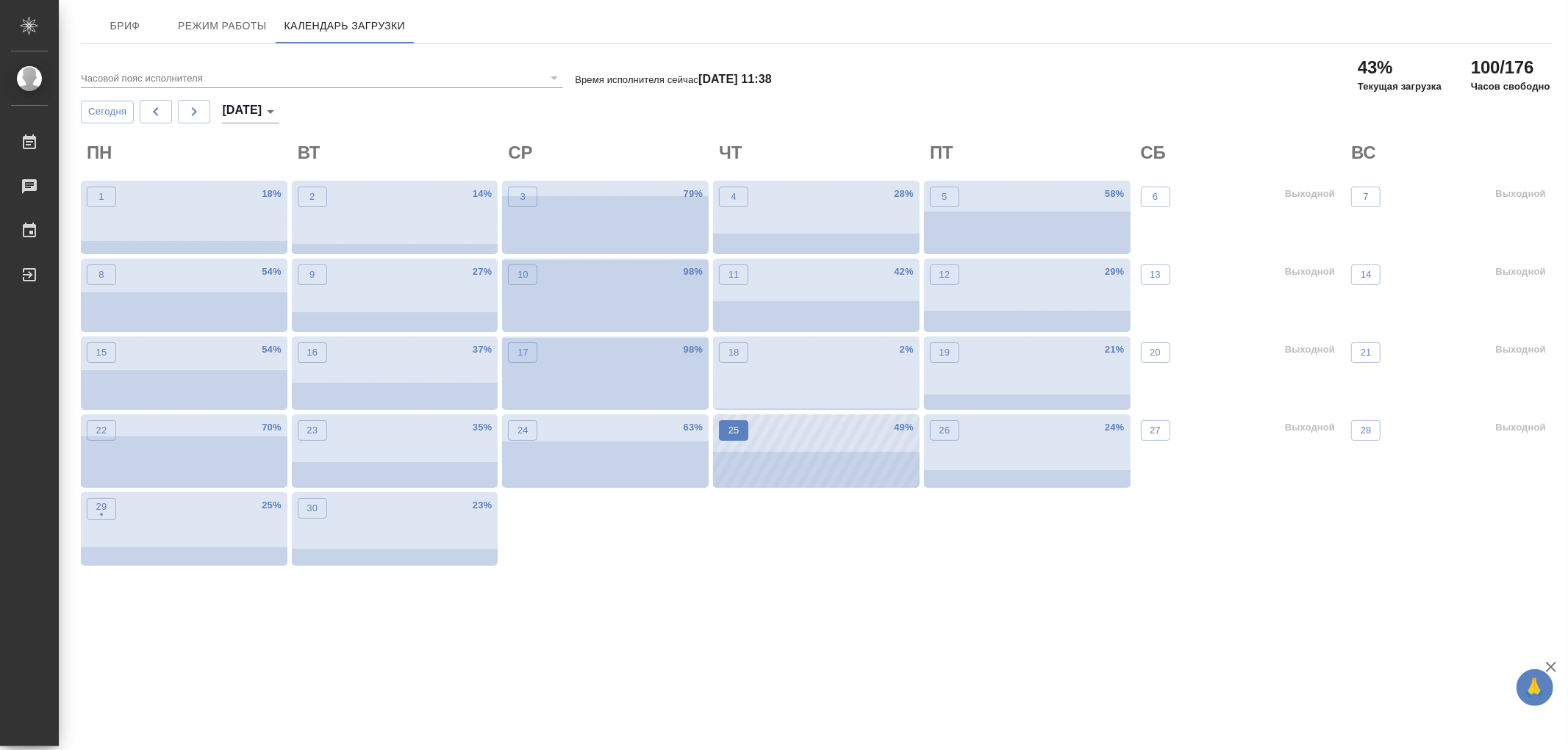
click at [746, 440] on button "25" at bounding box center [734, 430] width 30 height 20
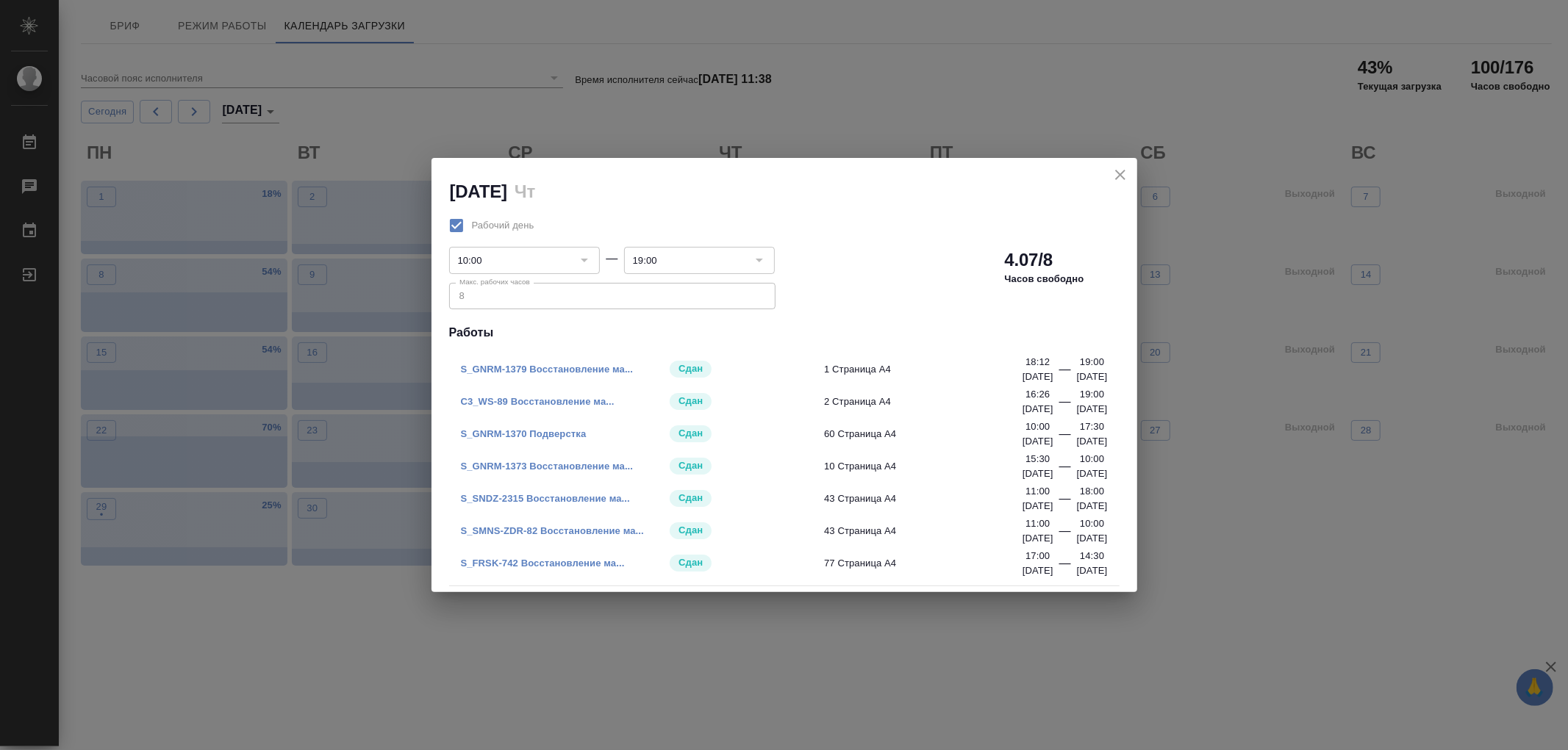
click at [547, 502] on link "S_SNDZ-2315 Восстановление ма..." at bounding box center [545, 499] width 169 height 11
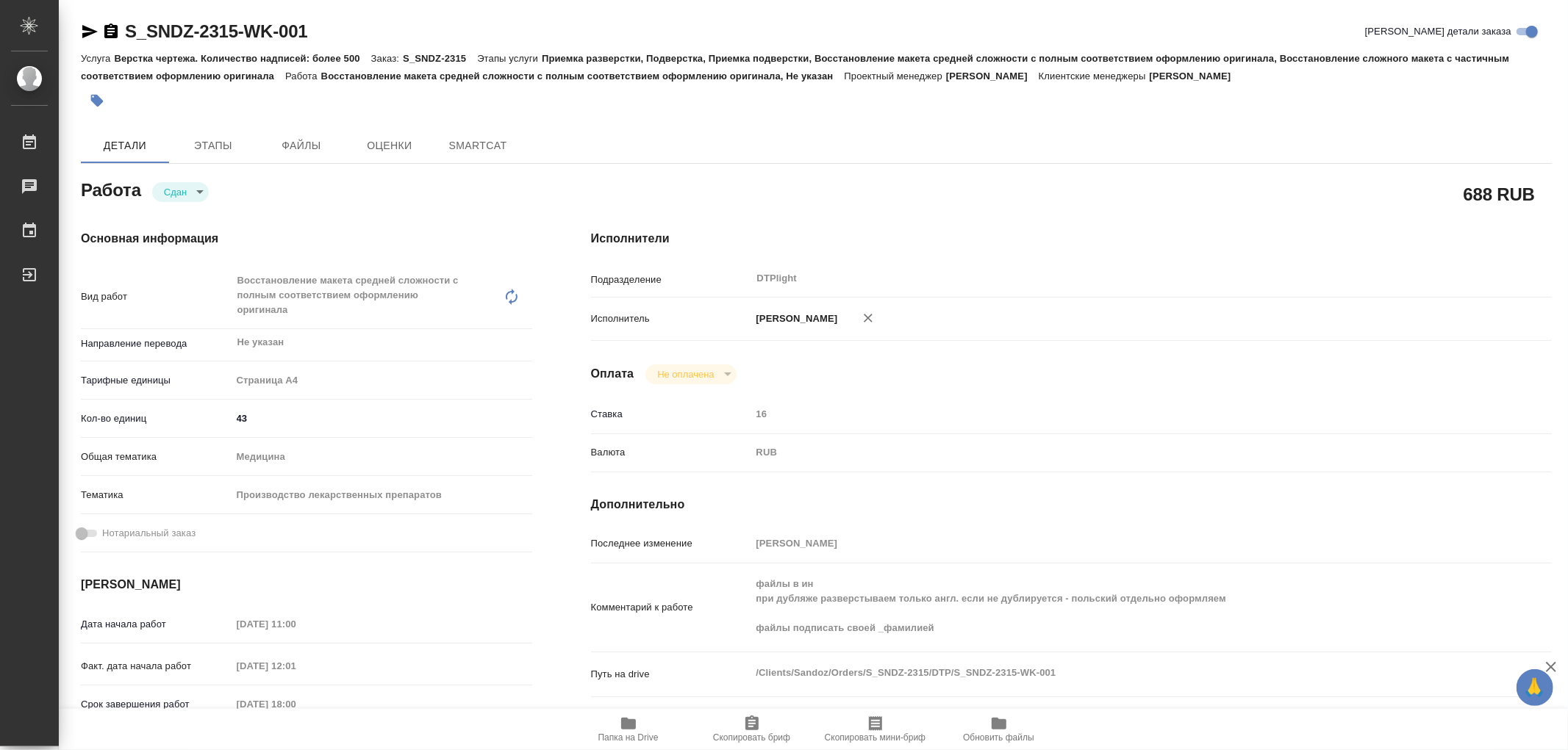
type textarea "x"
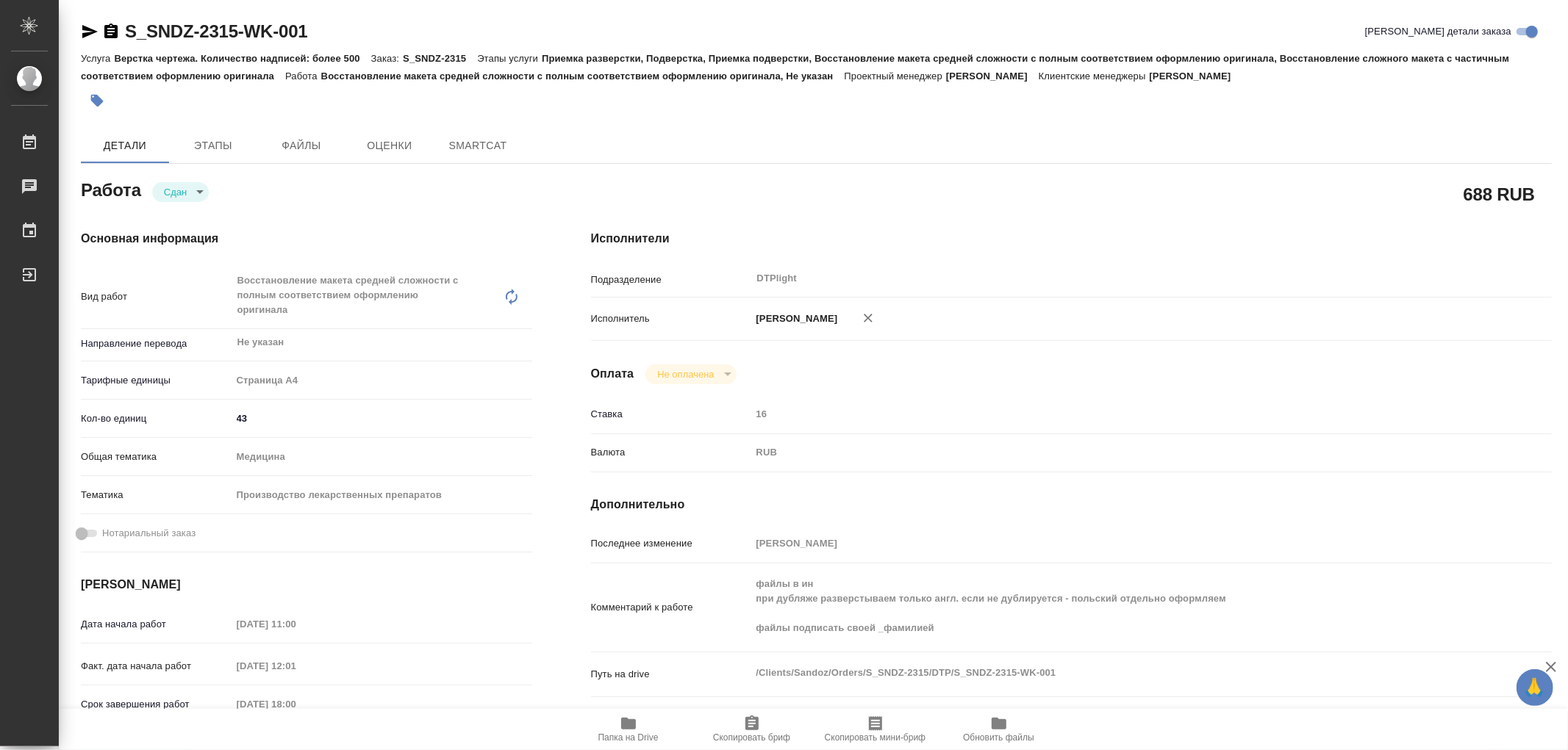
type textarea "x"
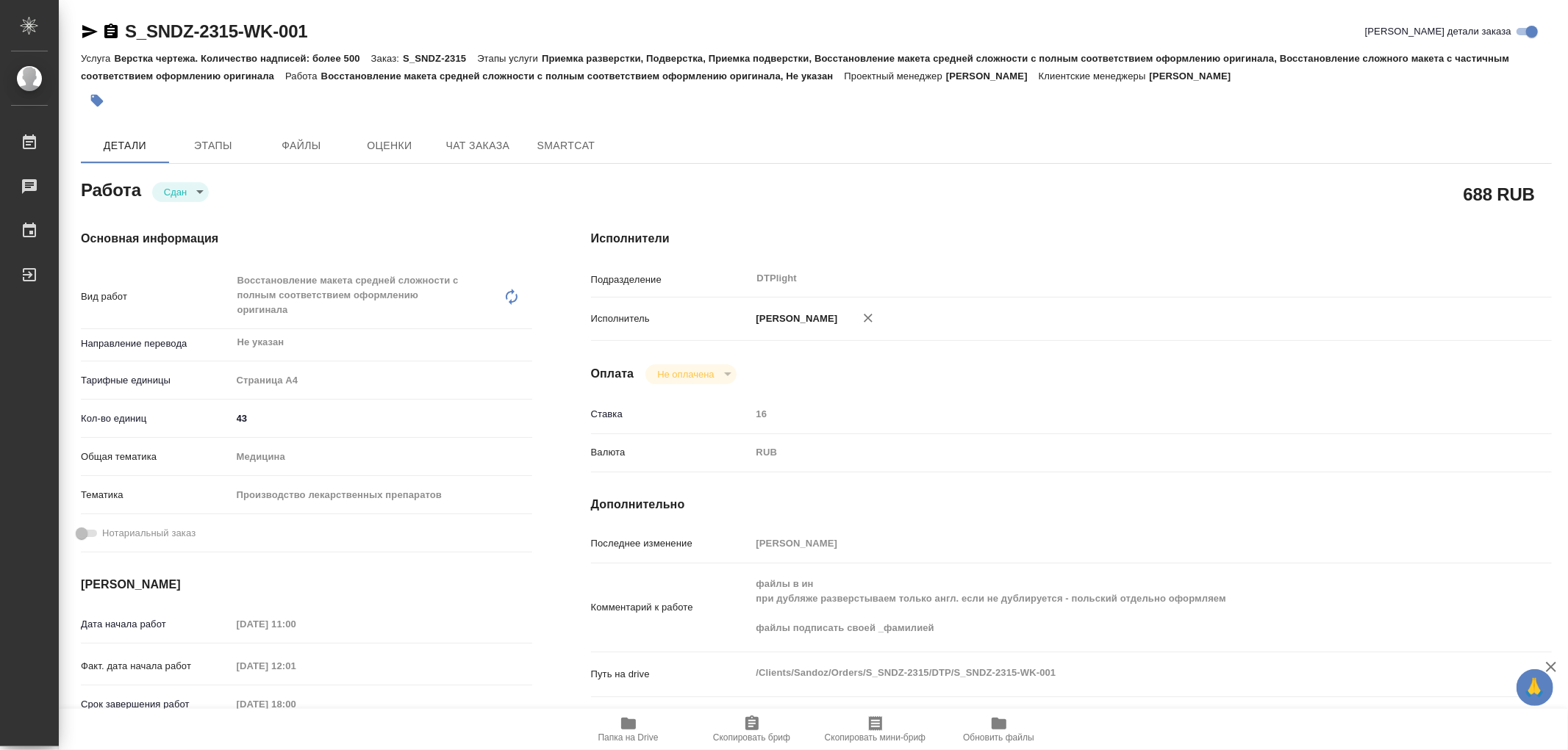
type textarea "x"
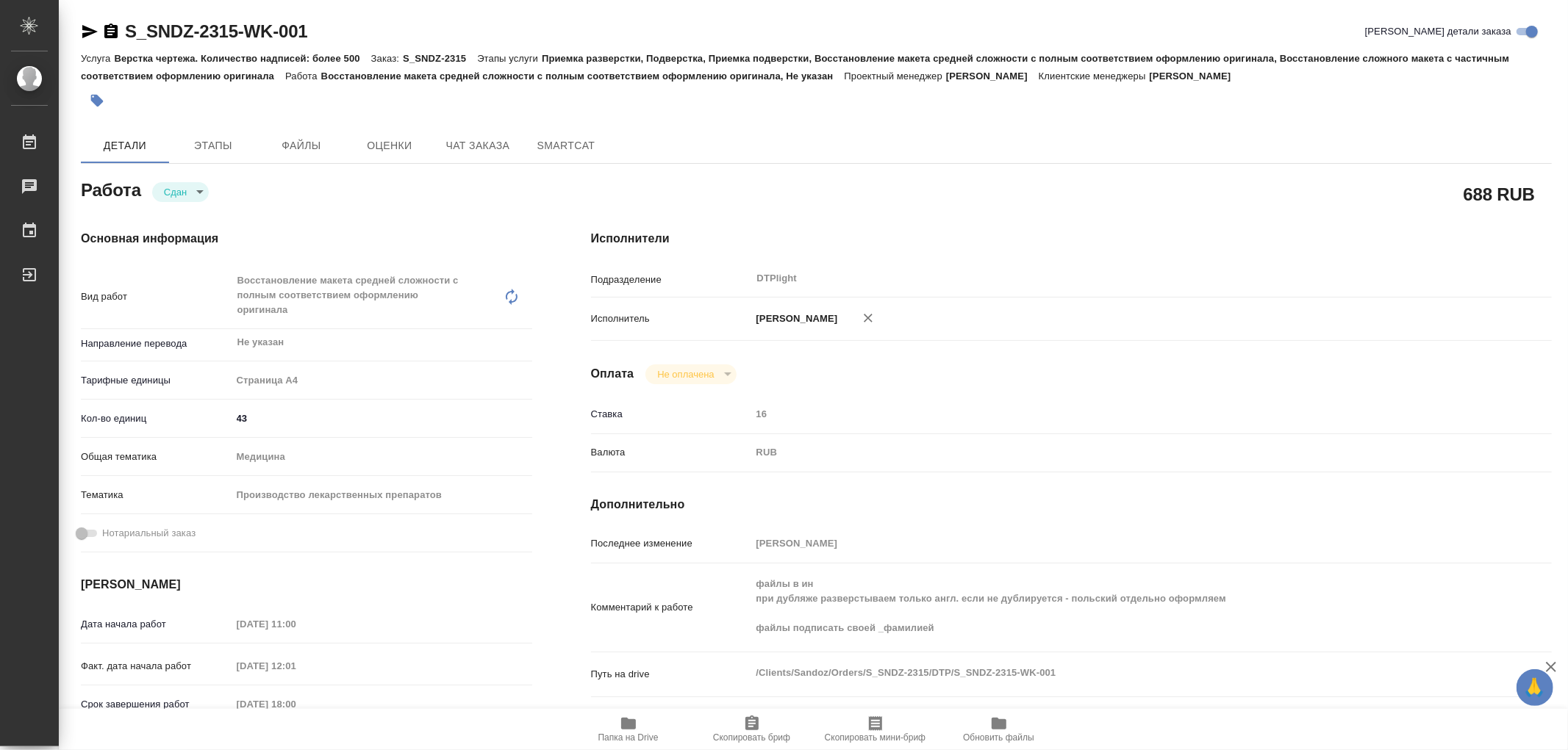
type textarea "x"
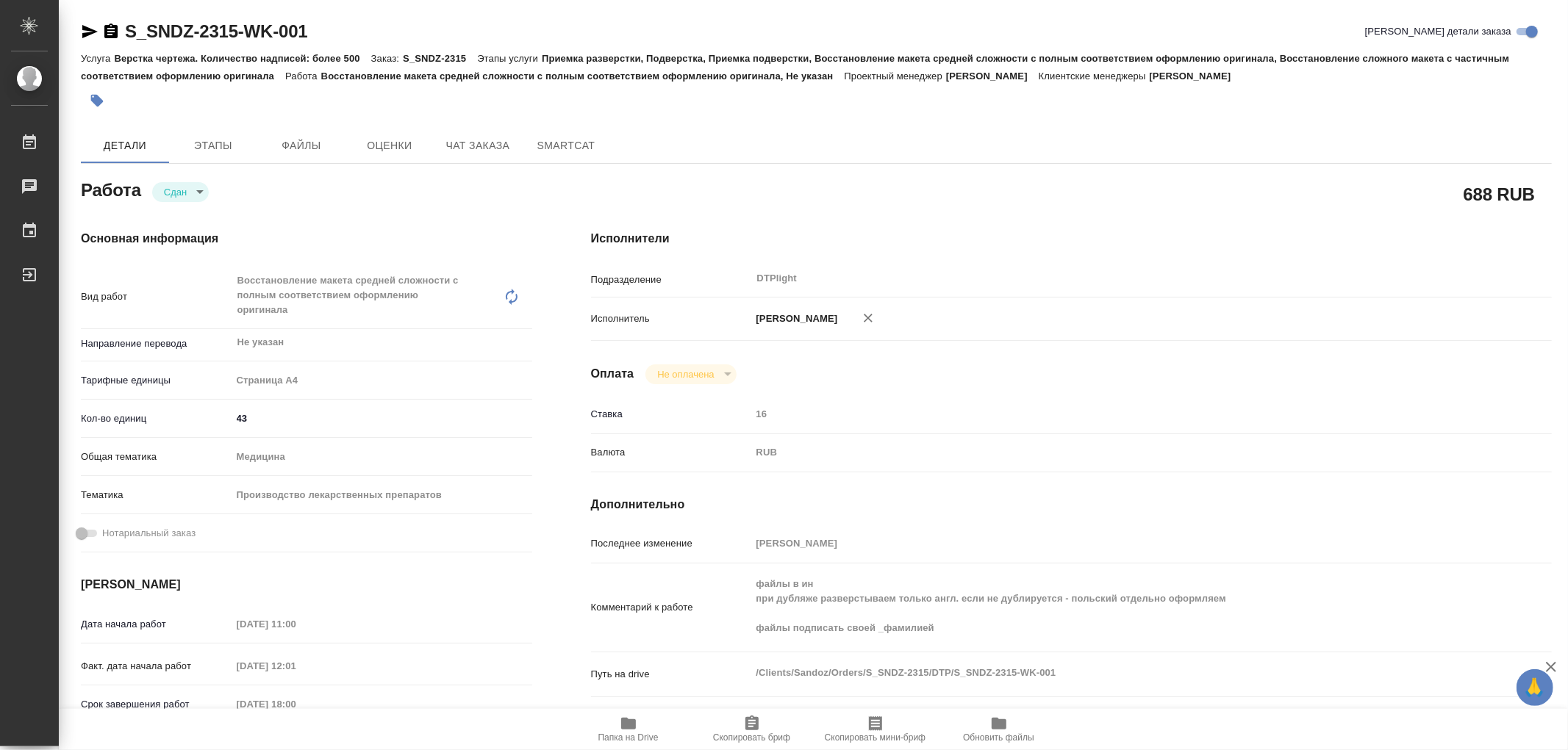
type textarea "x"
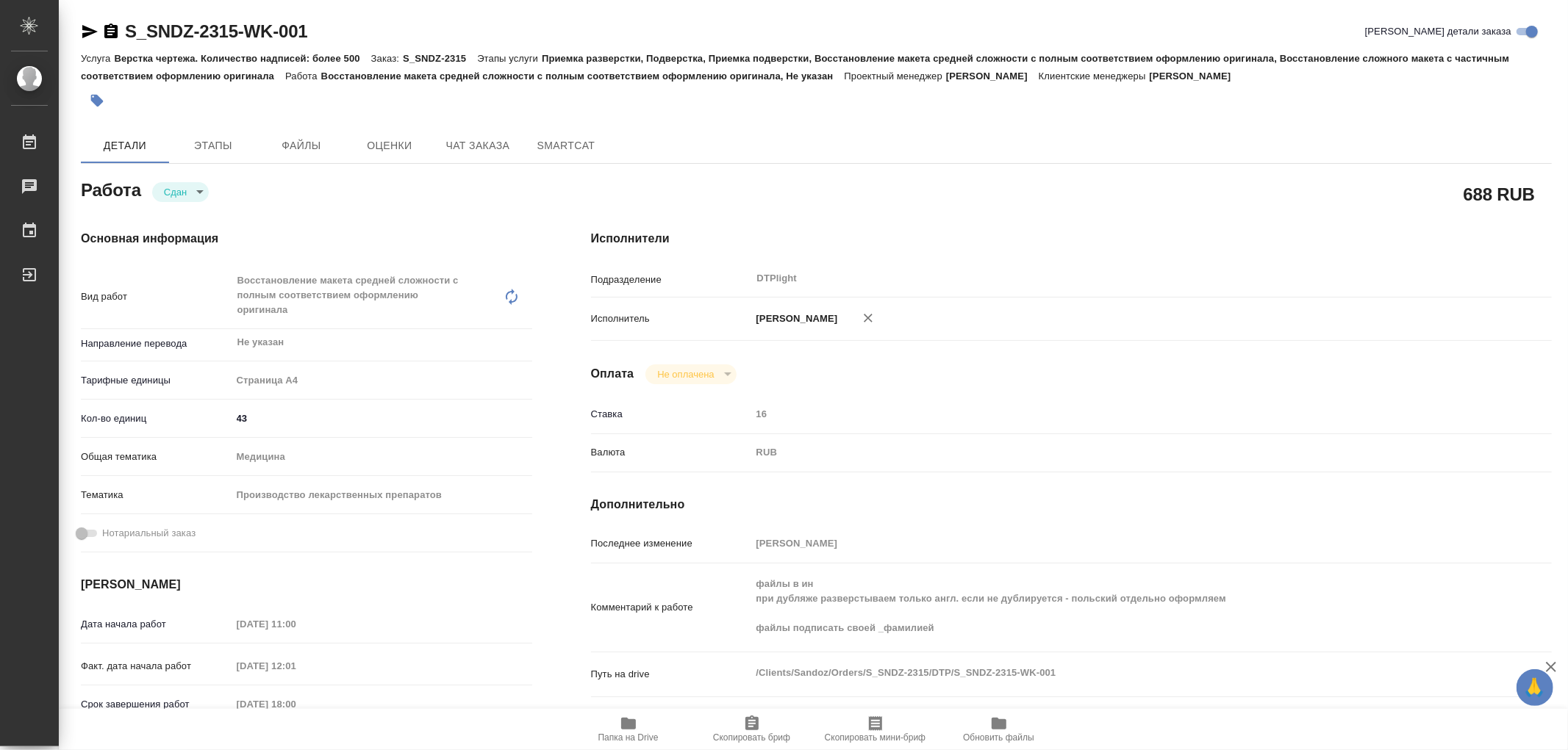
click at [626, 728] on icon "button" at bounding box center [628, 723] width 14 height 11
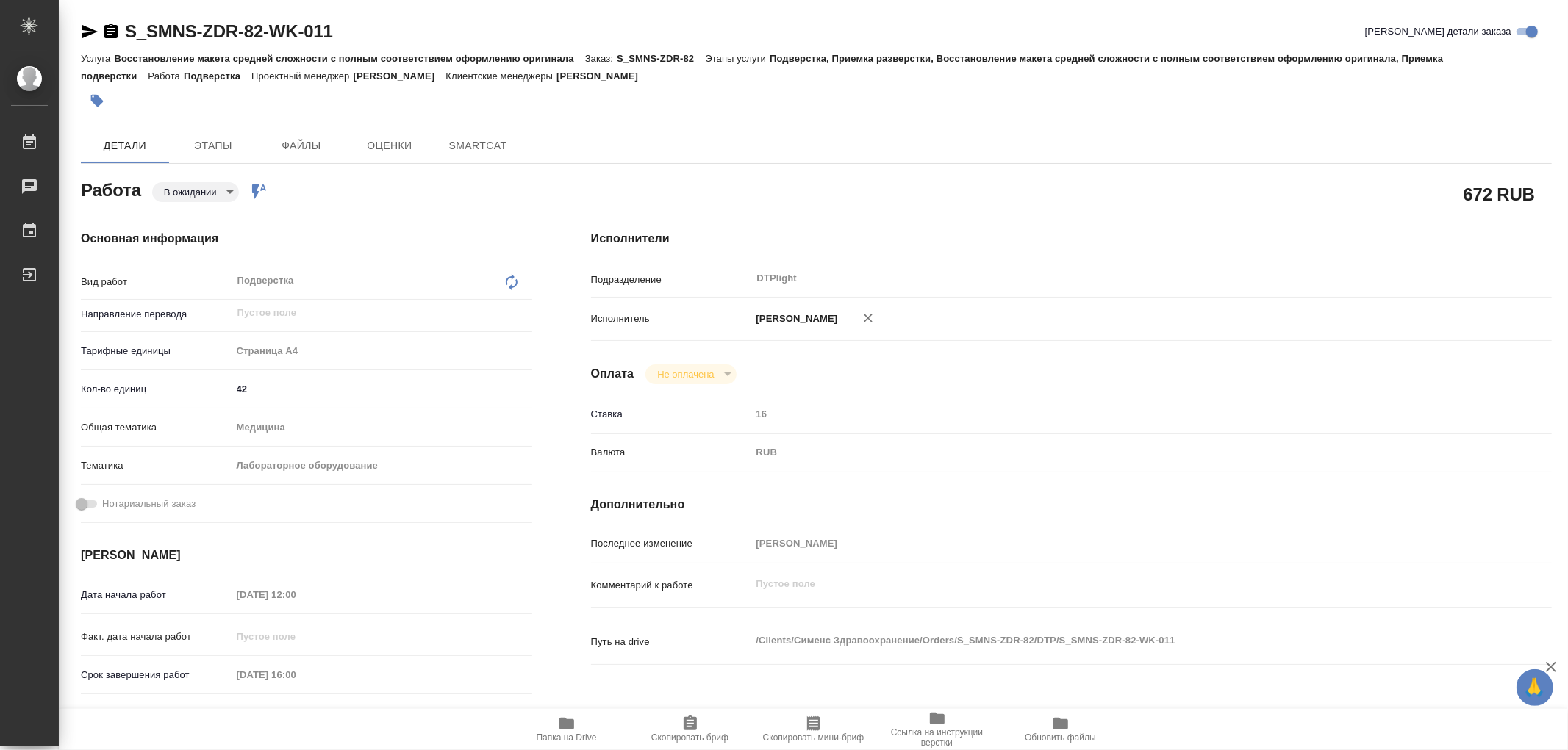
type textarea "x"
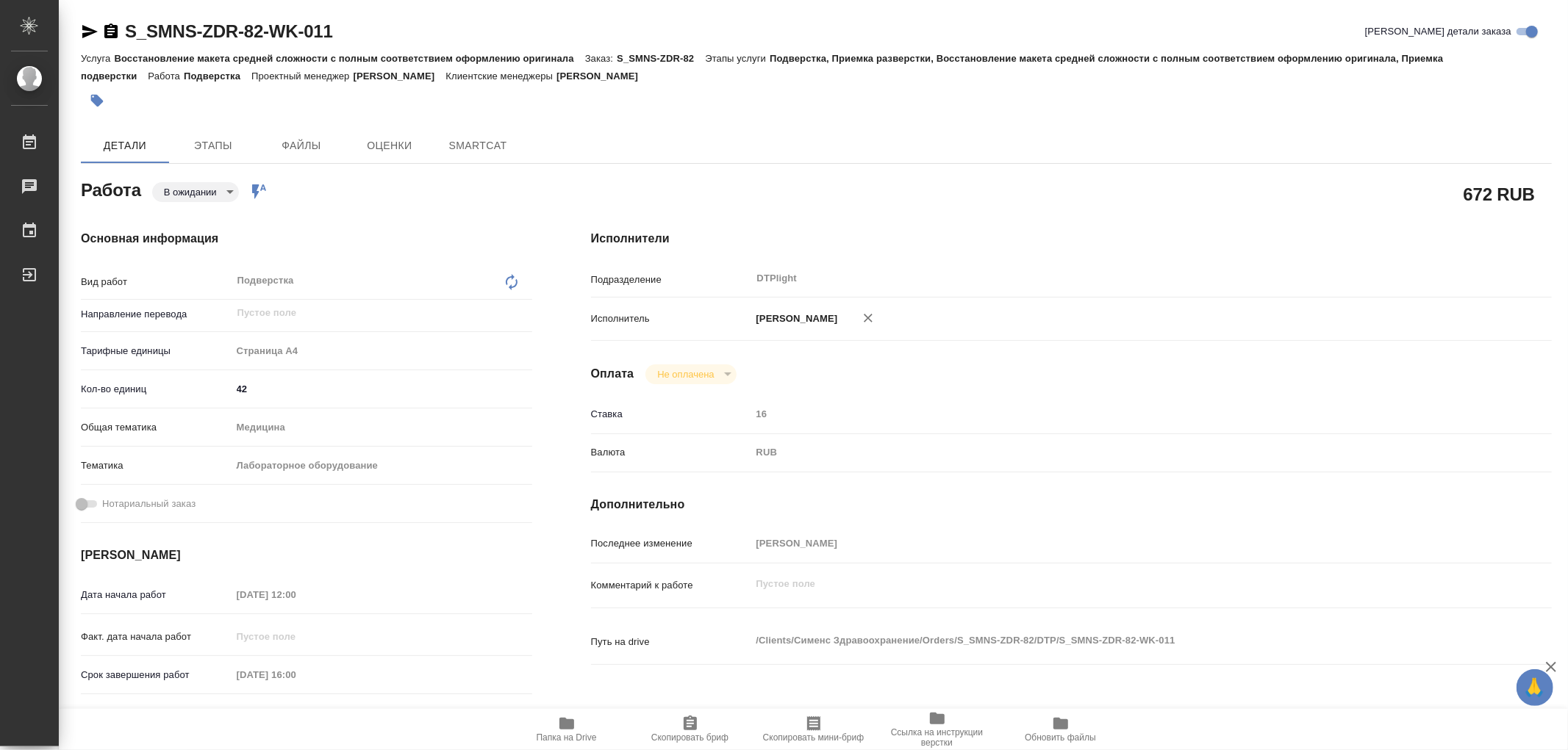
type textarea "x"
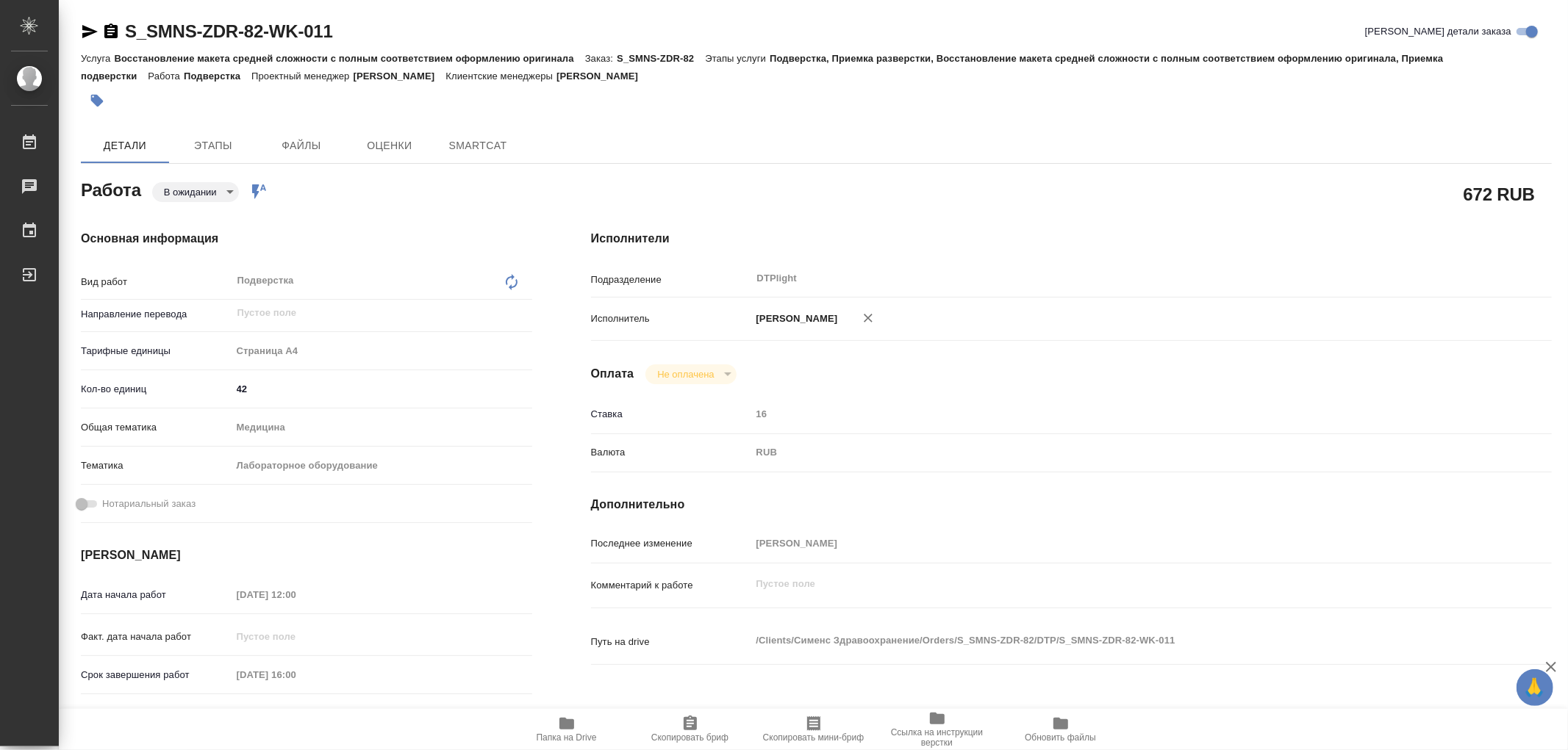
type textarea "x"
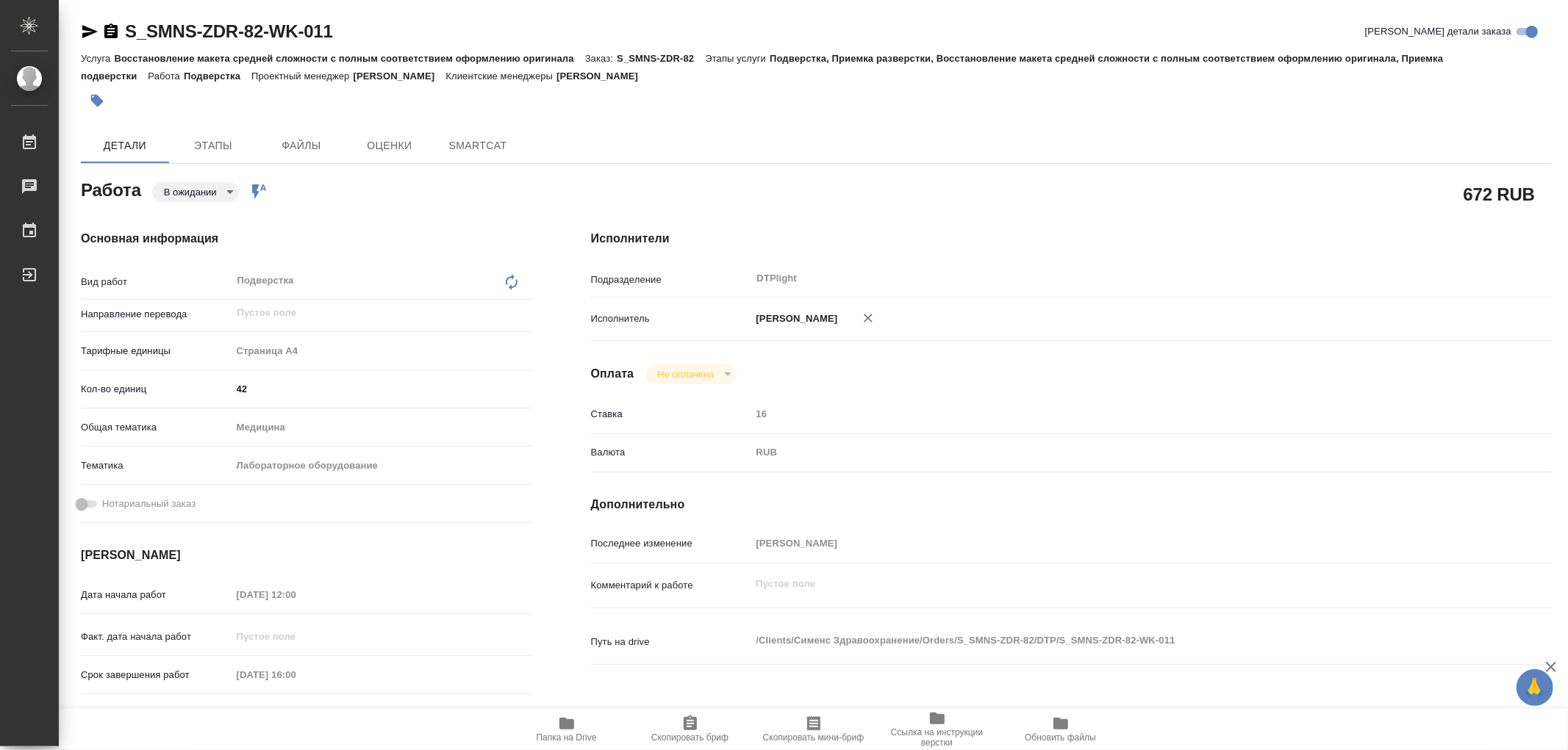
type textarea "x"
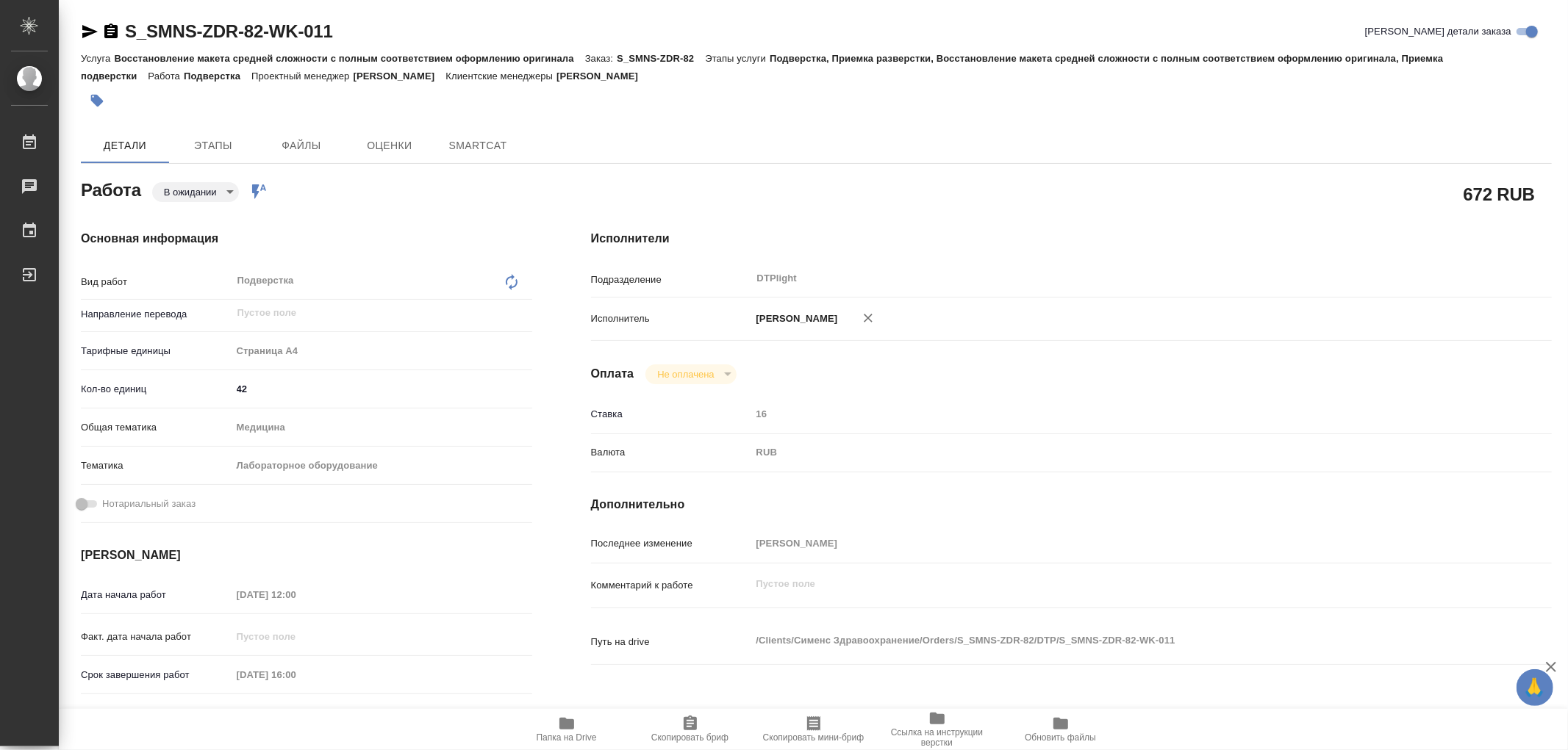
type textarea "x"
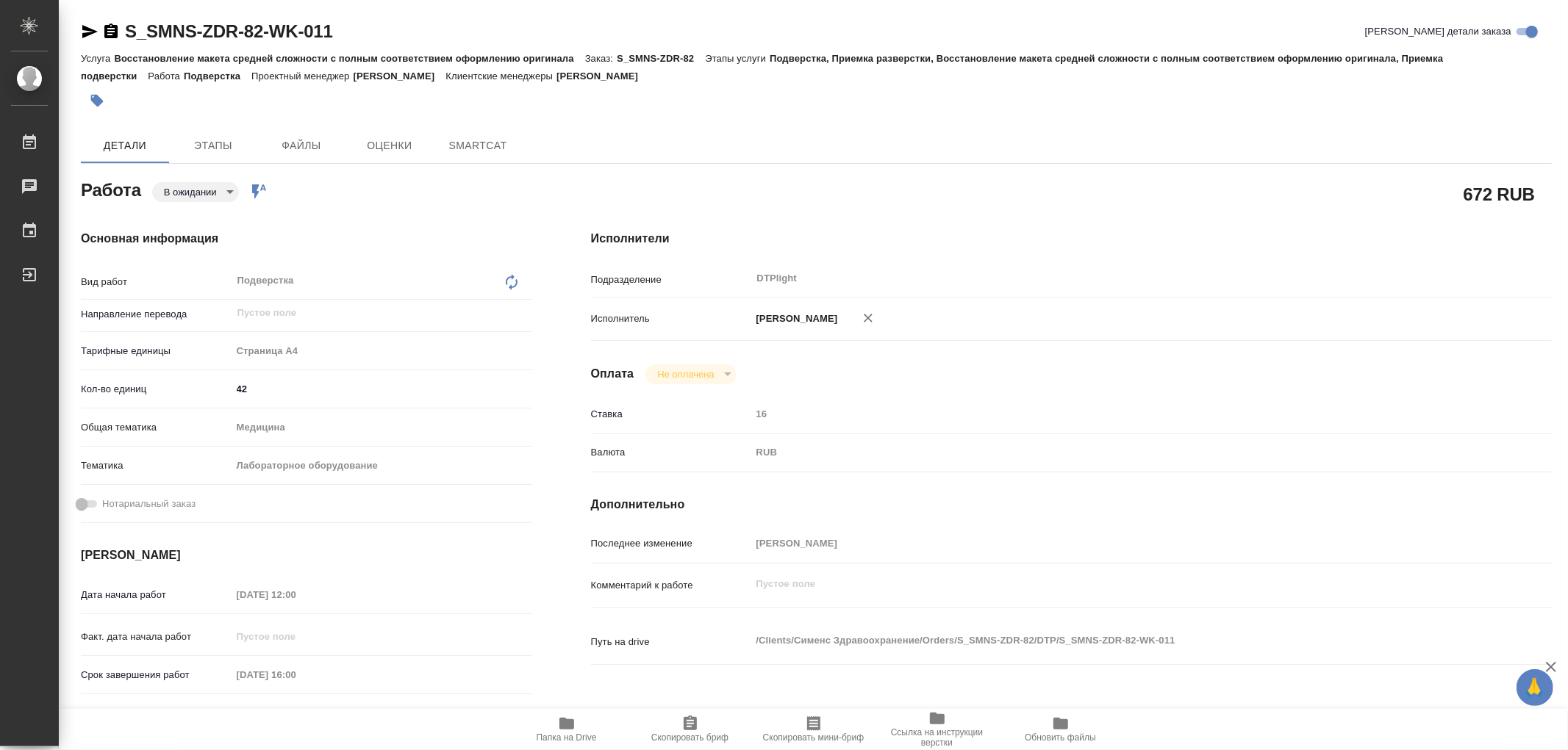
type textarea "x"
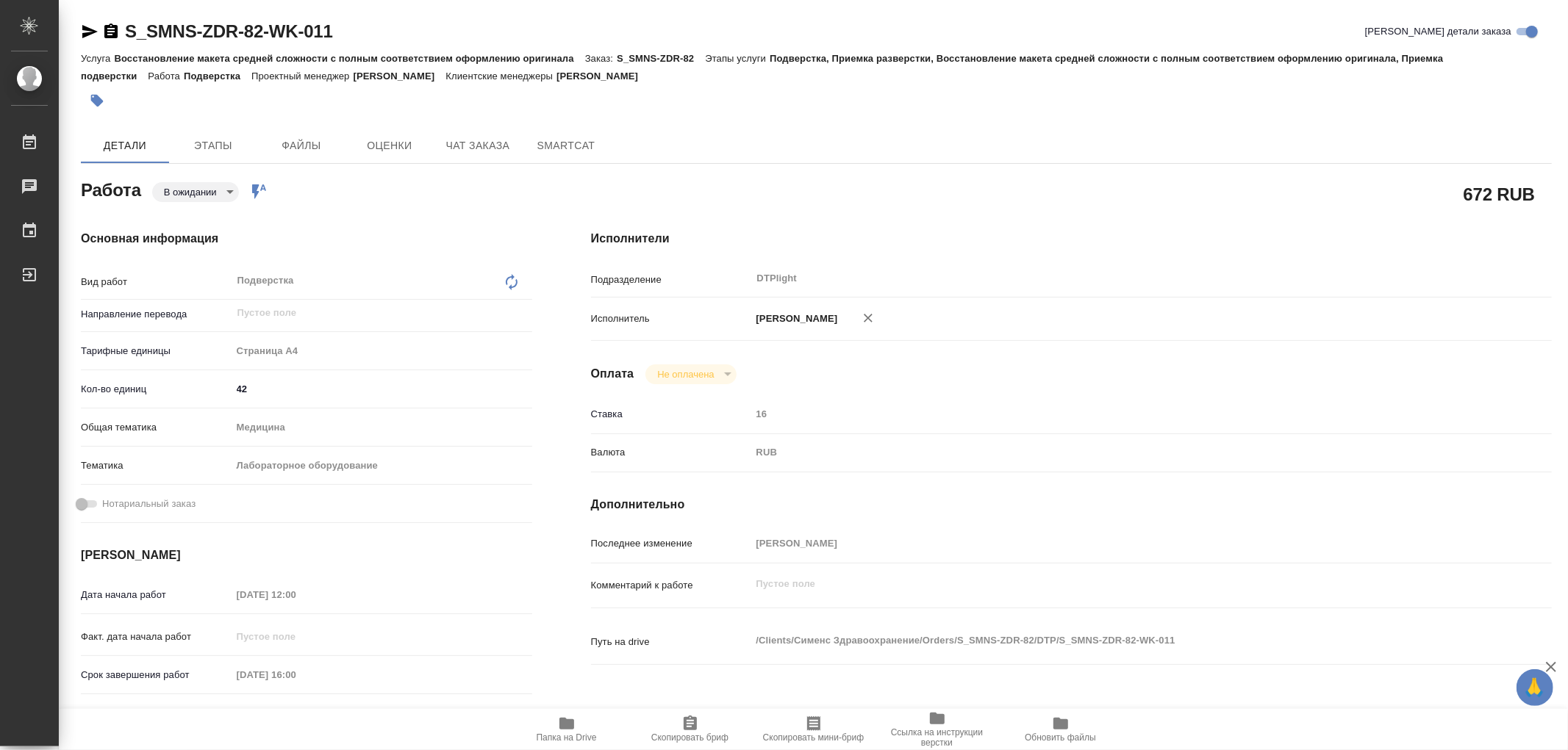
type textarea "x"
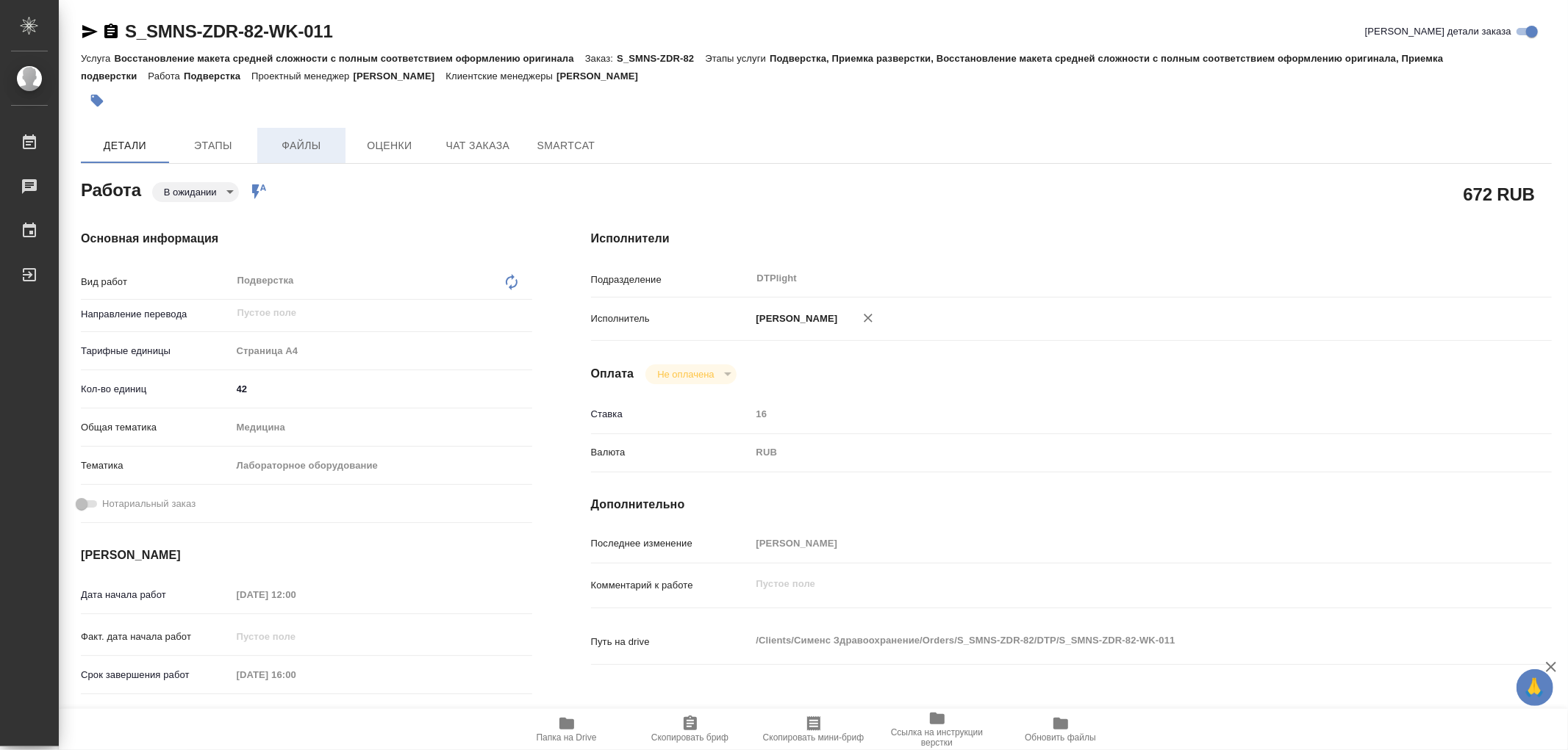
type textarea "x"
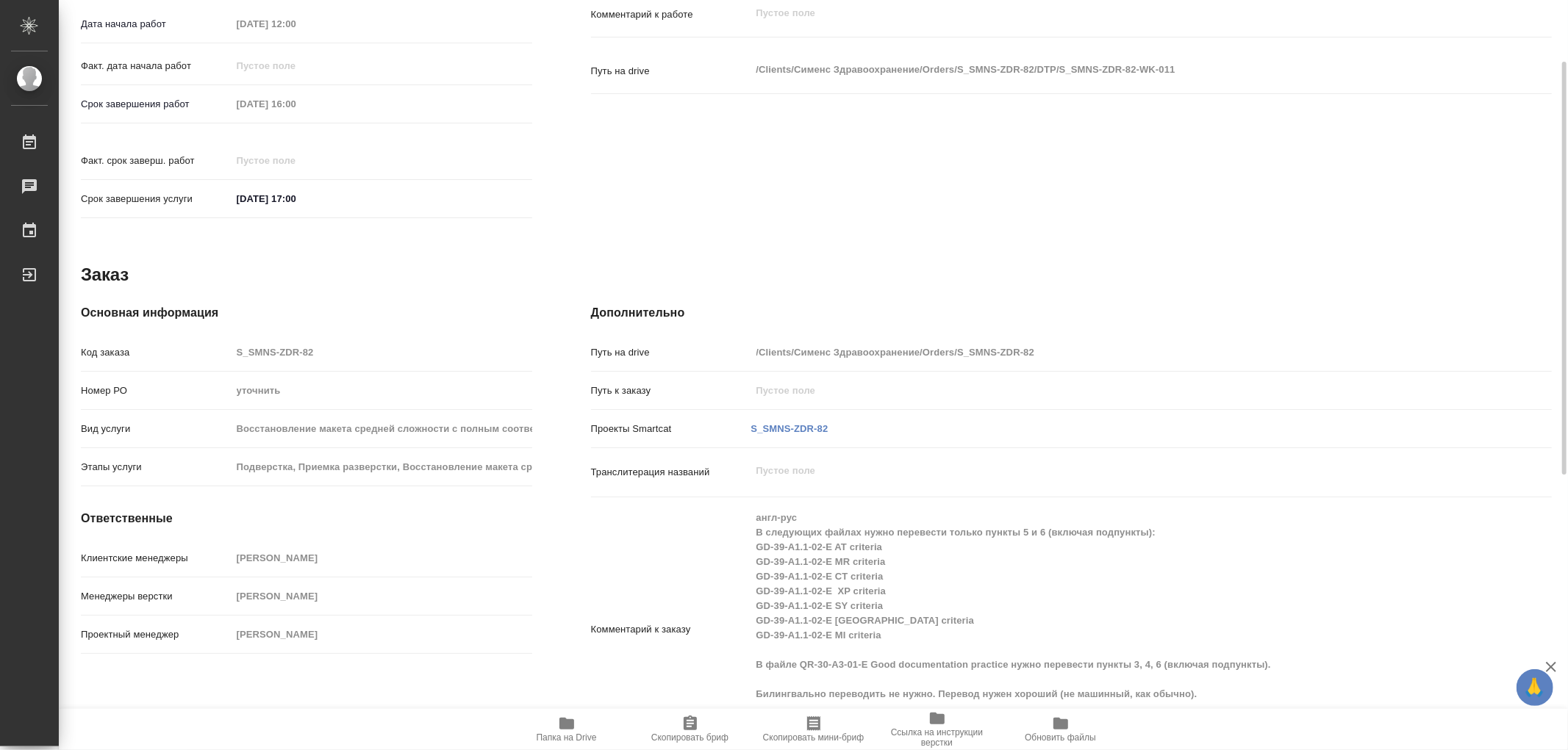
type textarea "x"
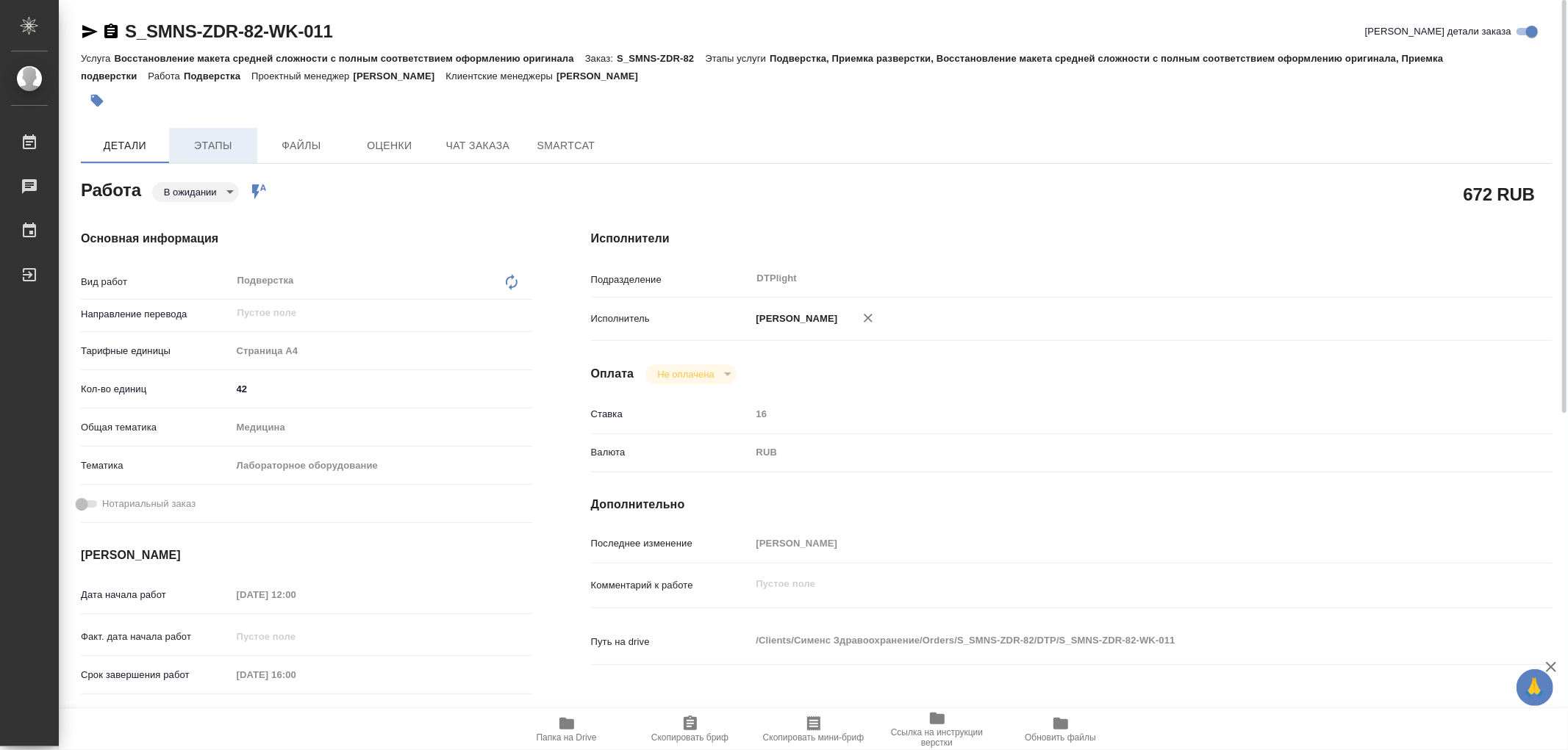
click at [200, 152] on span "Этапы" at bounding box center [213, 146] width 71 height 18
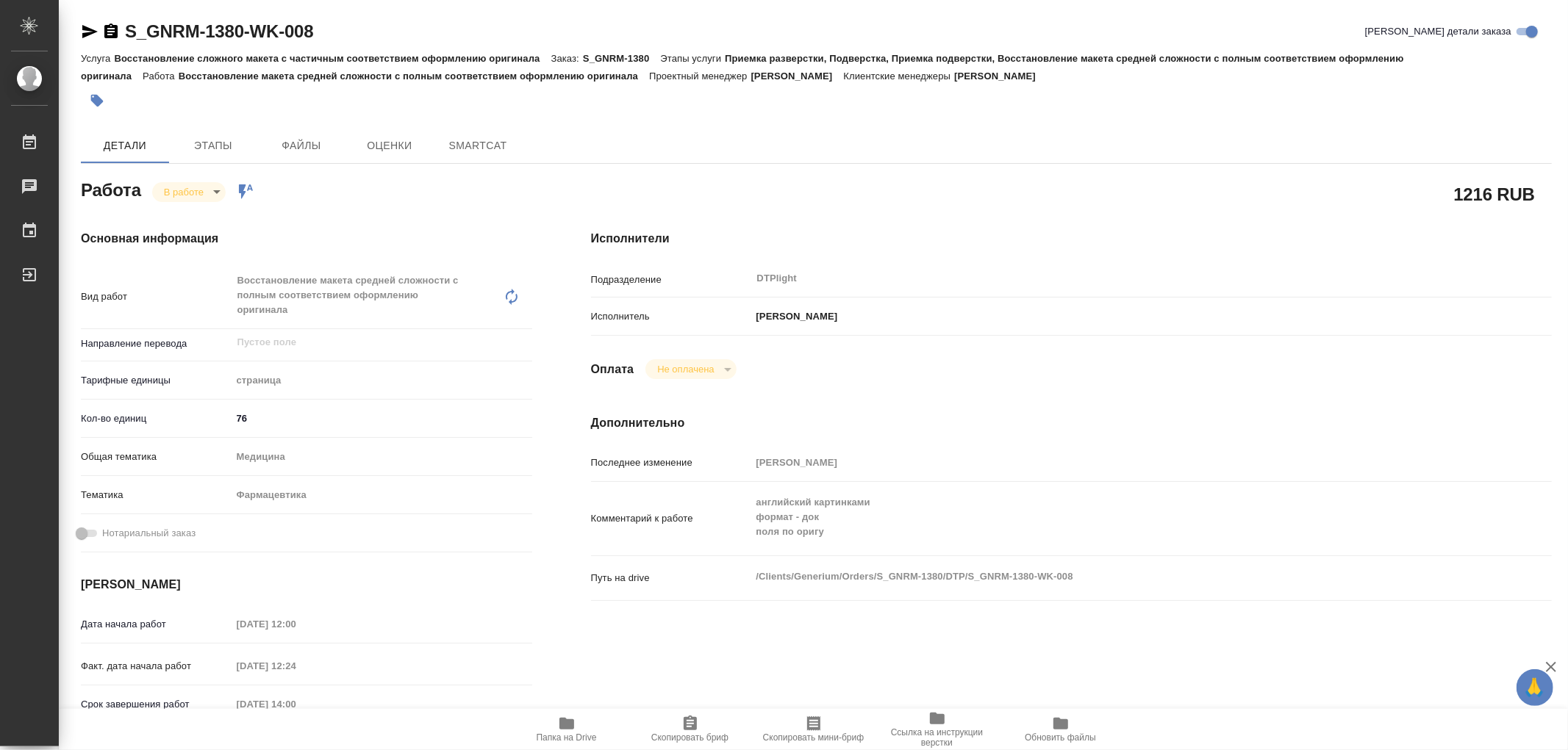
type textarea "x"
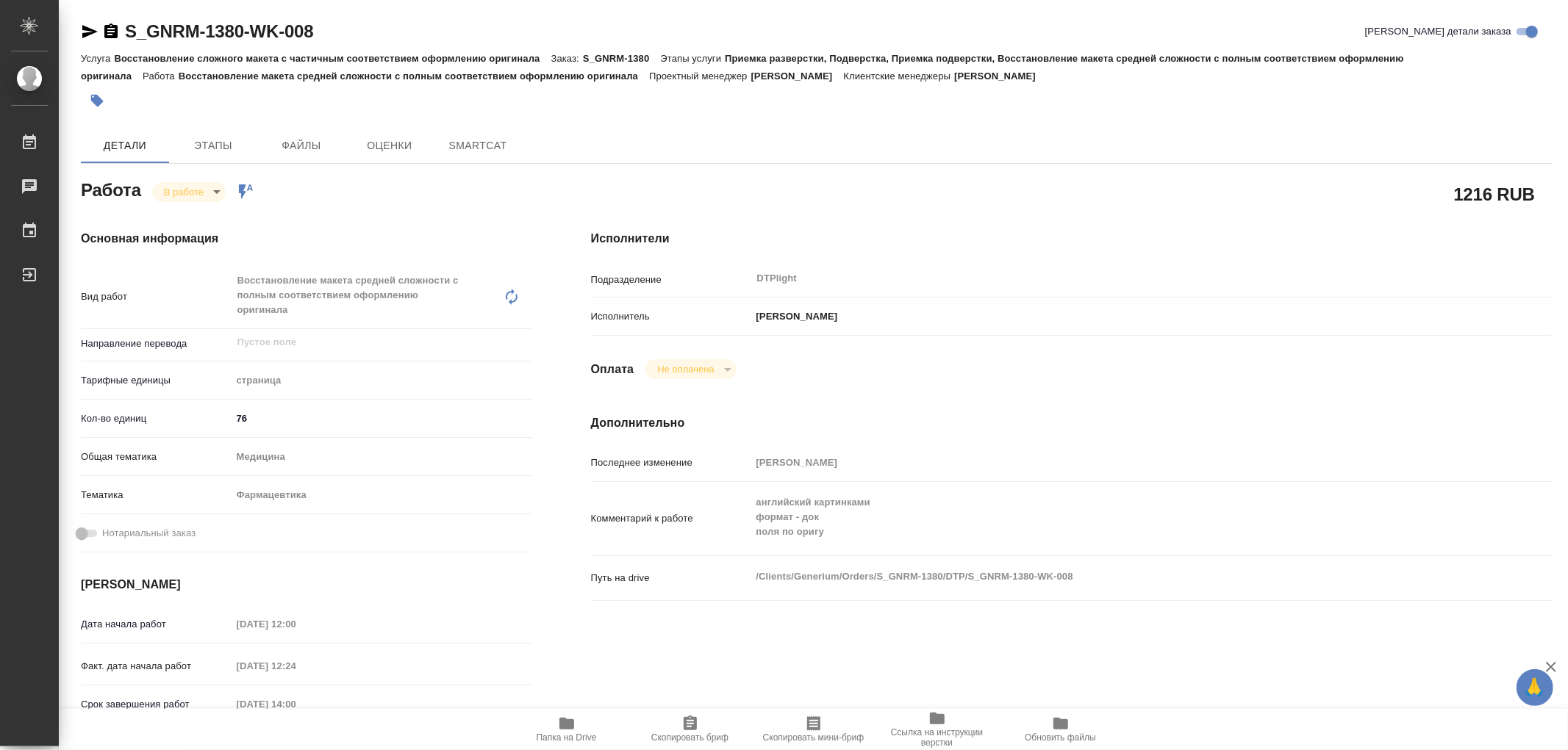
type textarea "x"
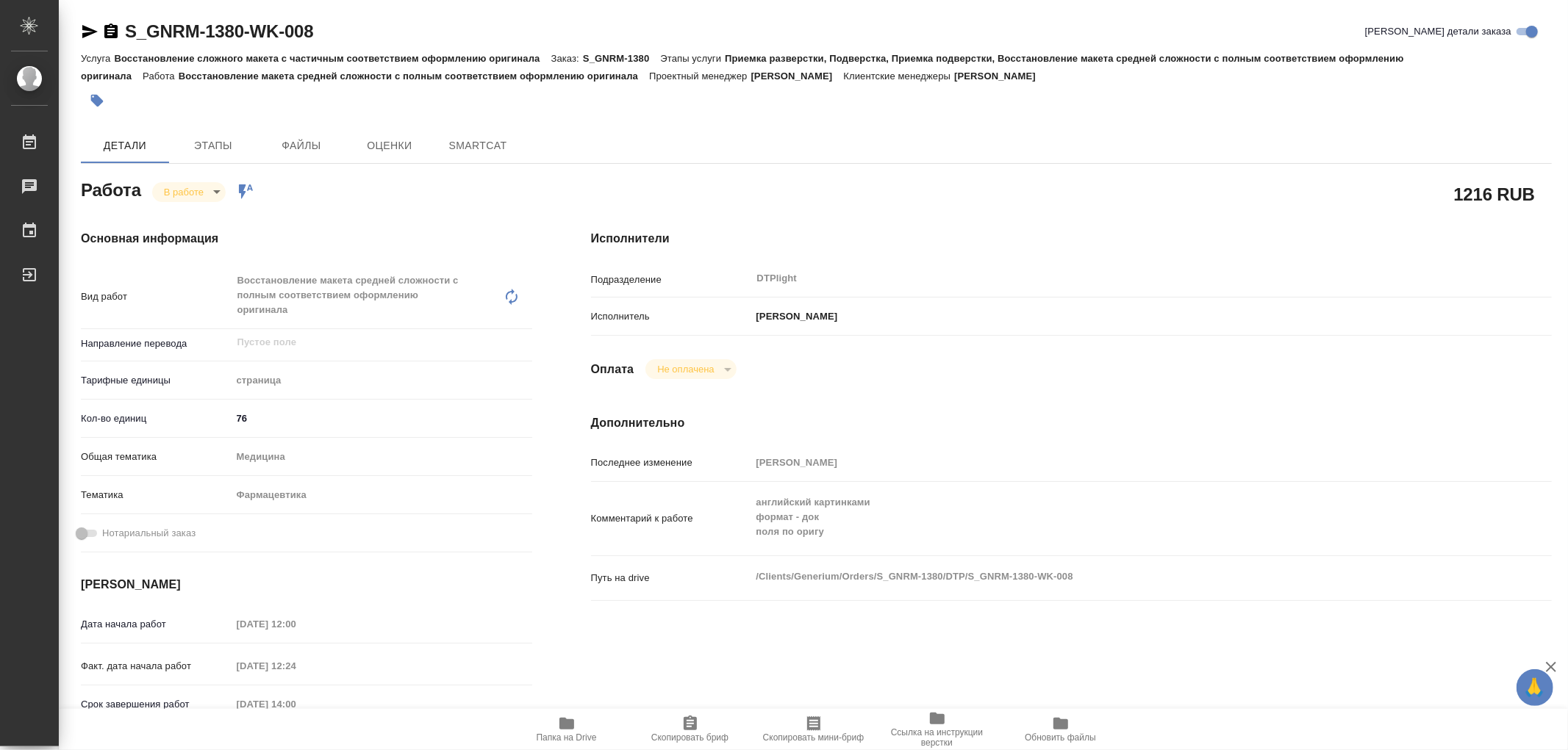
type textarea "x"
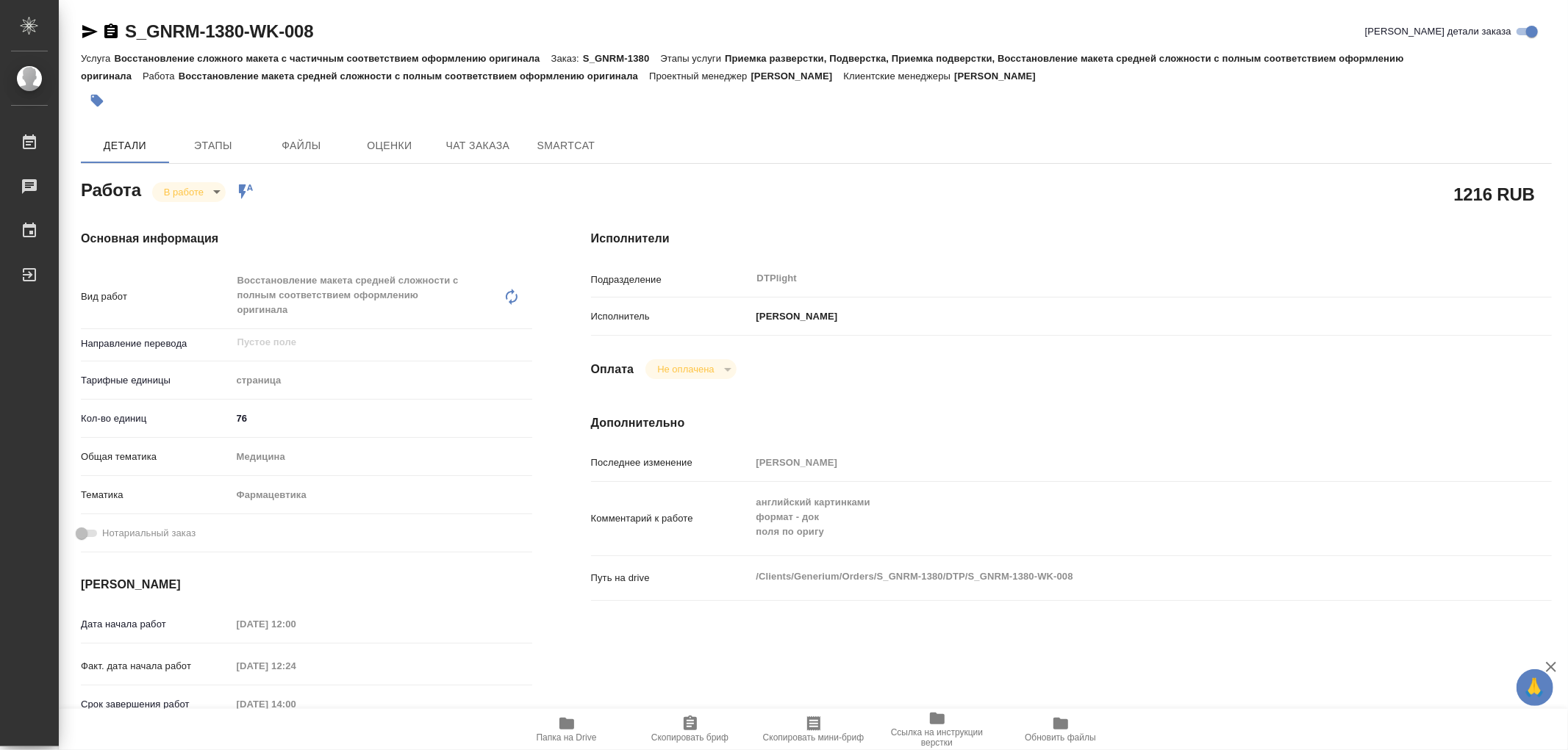
type textarea "x"
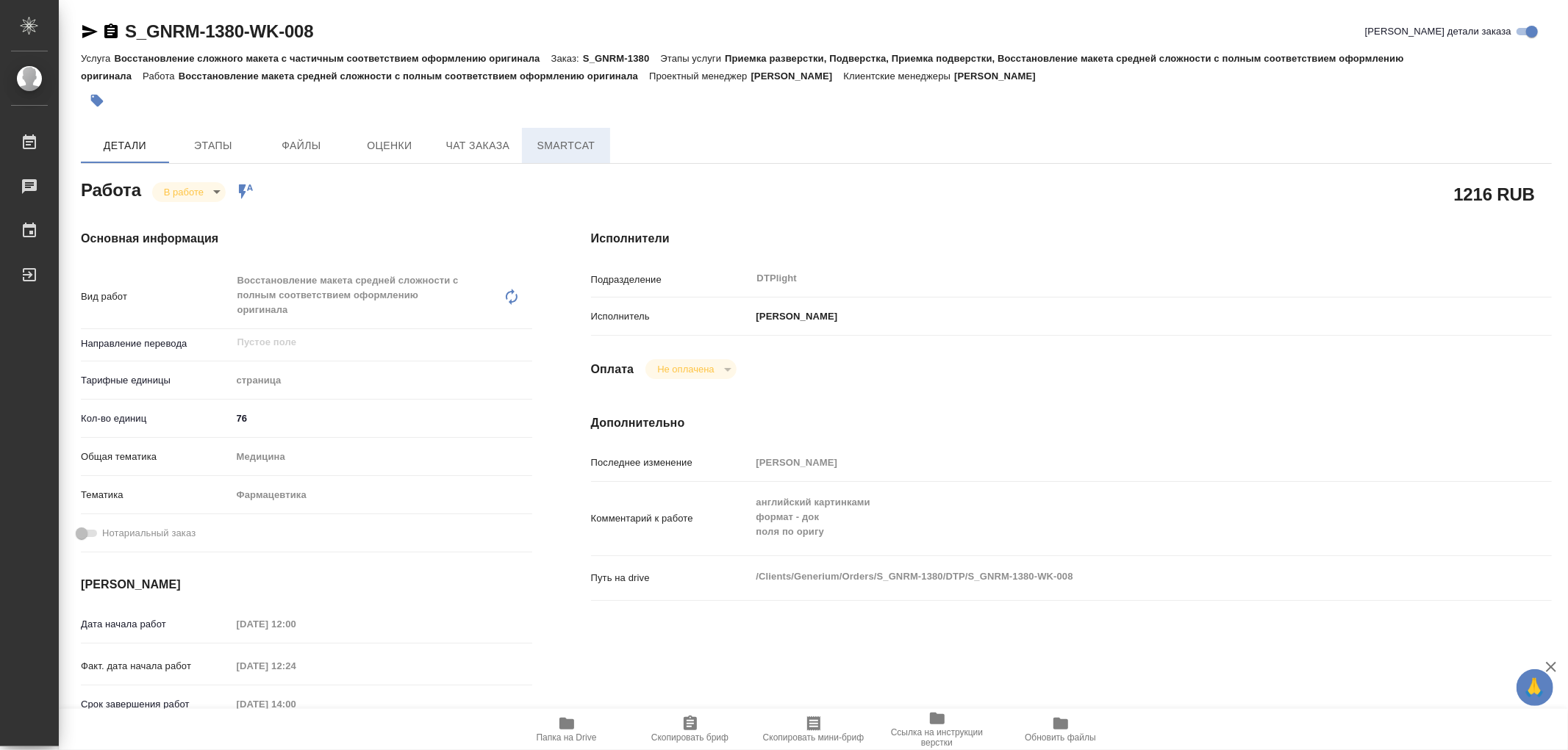
type textarea "x"
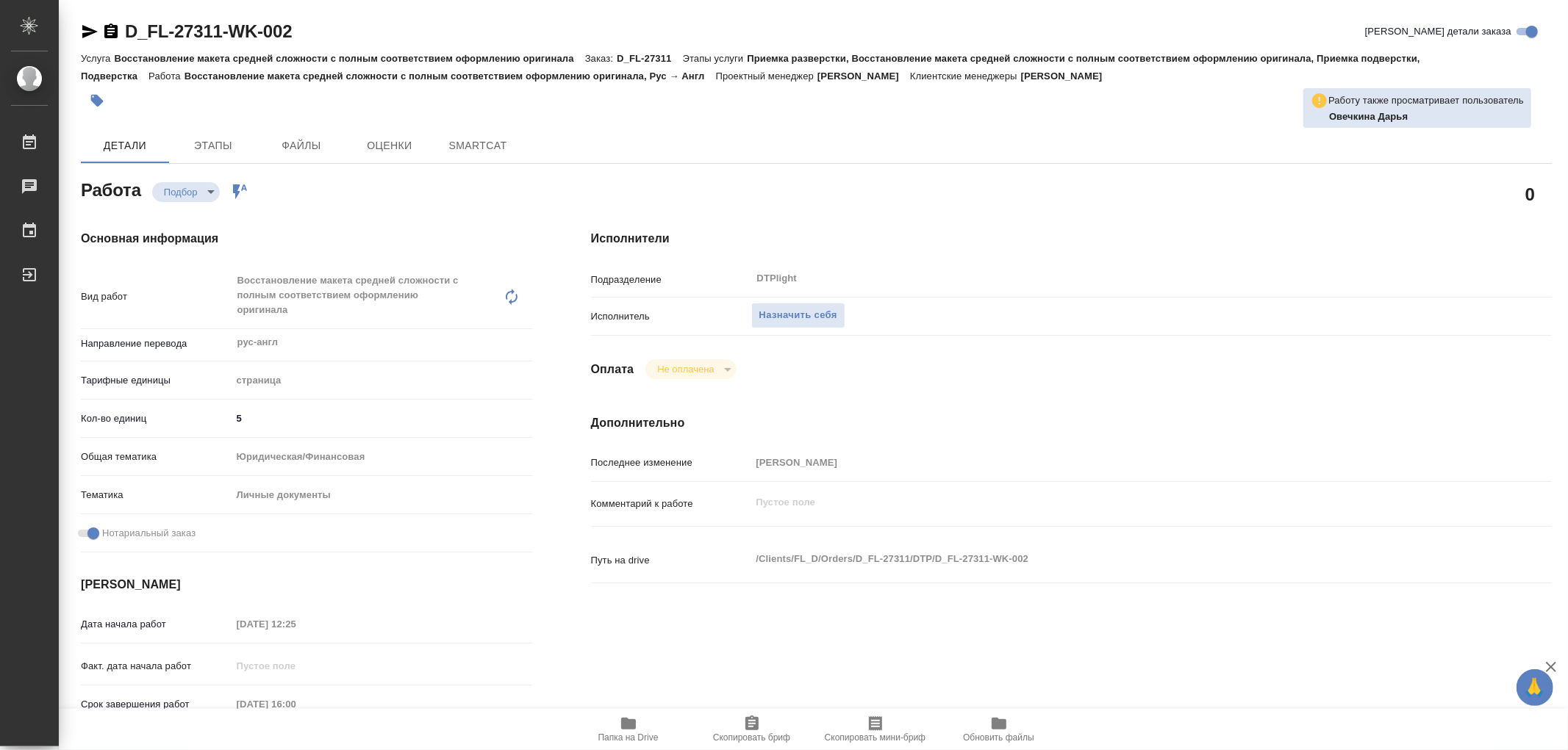
type textarea "x"
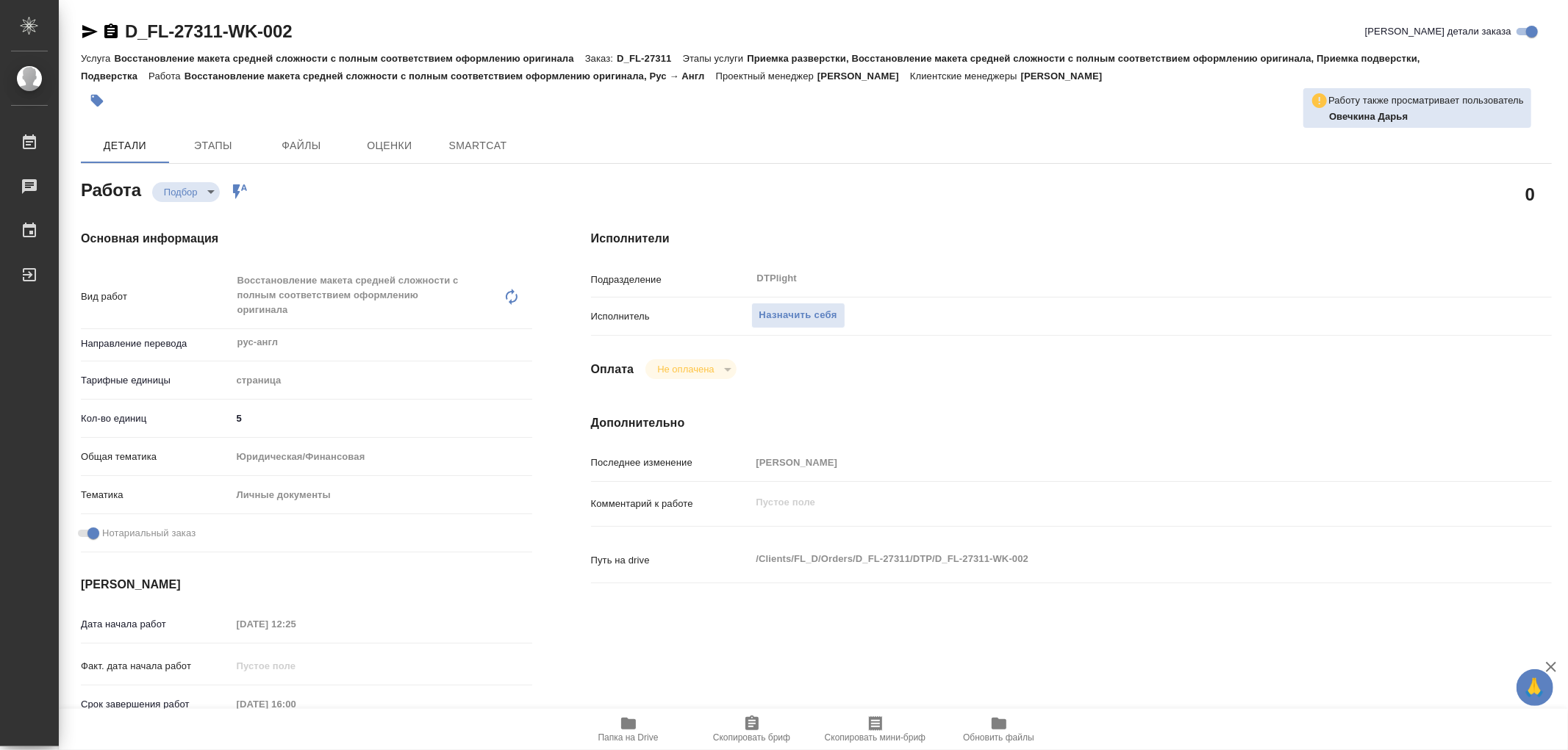
type textarea "x"
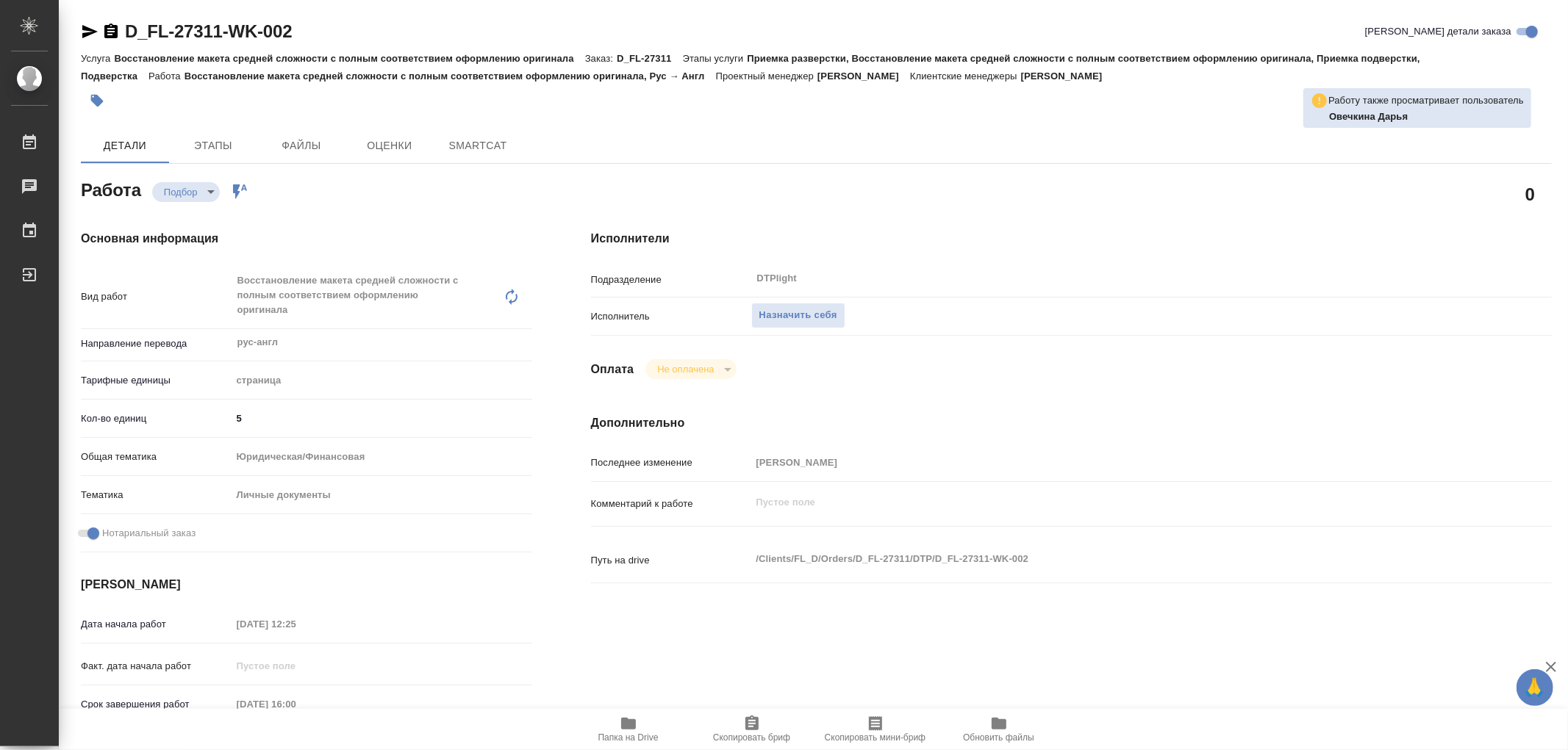
type textarea "x"
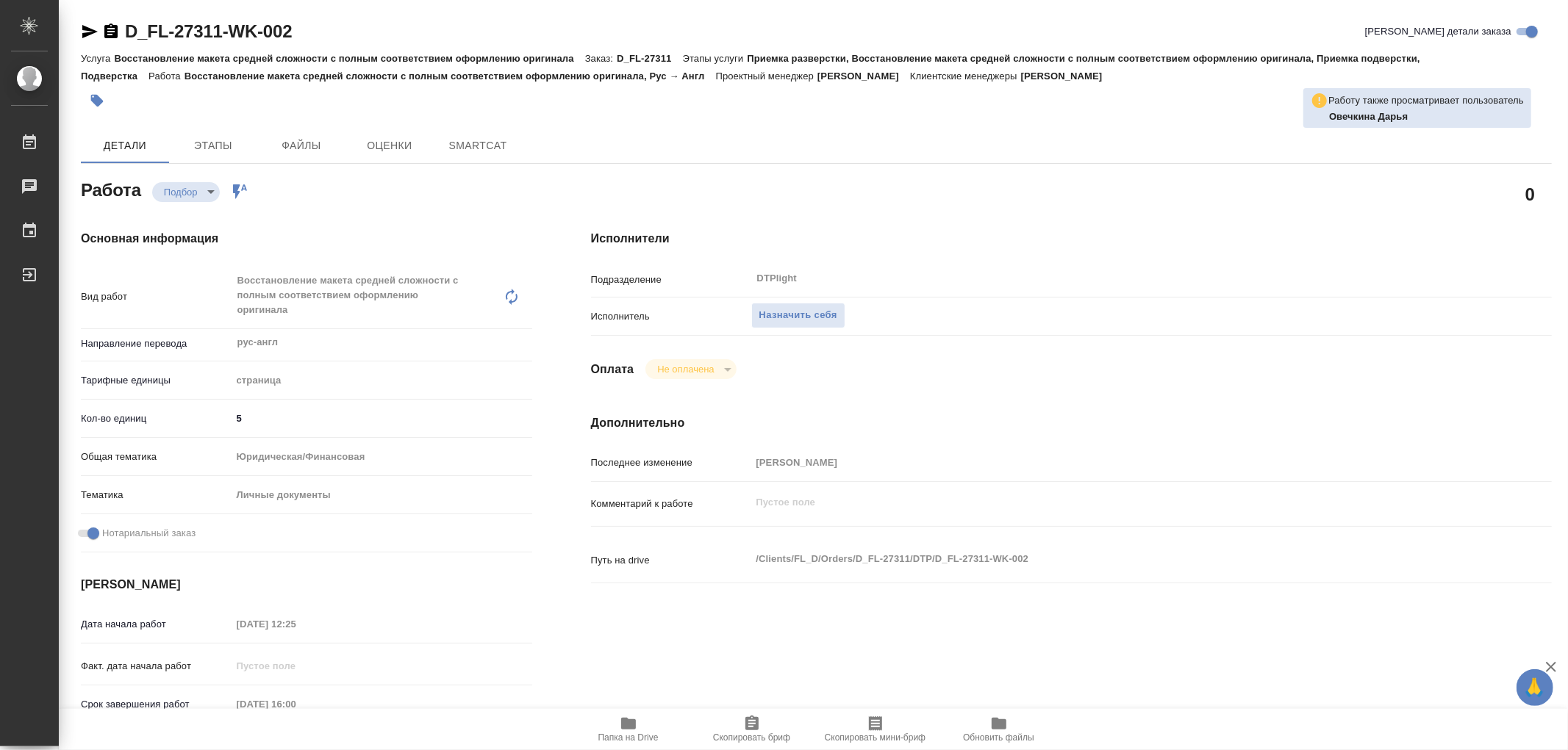
type textarea "x"
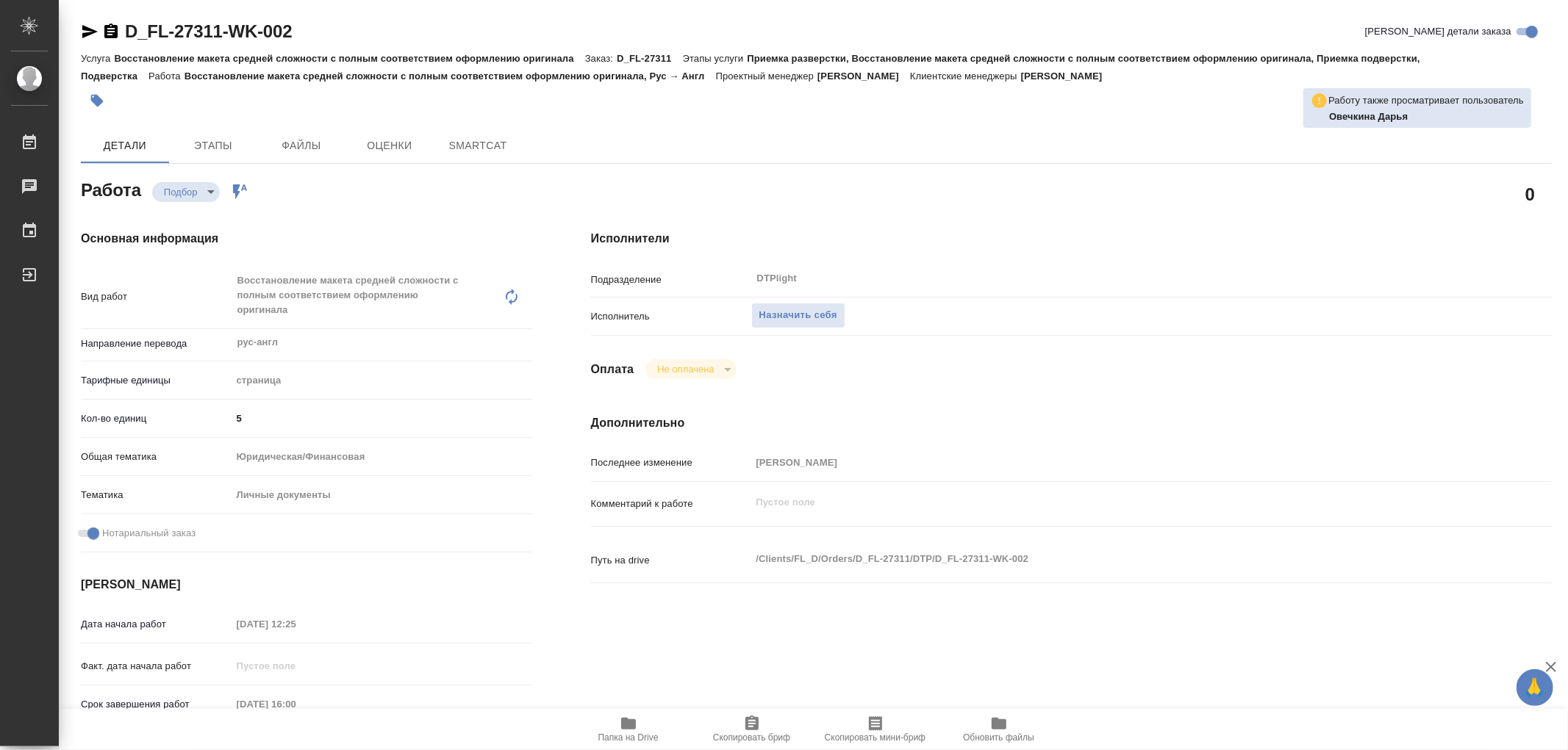
type textarea "x"
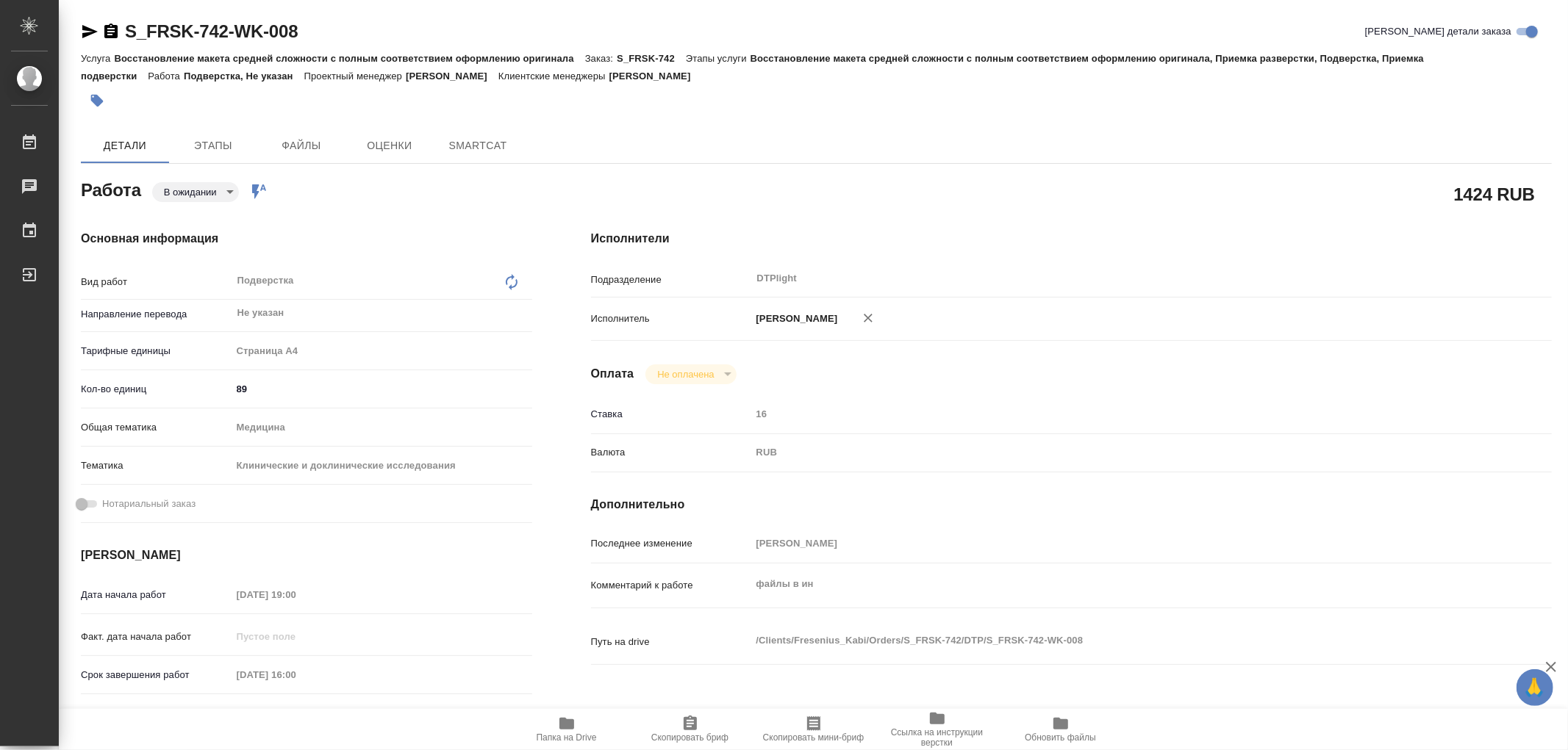
type textarea "x"
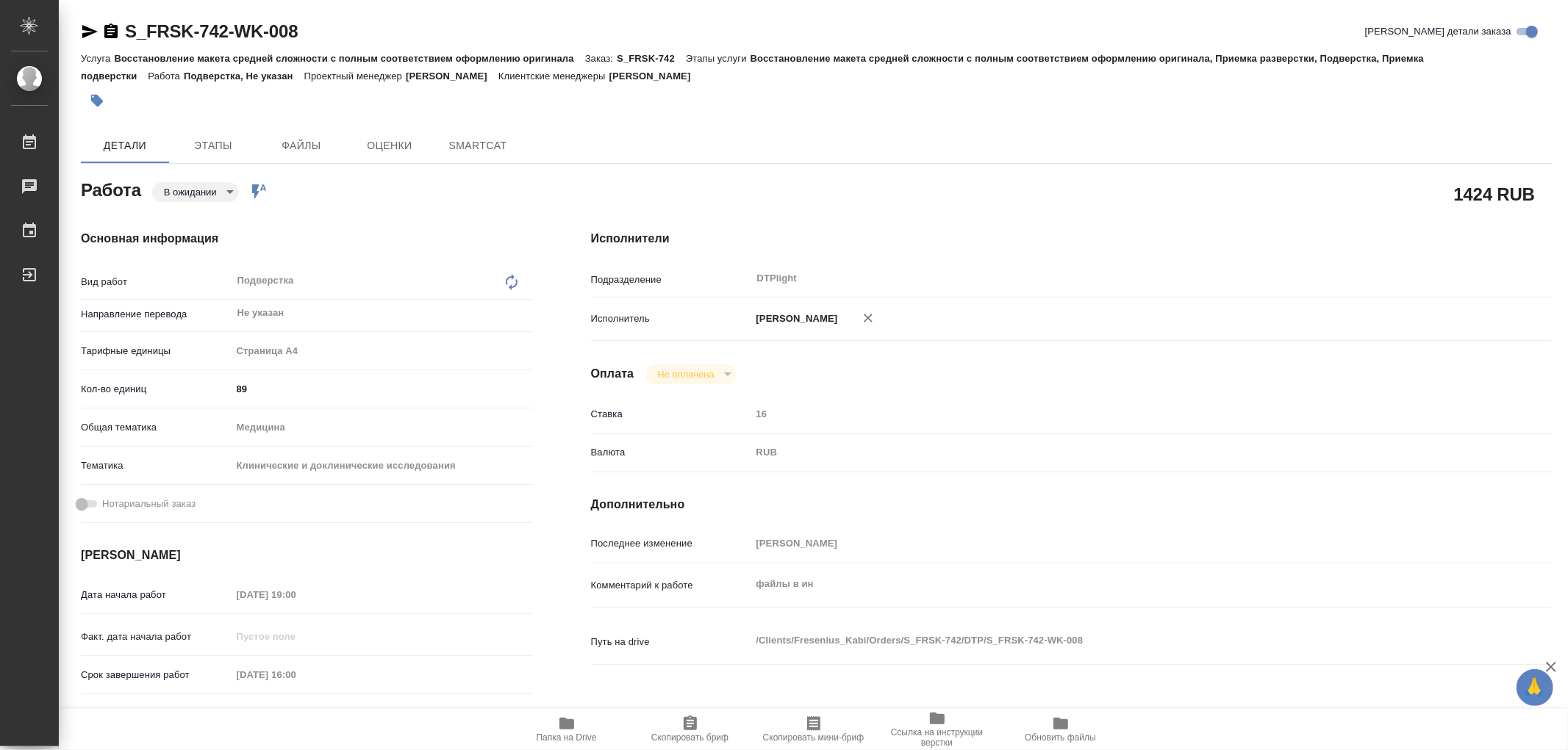
type textarea "x"
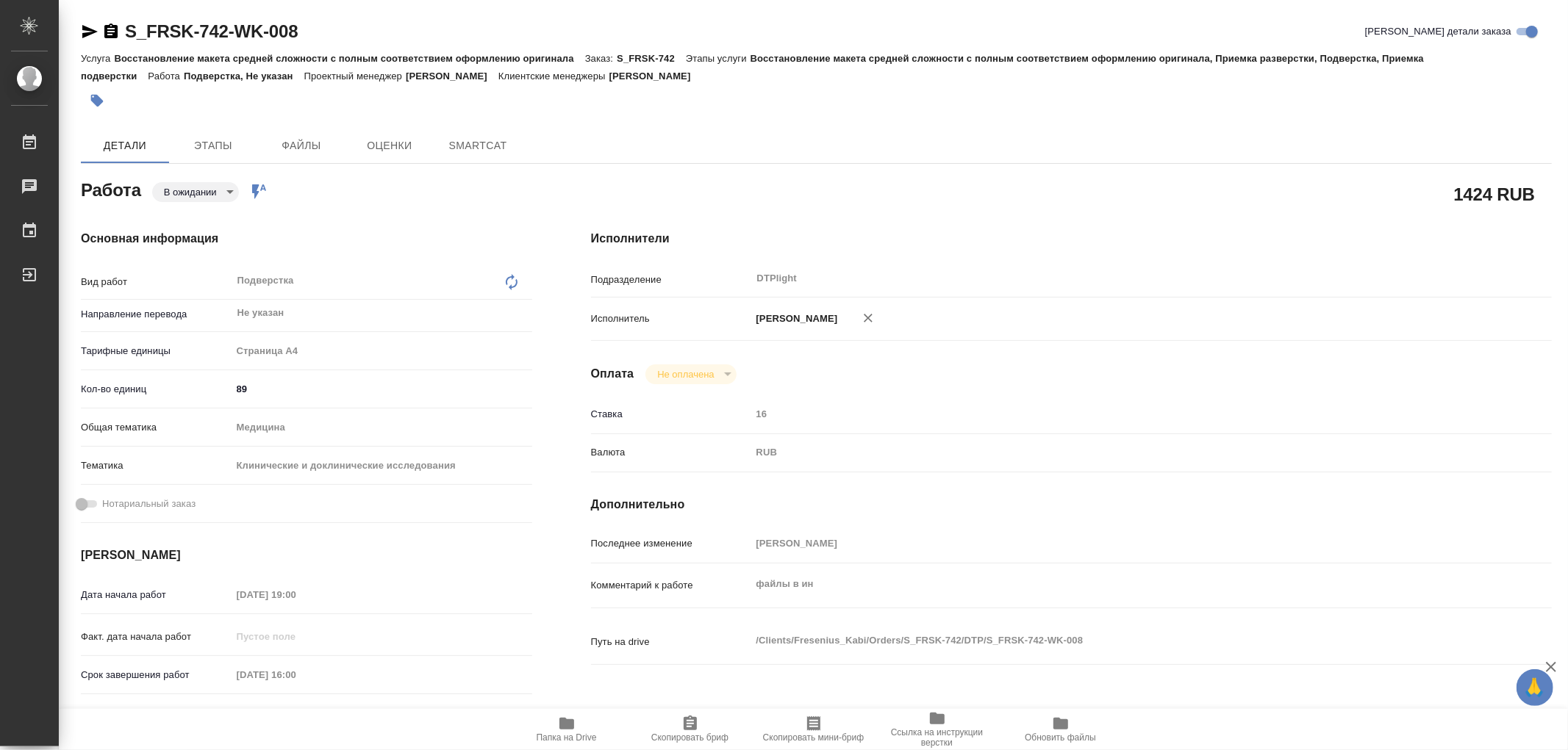
type textarea "x"
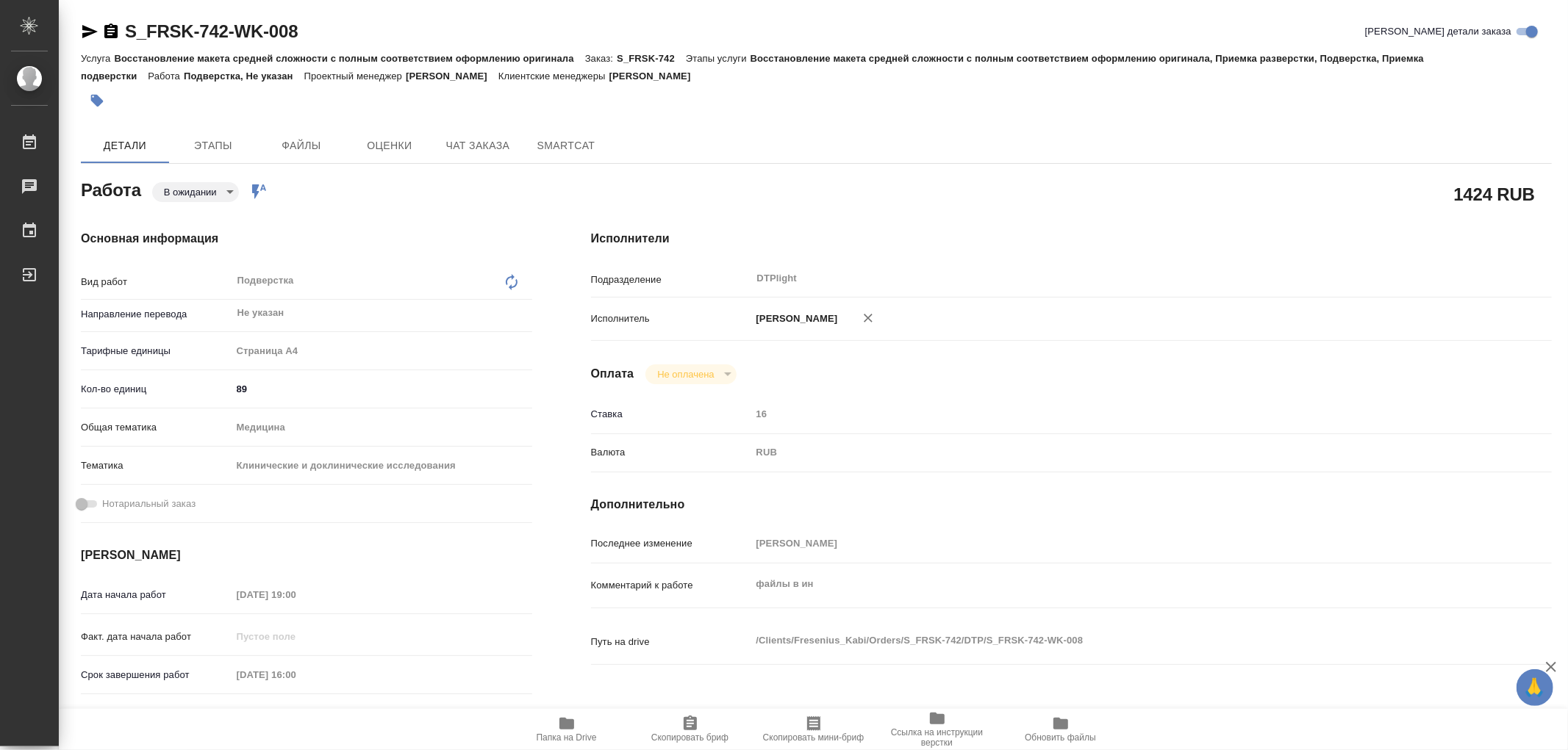
type textarea "x"
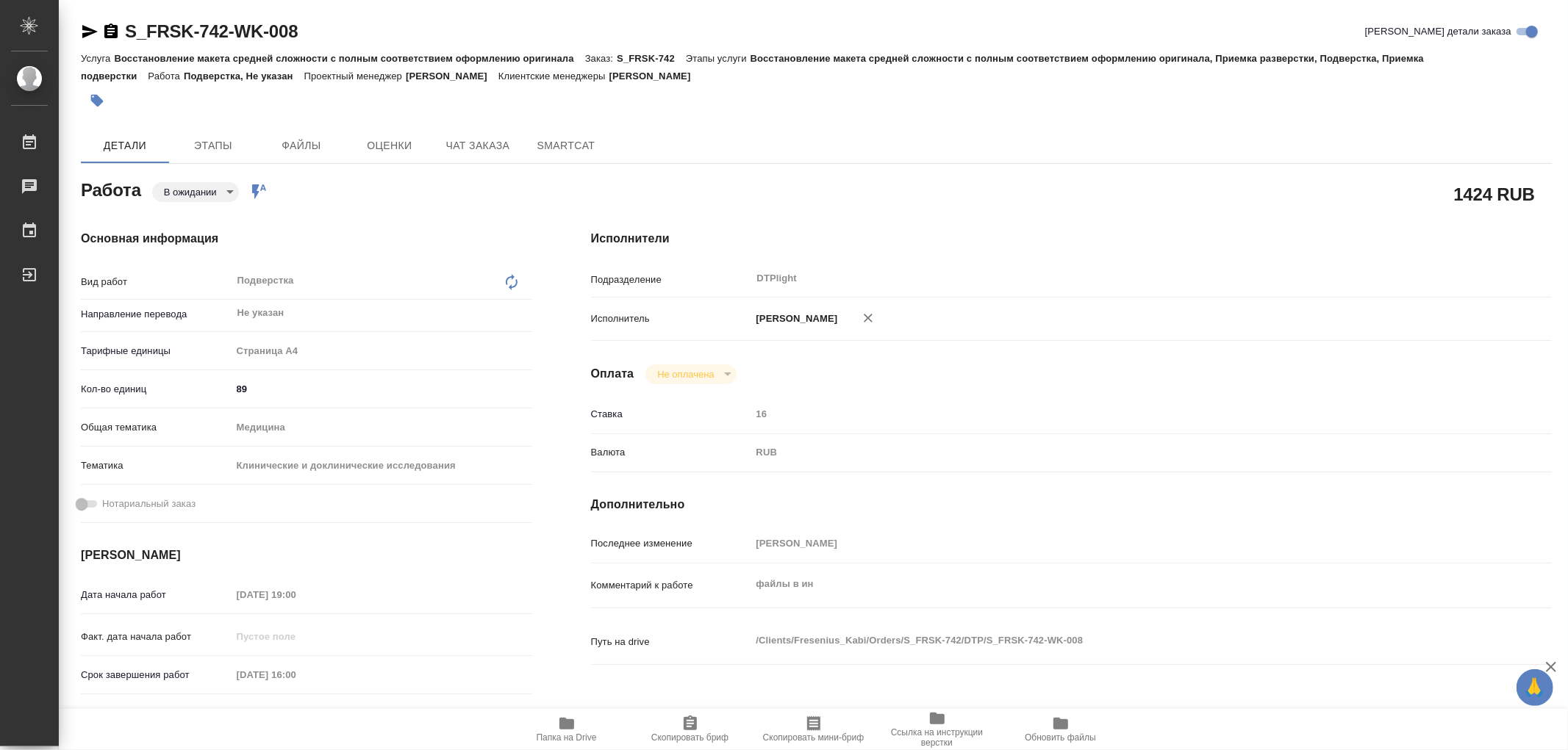
scroll to position [163, 0]
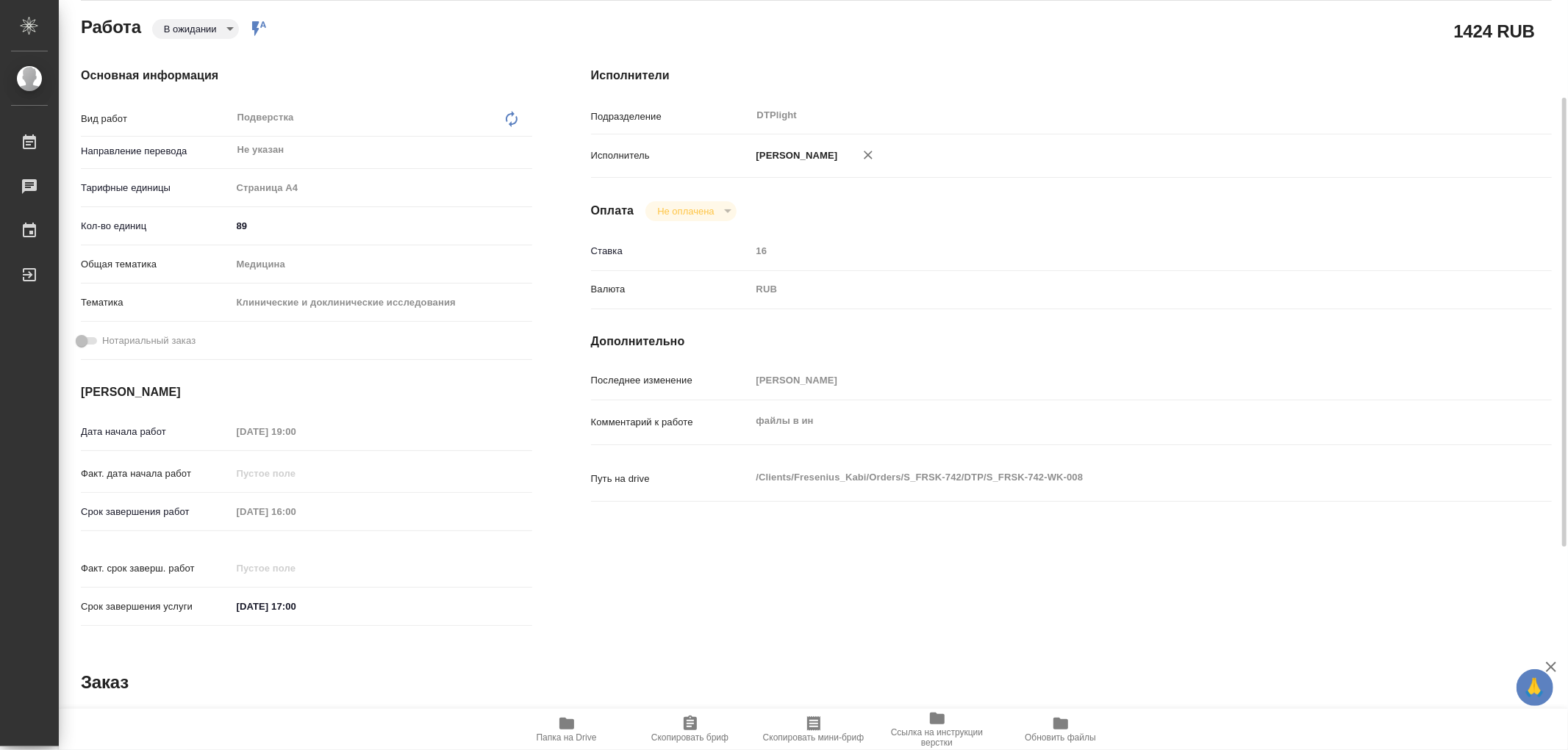
type textarea "x"
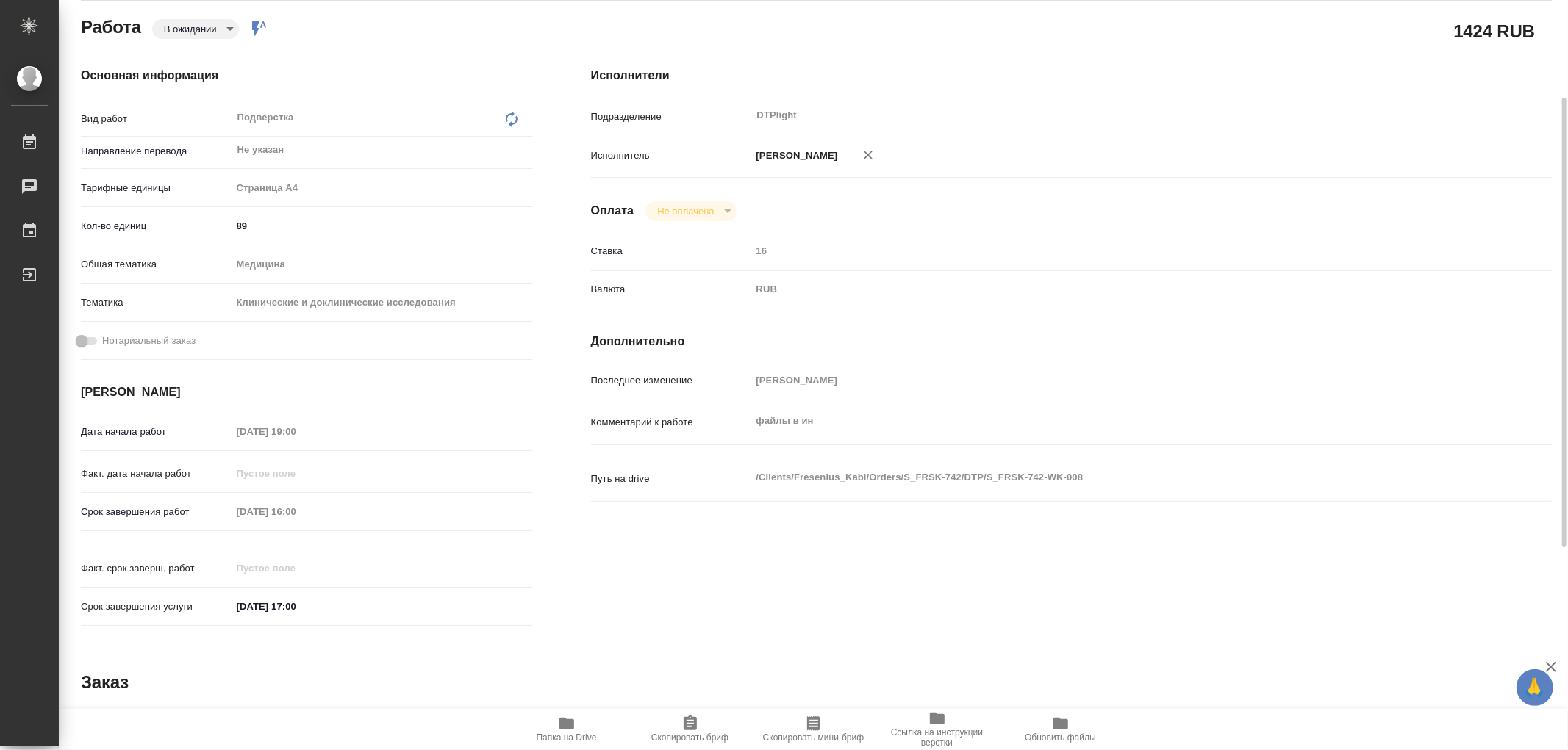
click at [563, 720] on icon "button" at bounding box center [566, 723] width 14 height 11
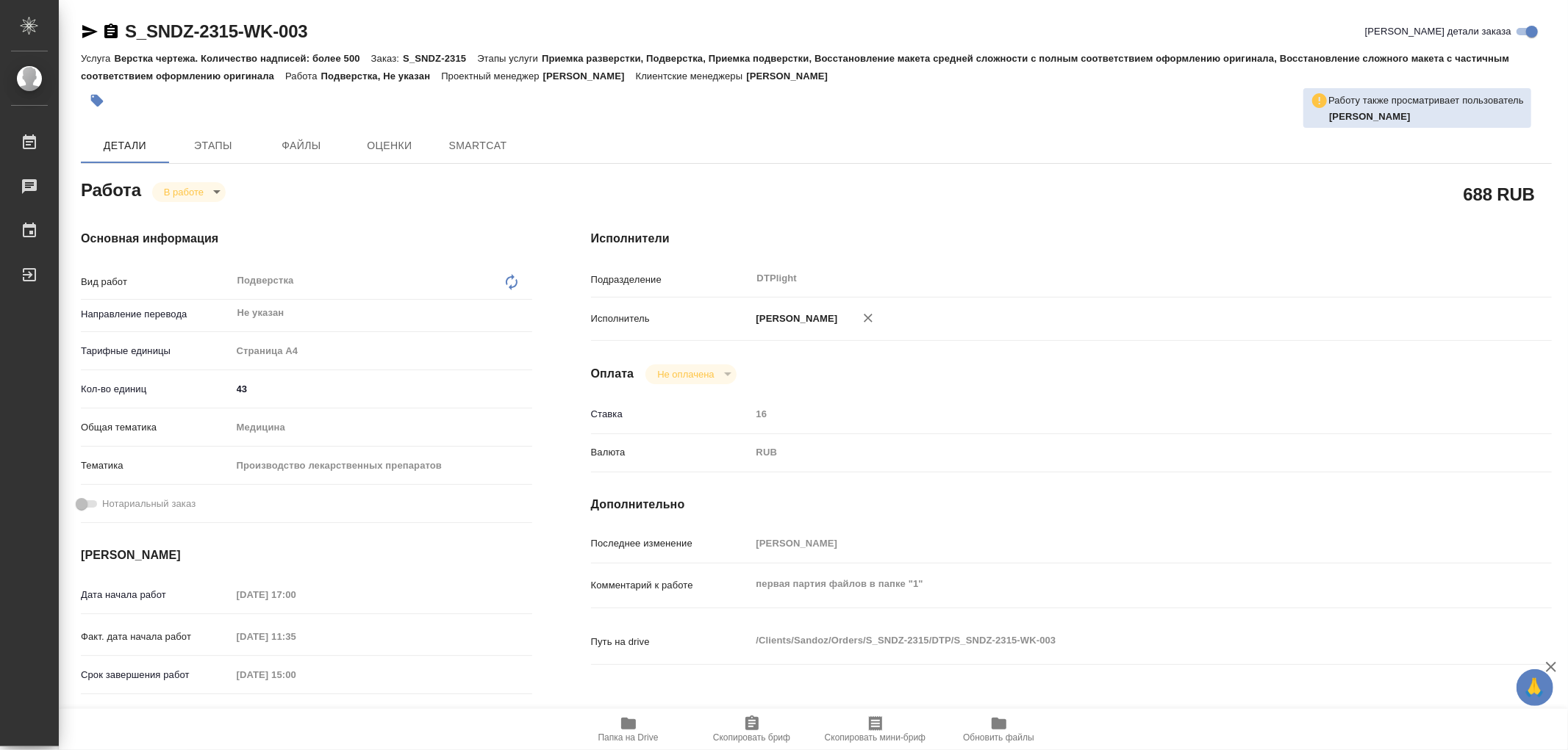
type textarea "x"
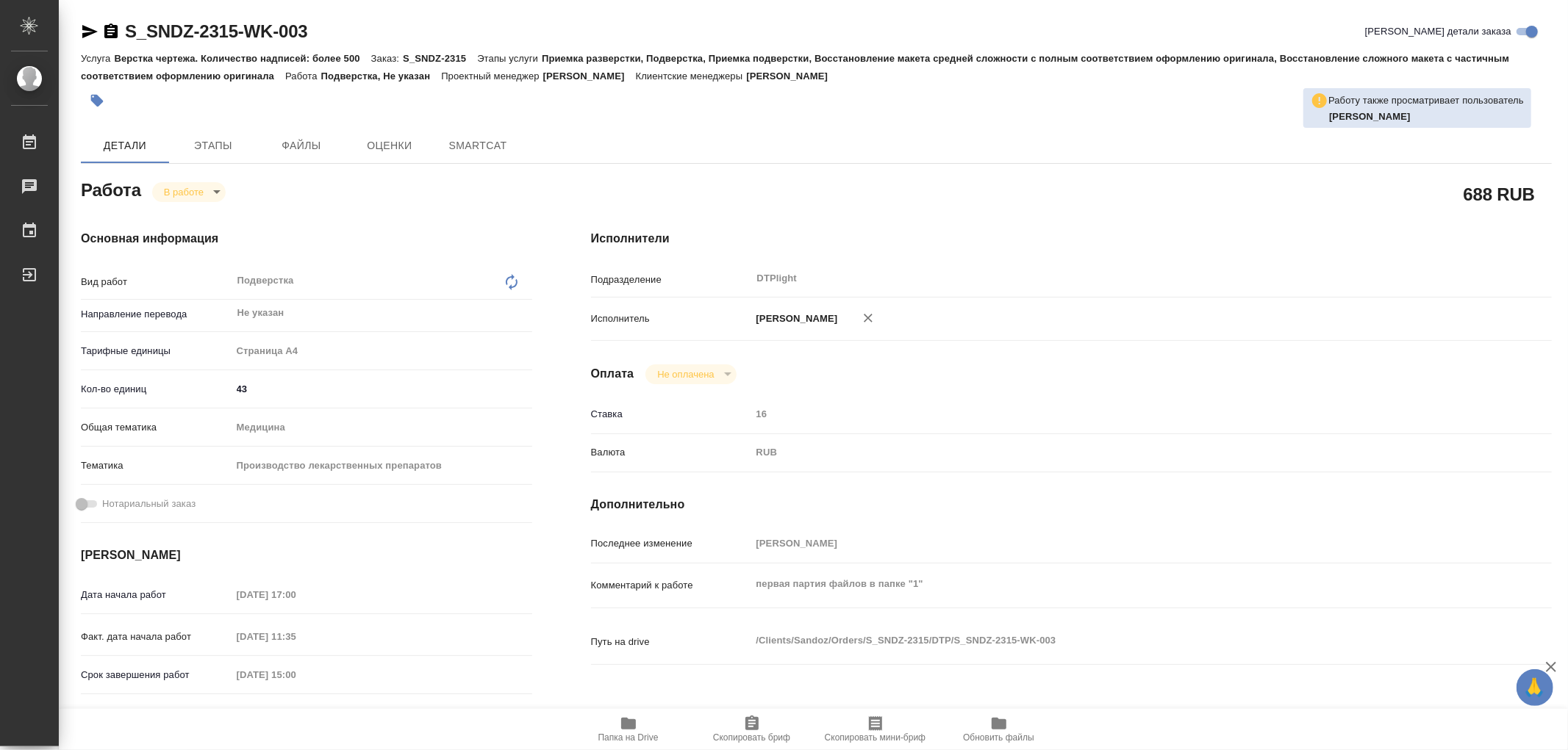
type textarea "x"
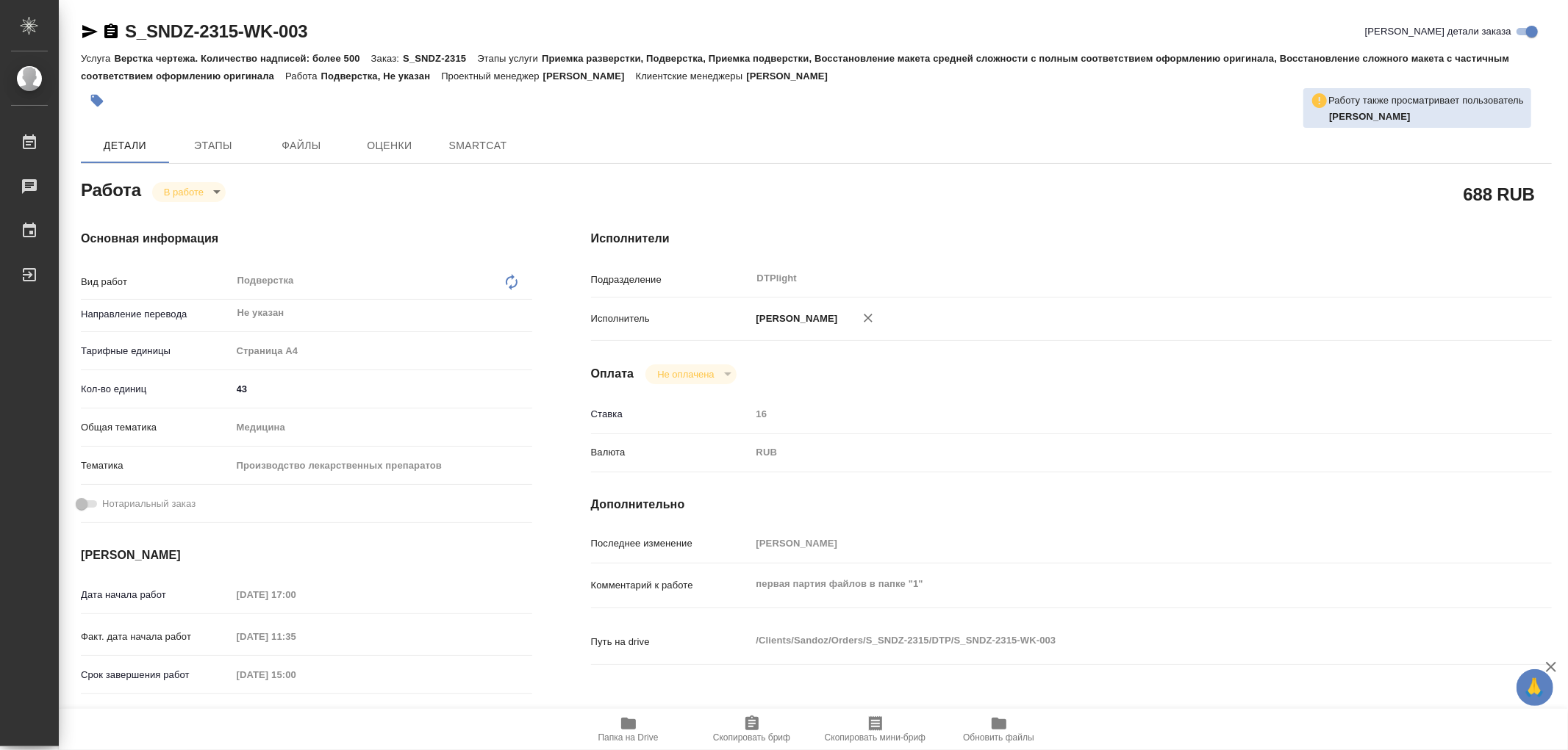
type textarea "x"
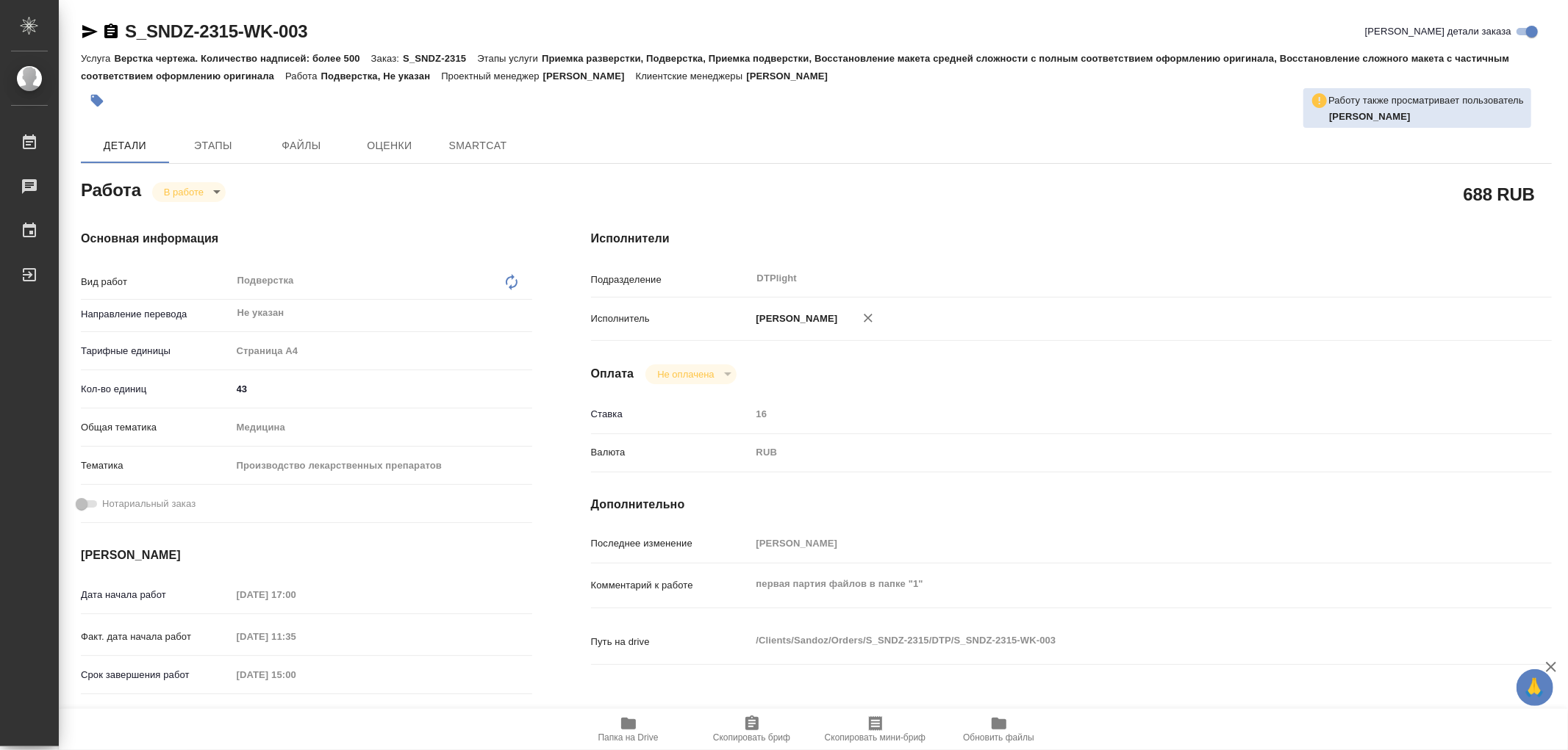
type textarea "x"
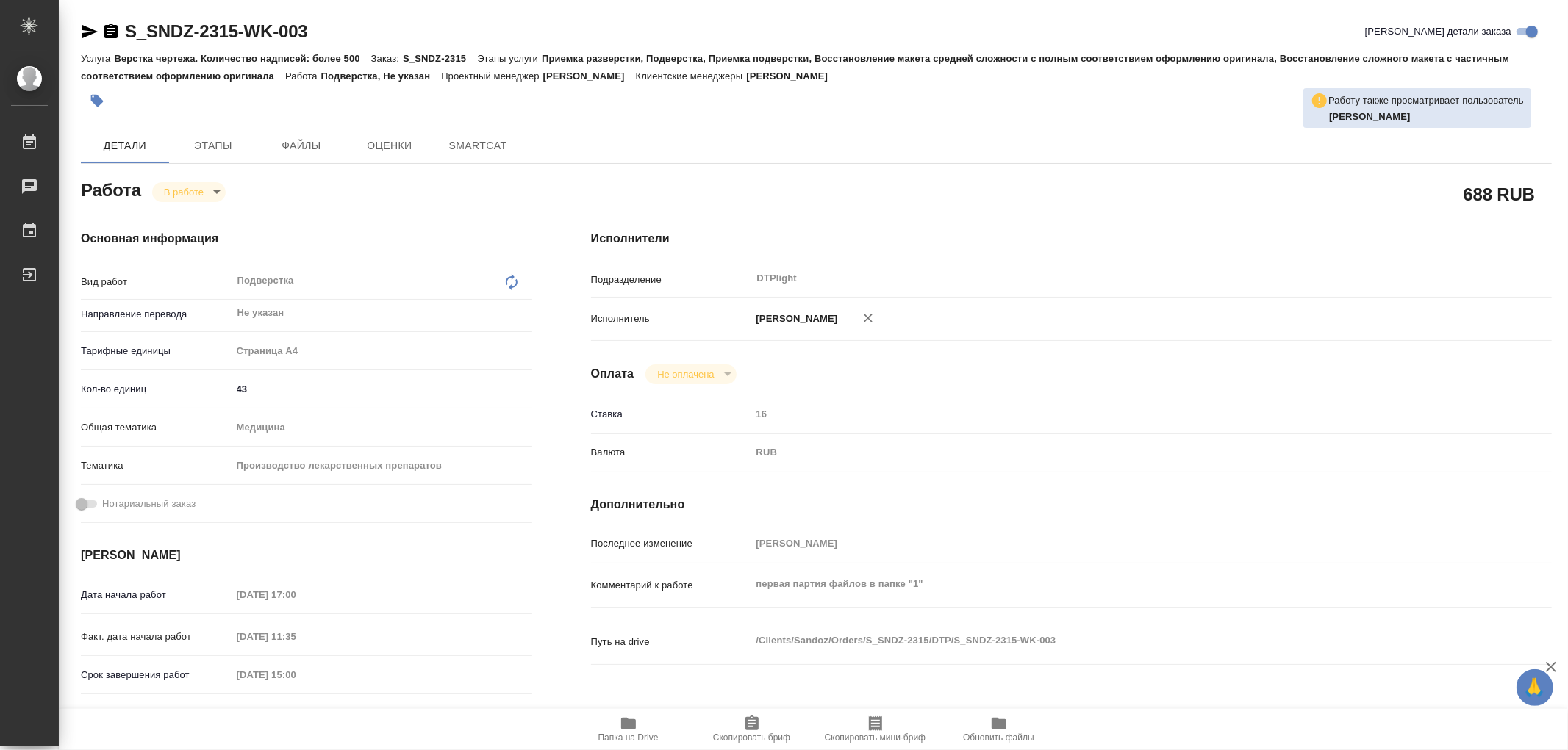
type textarea "x"
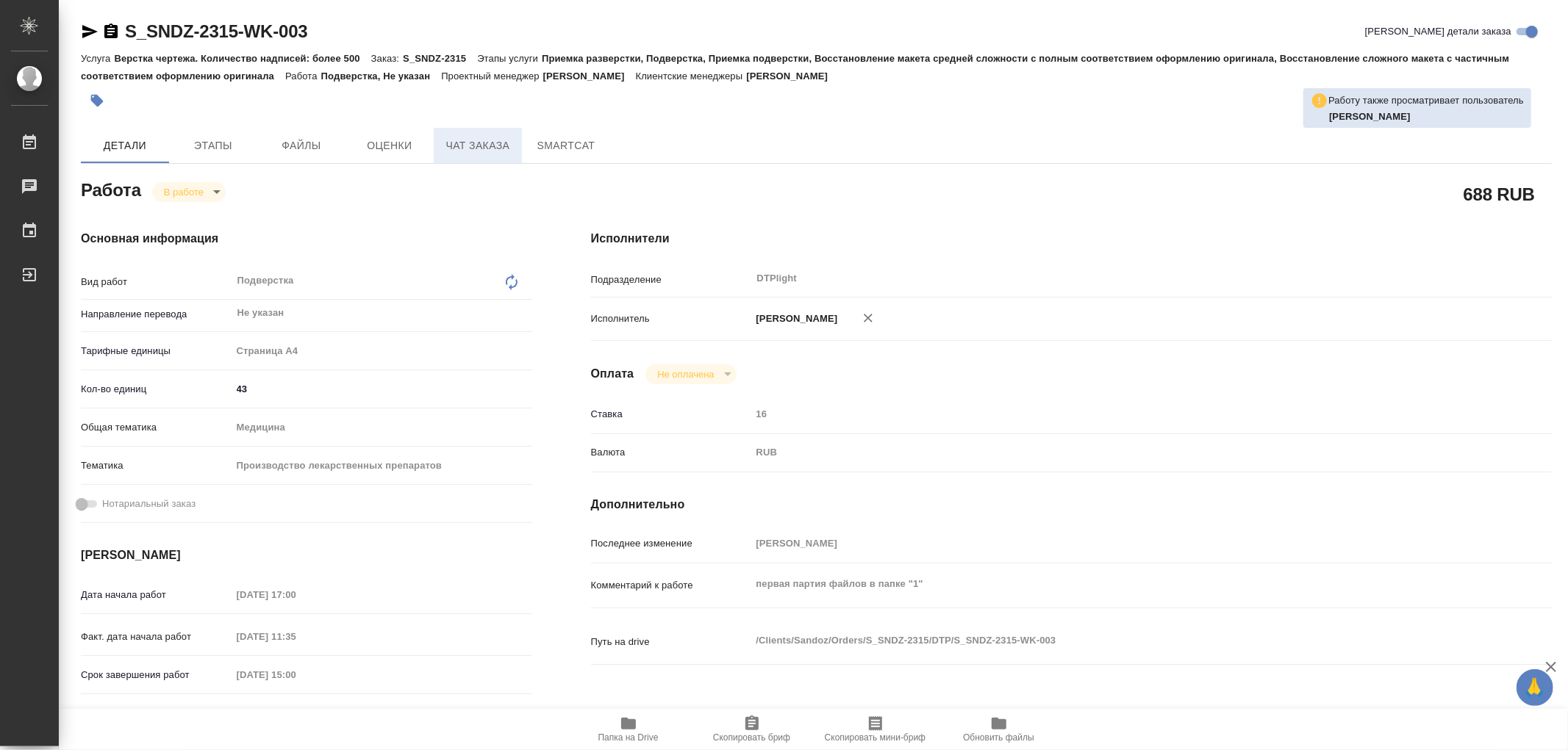
click at [494, 150] on span "Чат заказа" at bounding box center [478, 146] width 71 height 18
type textarea "x"
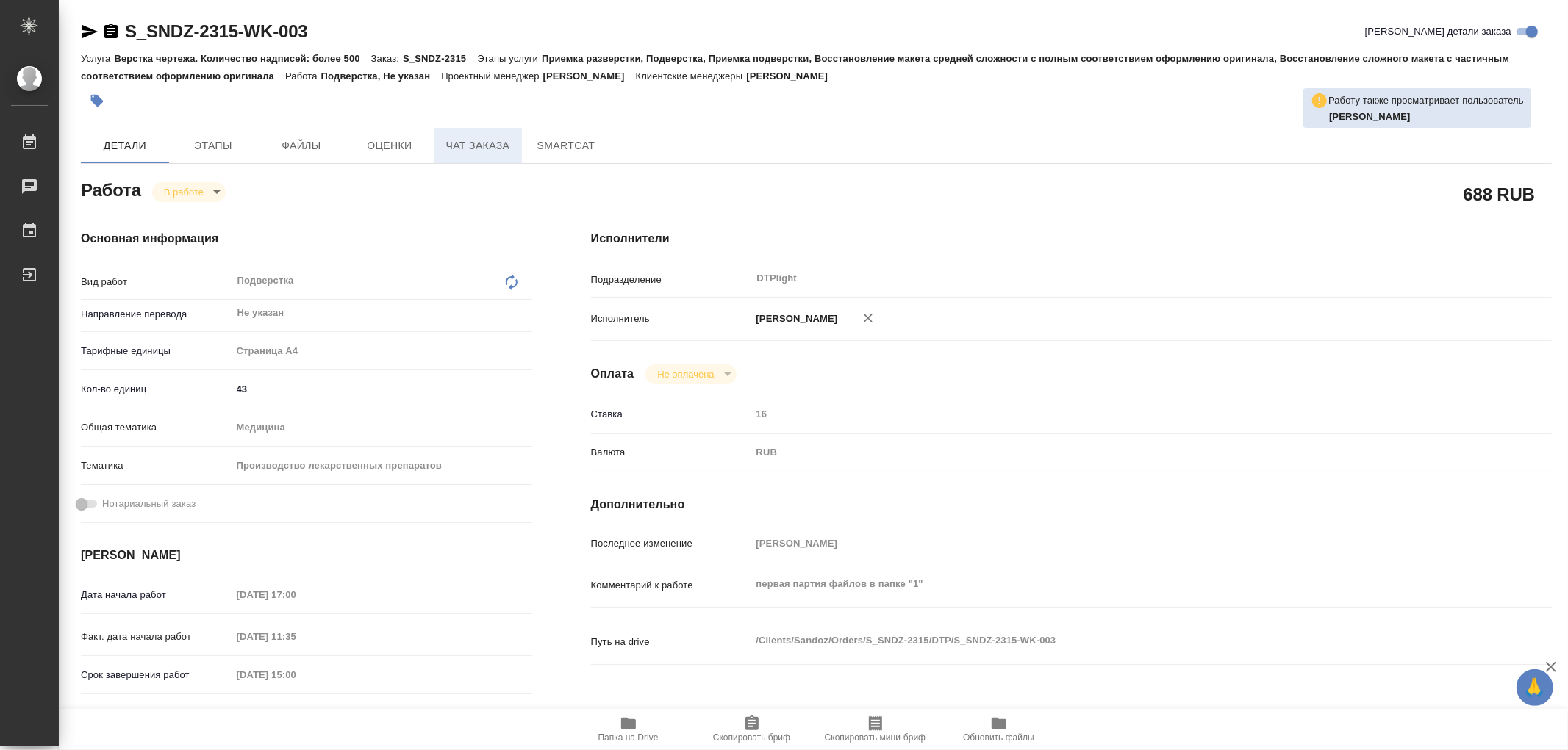
type textarea "x"
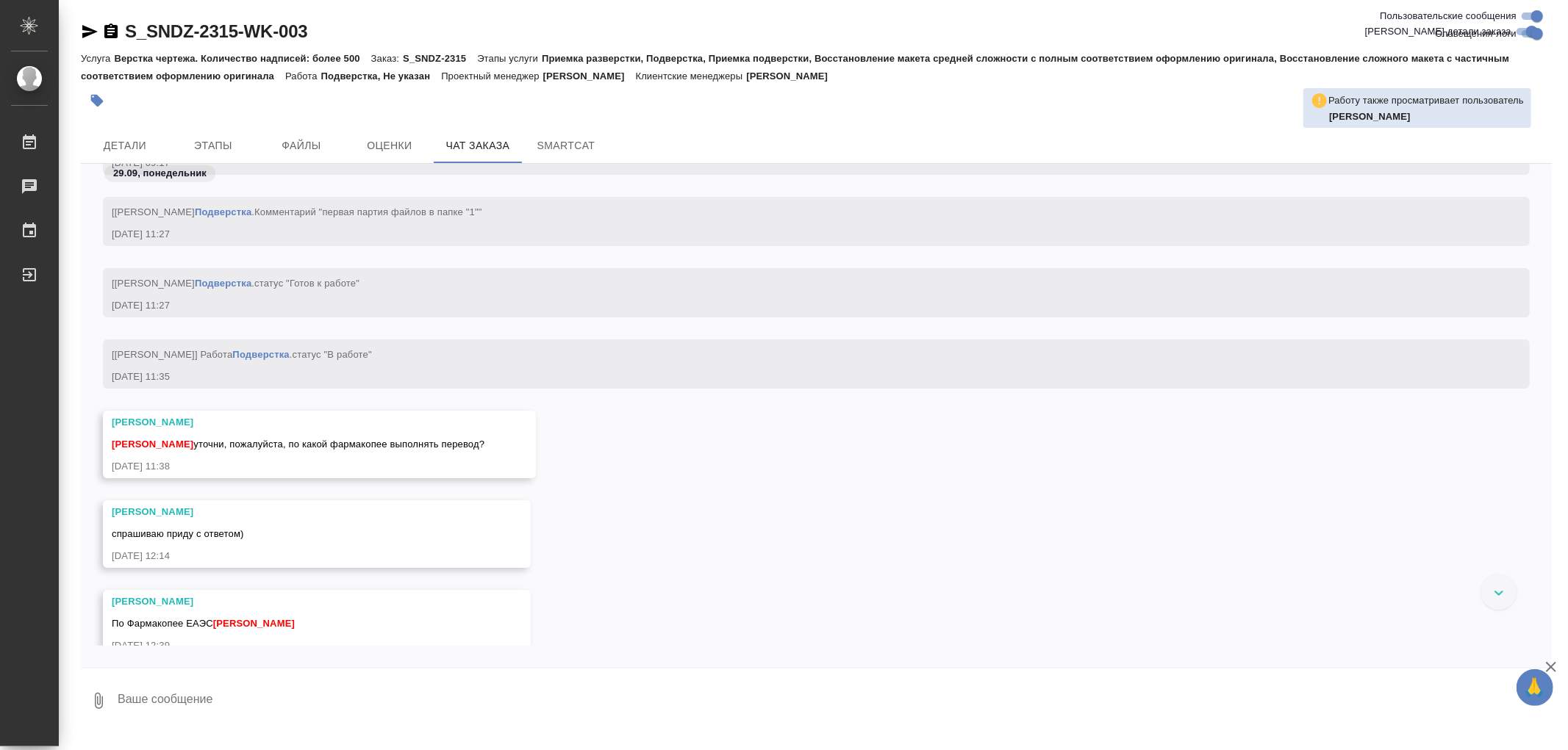
scroll to position [95056, 0]
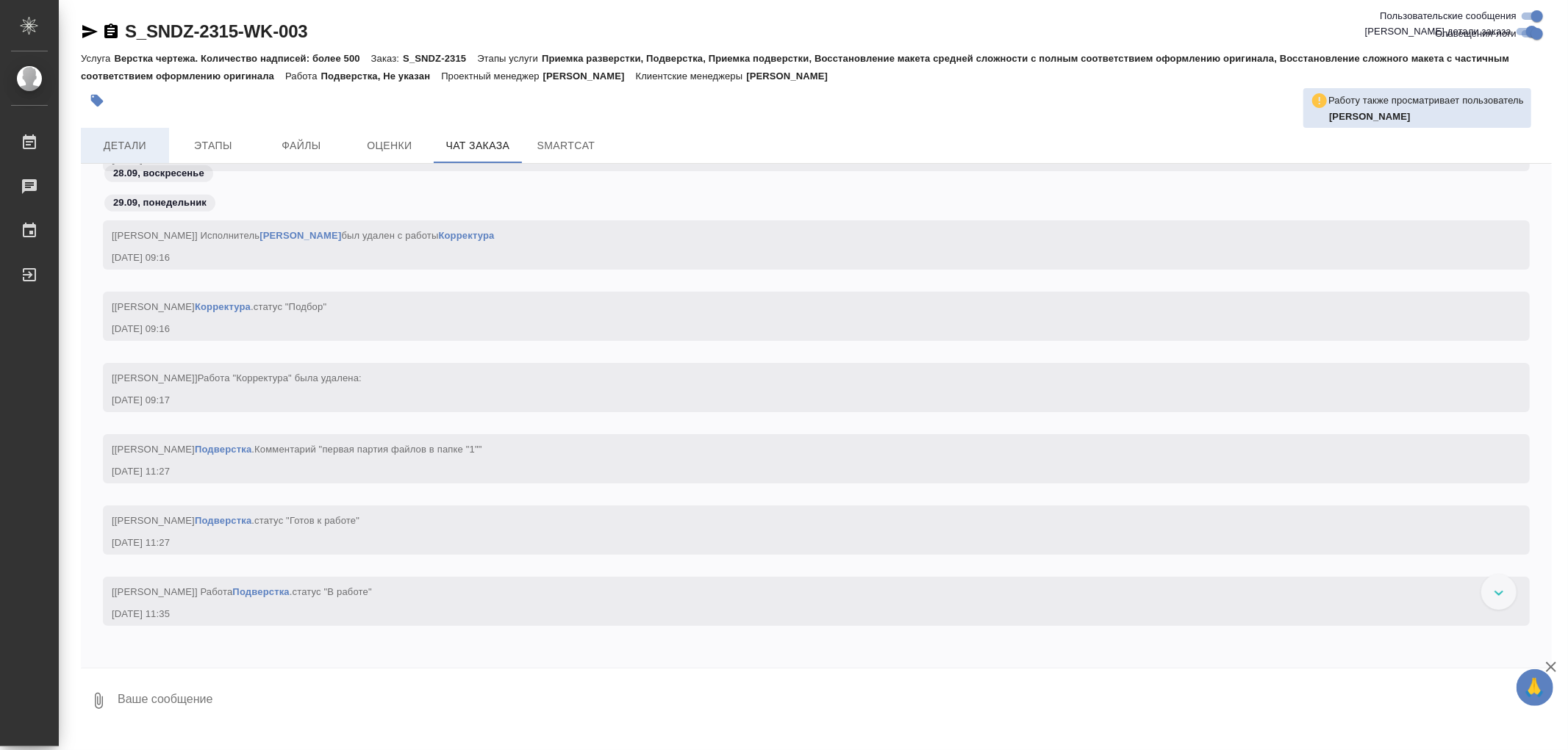
click at [126, 140] on span "Детали" at bounding box center [125, 146] width 71 height 18
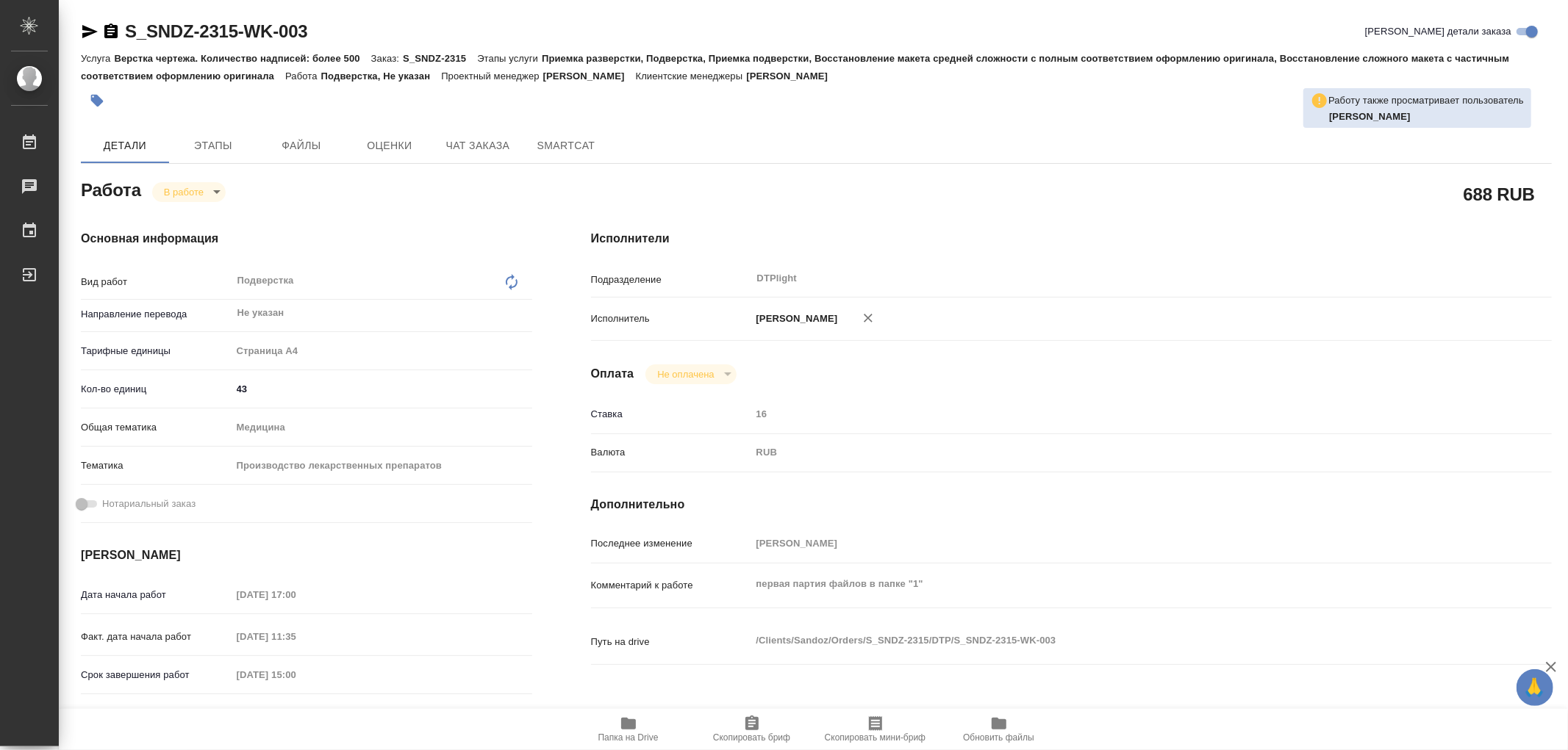
type textarea "x"
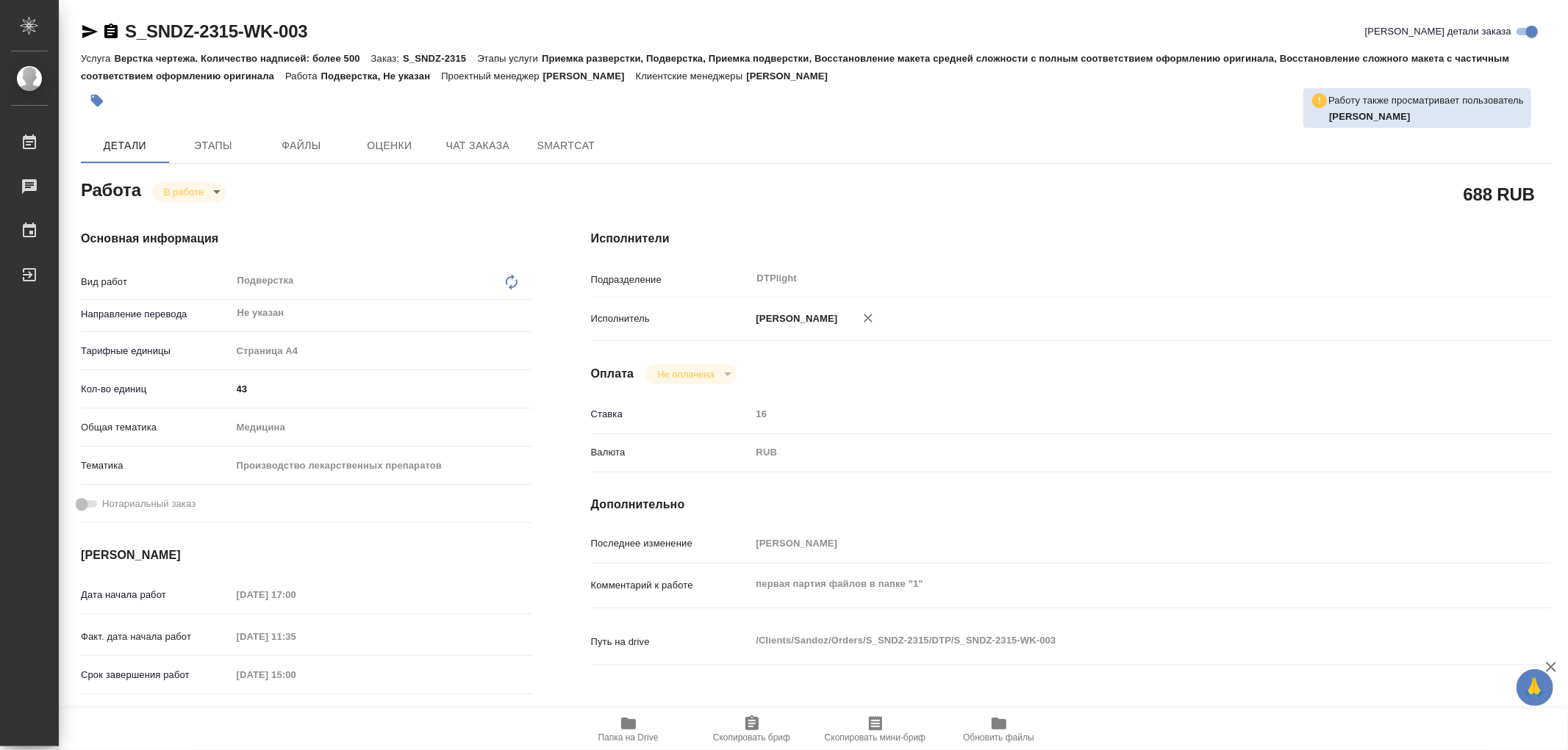
type textarea "x"
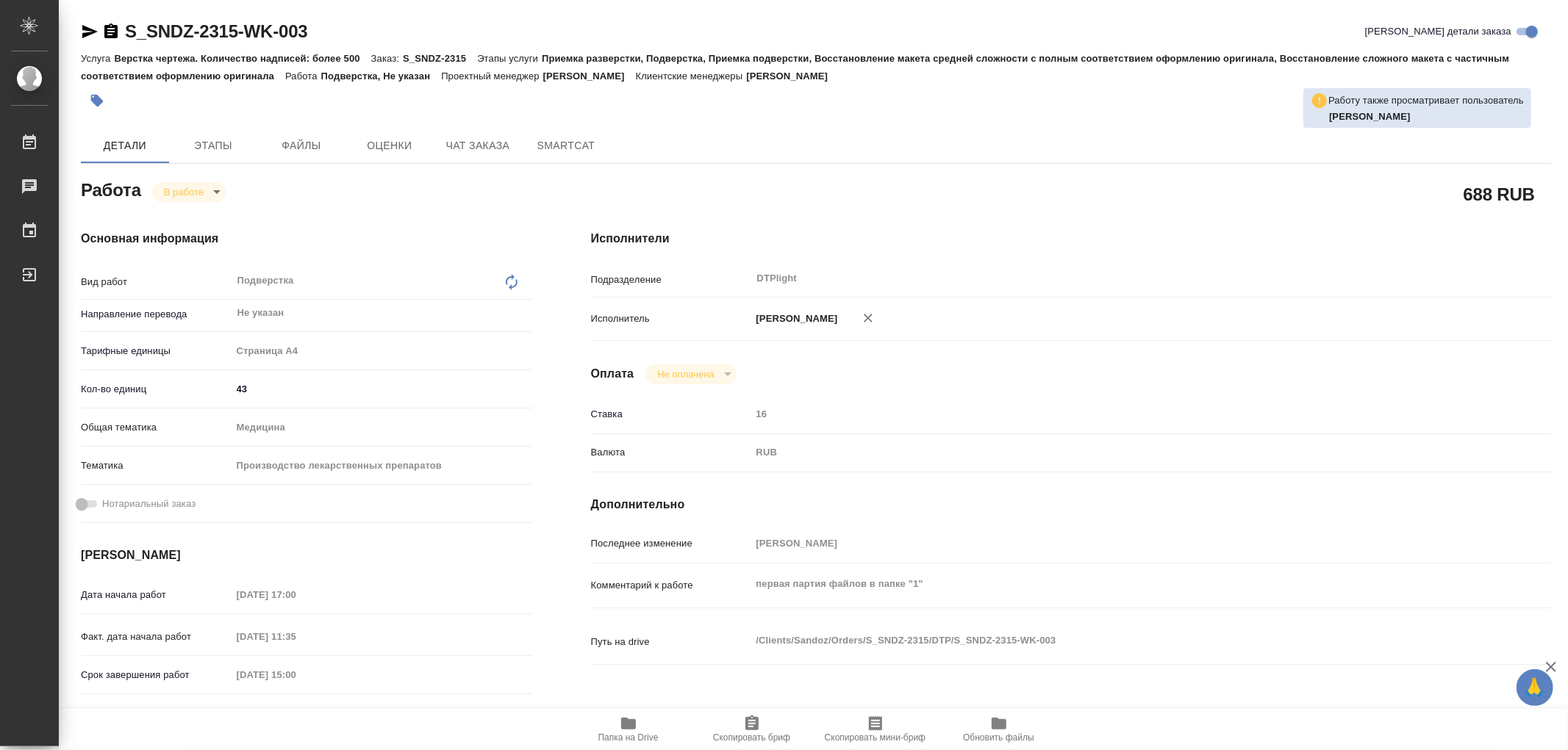
type textarea "x"
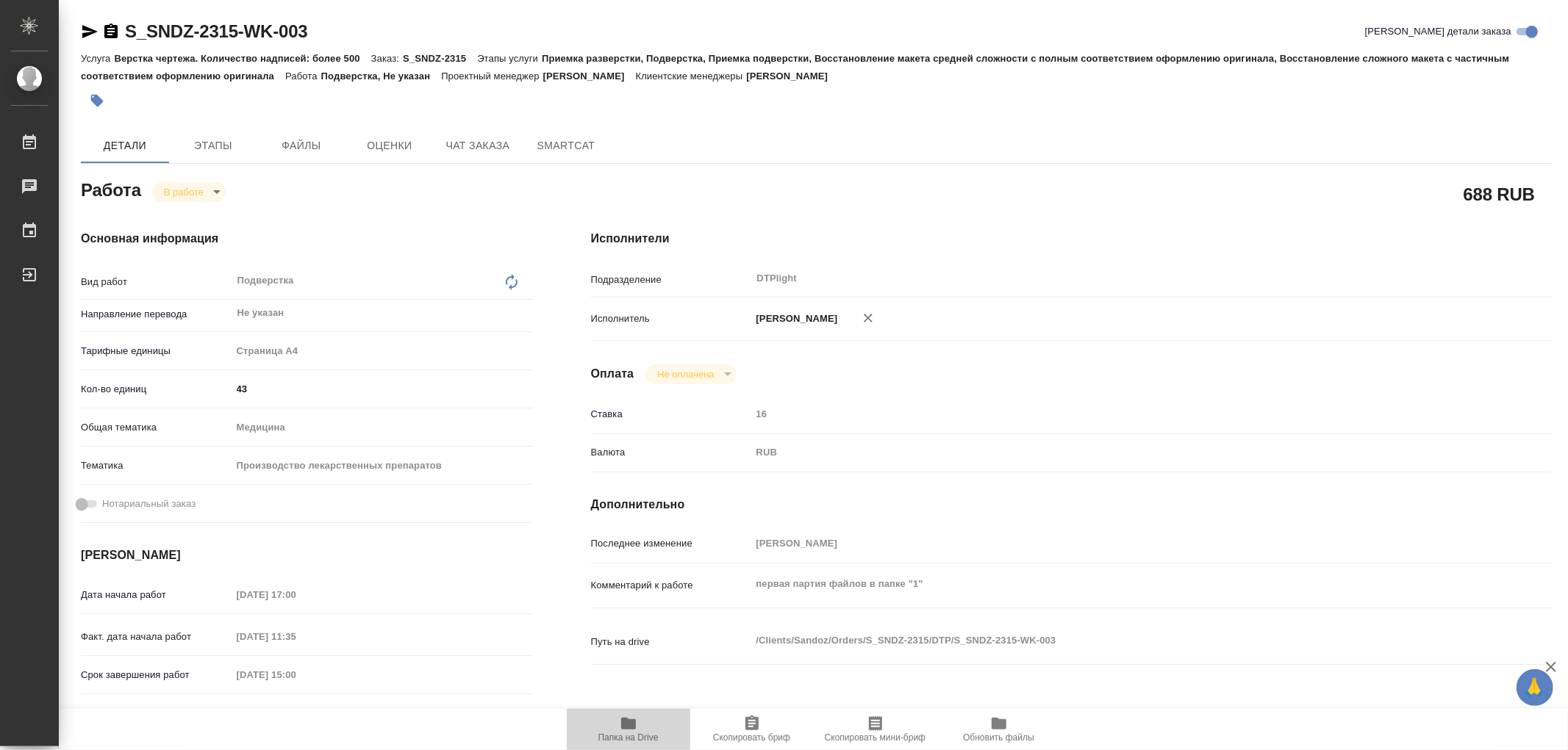
click at [631, 716] on icon "button" at bounding box center [628, 723] width 17 height 17
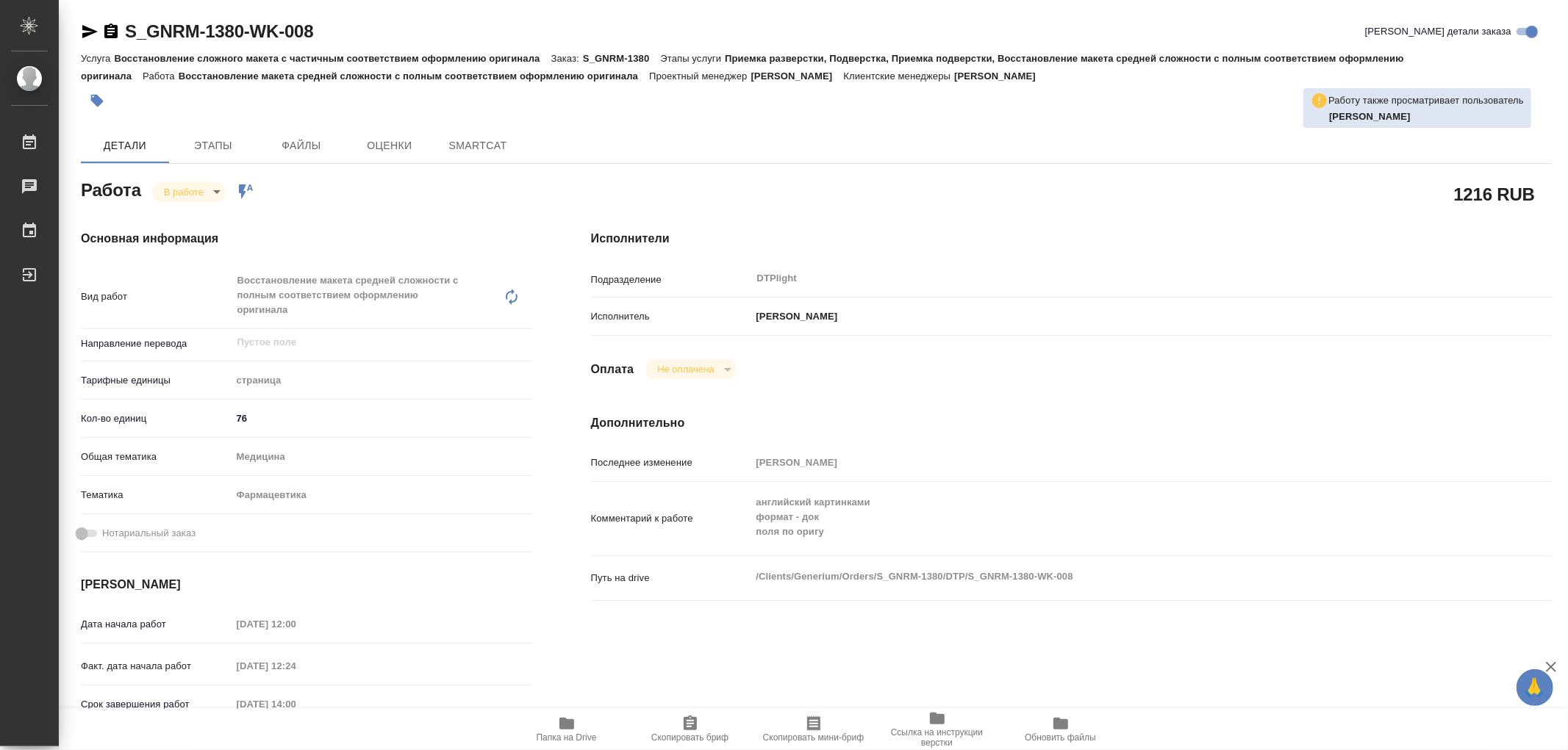
type textarea "x"
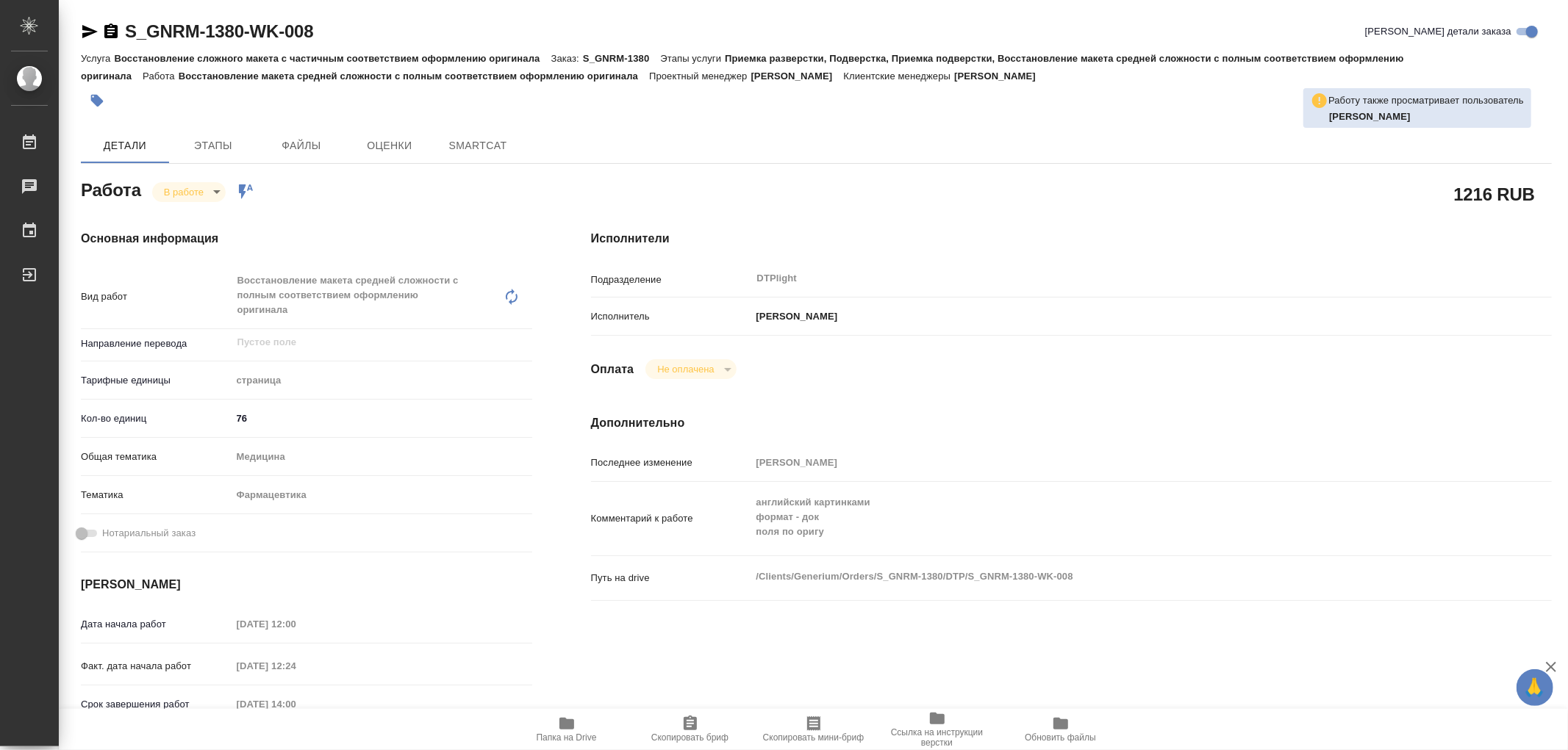
type textarea "x"
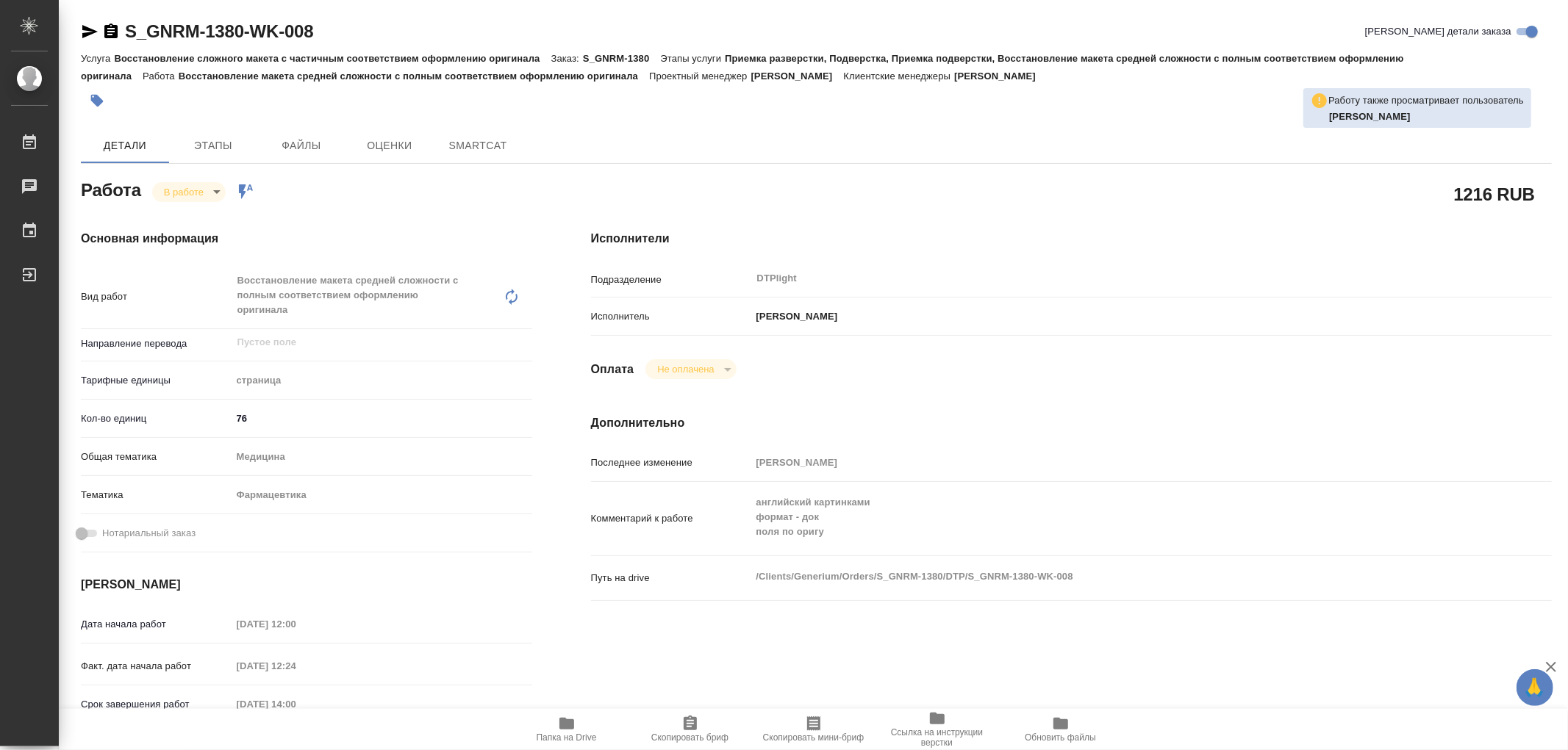
type textarea "x"
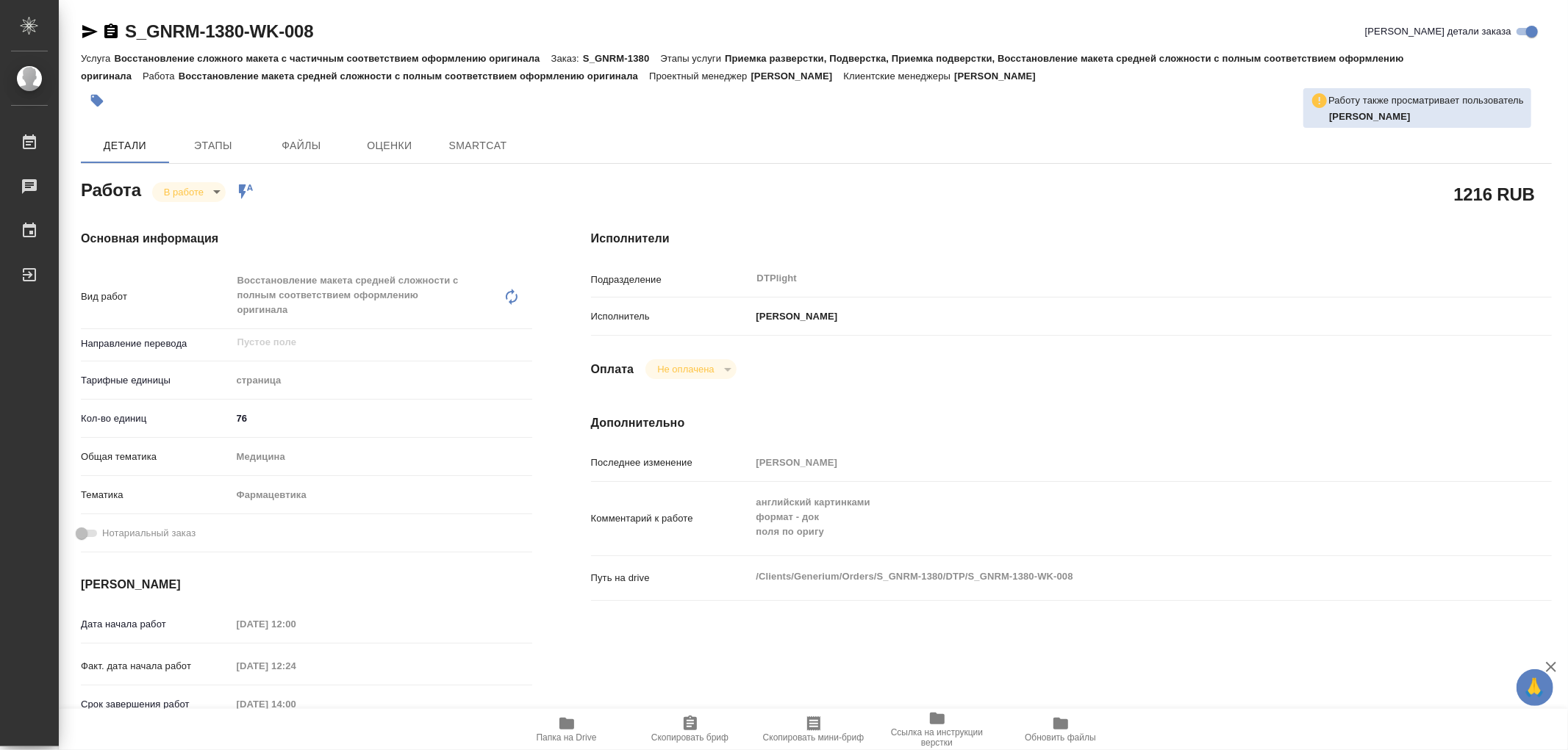
type textarea "x"
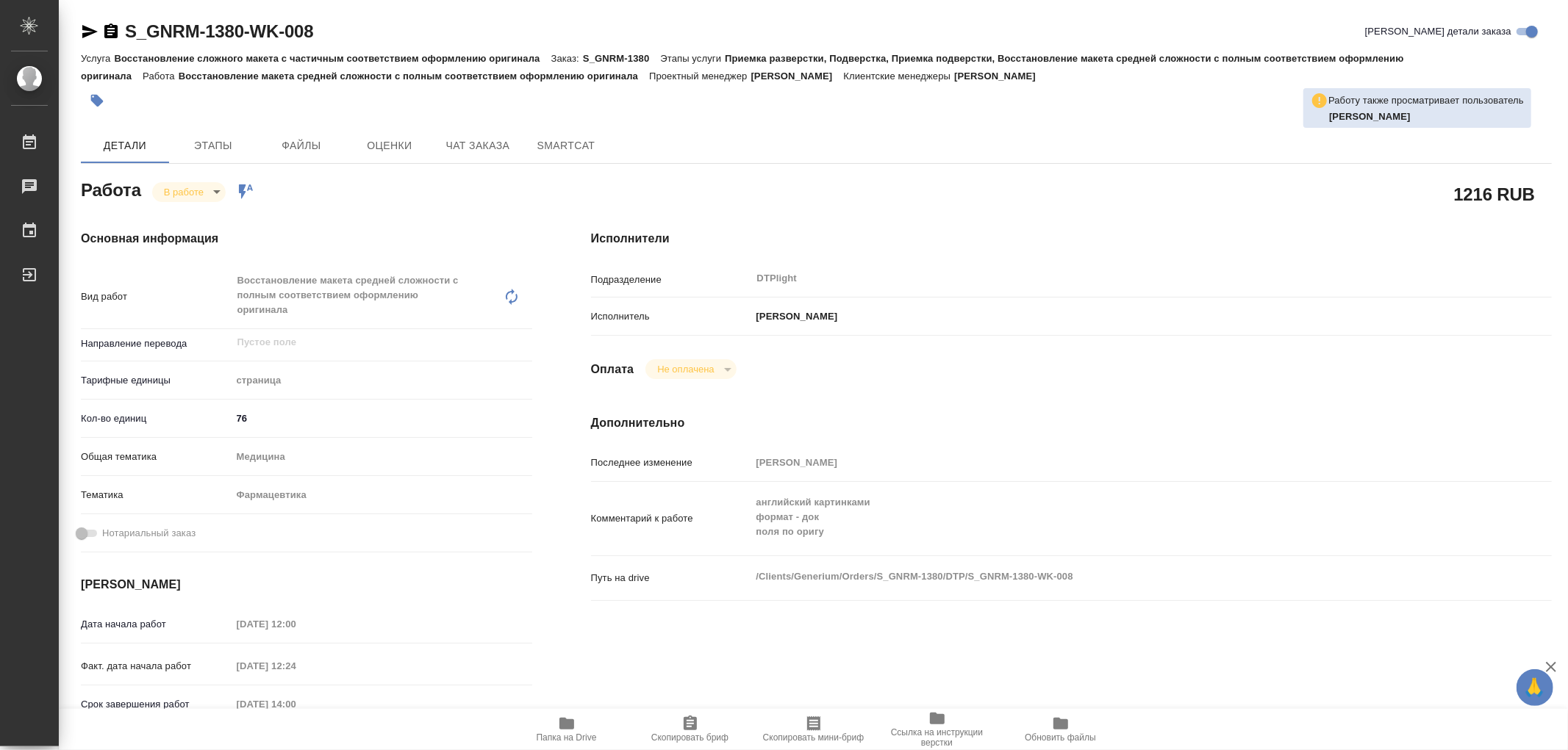
type textarea "x"
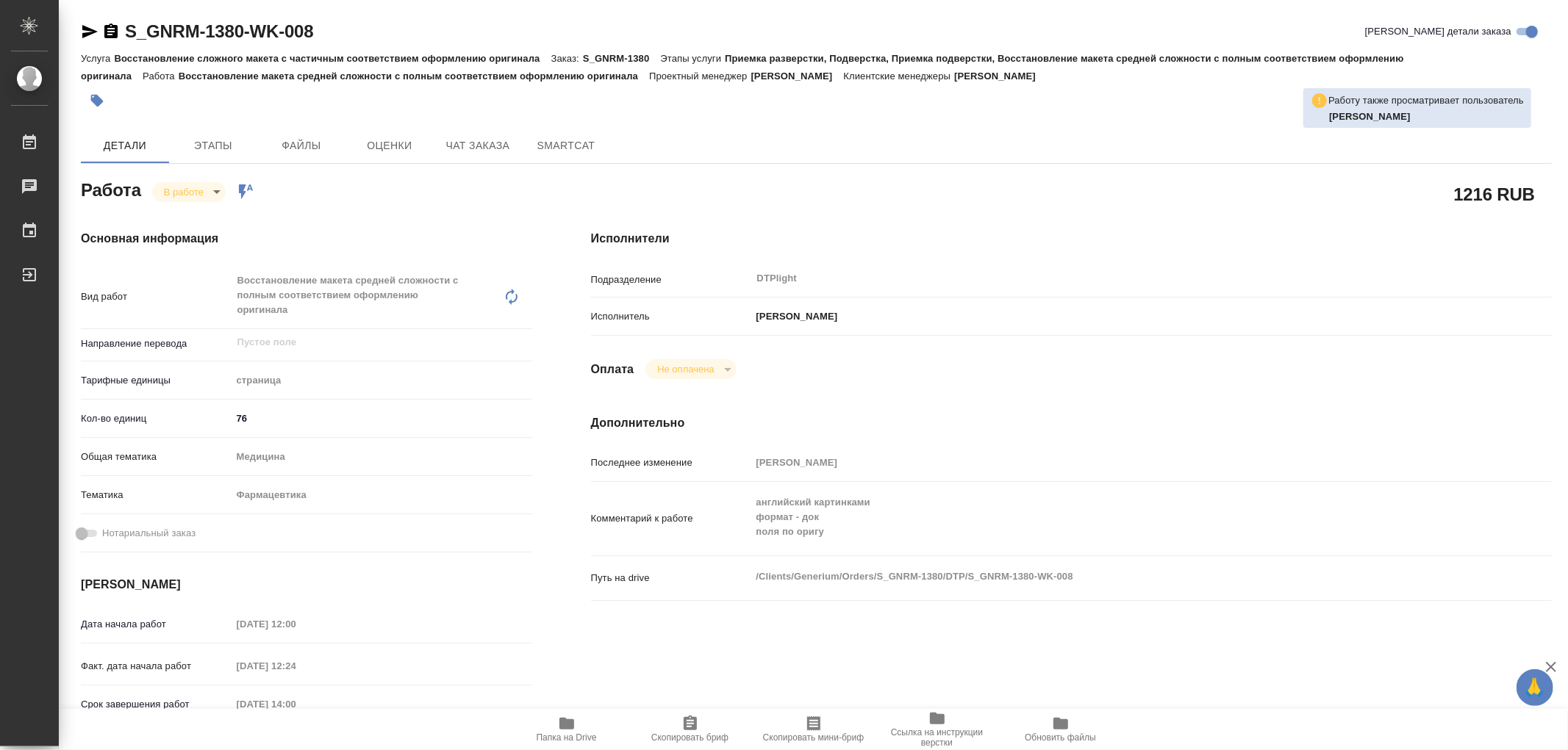
click at [571, 725] on icon "button" at bounding box center [566, 723] width 14 height 11
type textarea "x"
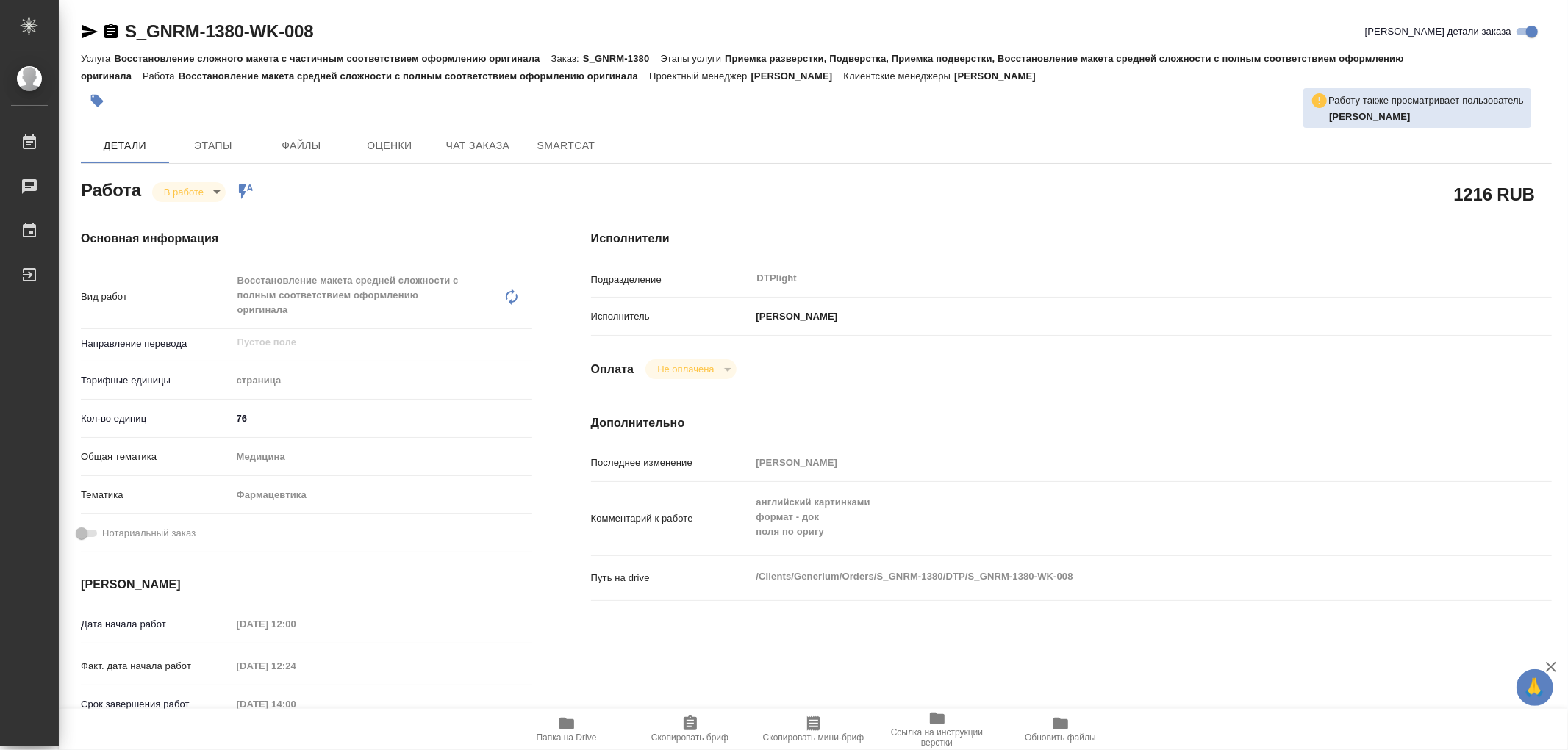
type textarea "x"
